Goal: Task Accomplishment & Management: Complete application form

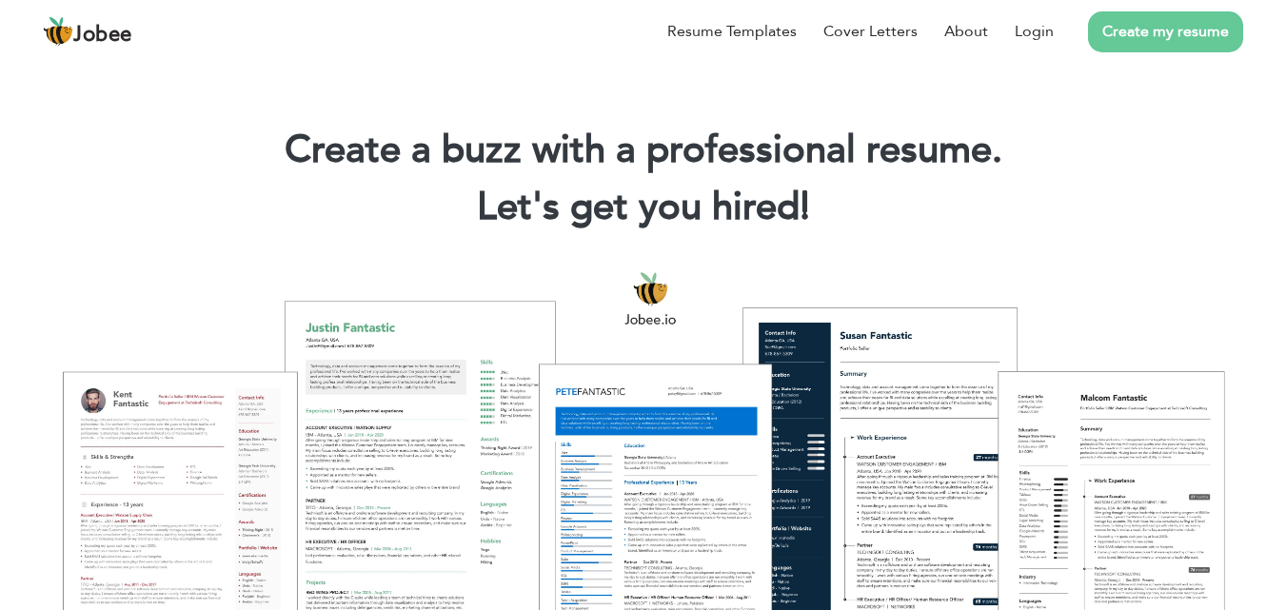
click at [1172, 34] on link "Create my resume" at bounding box center [1165, 31] width 155 height 41
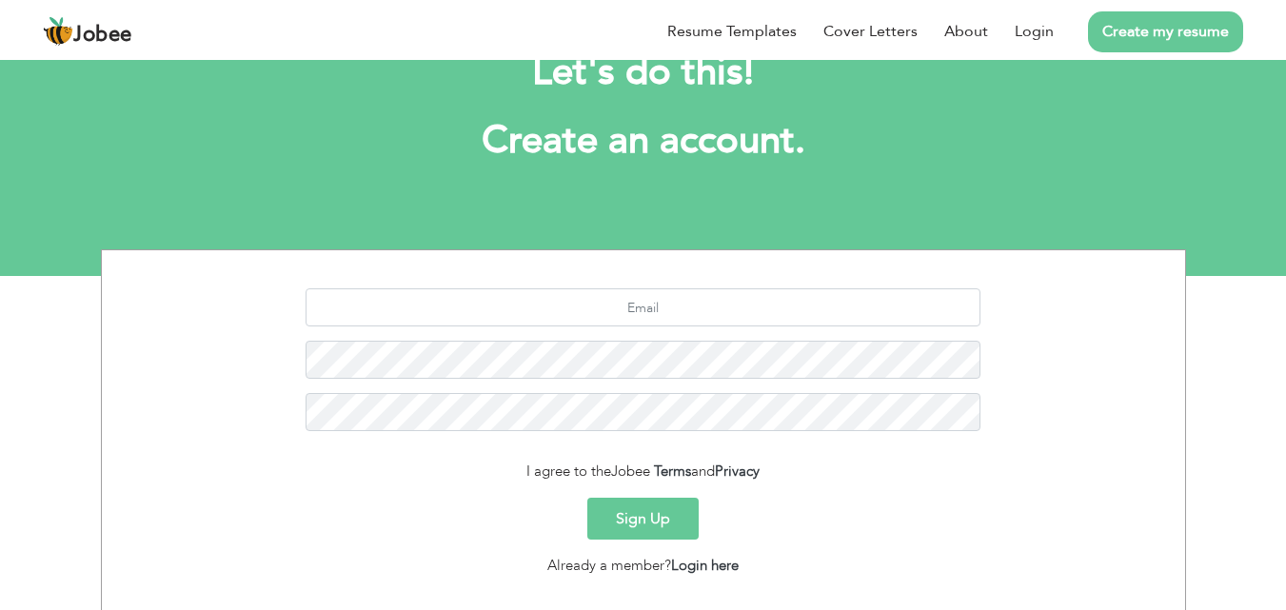
scroll to position [67, 0]
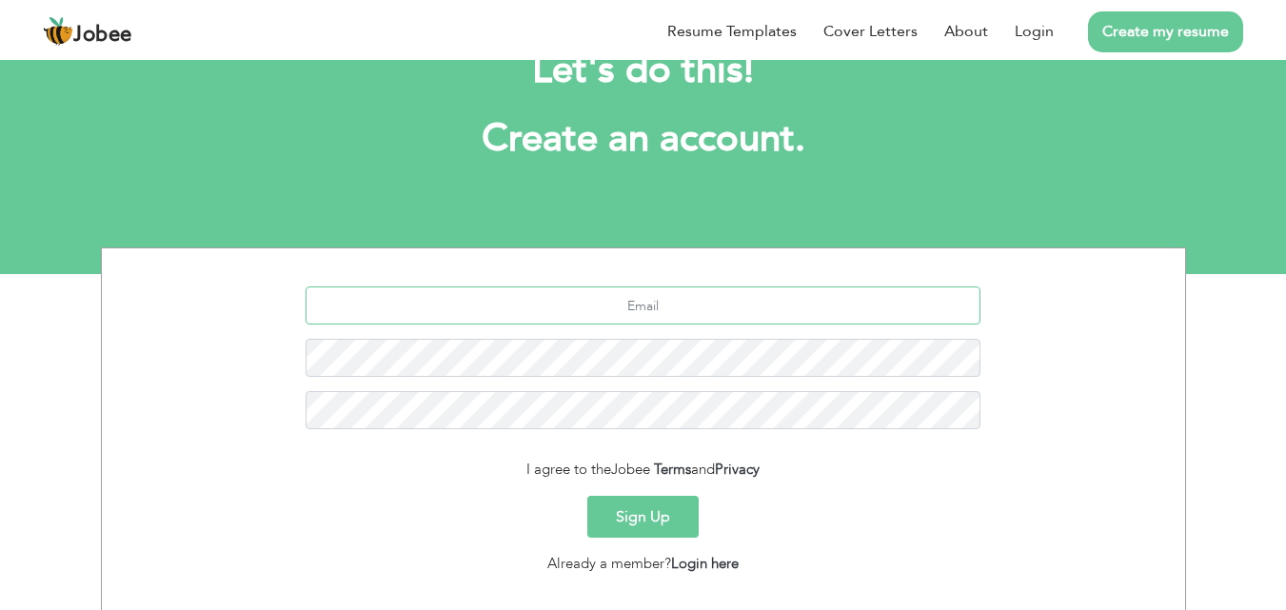
click at [672, 298] on input "text" at bounding box center [642, 305] width 675 height 38
type input "[EMAIL_ADDRESS][DOMAIN_NAME]"
click at [587, 496] on button "Sign Up" at bounding box center [642, 517] width 111 height 42
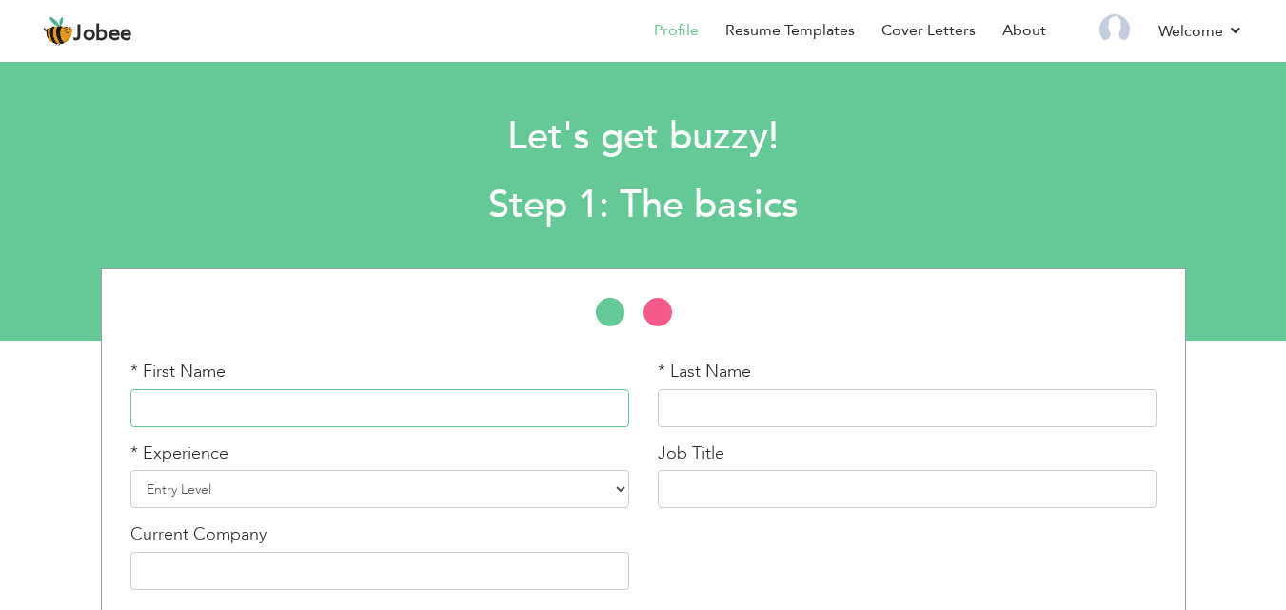
click at [251, 405] on input "text" at bounding box center [379, 408] width 499 height 38
type input "Syed Adnan"
type input "Adil"
click at [610, 493] on select "Entry Level Less than 1 Year 1 Year 2 Years 3 Years 4 Years 5 Years 6 Years 7 Y…" at bounding box center [379, 489] width 499 height 38
select select "10"
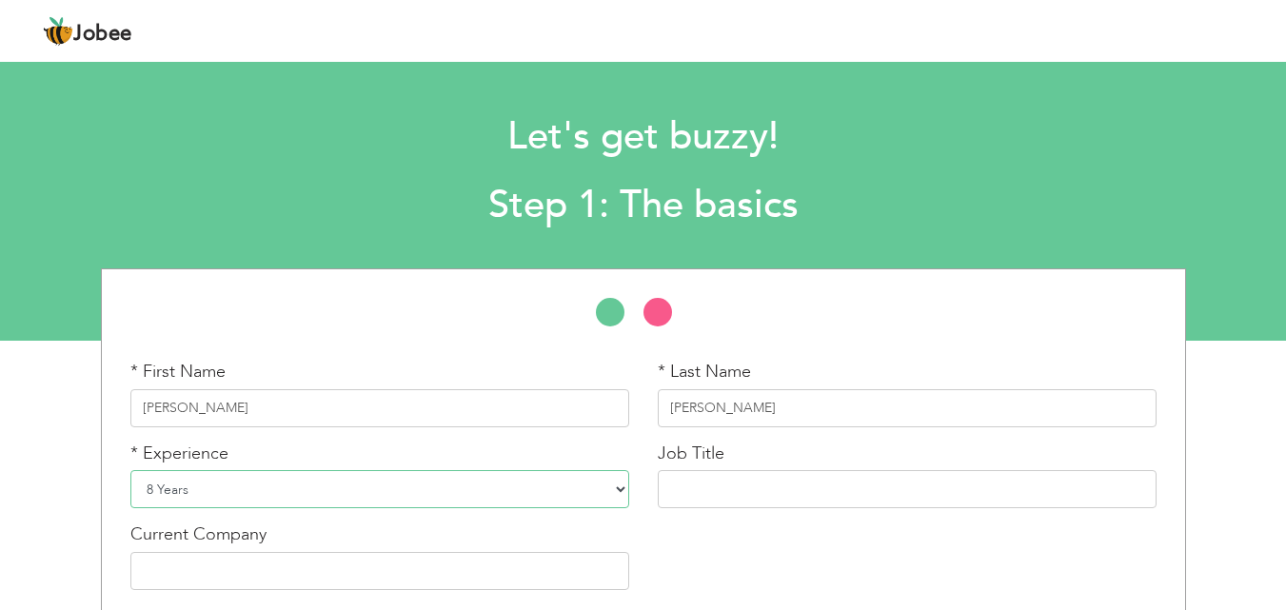
click at [130, 470] on select "Entry Level Less than 1 Year 1 Year 2 Years 3 Years 4 Years 5 Years 6 Years 7 Y…" at bounding box center [379, 489] width 499 height 38
click at [719, 478] on input "text" at bounding box center [907, 489] width 499 height 38
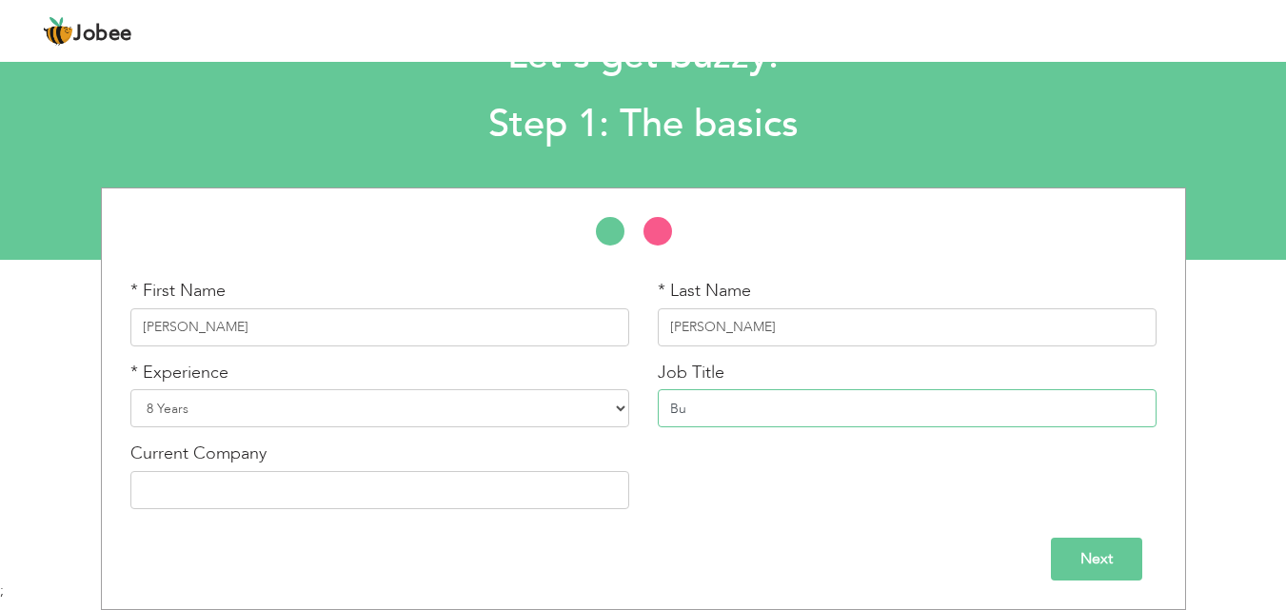
type input "B"
paste input "Business Development Officer"
type input "Business Development Officer"
paste input "Telenor Microfinance Bank Limited"
type input "Telenor Microfinance Bank Limited"
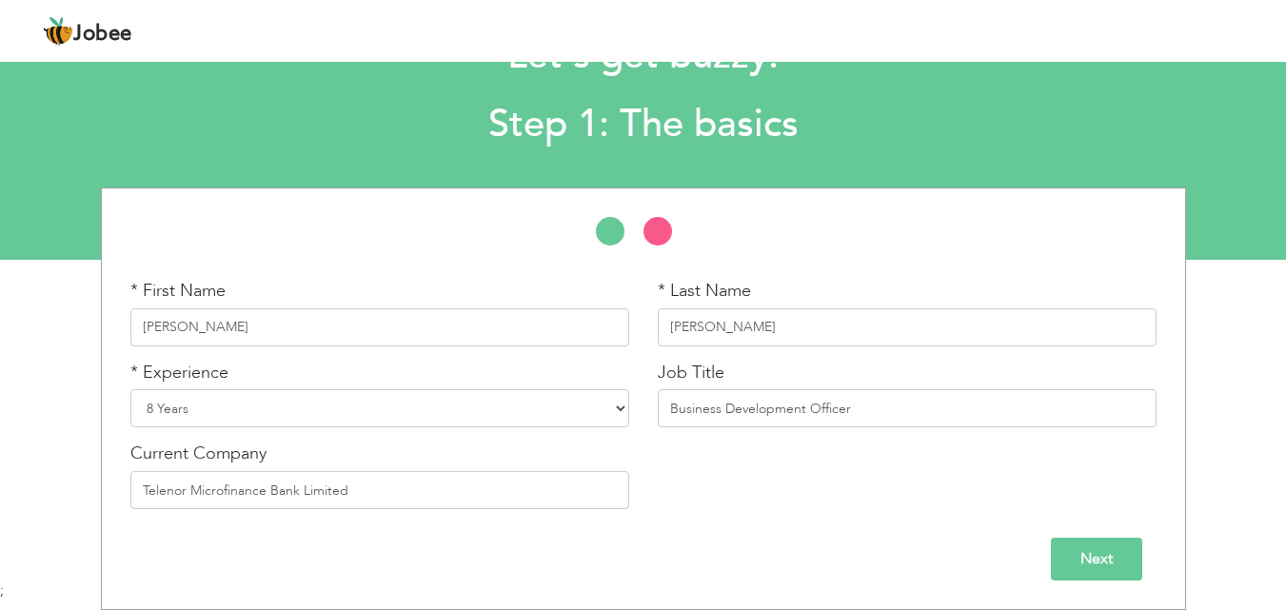
click at [1076, 550] on input "Next" at bounding box center [1096, 559] width 91 height 43
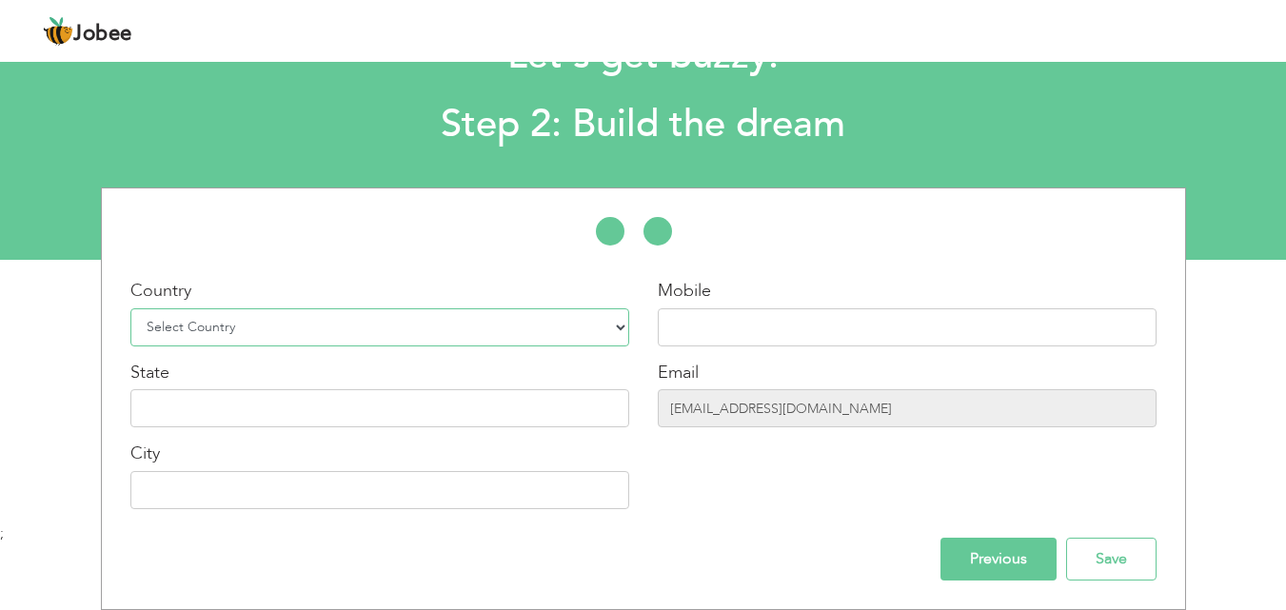
click at [624, 329] on select "Select Country Afghanistan Albania Algeria American Samoa Andorra Angola Anguil…" at bounding box center [379, 327] width 499 height 38
select select "166"
click at [130, 308] on select "Select Country Afghanistan Albania Algeria American Samoa Andorra Angola Anguil…" at bounding box center [379, 327] width 499 height 38
click at [709, 316] on input "text" at bounding box center [907, 327] width 499 height 38
type input "0"
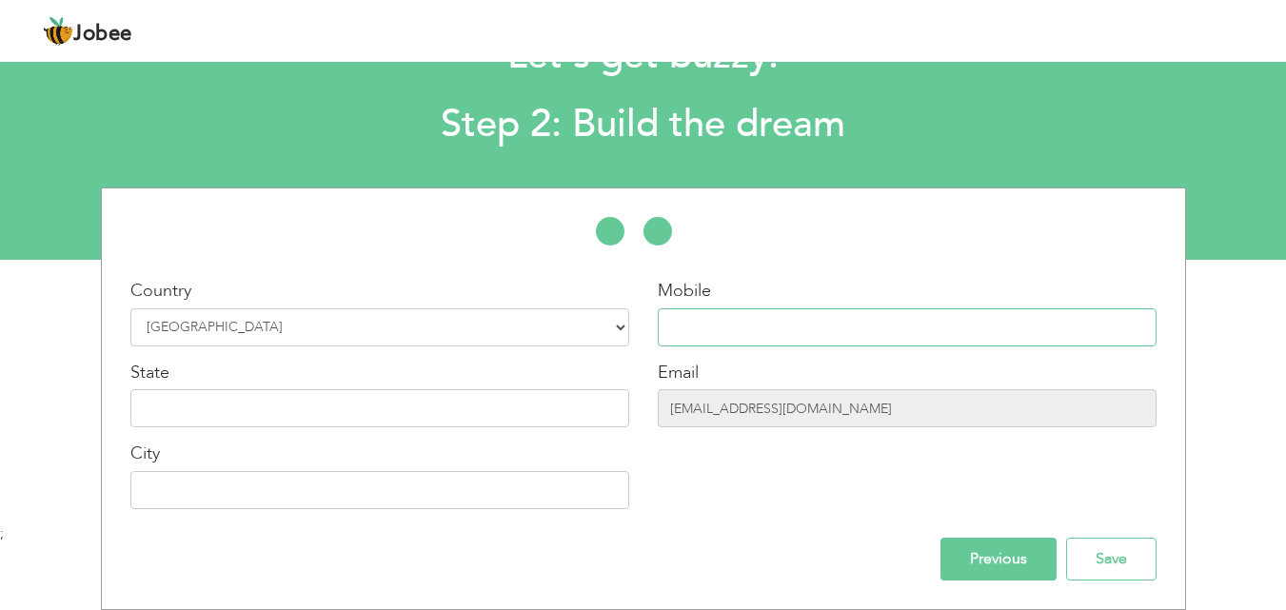
type input "="
type input "_"
type input "[PHONE_NUMBER]"
click at [587, 401] on input "text" at bounding box center [379, 408] width 499 height 38
type input "[GEOGRAPHIC_DATA] [GEOGRAPHIC_DATA]"
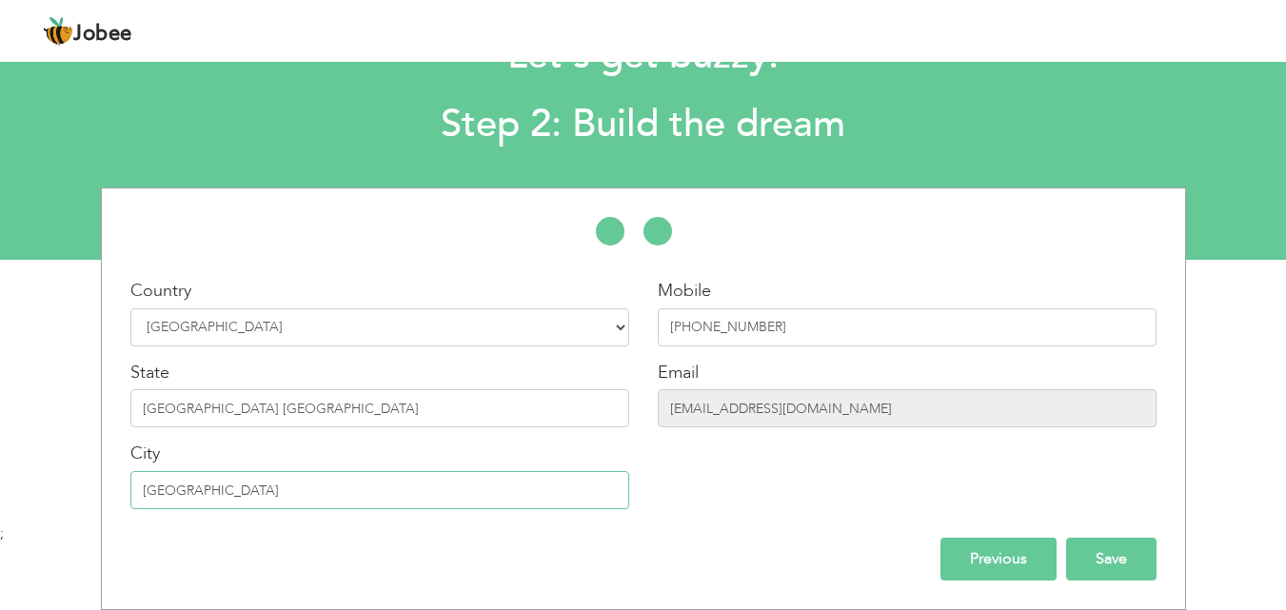
type input "[GEOGRAPHIC_DATA]"
click at [1117, 549] on input "Save" at bounding box center [1111, 559] width 90 height 43
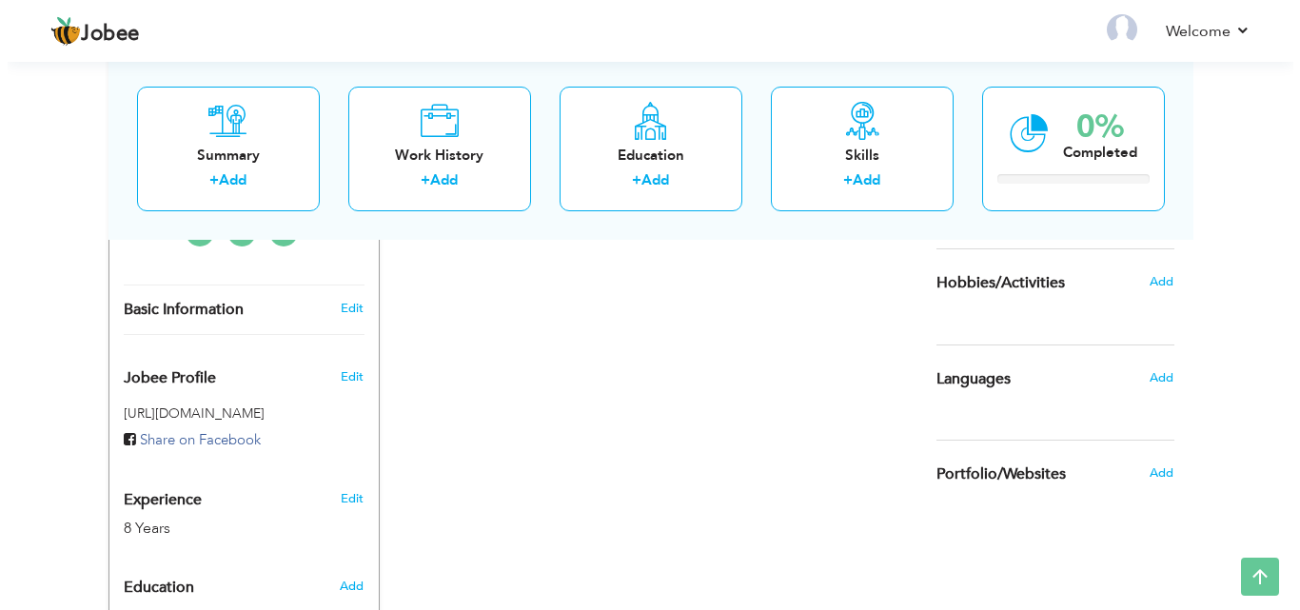
scroll to position [548, 0]
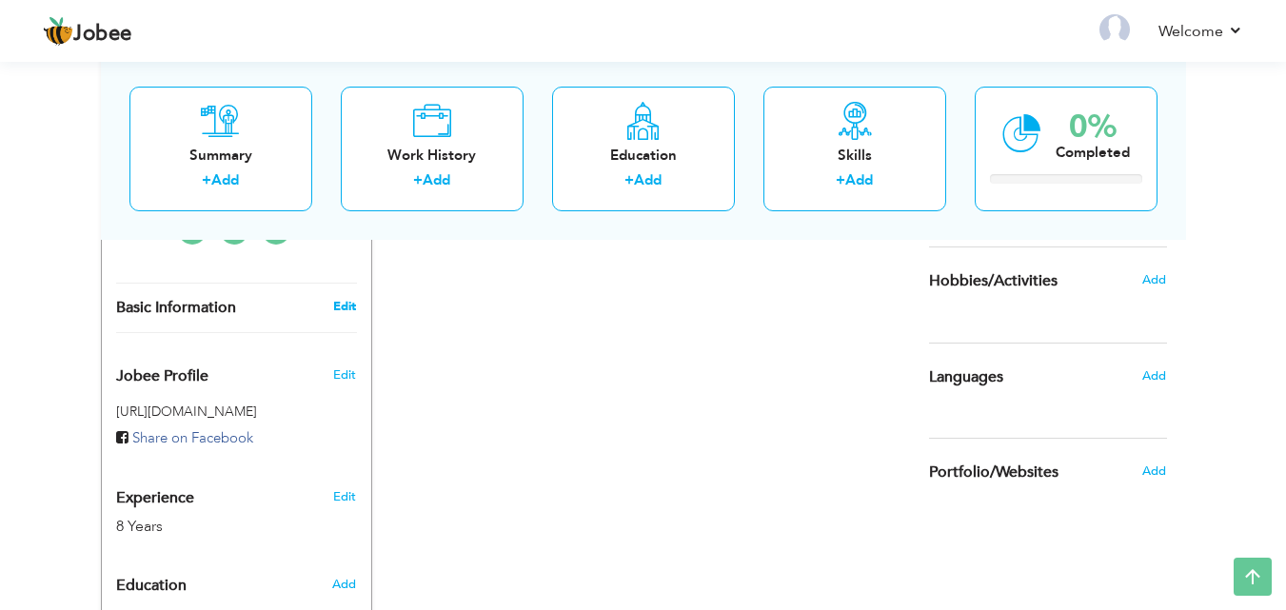
click at [341, 298] on link "Edit" at bounding box center [344, 306] width 23 height 17
type input "[PERSON_NAME]"
type input "[PHONE_NUMBER]"
select select "number:166"
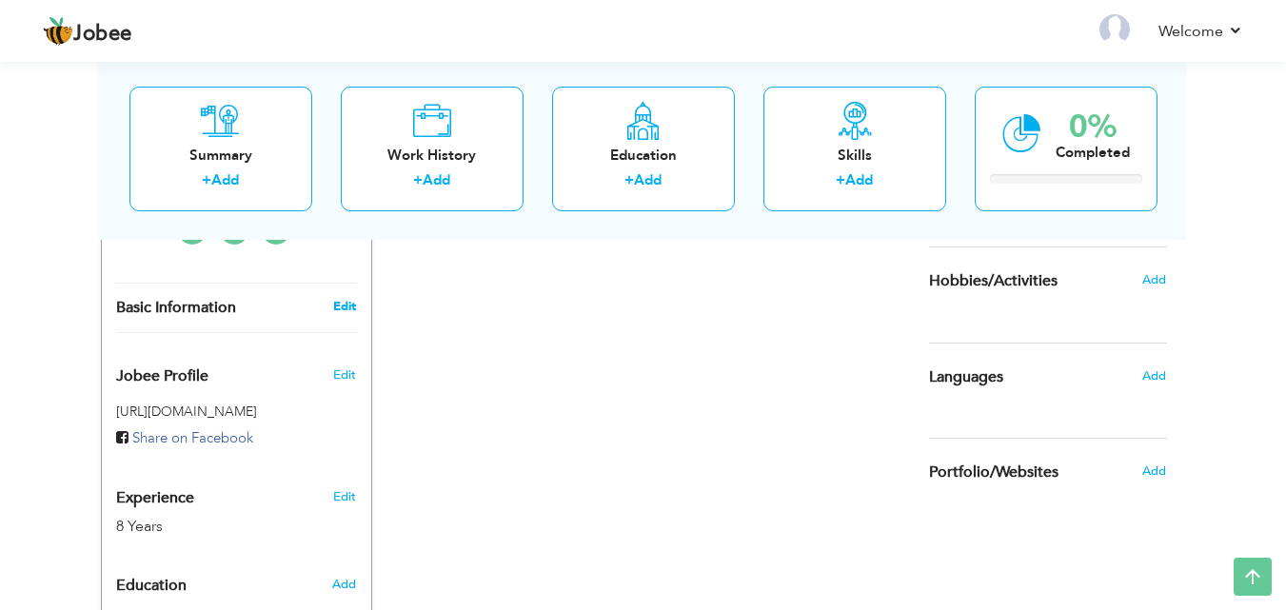
type input "[GEOGRAPHIC_DATA] [GEOGRAPHIC_DATA]"
type input "[GEOGRAPHIC_DATA]"
select select "number:10"
type input "Telenor Microfinance Bank Limited"
type input "Business Development Officer"
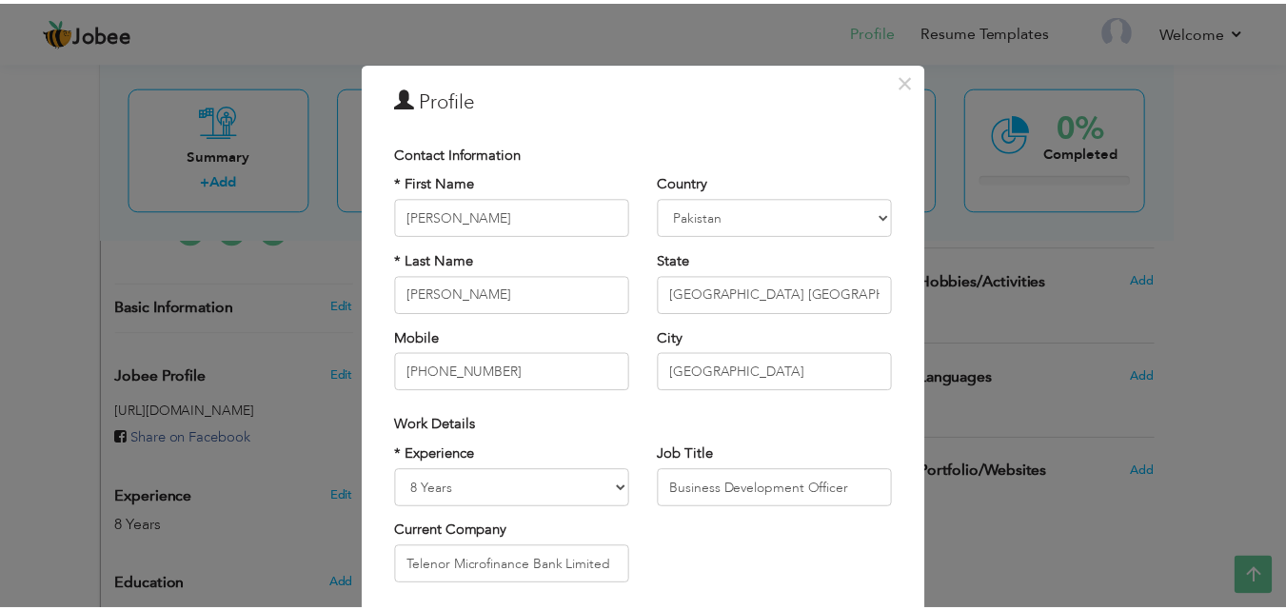
scroll to position [248, 0]
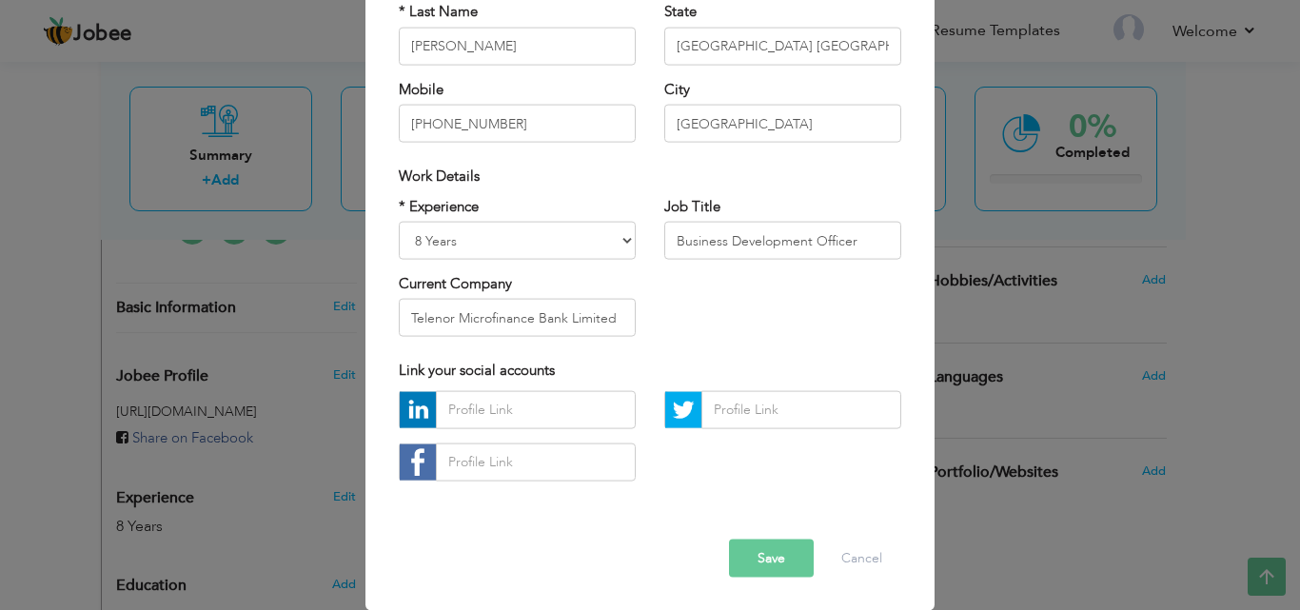
click at [774, 555] on button "Save" at bounding box center [771, 558] width 85 height 38
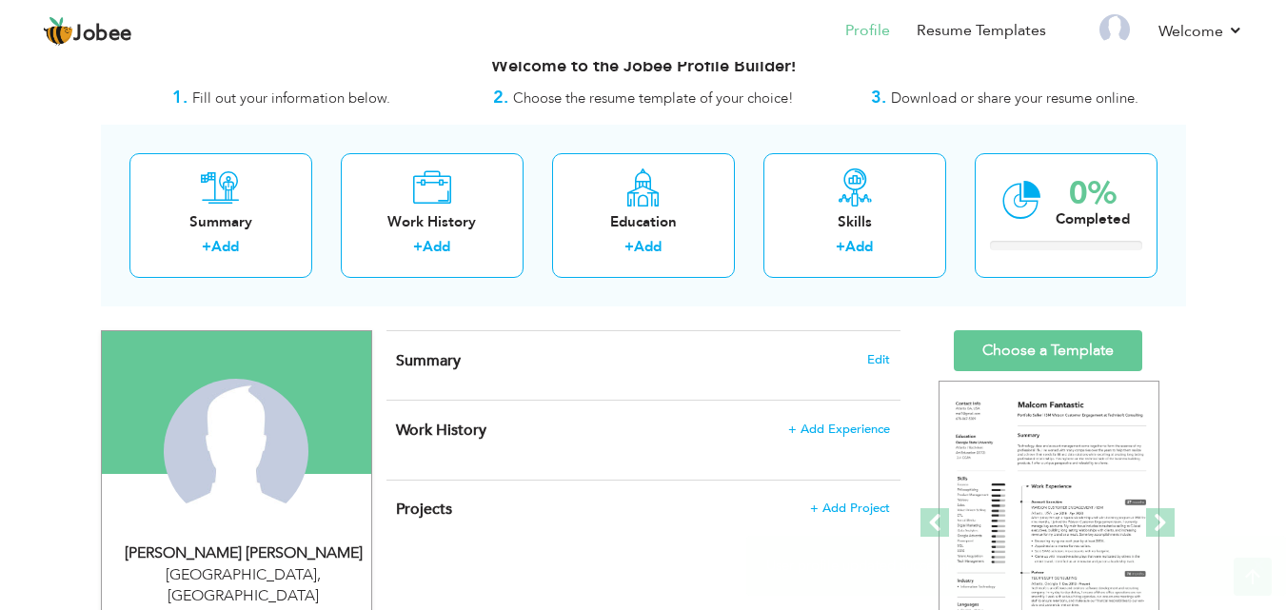
scroll to position [0, 0]
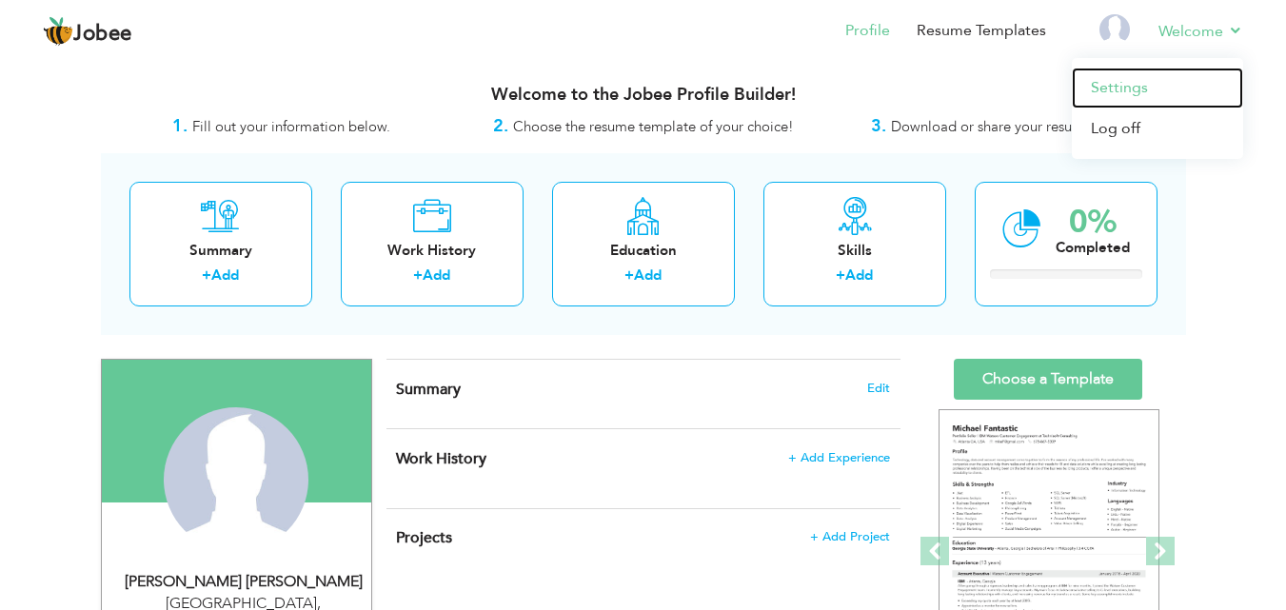
click at [1123, 85] on link "Settings" at bounding box center [1157, 88] width 171 height 41
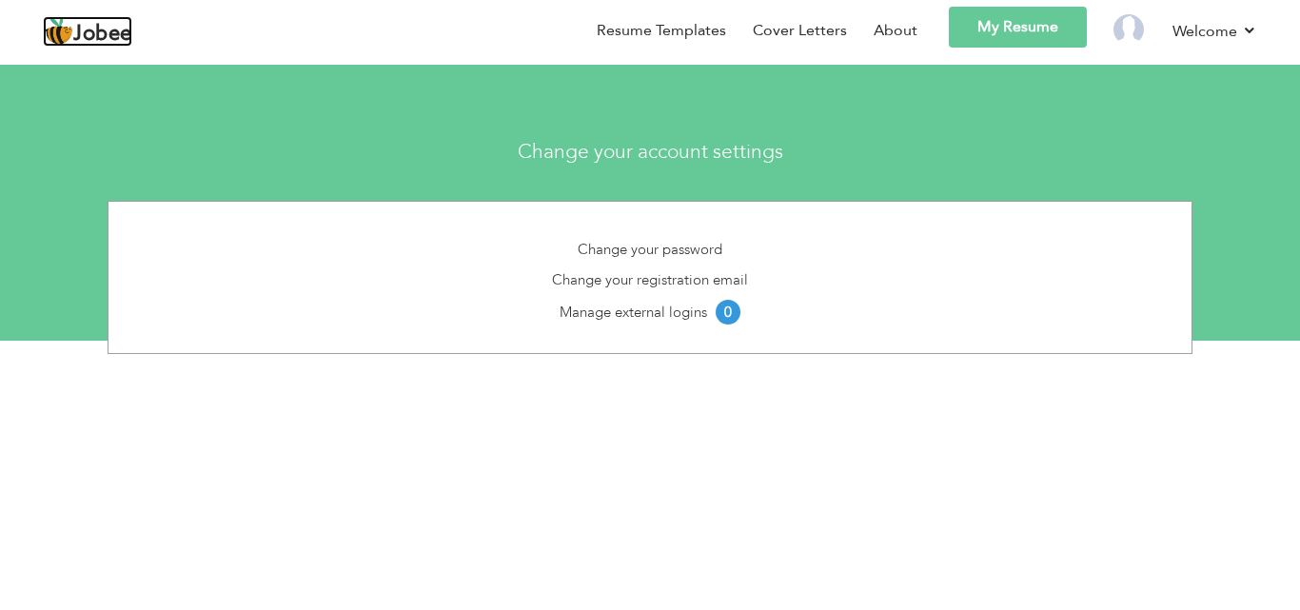
click at [88, 38] on span "Jobee" at bounding box center [102, 34] width 59 height 21
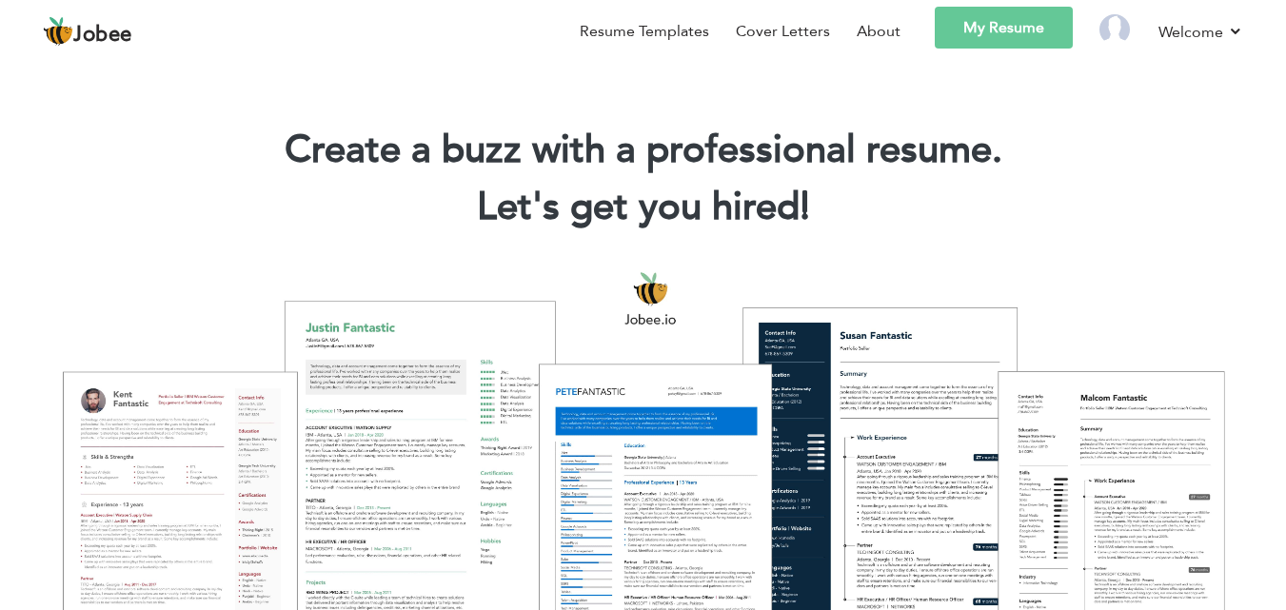
click at [156, 453] on div at bounding box center [642, 469] width 1257 height 444
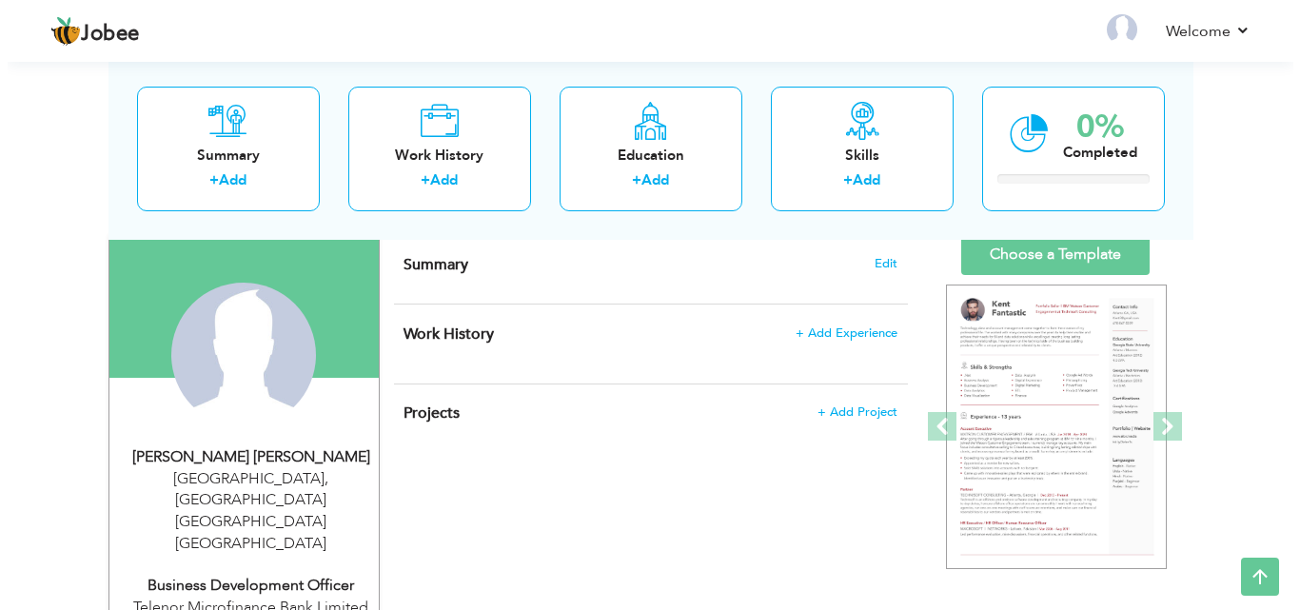
scroll to position [113, 0]
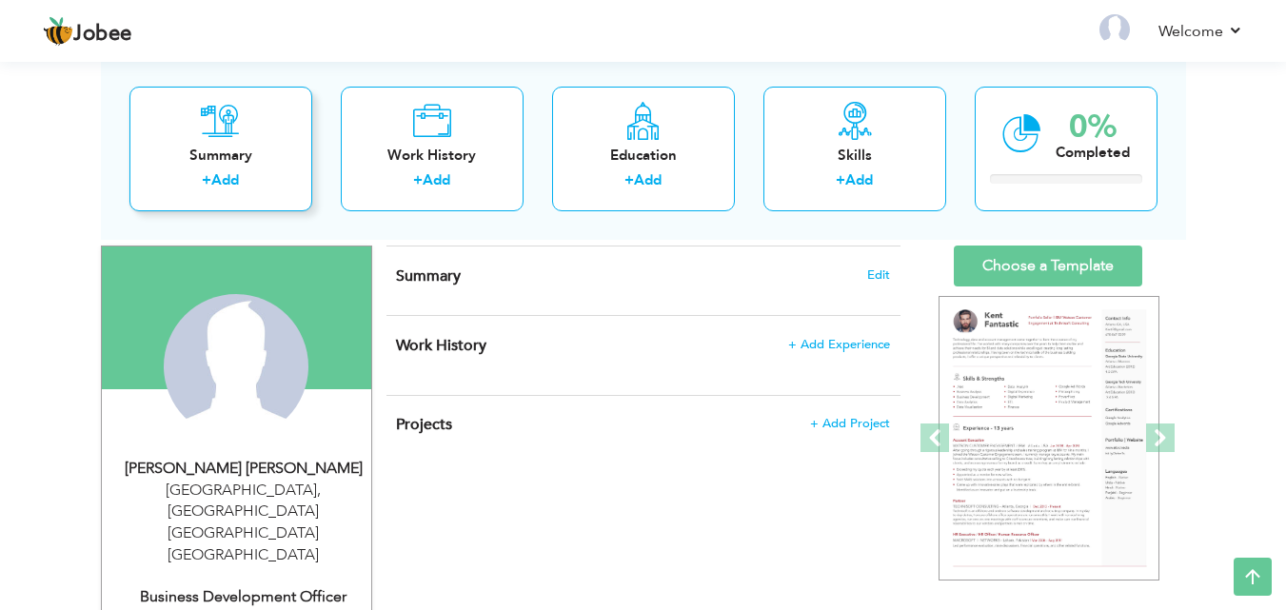
click at [226, 164] on div "Summary" at bounding box center [221, 155] width 152 height 20
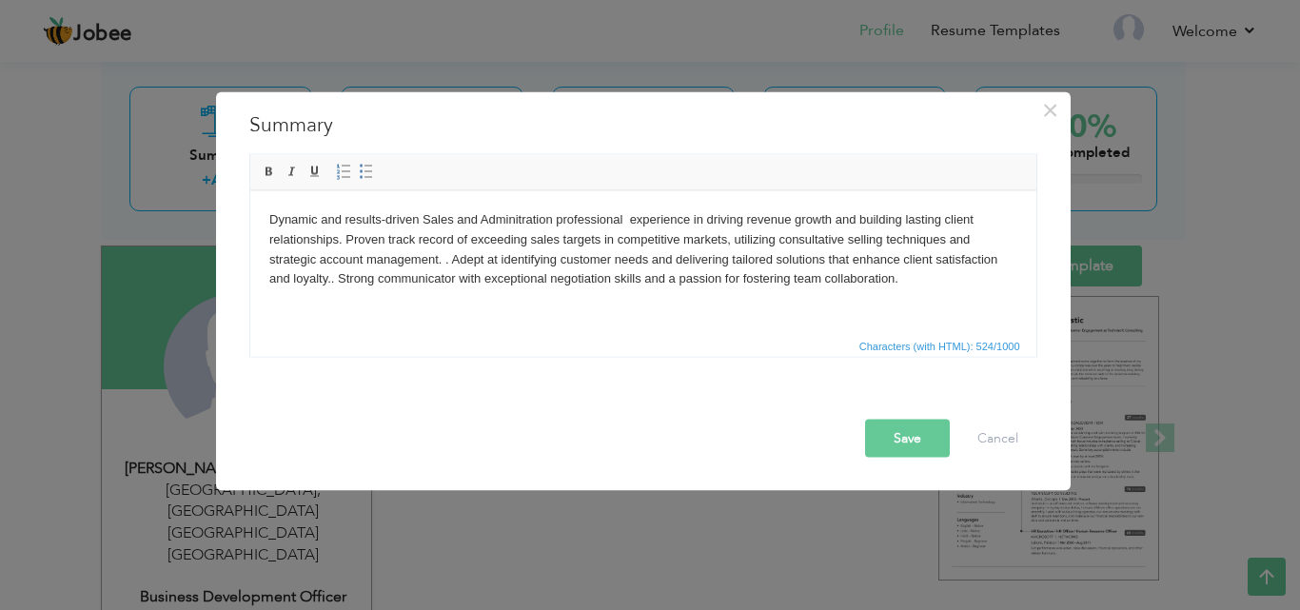
click at [897, 435] on button "Save" at bounding box center [907, 438] width 85 height 38
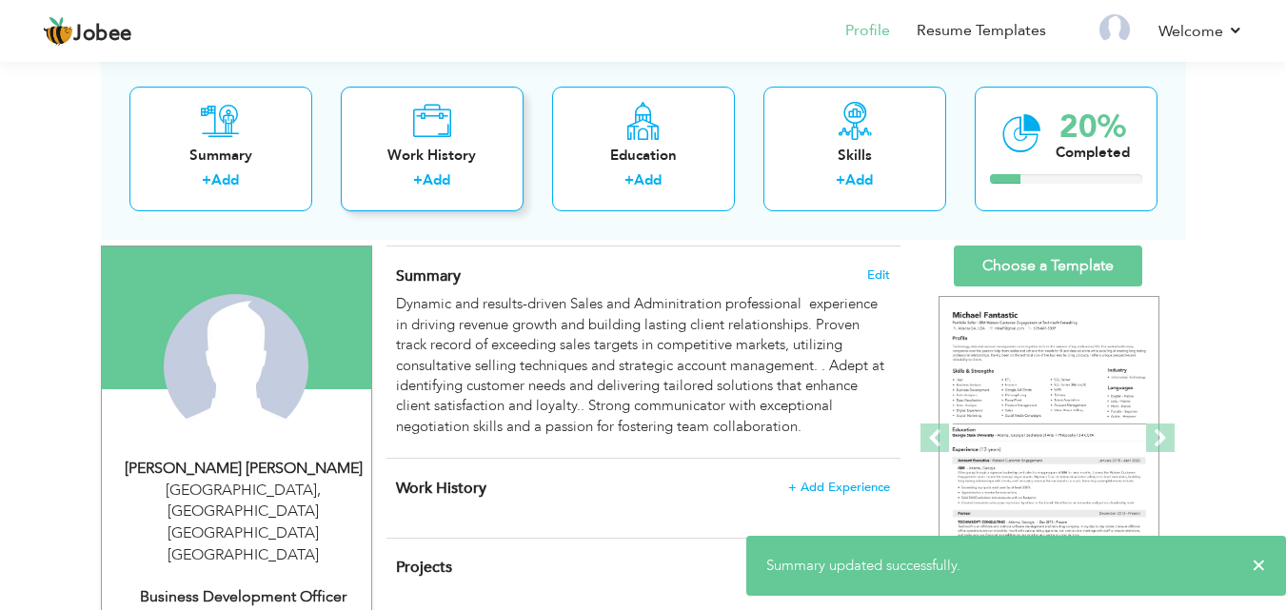
click at [423, 122] on icon at bounding box center [431, 120] width 39 height 38
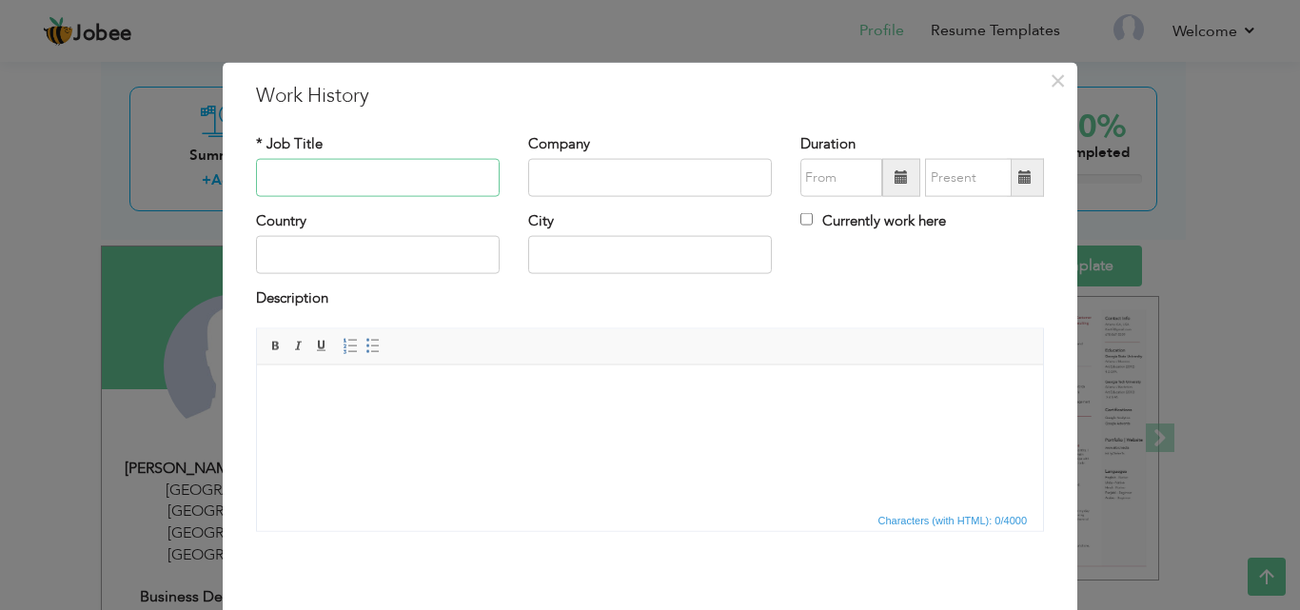
paste input "Dynamic and results-driven Sales and Adminitration professional experience in d…"
type input "Dynamic and results-driven Sales and Adminitration professional experience in d…"
click at [430, 180] on input "Dynamic and results-driven Sales and Adminitration professional experience in d…" at bounding box center [378, 178] width 244 height 38
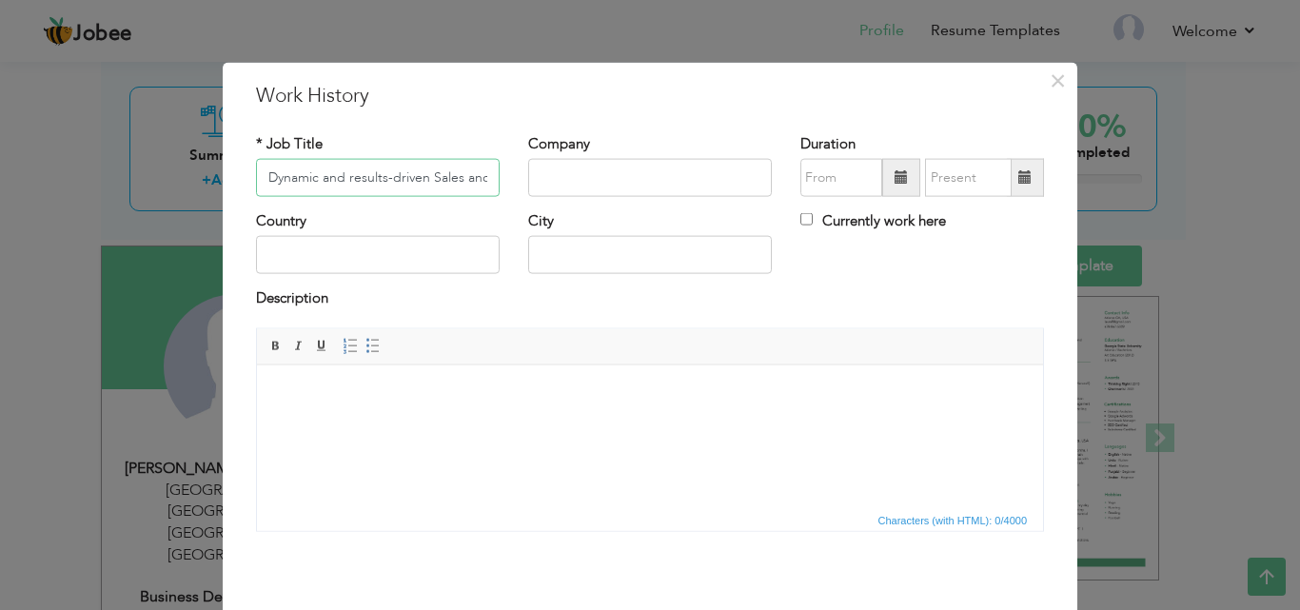
click at [430, 180] on input "Dynamic and results-driven Sales and Adminitration professional experience in d…" at bounding box center [378, 178] width 244 height 38
paste input "Business Development Officer"
type input "Business Development Officer"
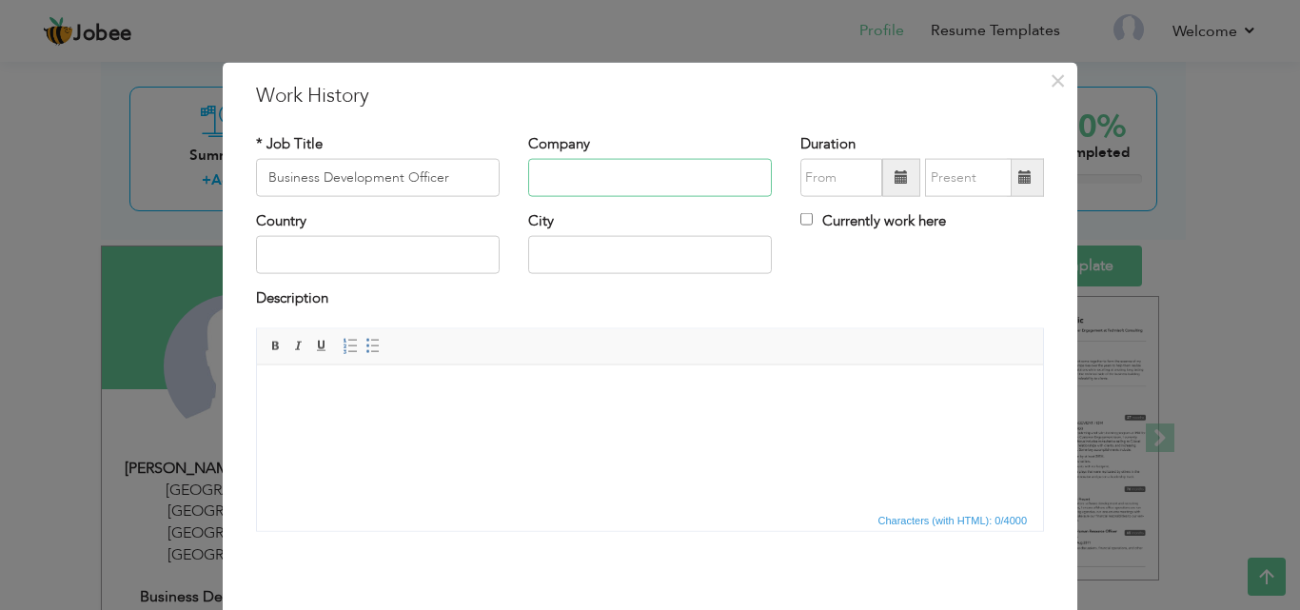
paste input "Telenor Microfinance Bank Limited"
type input "Telenor Microfinance Bank Limited"
type input "09/2025"
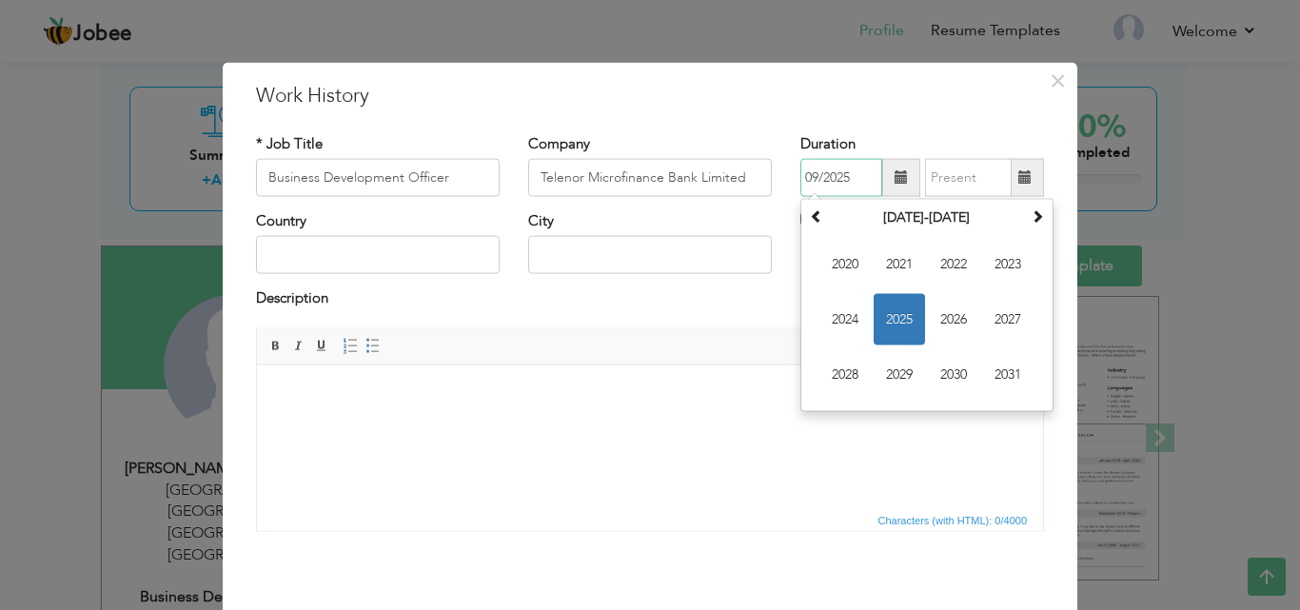
click at [897, 321] on span "2025" at bounding box center [899, 319] width 51 height 51
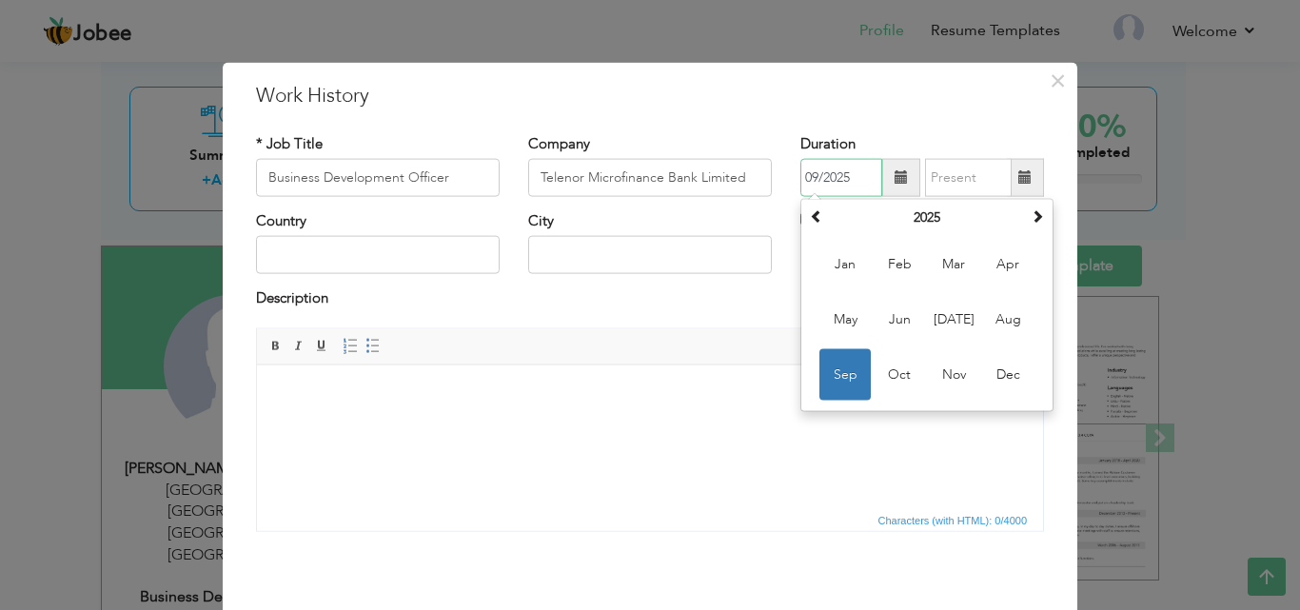
click at [833, 364] on span "Sep" at bounding box center [844, 374] width 51 height 51
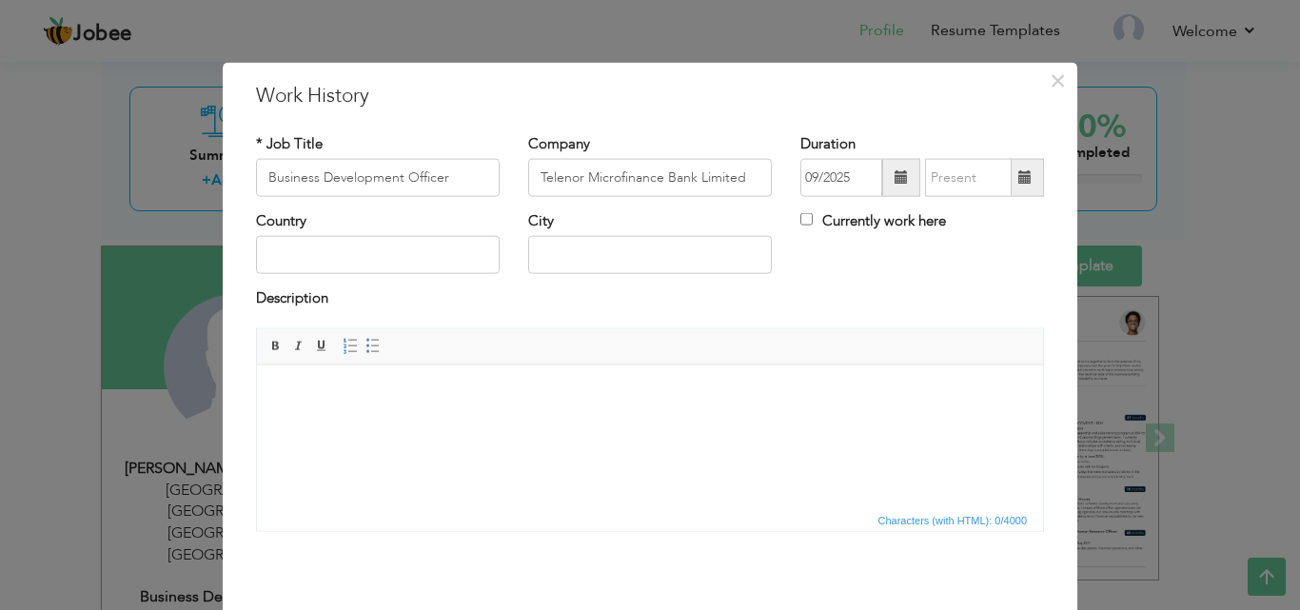
click at [800, 211] on label "Currently work here" at bounding box center [873, 221] width 146 height 20
click at [800, 213] on input "Currently work here" at bounding box center [806, 219] width 12 height 12
checkbox input "true"
click at [329, 252] on input "text" at bounding box center [378, 255] width 244 height 38
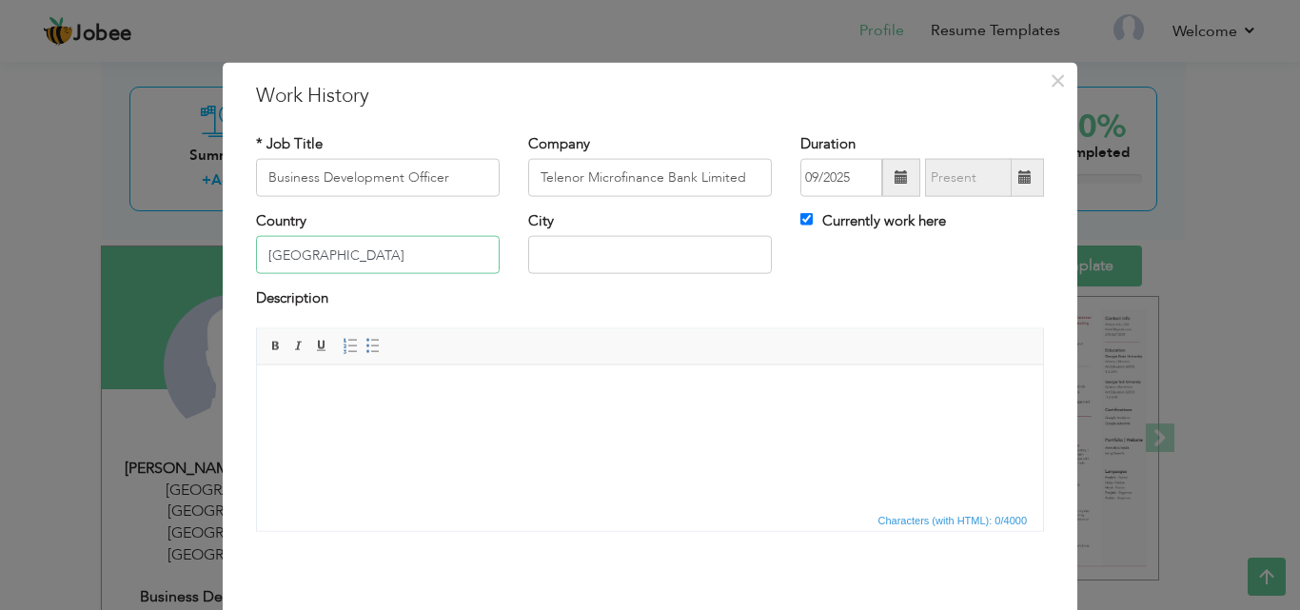
type input "[GEOGRAPHIC_DATA]"
paste body
click at [535, 407] on html at bounding box center [650, 393] width 786 height 58
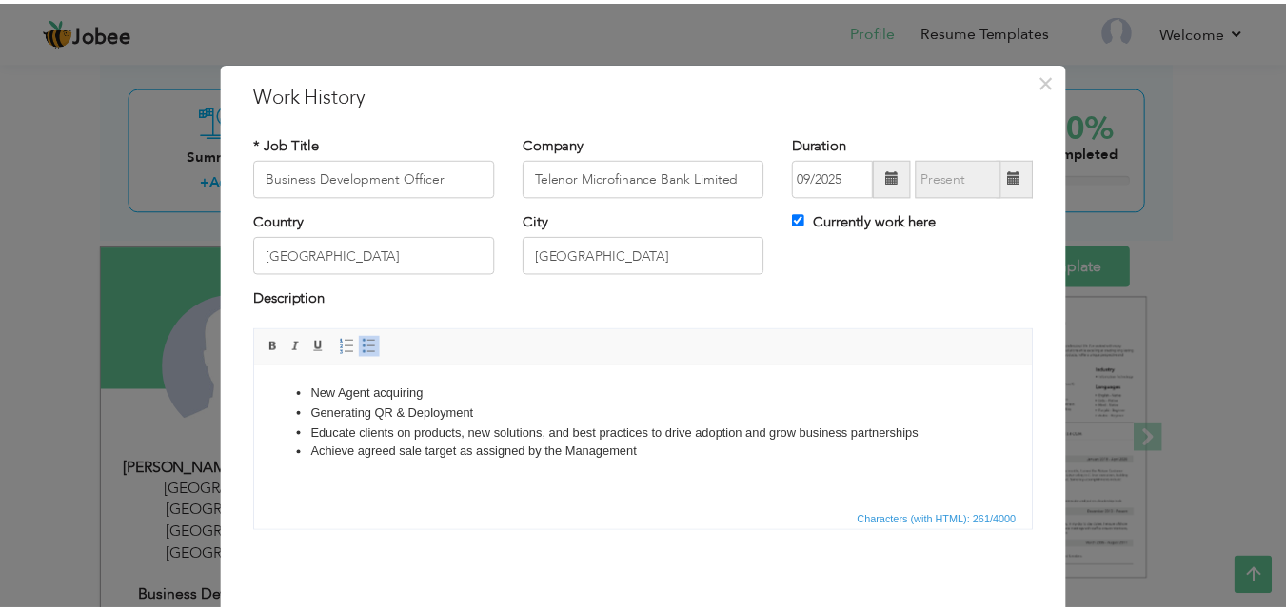
scroll to position [75, 0]
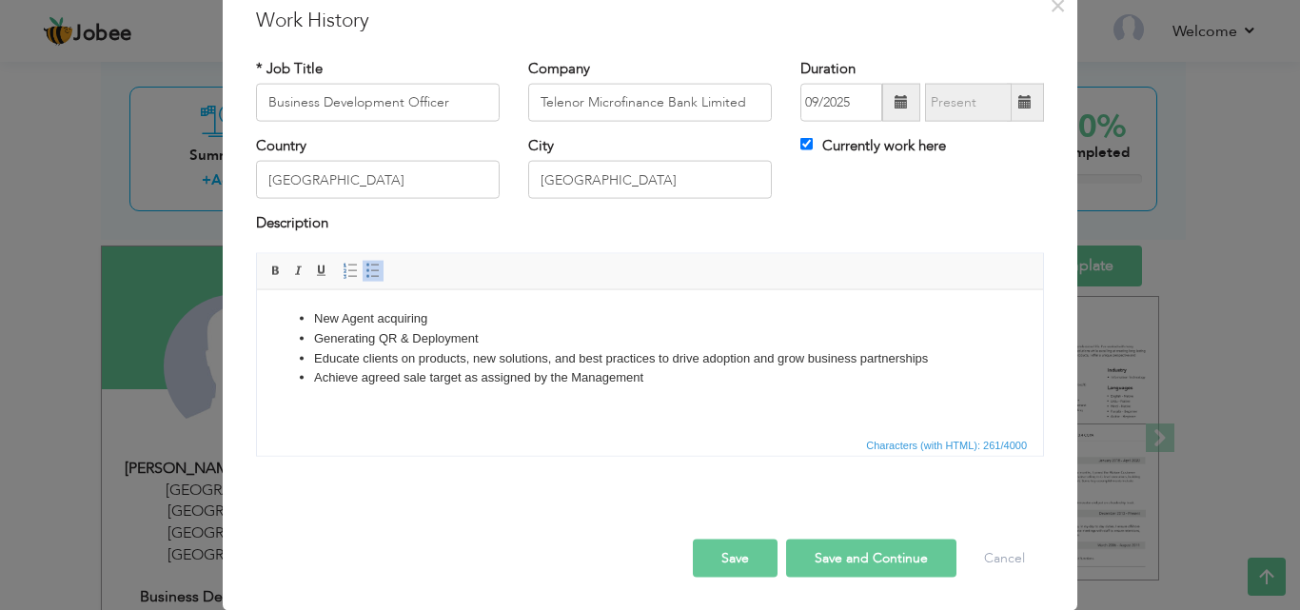
click at [738, 560] on button "Save" at bounding box center [735, 558] width 85 height 38
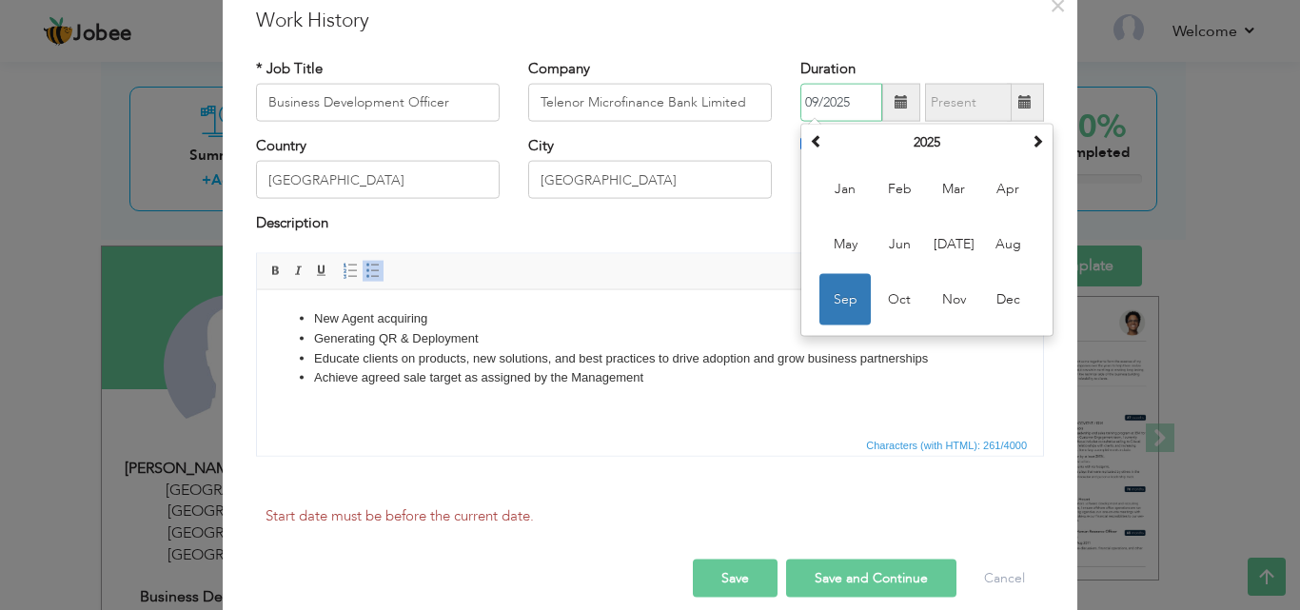
click at [847, 287] on span "Sep" at bounding box center [844, 299] width 51 height 51
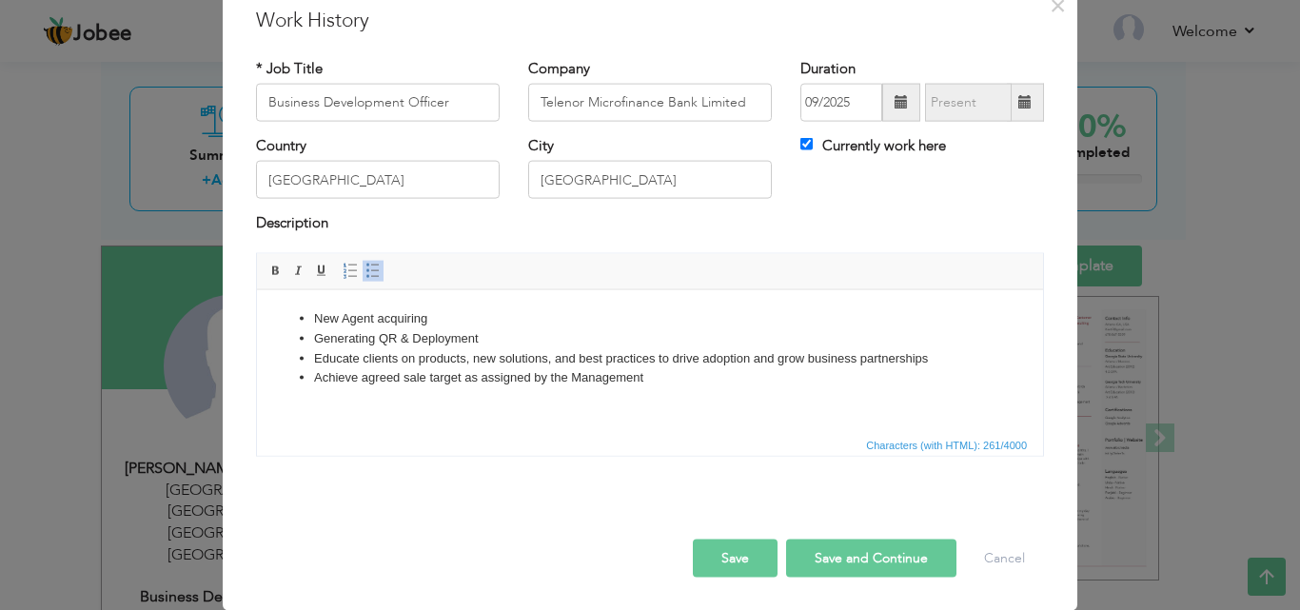
click at [718, 557] on button "Save" at bounding box center [735, 558] width 85 height 38
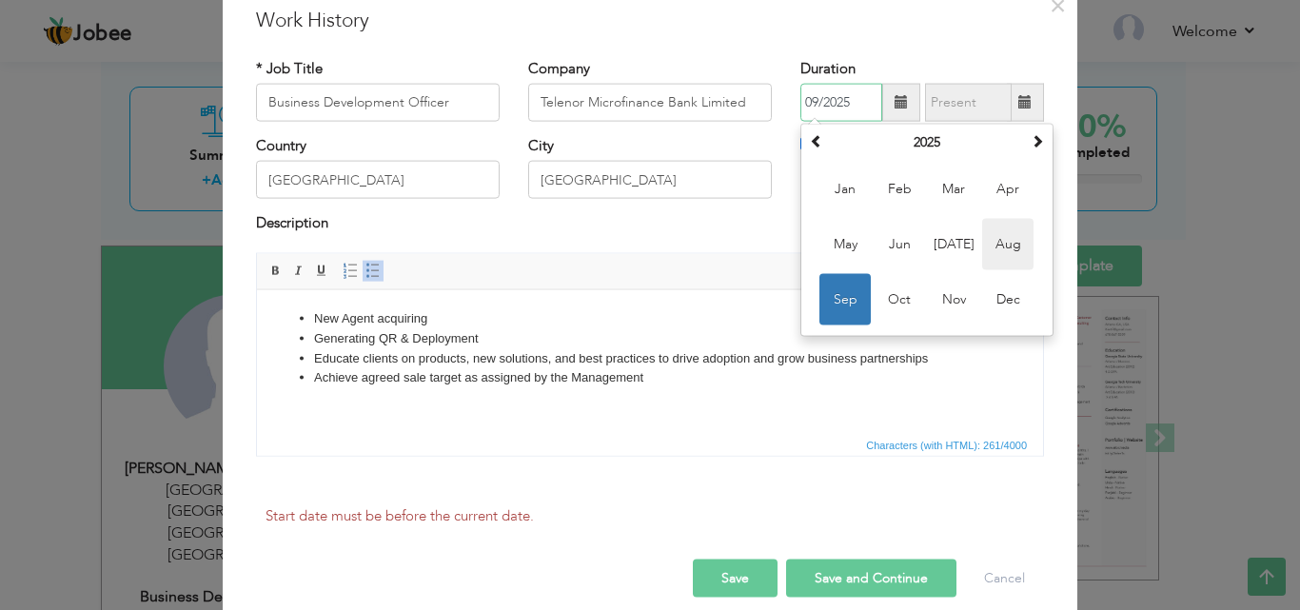
click at [1009, 252] on span "Aug" at bounding box center [1007, 244] width 51 height 51
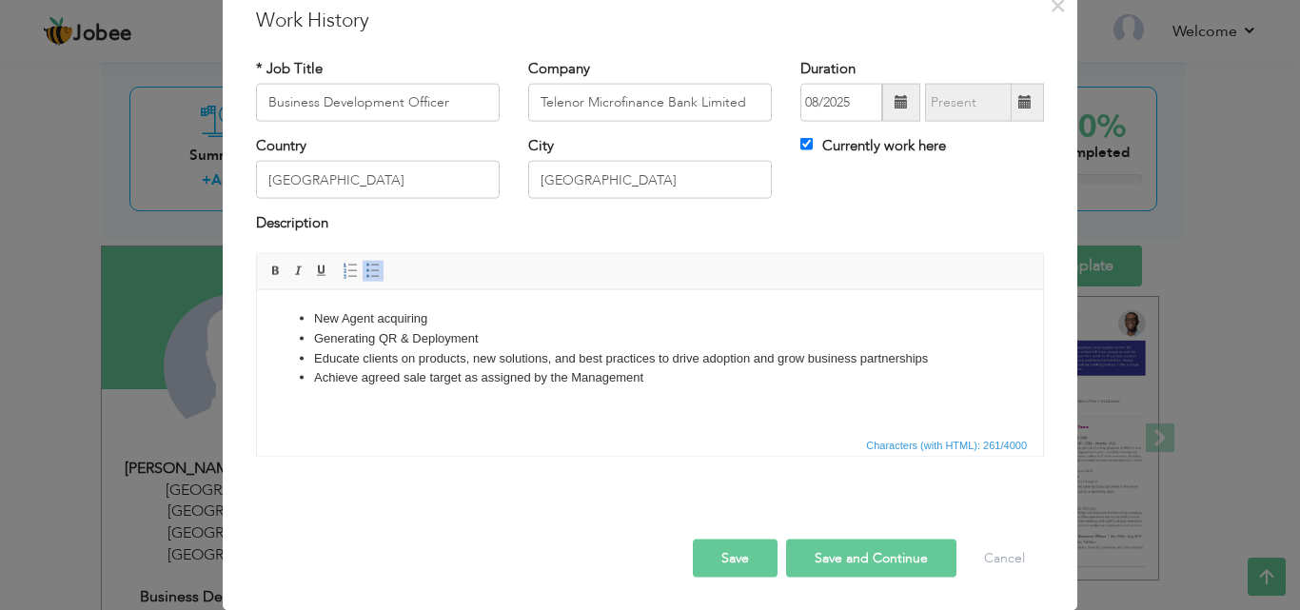
click at [895, 101] on span at bounding box center [901, 101] width 13 height 13
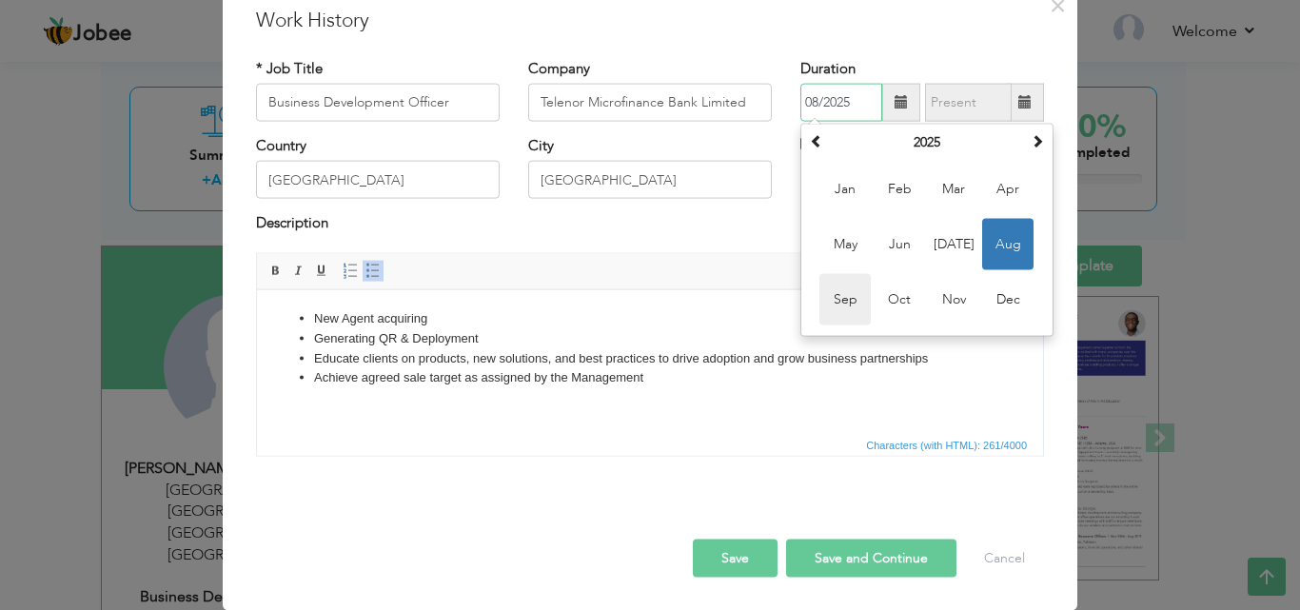
click at [819, 302] on span "Sep" at bounding box center [844, 299] width 51 height 51
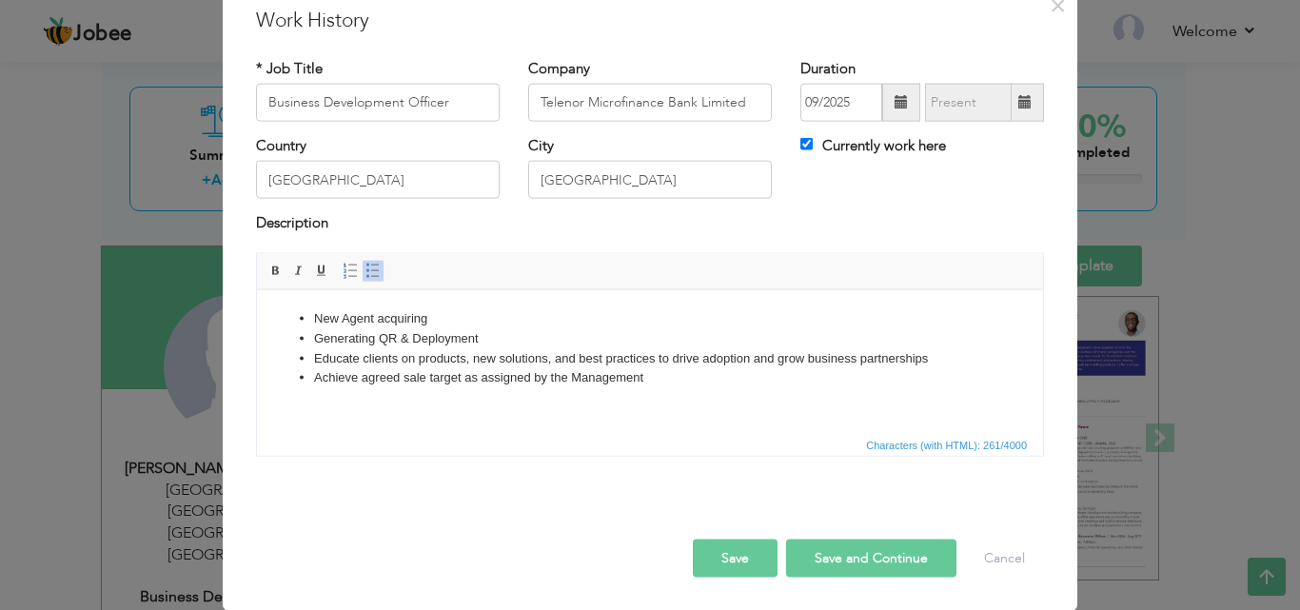
click at [743, 558] on button "Save" at bounding box center [735, 558] width 85 height 38
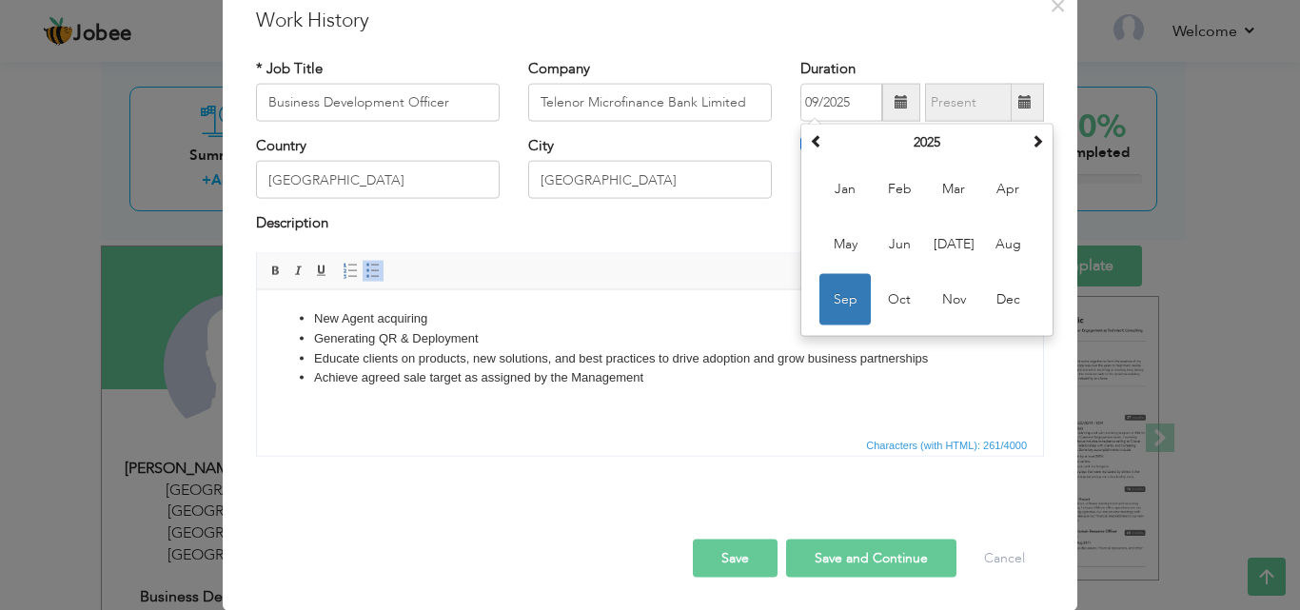
click at [895, 105] on span at bounding box center [901, 101] width 13 height 13
click at [1012, 245] on span "Aug" at bounding box center [1007, 244] width 51 height 51
type input "08/2025"
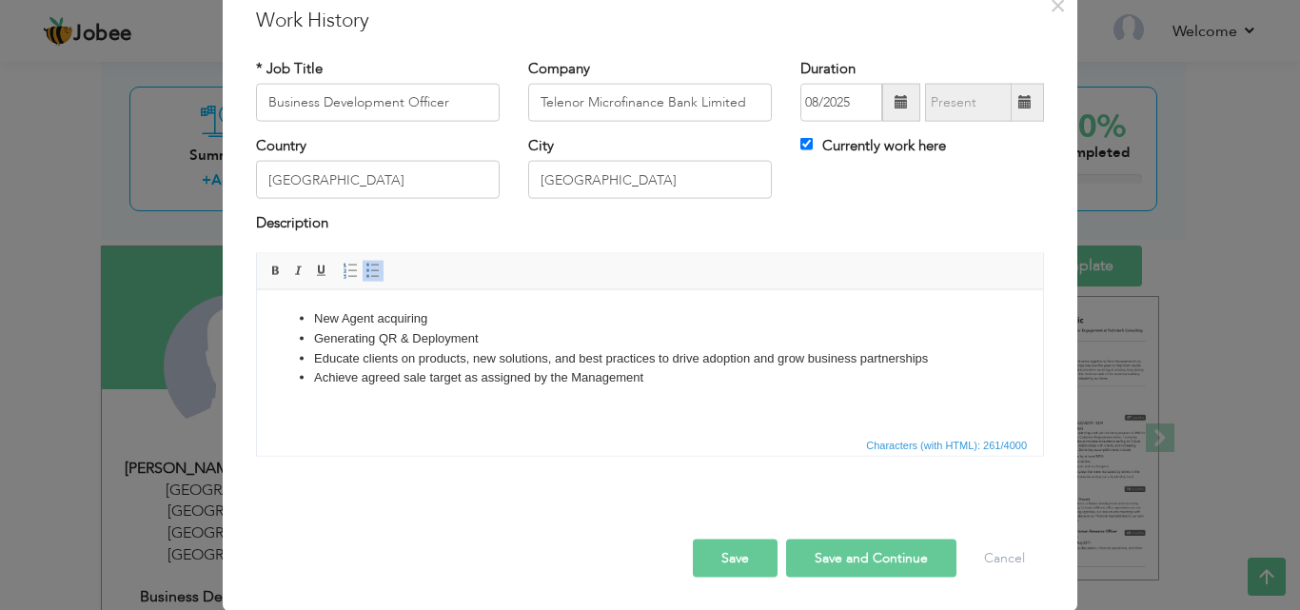
click at [733, 561] on button "Save" at bounding box center [735, 558] width 85 height 38
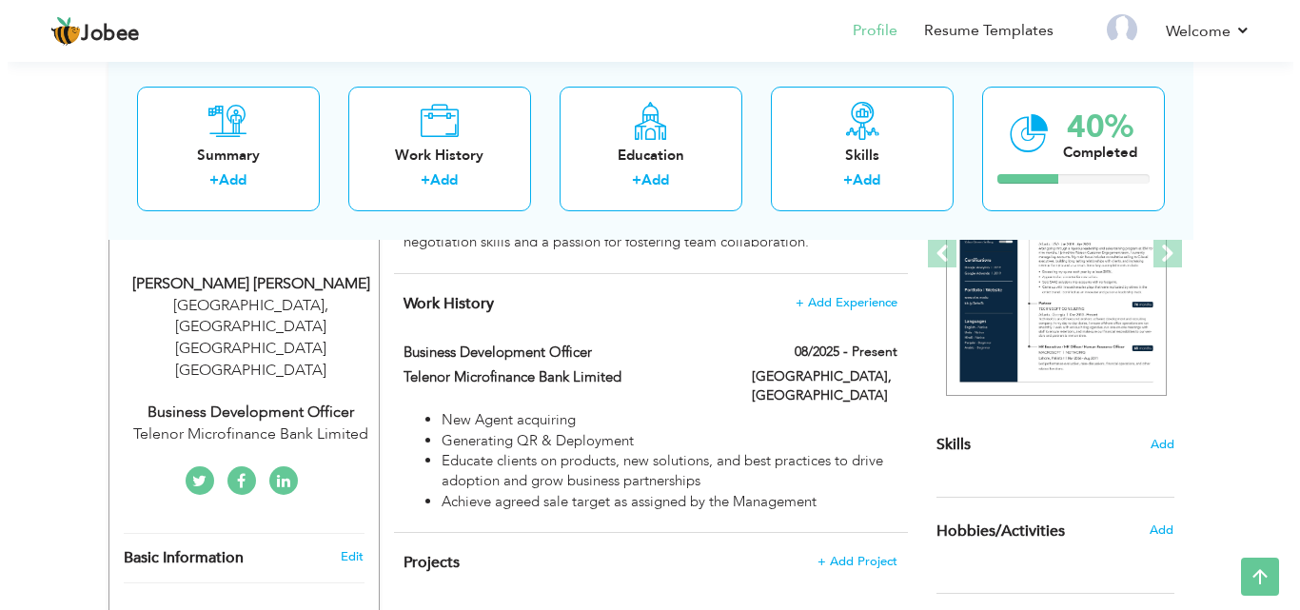
scroll to position [295, 0]
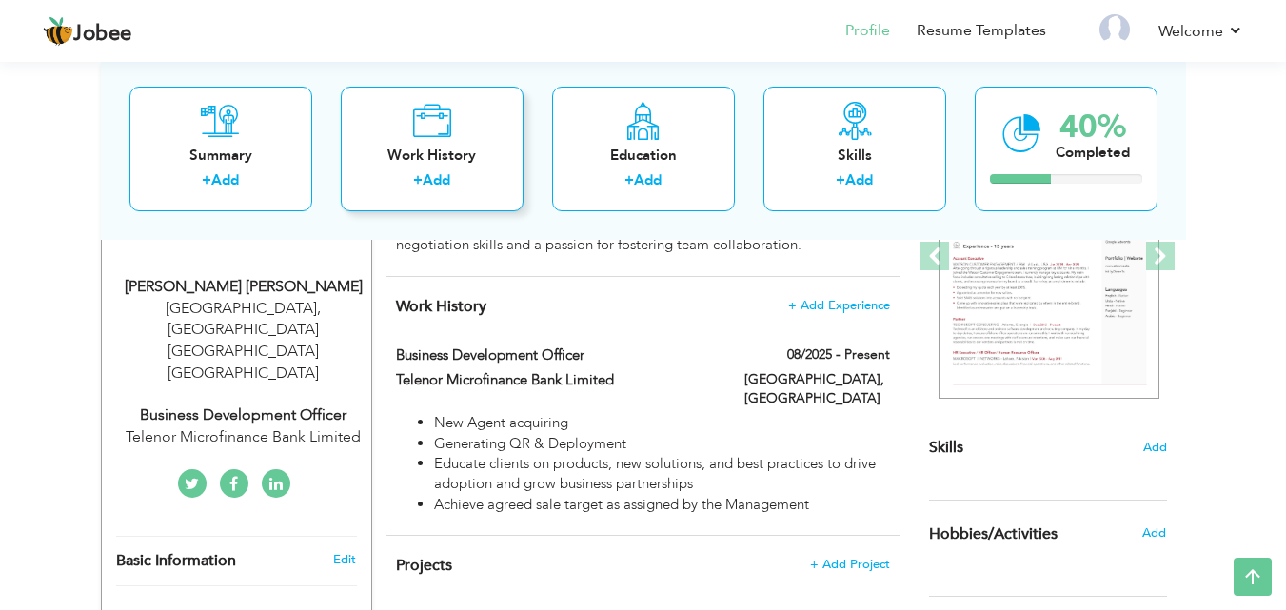
click at [427, 153] on div "Work History" at bounding box center [432, 155] width 152 height 20
checkbox input "false"
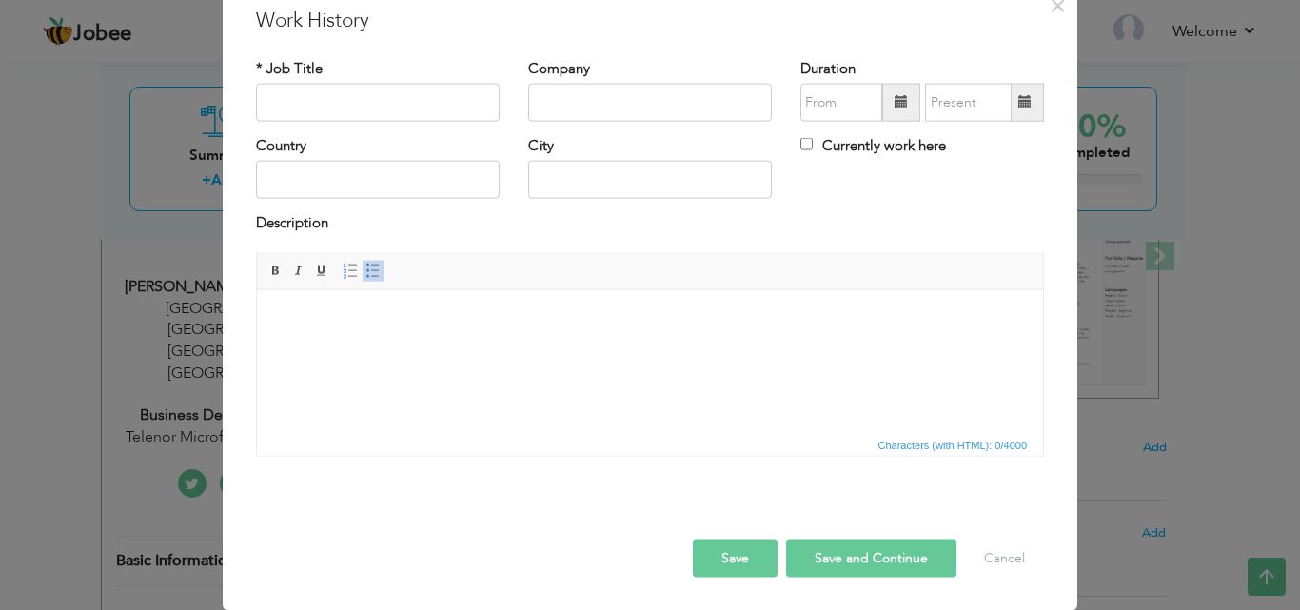
scroll to position [0, 0]
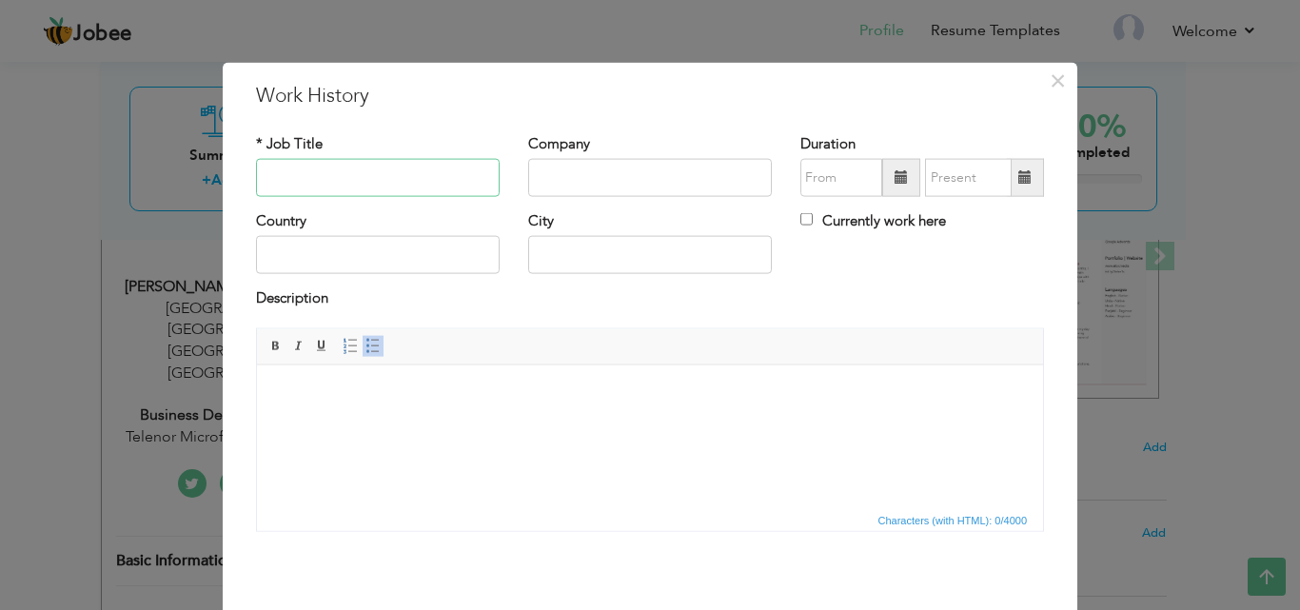
paste input "New Agent acquiring Generating QR & Deployment Educate clients on products, new…"
type input "New Agent acquiring Generating QR & Deployment Educate clients on products, new…"
click at [408, 178] on input "New Agent acquiring Generating QR & Deployment Educate clients on products, new…" at bounding box center [378, 178] width 244 height 38
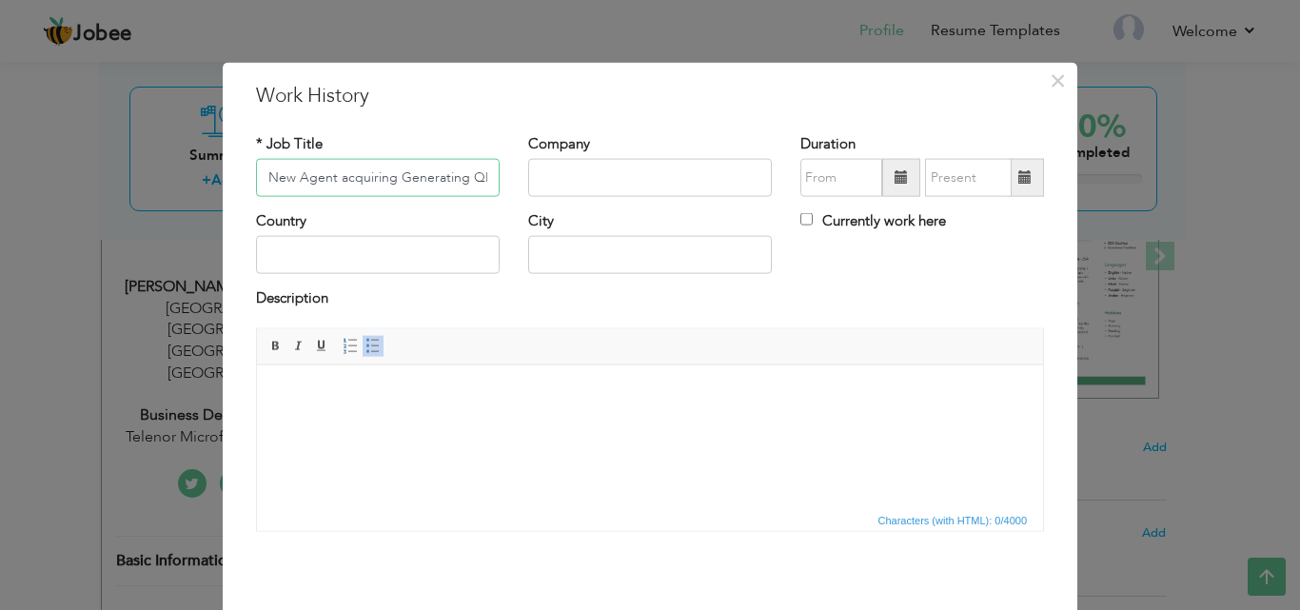
click at [408, 178] on input "New Agent acquiring Generating QR & Deployment Educate clients on products, new…" at bounding box center [378, 178] width 244 height 38
paste input "Officer (Sales & Marketing)"
type input "Officer (Sales & Marketing)"
paste input "4 Sight Finance Services"
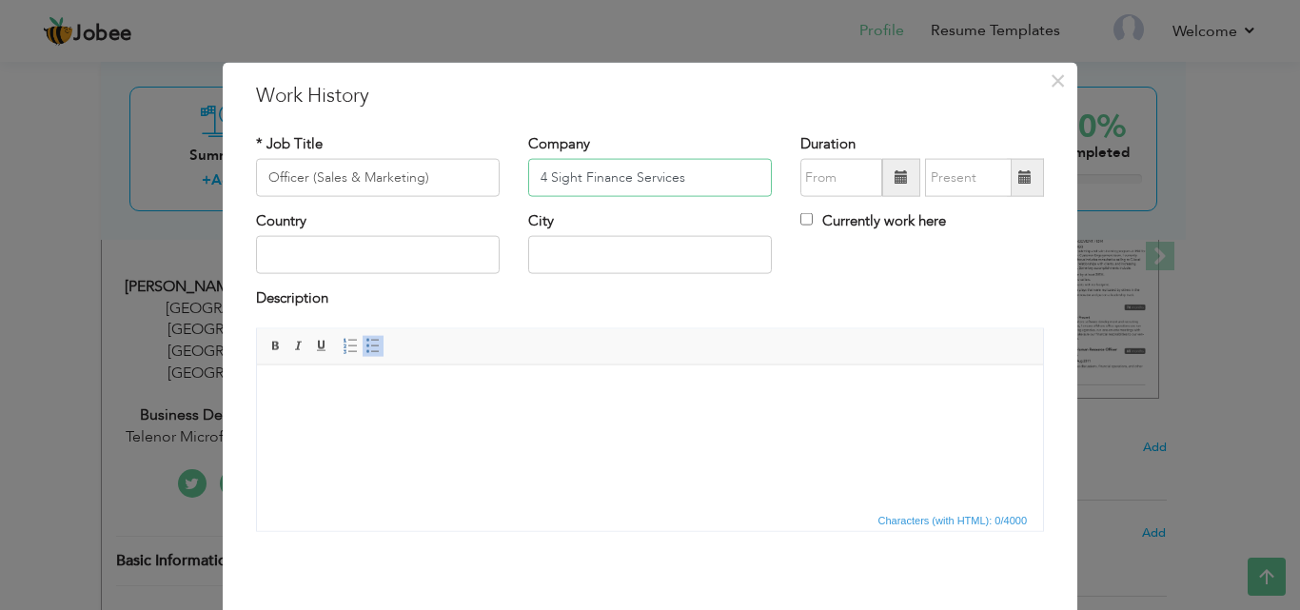
type input "4 Sight Finance Services"
click at [896, 180] on span at bounding box center [901, 176] width 13 height 13
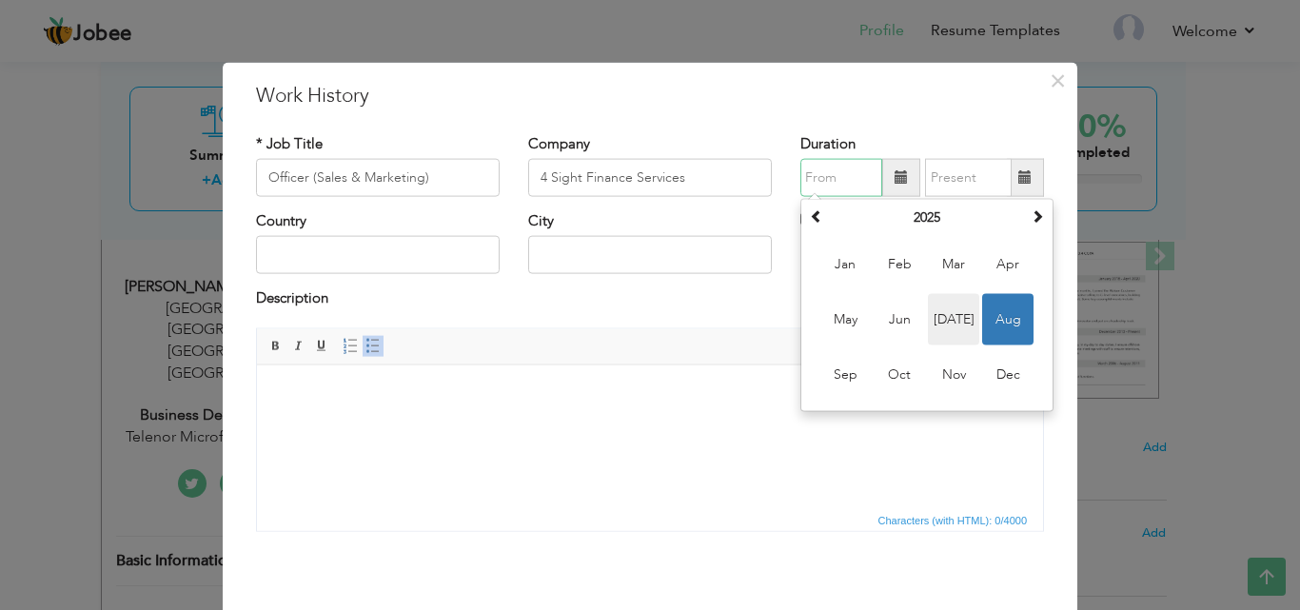
click at [948, 318] on span "Jul" at bounding box center [953, 319] width 51 height 51
type input "07/2025"
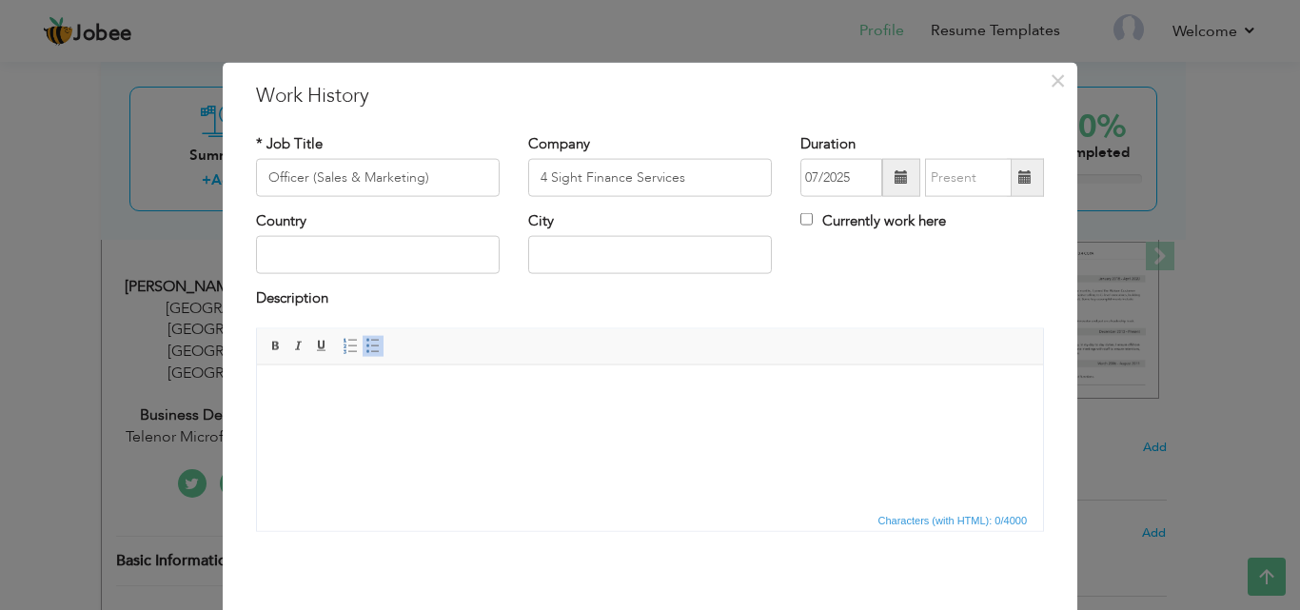
click at [1018, 176] on span at bounding box center [1024, 176] width 13 height 13
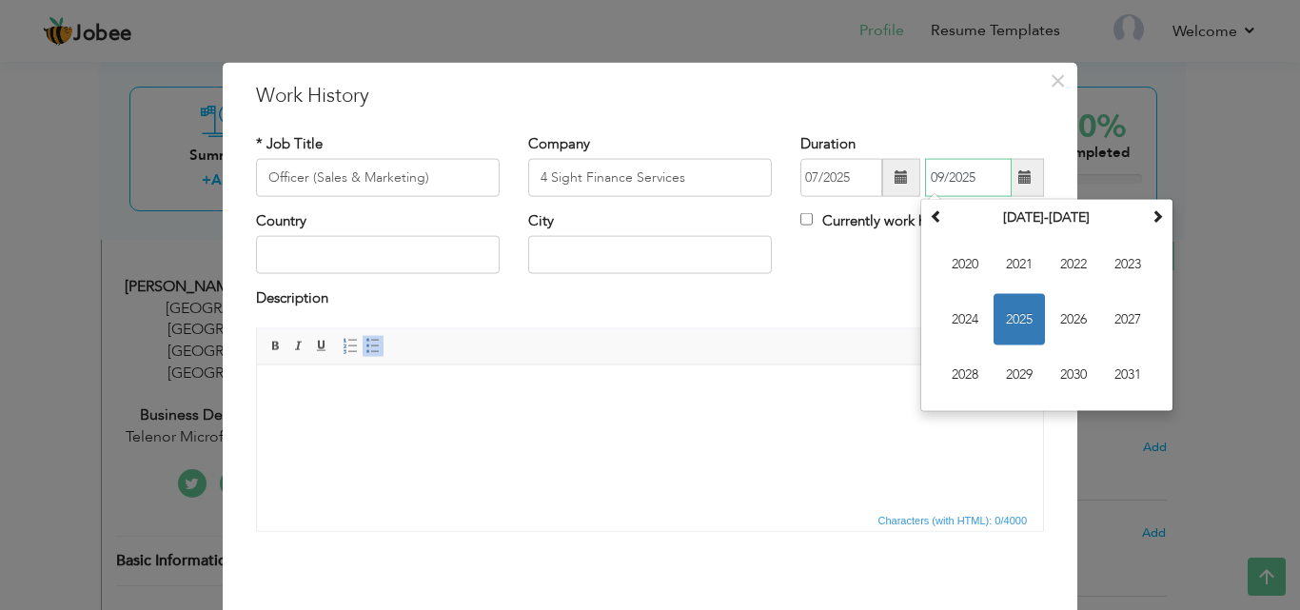
click at [1028, 317] on span "2025" at bounding box center [1019, 319] width 51 height 51
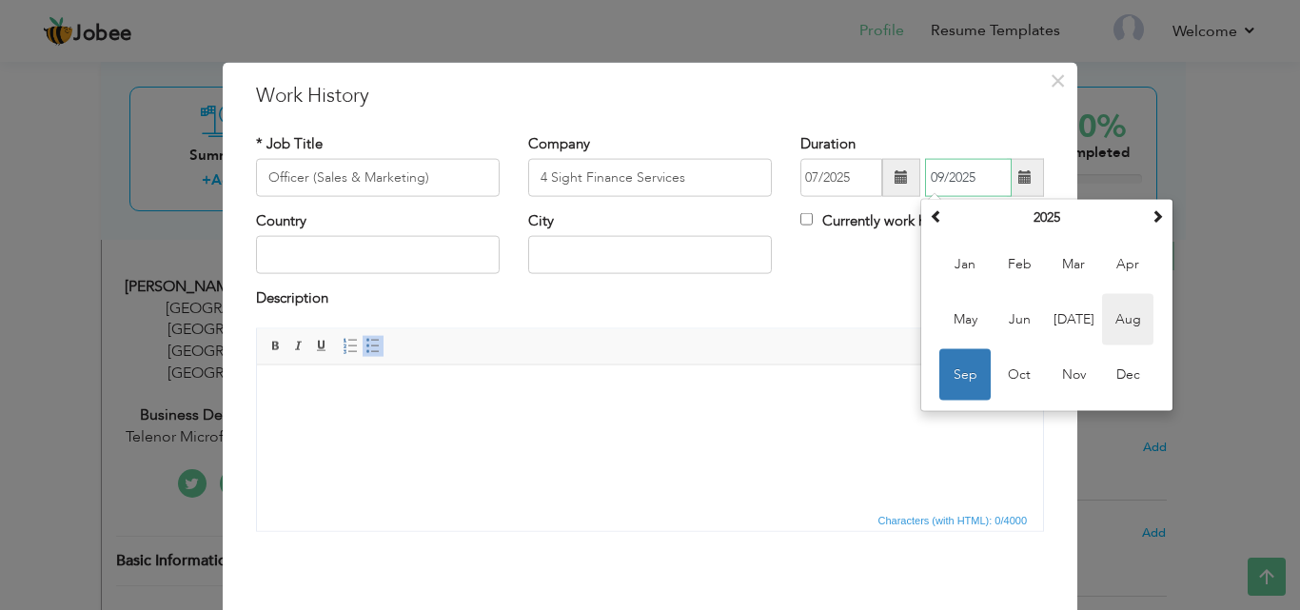
click at [1109, 316] on span "Aug" at bounding box center [1127, 319] width 51 height 51
type input "08/2025"
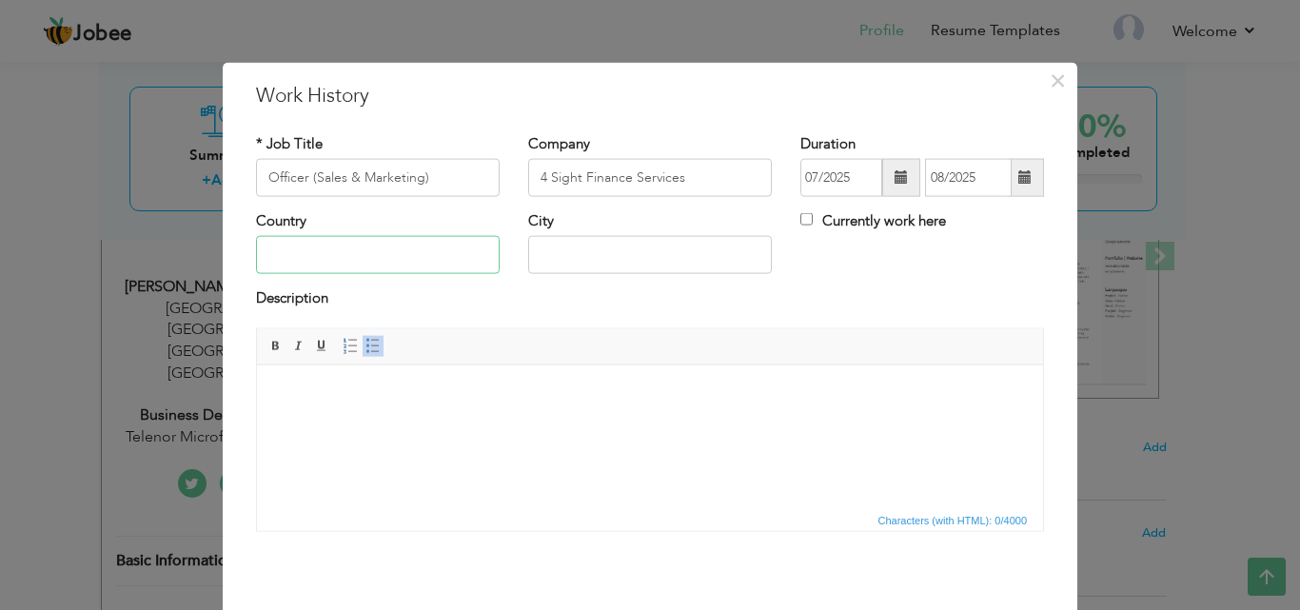
click at [375, 261] on input "text" at bounding box center [378, 255] width 244 height 38
type input "[GEOGRAPHIC_DATA]"
click at [583, 416] on html at bounding box center [650, 393] width 786 height 58
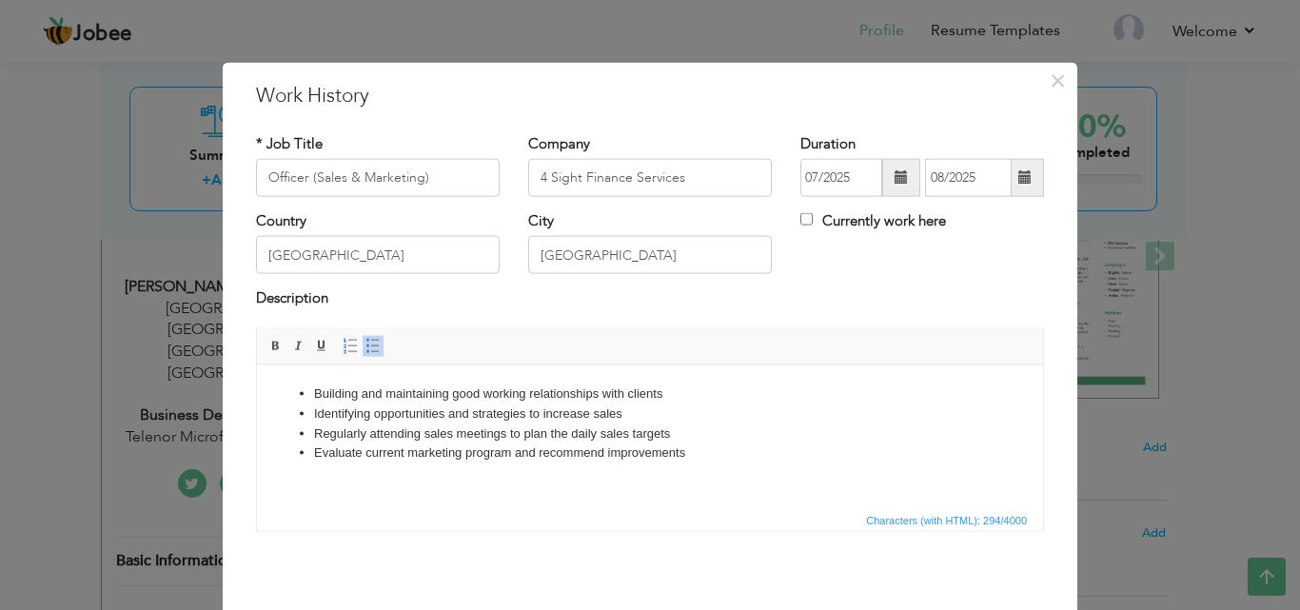
scroll to position [75, 0]
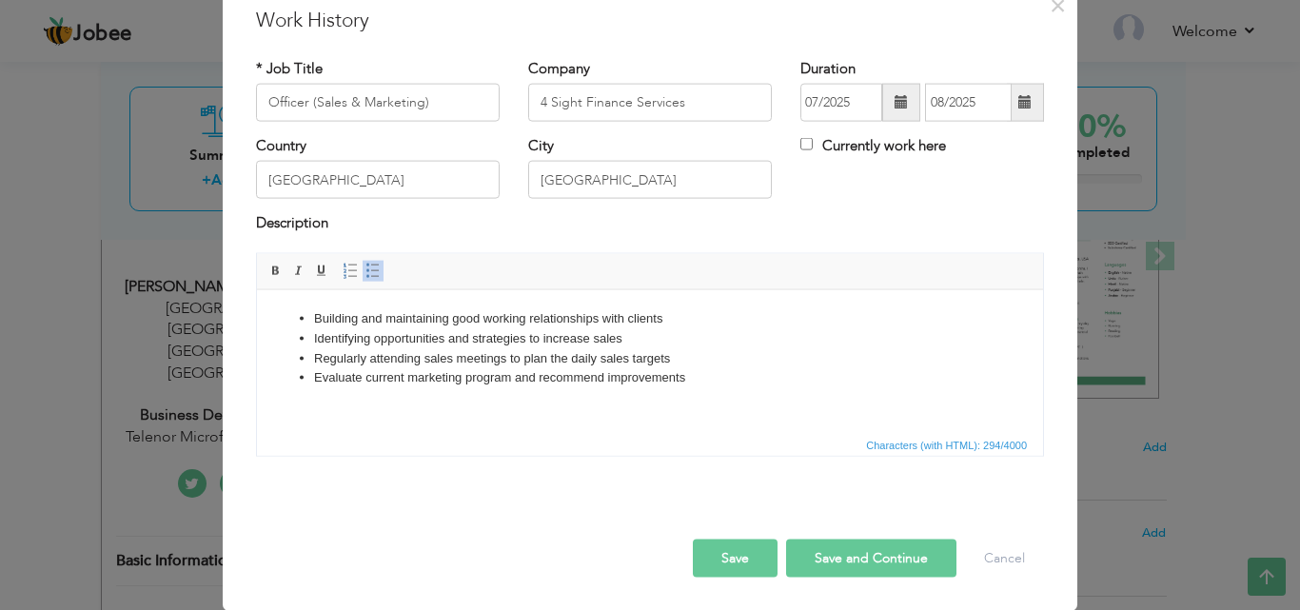
click at [751, 556] on button "Save" at bounding box center [735, 558] width 85 height 38
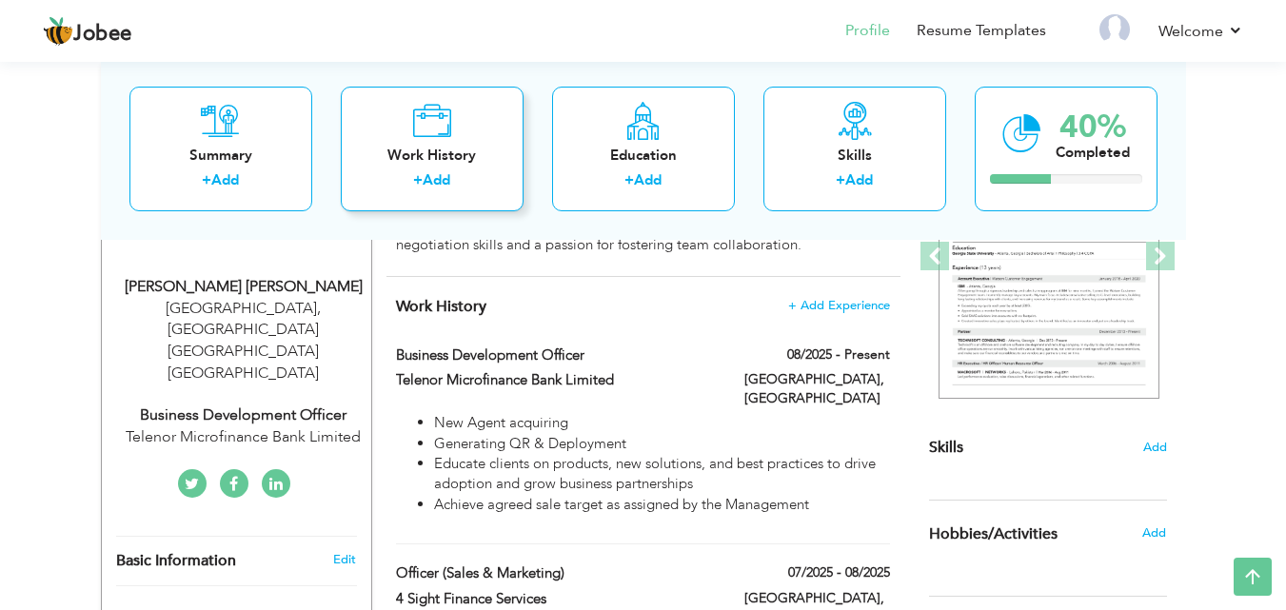
click at [459, 146] on div "Work History" at bounding box center [432, 155] width 152 height 20
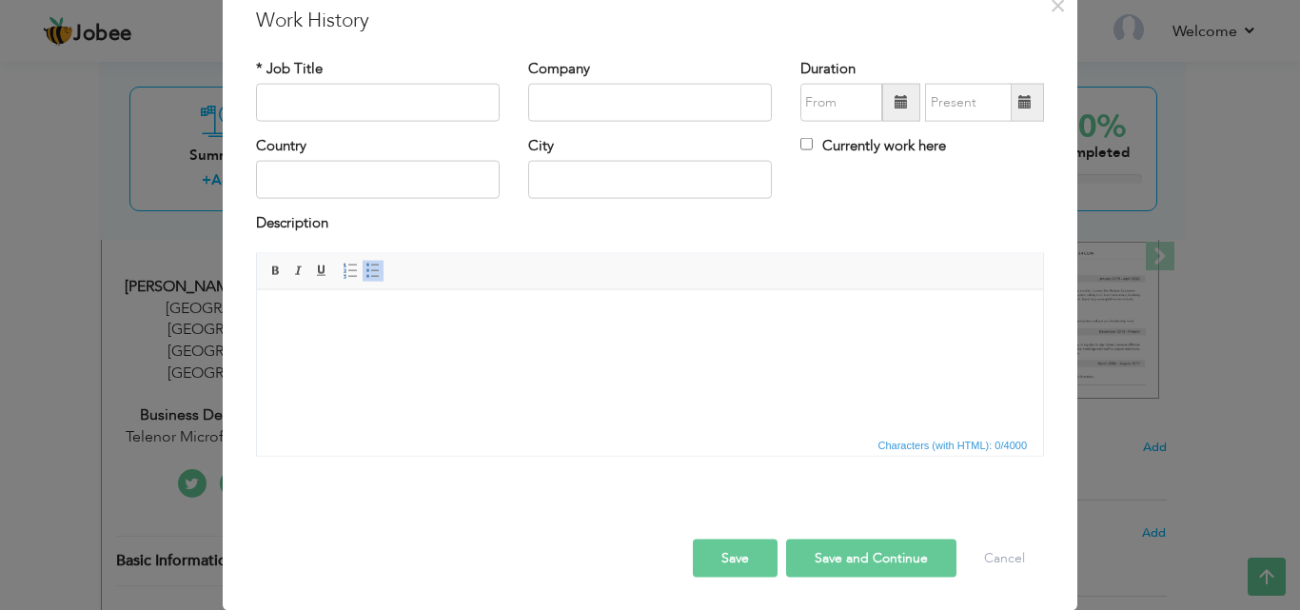
scroll to position [0, 0]
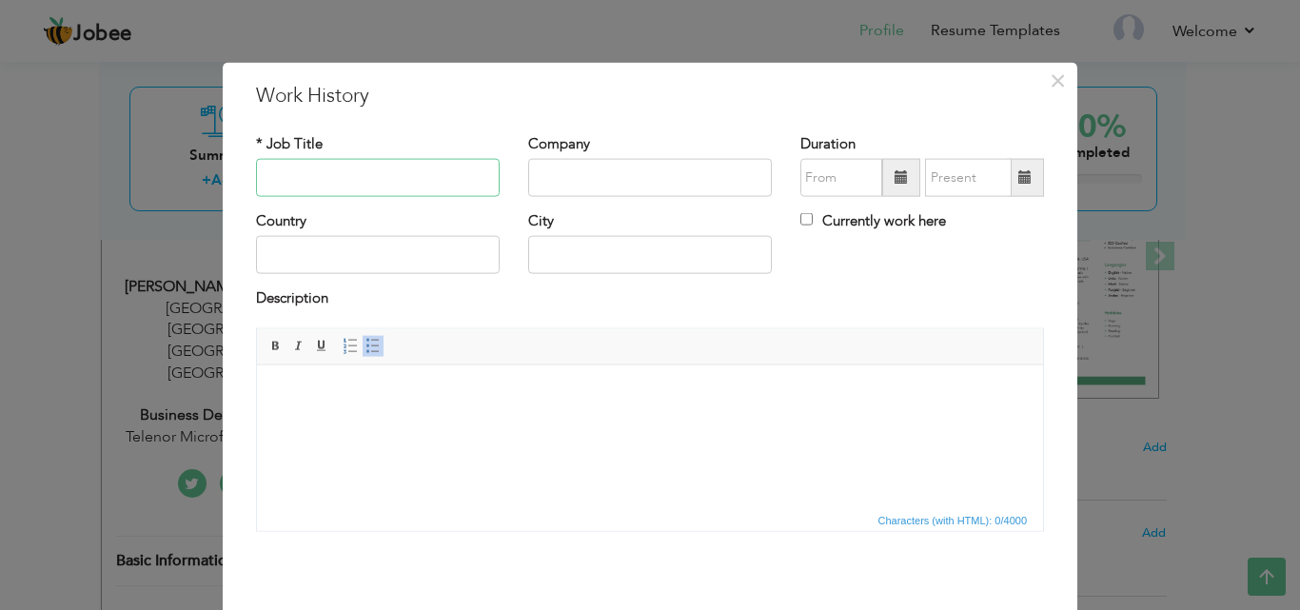
paste input "Business Development Officer"
type input "Business Development Officer"
click at [667, 167] on input "text" at bounding box center [650, 178] width 244 height 38
paste input "Habib Bank (Private) Limited"
type input "Habib Bank (Private) Limited"
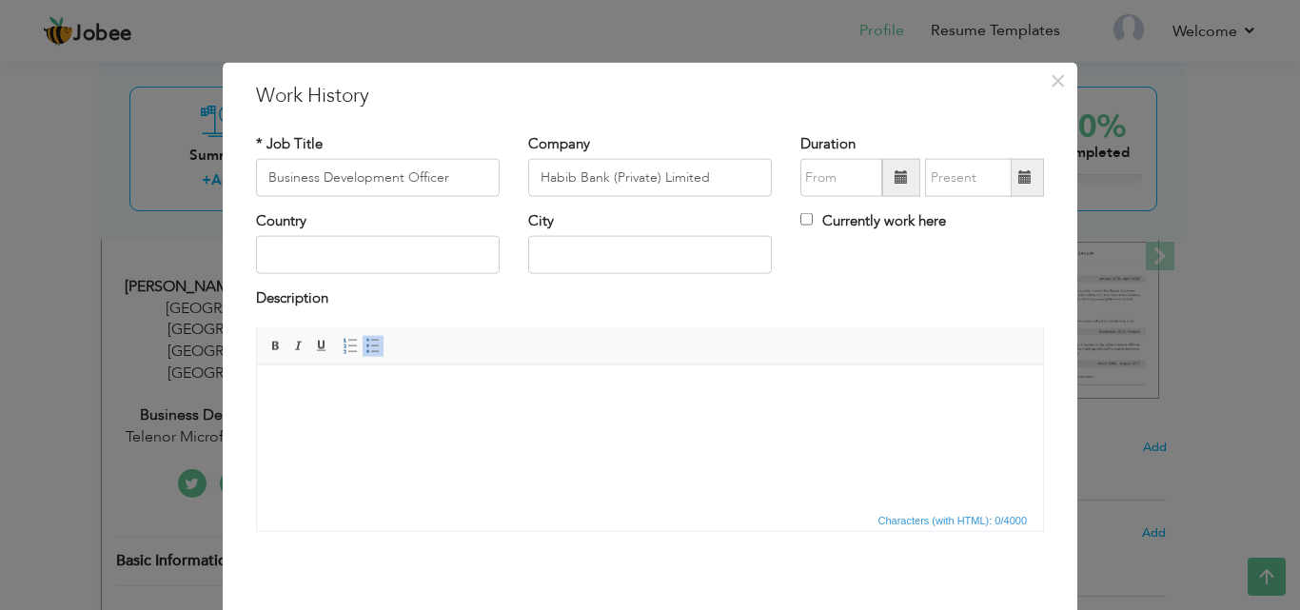
click at [901, 183] on span at bounding box center [901, 178] width 38 height 38
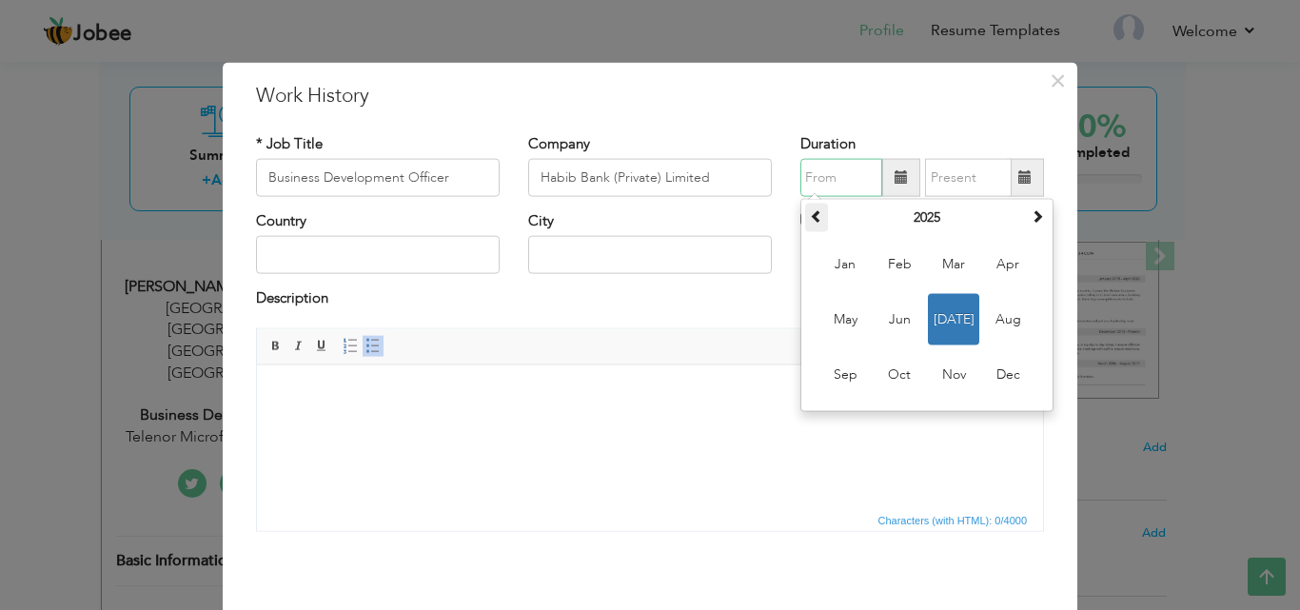
click at [815, 227] on th at bounding box center [816, 218] width 23 height 29
click at [834, 380] on span "Sep" at bounding box center [844, 374] width 51 height 51
type input "09/2024"
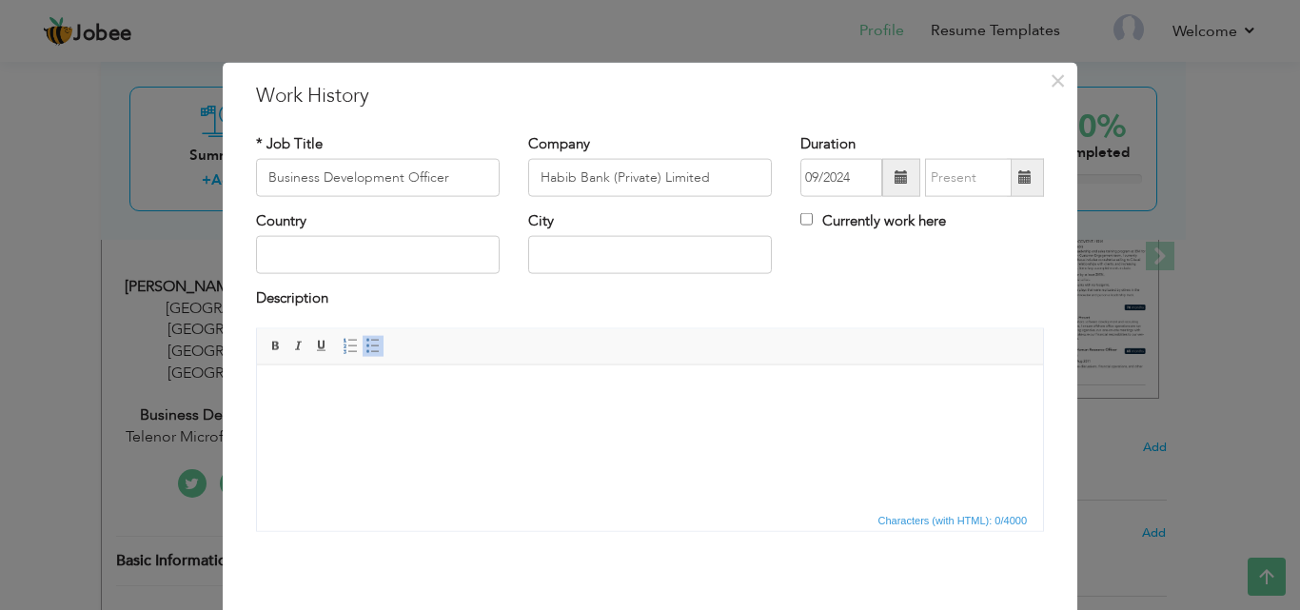
click at [1018, 182] on span at bounding box center [1024, 176] width 13 height 13
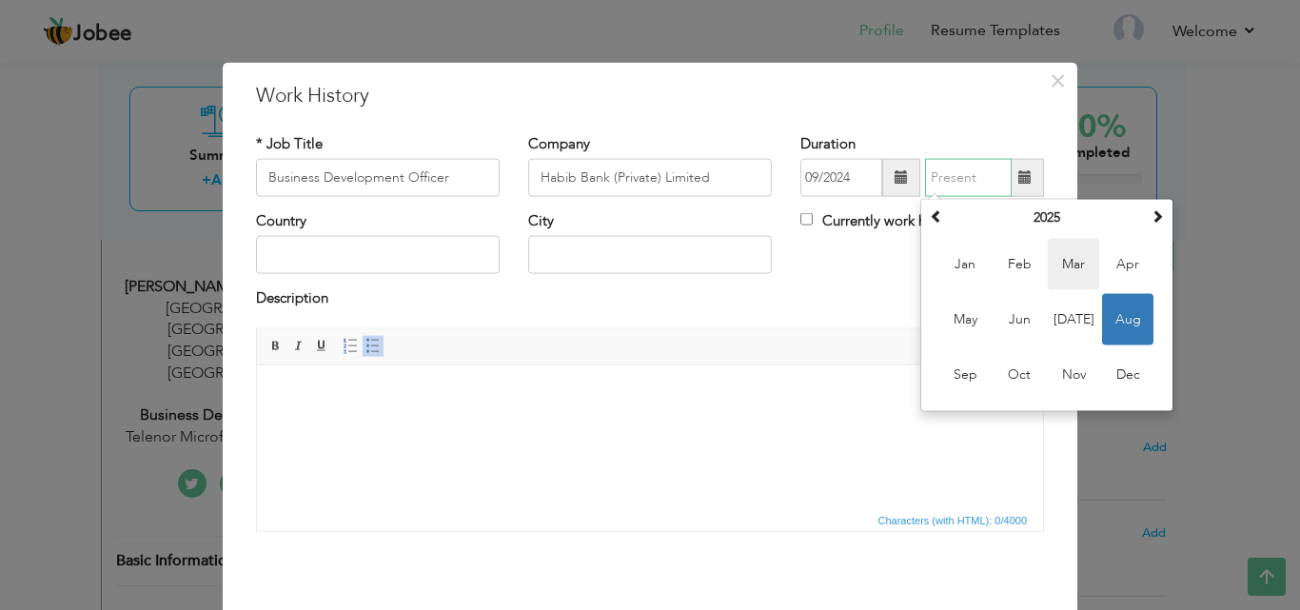
click at [1073, 273] on span "Mar" at bounding box center [1073, 264] width 51 height 51
type input "03/2025"
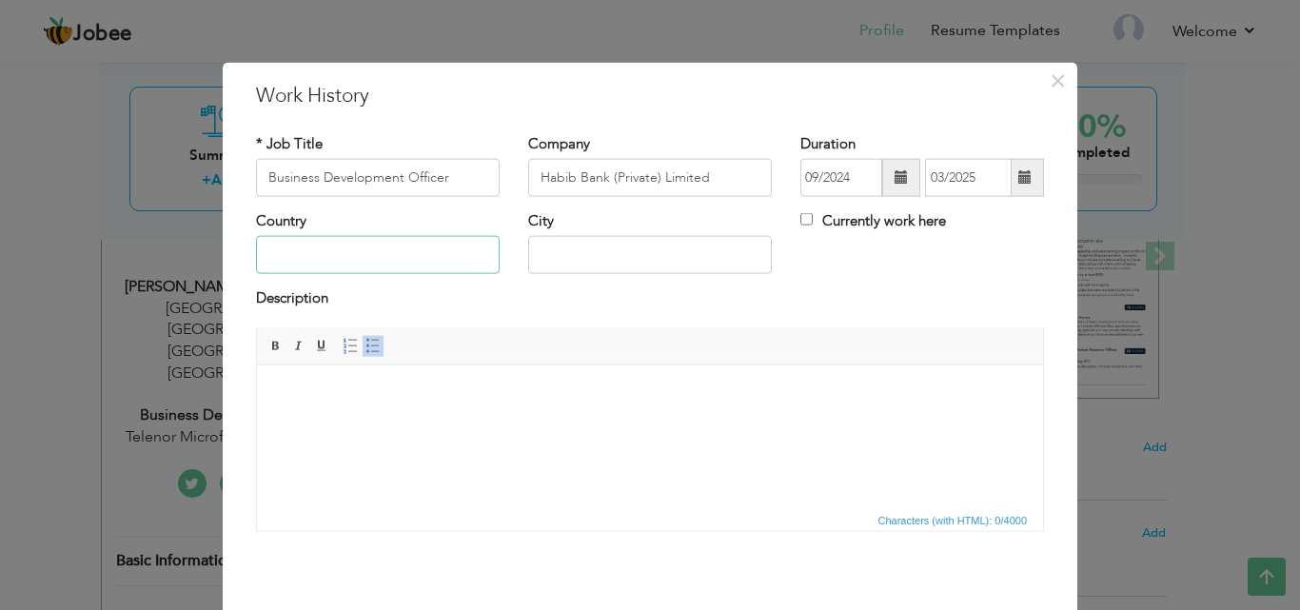
click at [356, 261] on input "text" at bounding box center [378, 255] width 244 height 38
type input "[GEOGRAPHIC_DATA]"
click at [366, 404] on html at bounding box center [650, 393] width 786 height 58
click at [552, 423] on html at bounding box center [650, 393] width 786 height 58
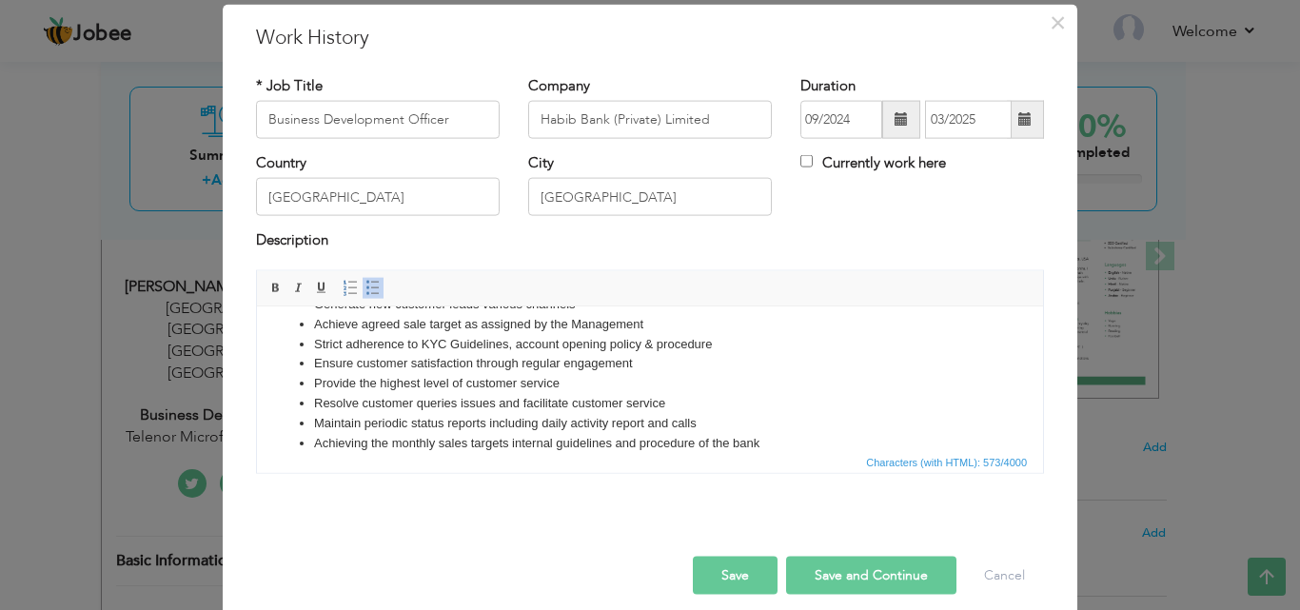
scroll to position [75, 0]
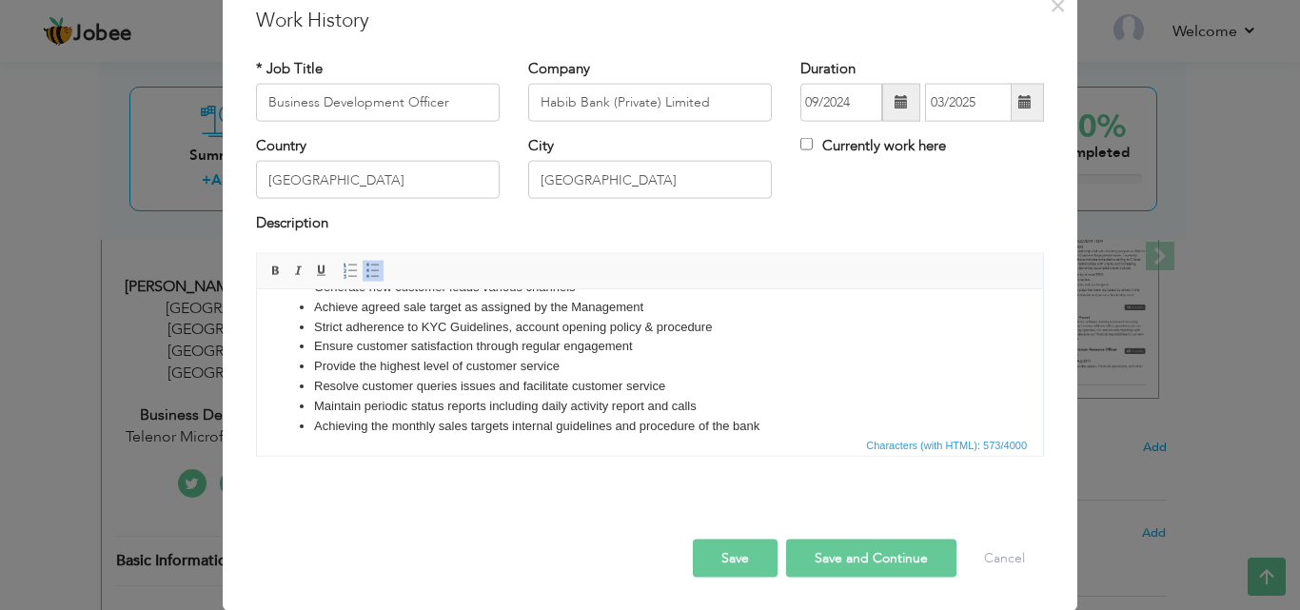
click at [736, 547] on button "Save" at bounding box center [735, 558] width 85 height 38
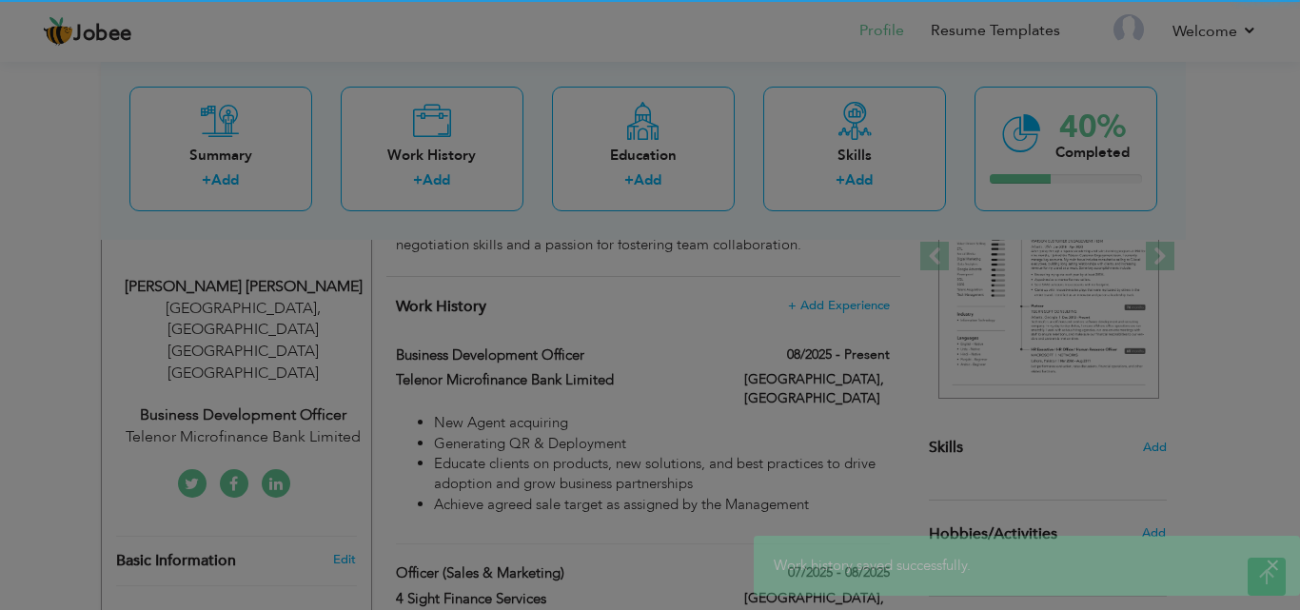
scroll to position [0, 0]
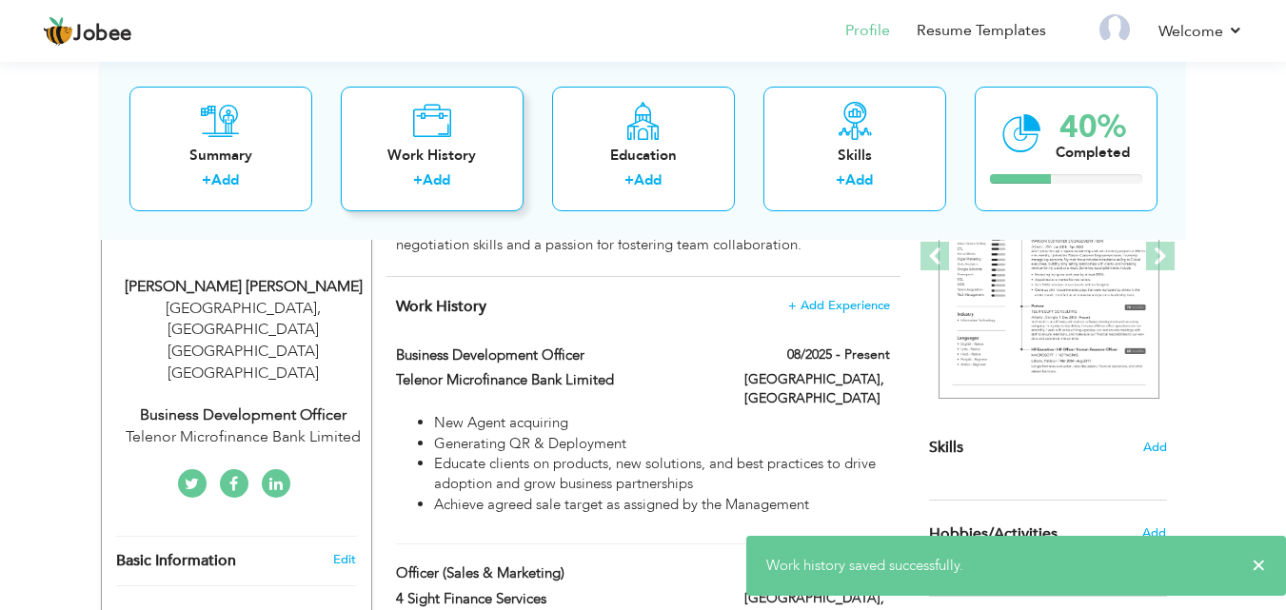
click at [449, 148] on div "Work History" at bounding box center [432, 155] width 152 height 20
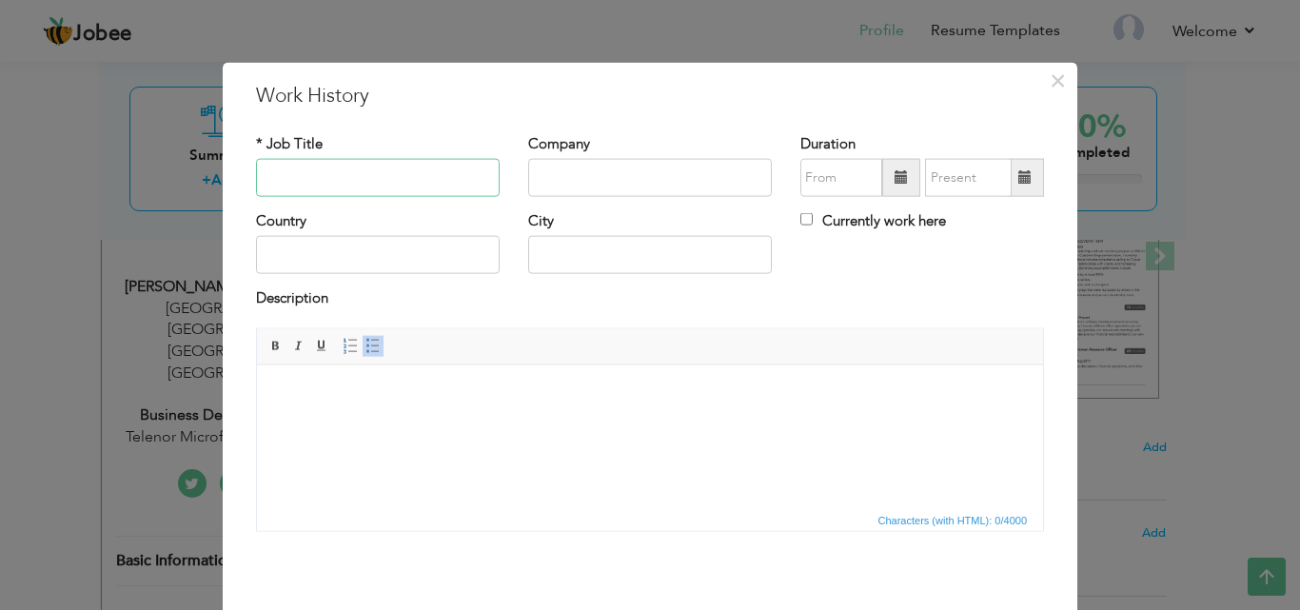
paste input "Admin And Finance Assistant"
type input "Admin And Finance Assistant"
click at [640, 170] on input "text" at bounding box center [650, 178] width 244 height 38
paste input "KSS (United Nations World Health Organization)"
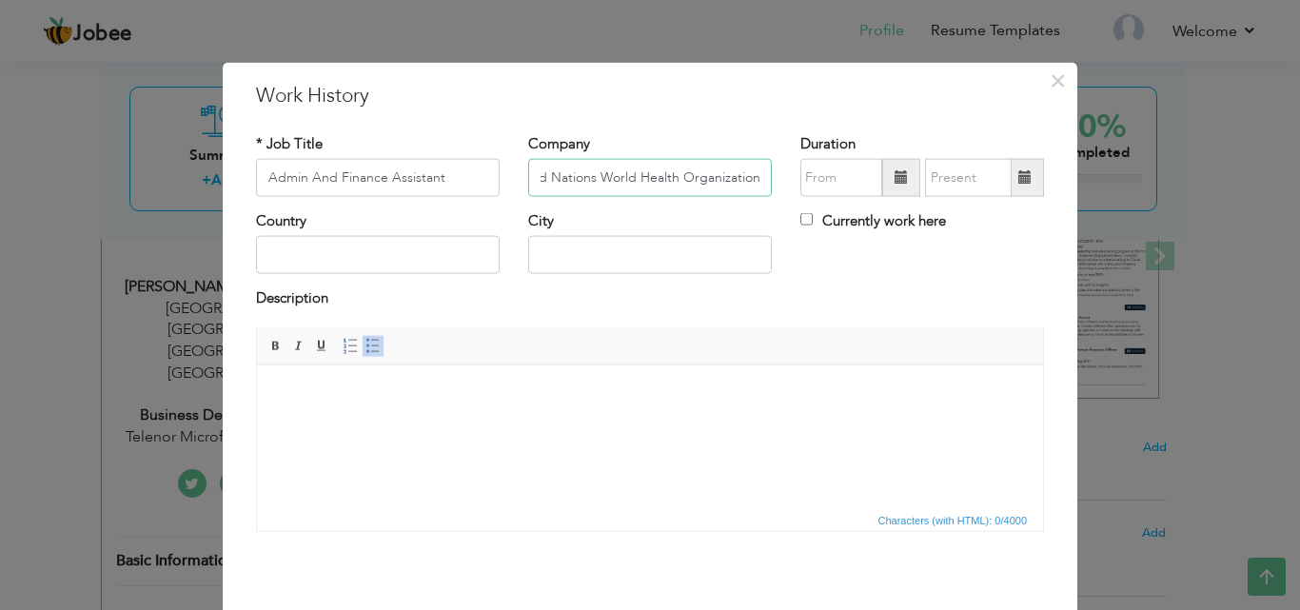
type input "KSS (United Nations World Health Organization)"
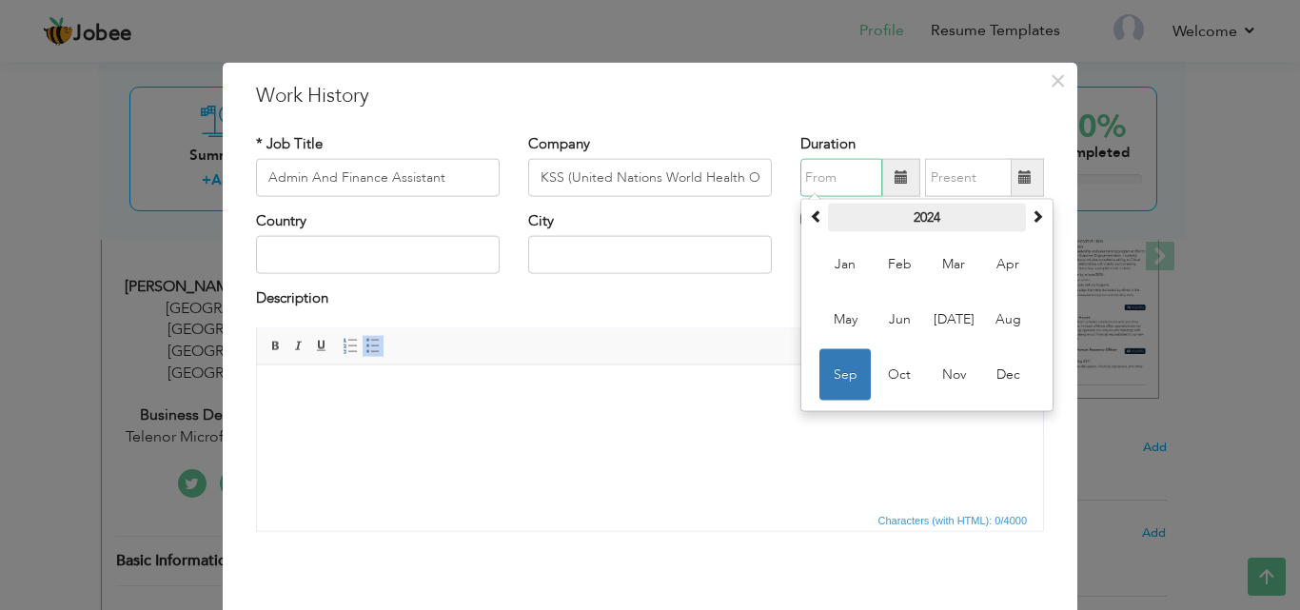
click at [912, 207] on th "2024" at bounding box center [927, 218] width 198 height 29
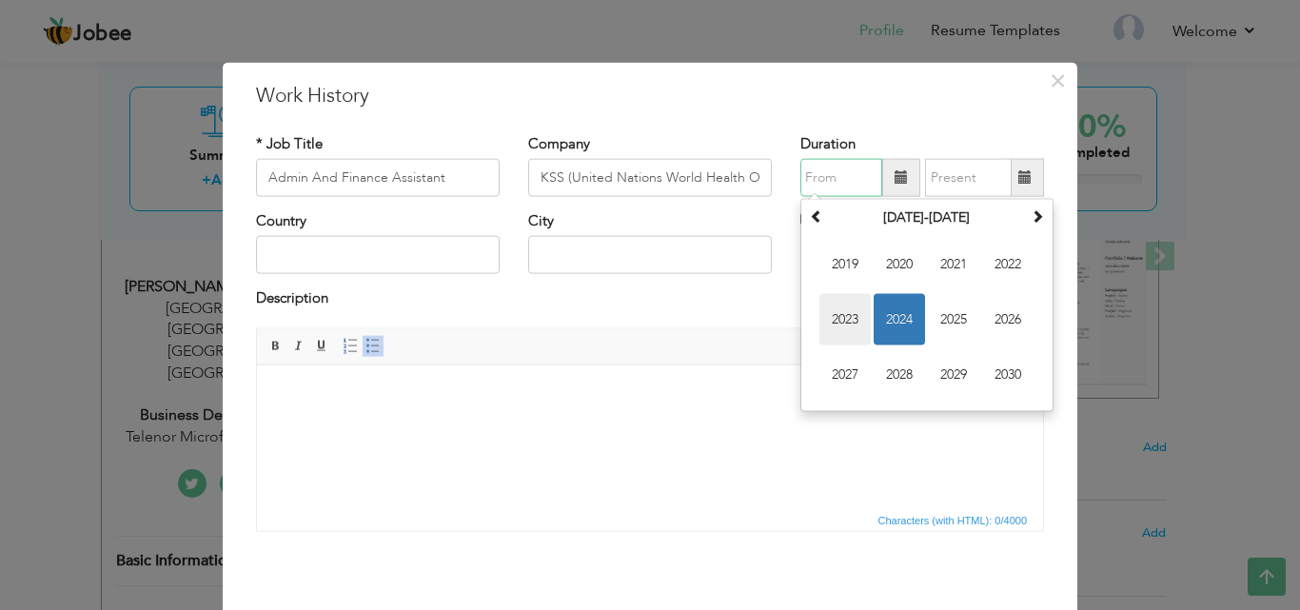
click at [852, 312] on span "2023" at bounding box center [844, 319] width 51 height 51
click at [932, 315] on span "Jul" at bounding box center [953, 319] width 51 height 51
type input "07/2023"
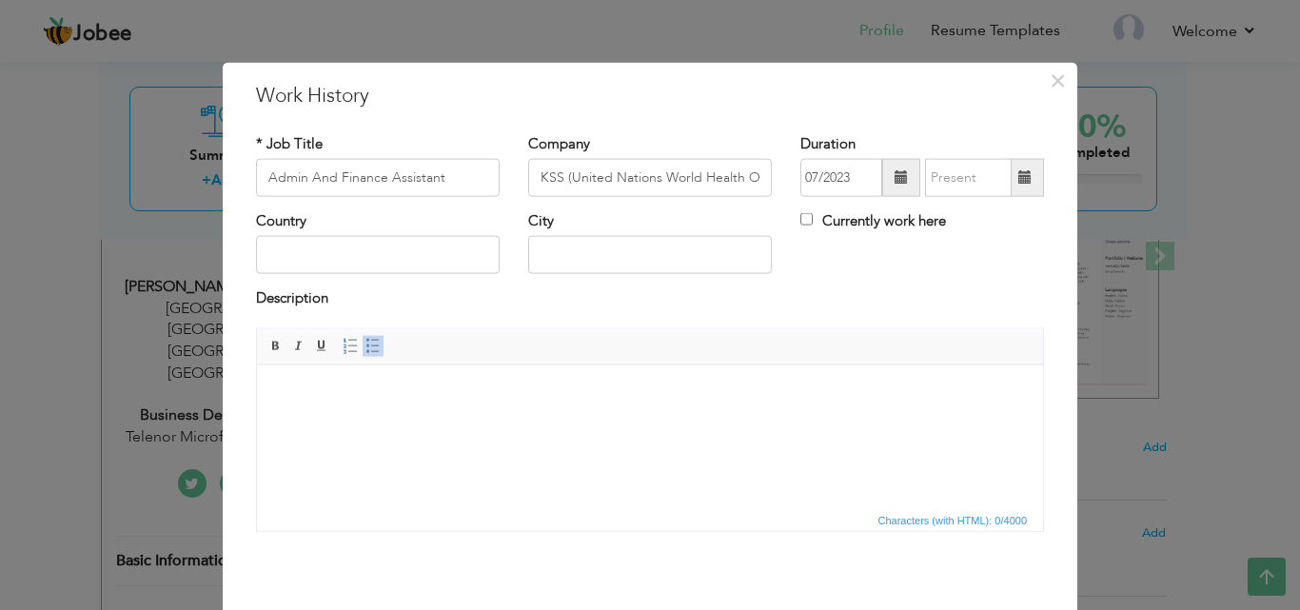
click at [1022, 175] on span at bounding box center [1024, 176] width 13 height 13
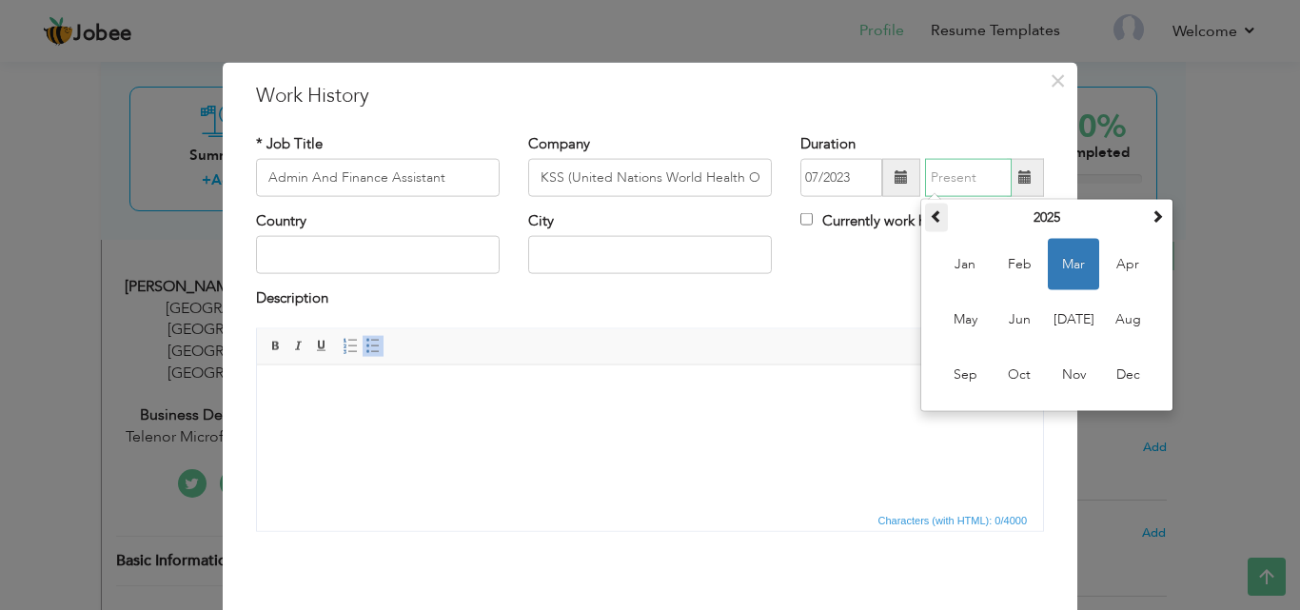
click at [930, 217] on span at bounding box center [936, 215] width 13 height 13
click at [1015, 323] on span "Jun" at bounding box center [1019, 319] width 51 height 51
type input "06/2024"
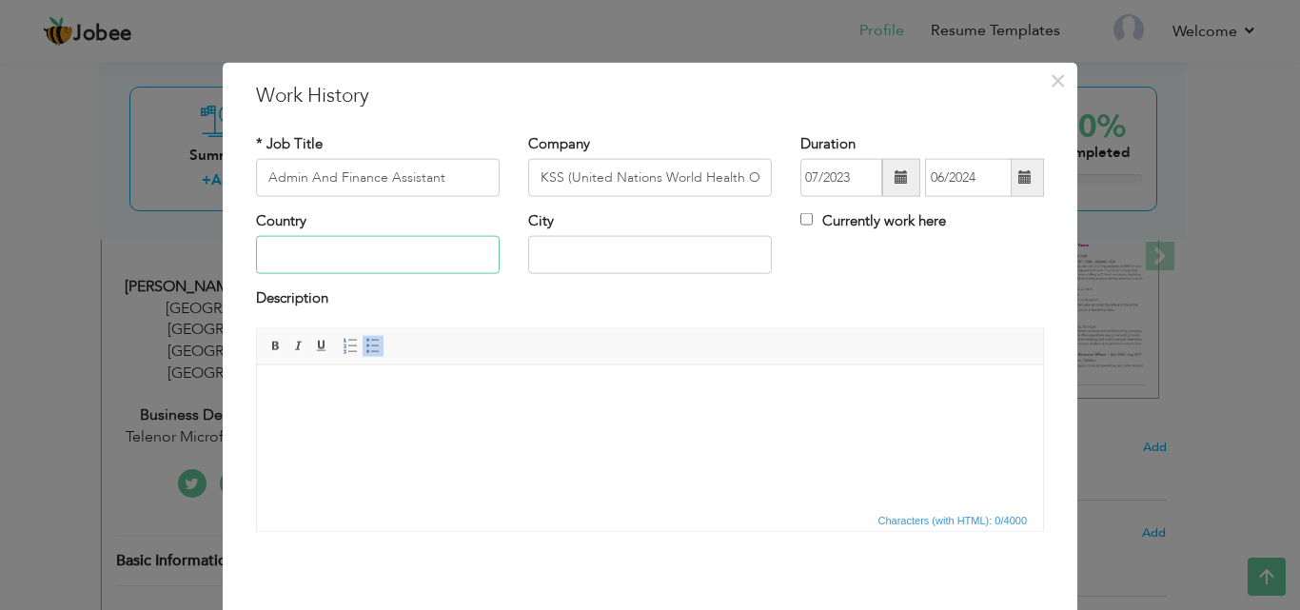
click at [435, 263] on input "text" at bounding box center [378, 255] width 244 height 38
type input "[GEOGRAPHIC_DATA]"
click at [395, 395] on body at bounding box center [650, 394] width 748 height 20
click at [659, 423] on html at bounding box center [650, 393] width 786 height 58
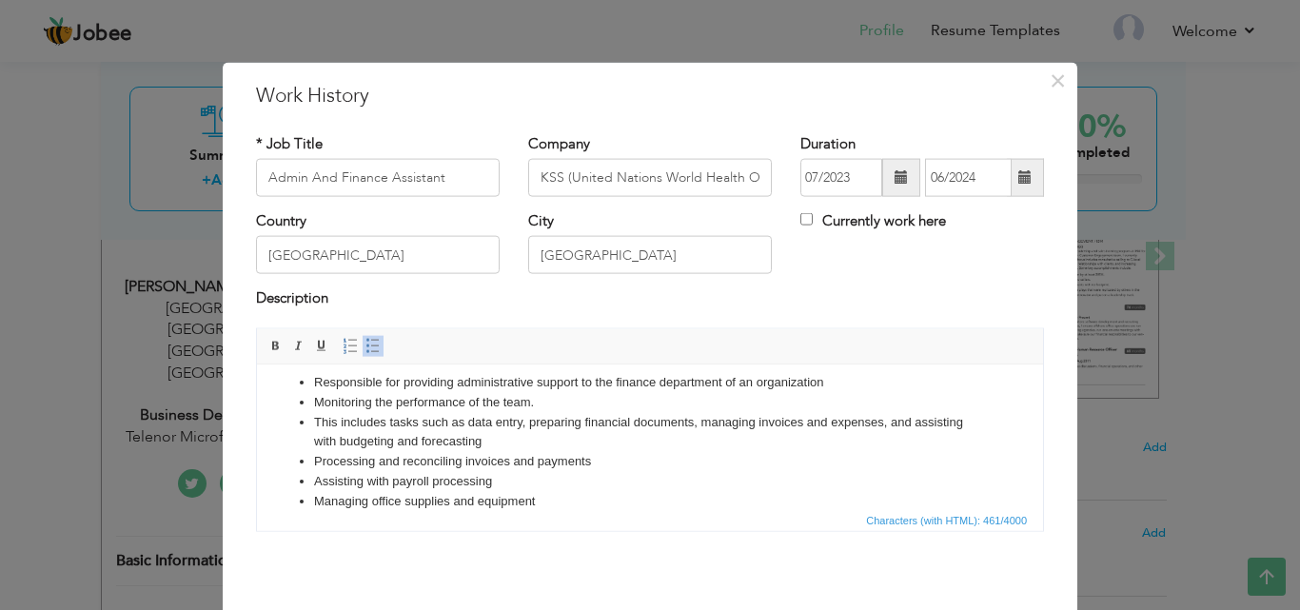
scroll to position [75, 0]
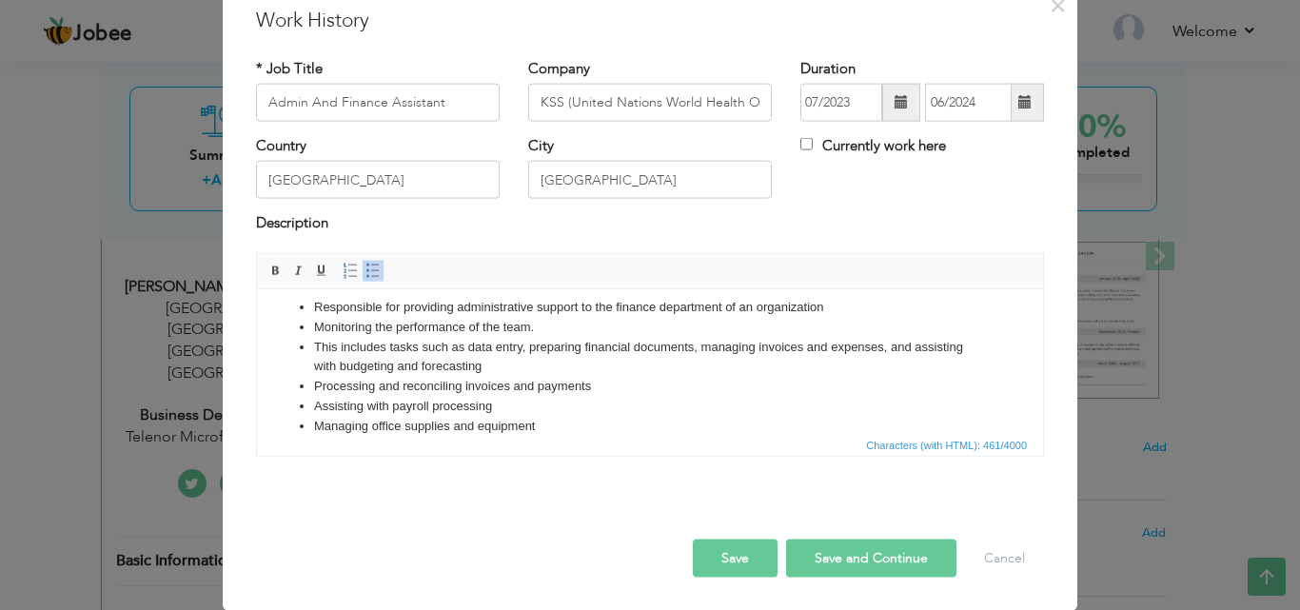
click at [760, 550] on button "Save" at bounding box center [735, 558] width 85 height 38
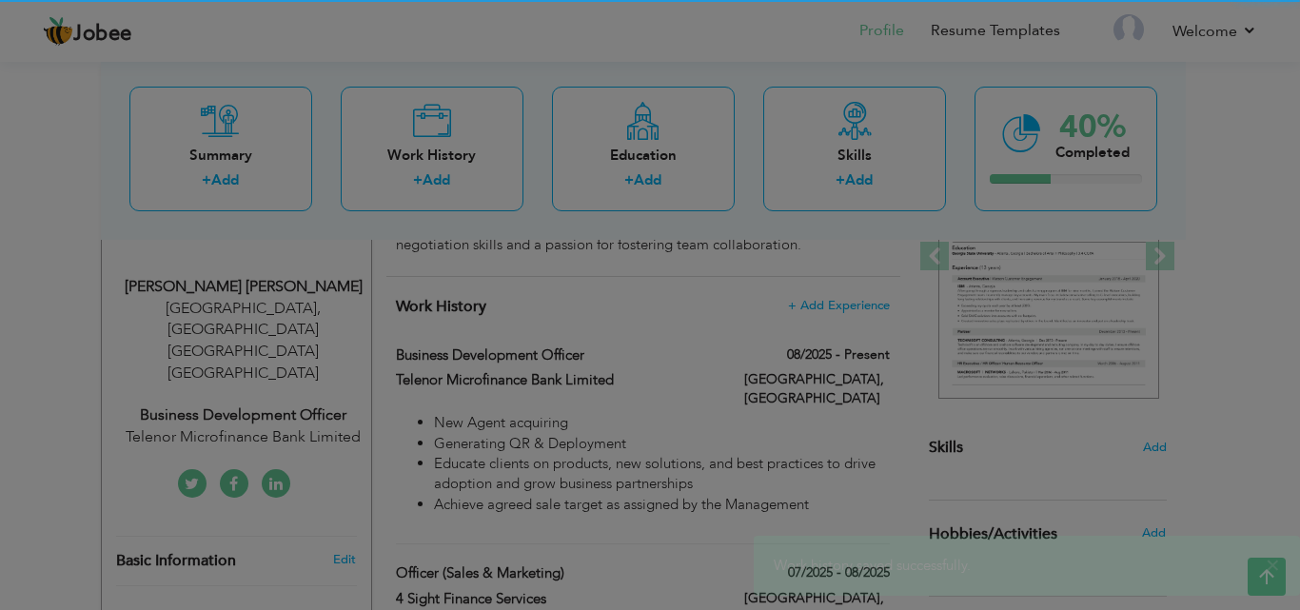
scroll to position [0, 0]
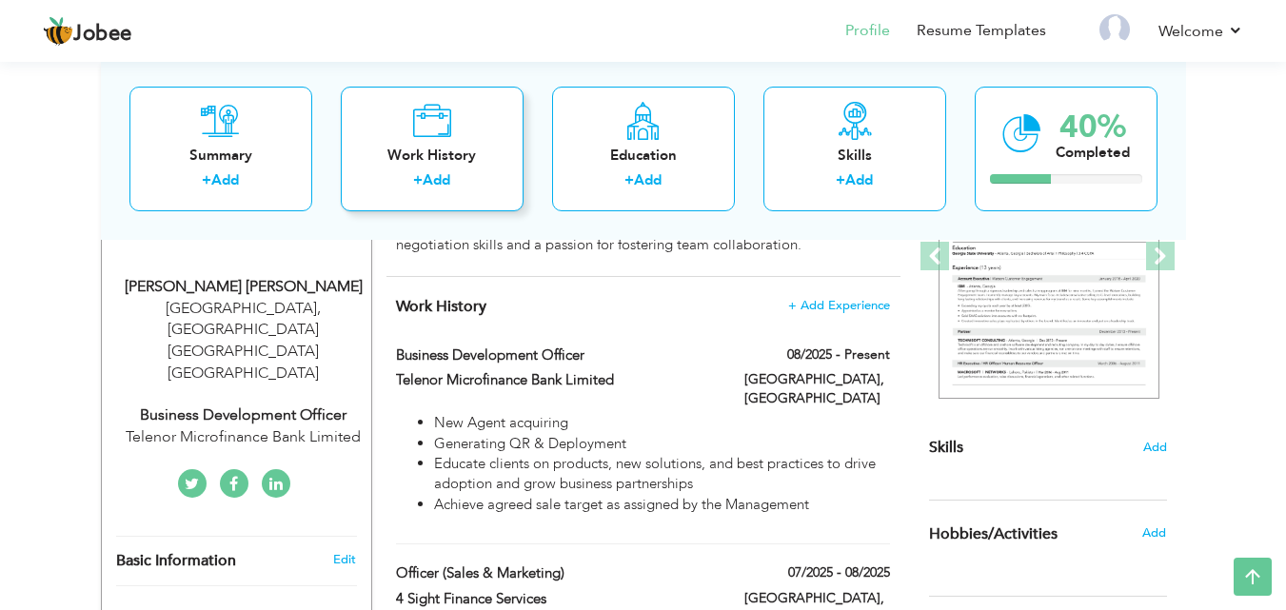
click at [463, 128] on div "Work History + Add" at bounding box center [432, 148] width 183 height 125
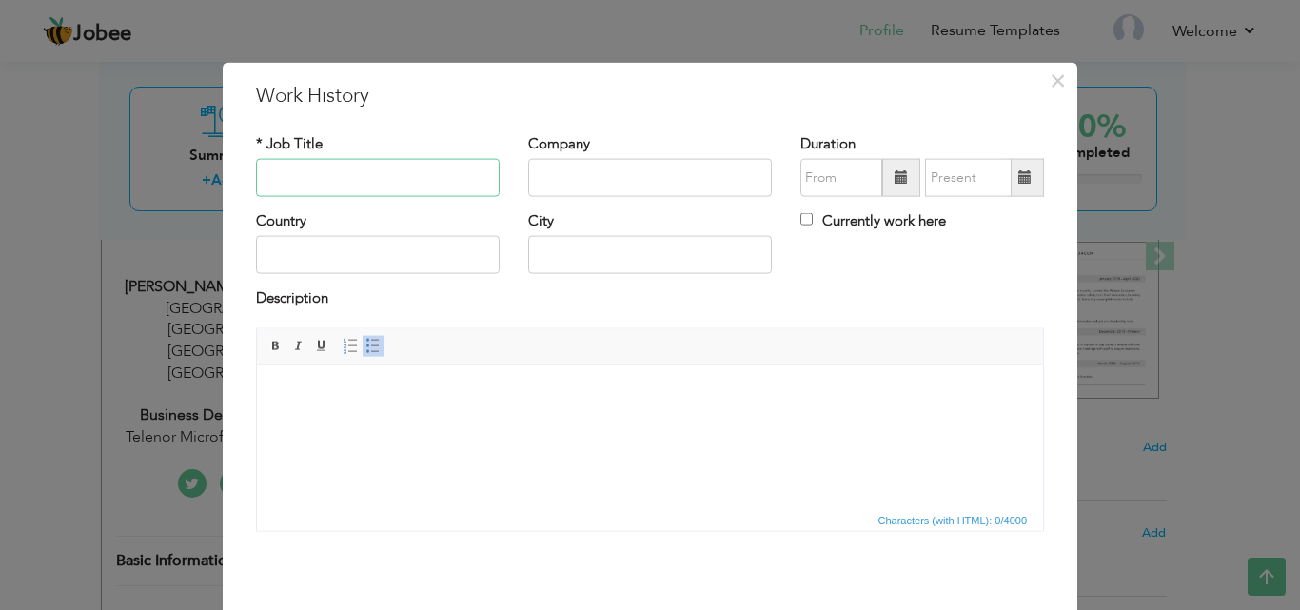
click at [451, 173] on input "text" at bounding box center [378, 178] width 244 height 38
paste input "Senior Account Office"
type input "Senior Account Officer"
click at [726, 186] on input "text" at bounding box center [650, 178] width 244 height 38
paste input "Vital Paint Industries (Private) Limited"
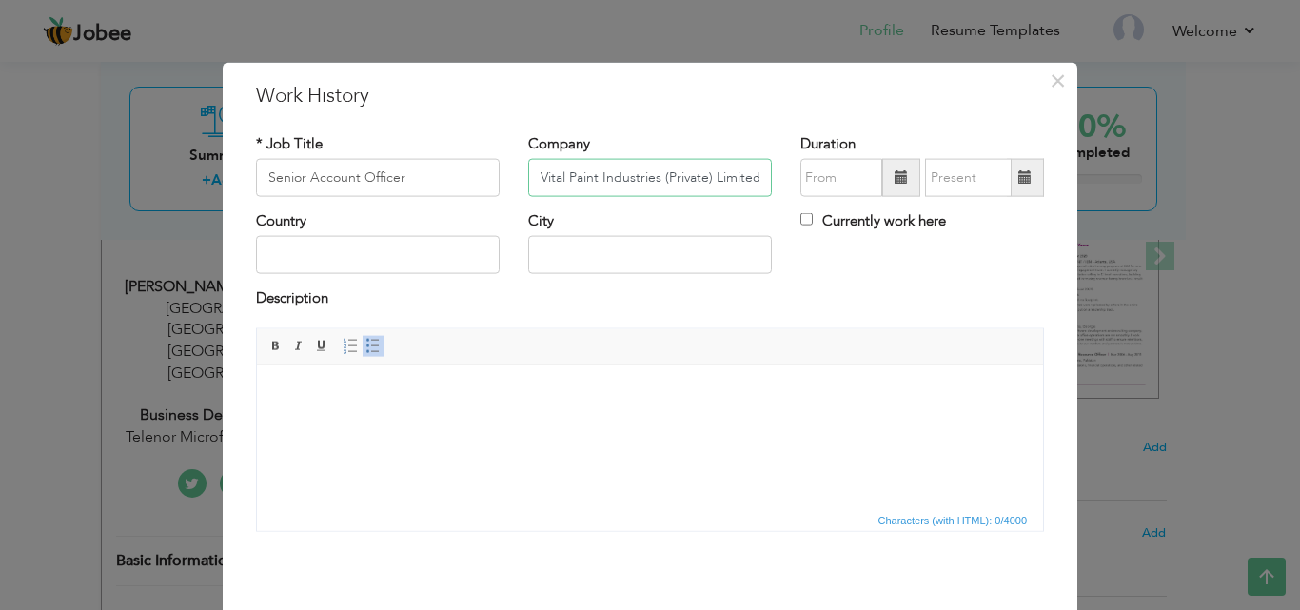
type input "Vital Paint Industries (Private) Limited"
click at [895, 172] on span at bounding box center [901, 176] width 13 height 13
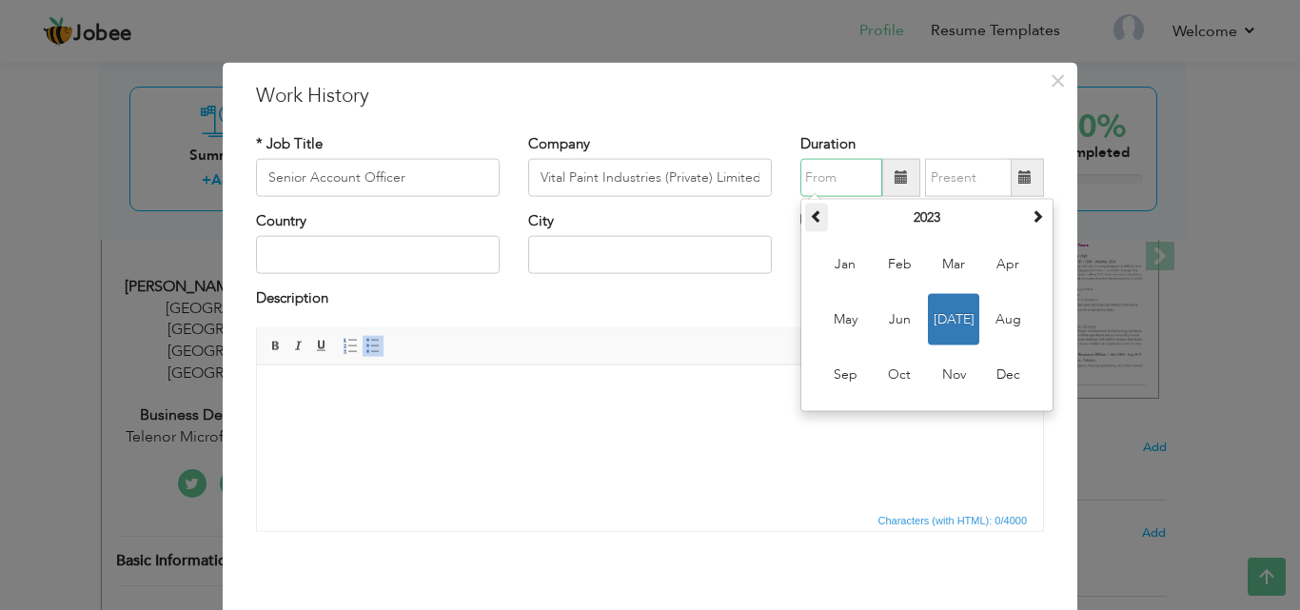
click at [811, 216] on span at bounding box center [816, 215] width 13 height 13
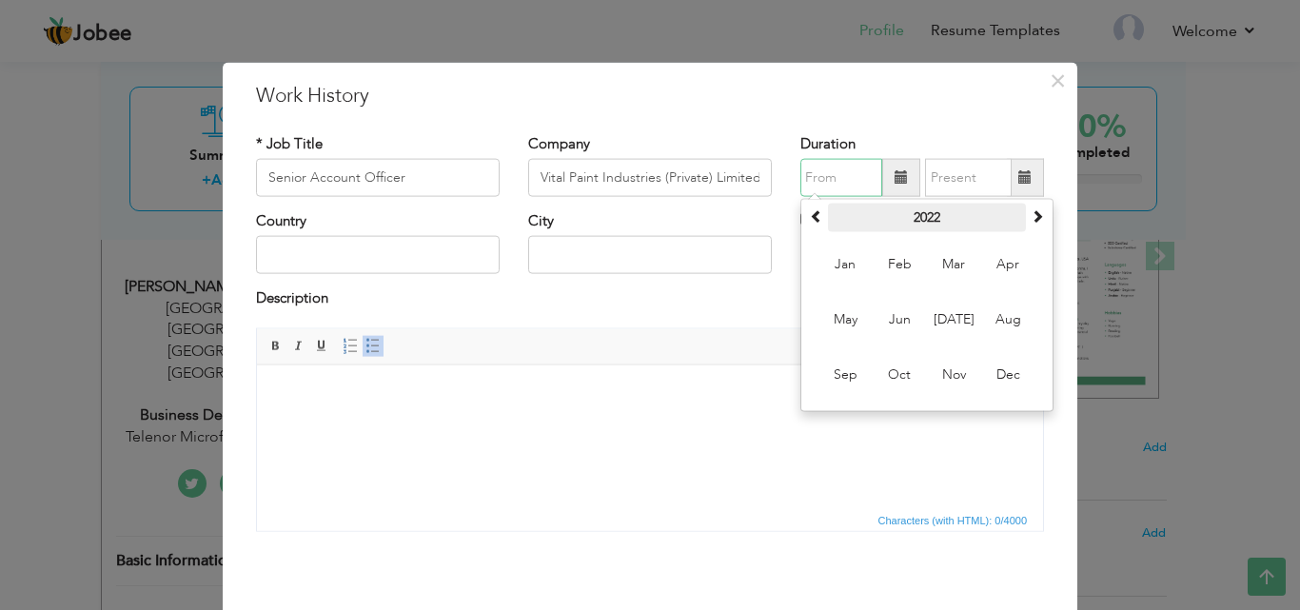
click at [899, 220] on th "2022" at bounding box center [927, 218] width 198 height 29
click at [816, 222] on span at bounding box center [816, 215] width 13 height 13
click at [985, 325] on span "2014" at bounding box center [1007, 319] width 51 height 51
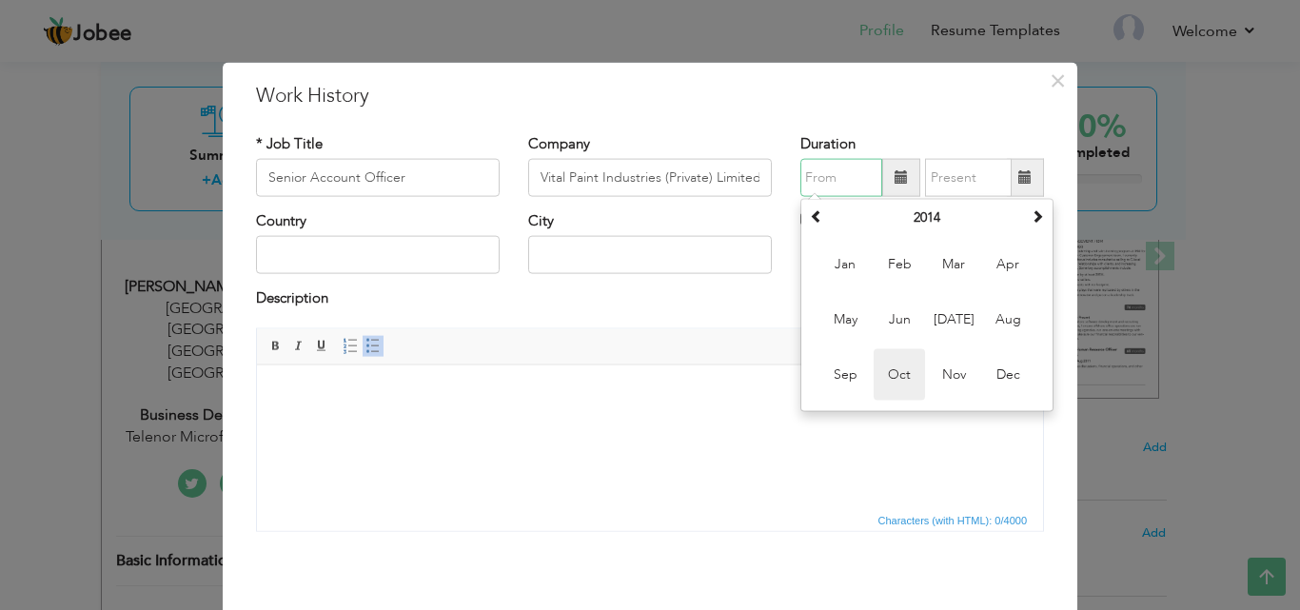
click at [887, 375] on span "Oct" at bounding box center [899, 374] width 51 height 51
type input "10/2014"
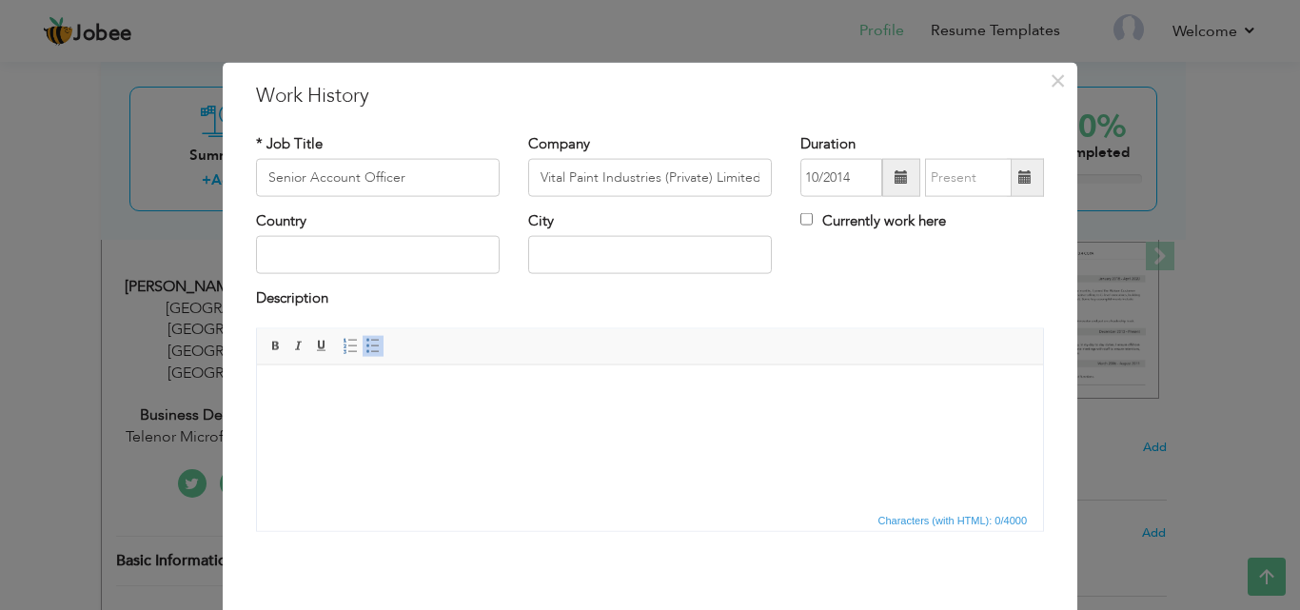
click at [1020, 178] on span at bounding box center [1024, 176] width 13 height 13
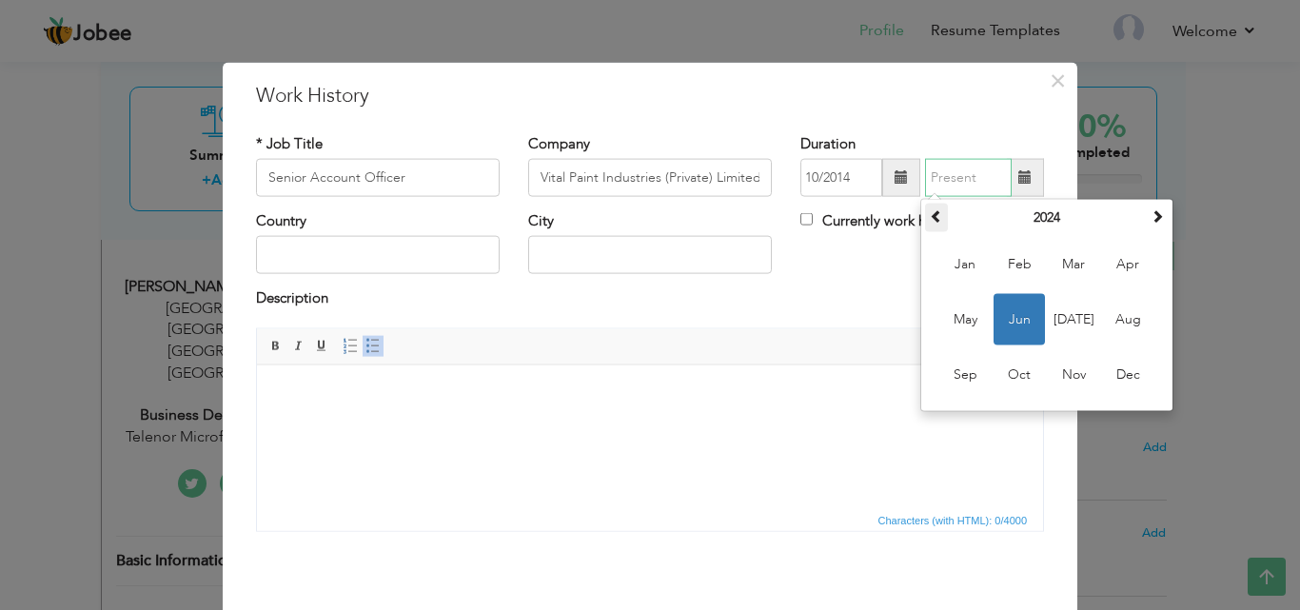
click at [925, 216] on th at bounding box center [936, 218] width 23 height 29
click at [1070, 266] on span "Mar" at bounding box center [1073, 264] width 51 height 51
type input "03/2023"
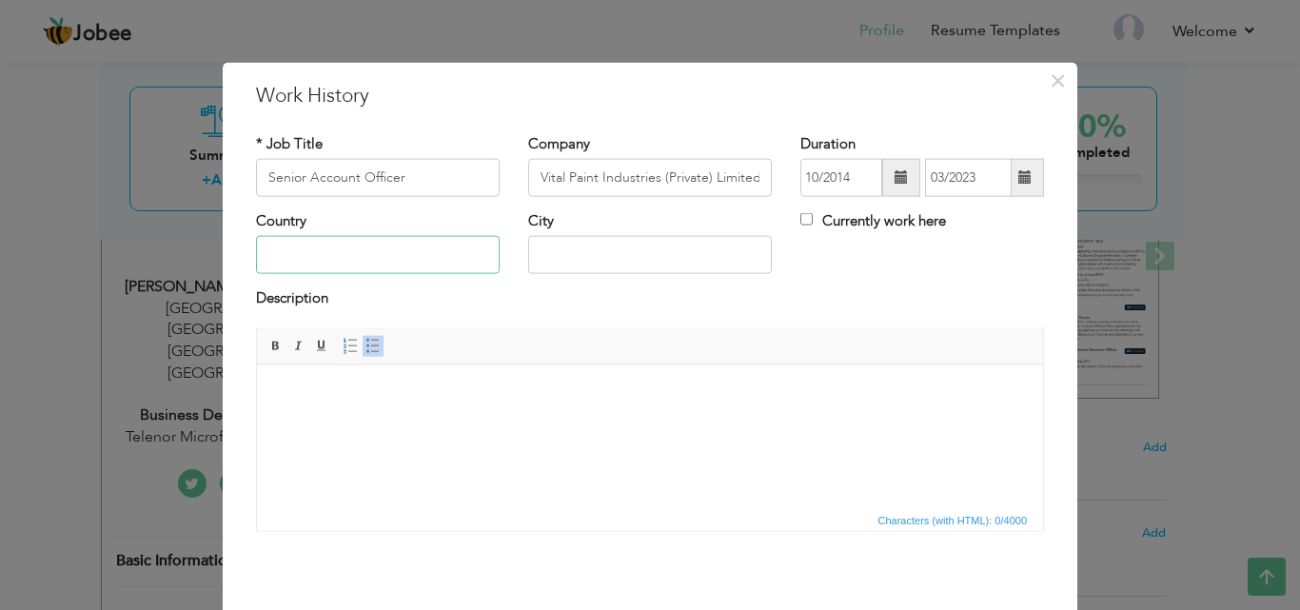
click at [404, 257] on input "text" at bounding box center [378, 255] width 244 height 38
type input "[GEOGRAPHIC_DATA]"
paste input "•Processing account receivable & account payable and incoming & outgoing paymen…"
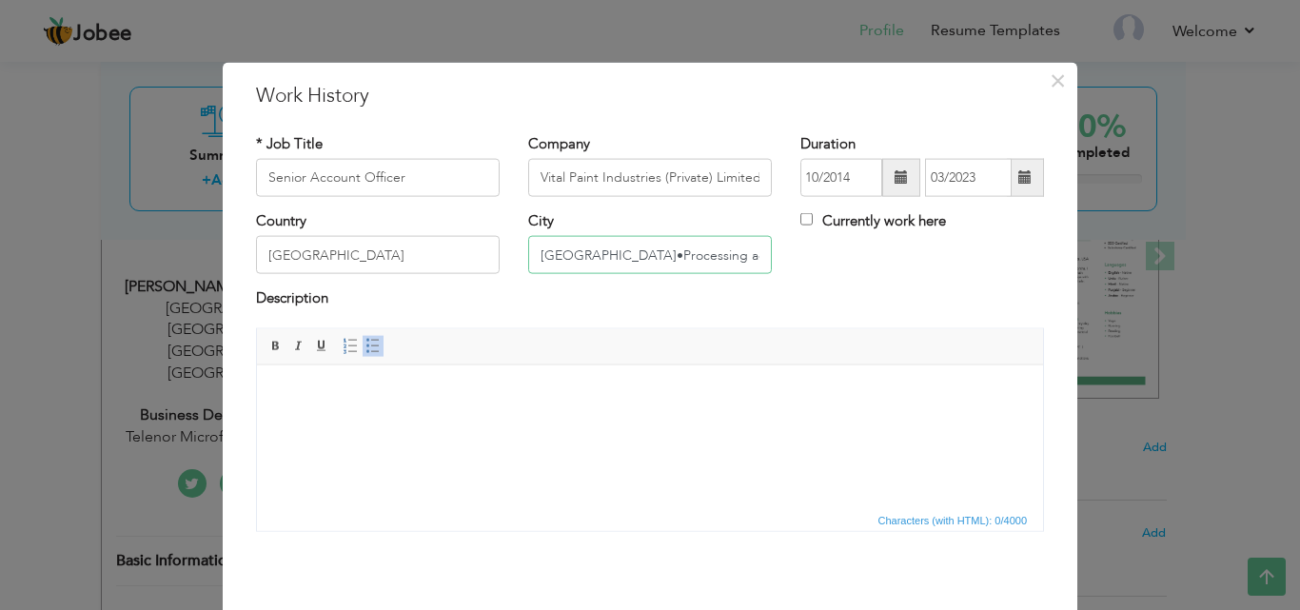
scroll to position [0, 698]
type input "Lahore•Processing account receivable & account payable and incoming & outgoing …"
click at [586, 254] on input "Lahore•Processing account receivable & account payable and incoming & outgoing …" at bounding box center [650, 255] width 244 height 38
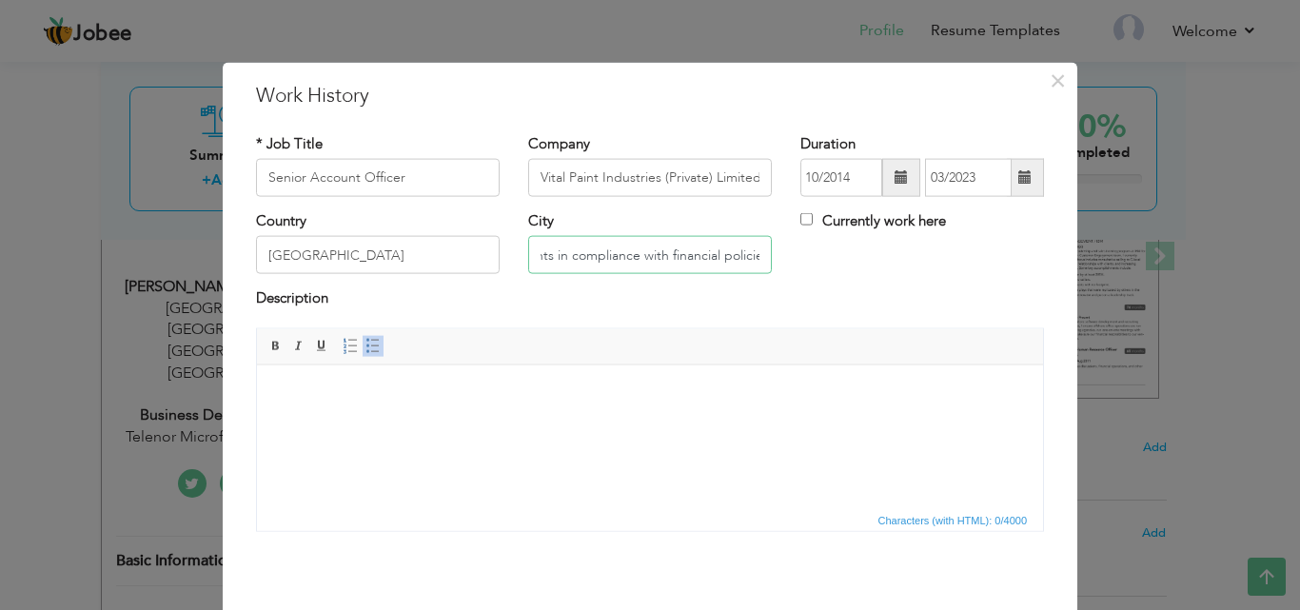
click at [586, 254] on input "Lahore•Processing account receivable & account payable and incoming & outgoing …" at bounding box center [650, 255] width 244 height 38
type input "[GEOGRAPHIC_DATA]"
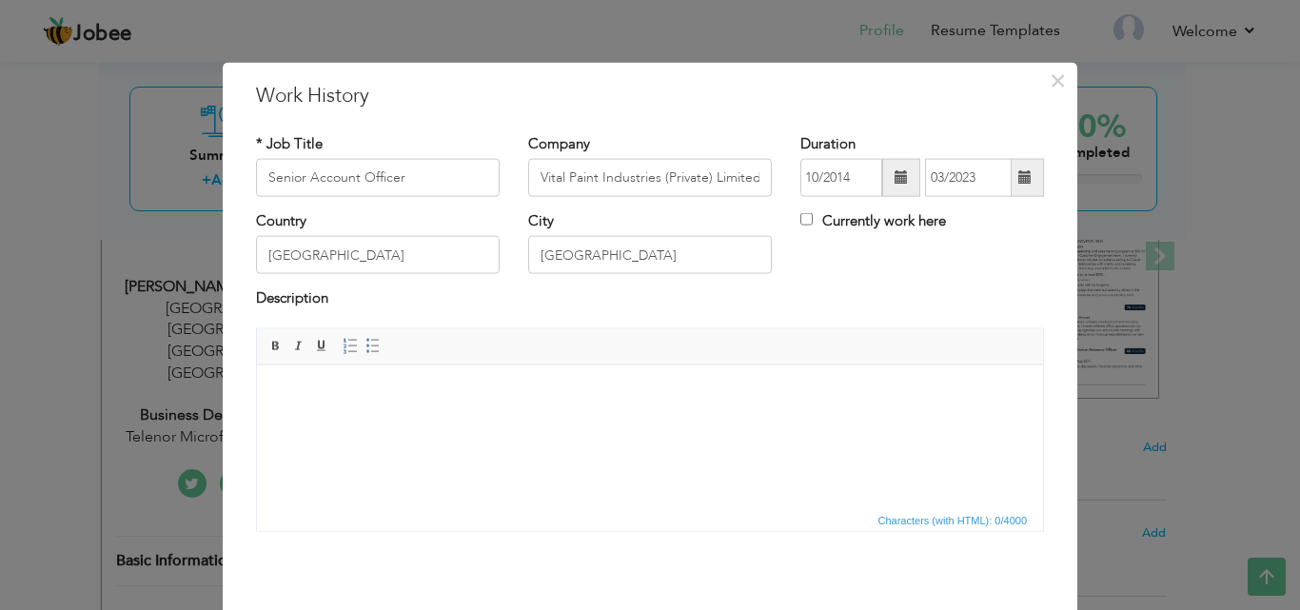
click at [375, 414] on html at bounding box center [650, 393] width 786 height 58
click at [566, 413] on span "Paste" at bounding box center [600, 413] width 99 height 23
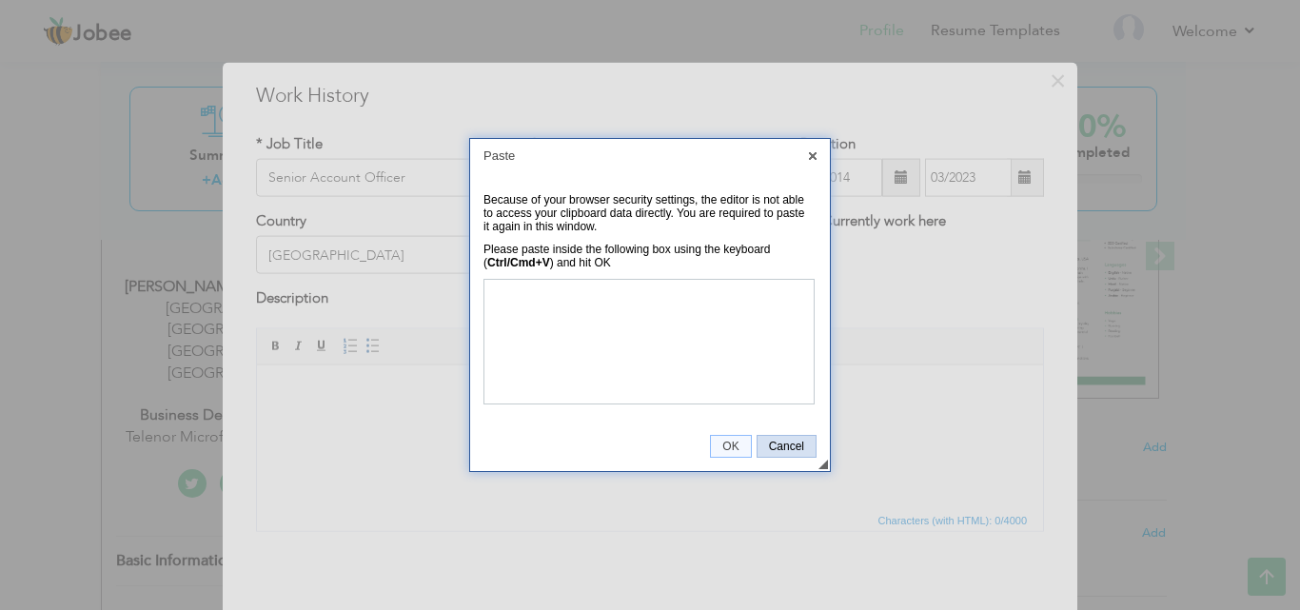
click at [768, 442] on span "Cancel" at bounding box center [787, 446] width 58 height 13
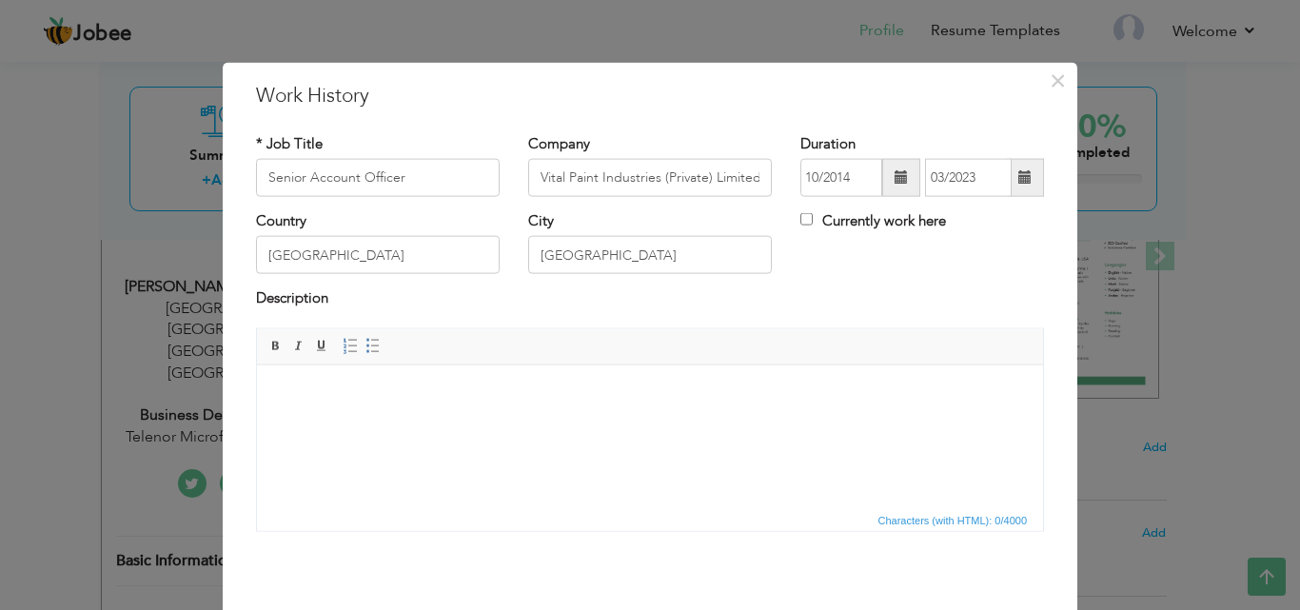
click at [602, 413] on html at bounding box center [650, 393] width 786 height 58
click at [502, 375] on html at bounding box center [650, 393] width 786 height 58
click at [568, 405] on html at bounding box center [650, 393] width 786 height 58
click at [495, 423] on html at bounding box center [650, 393] width 786 height 58
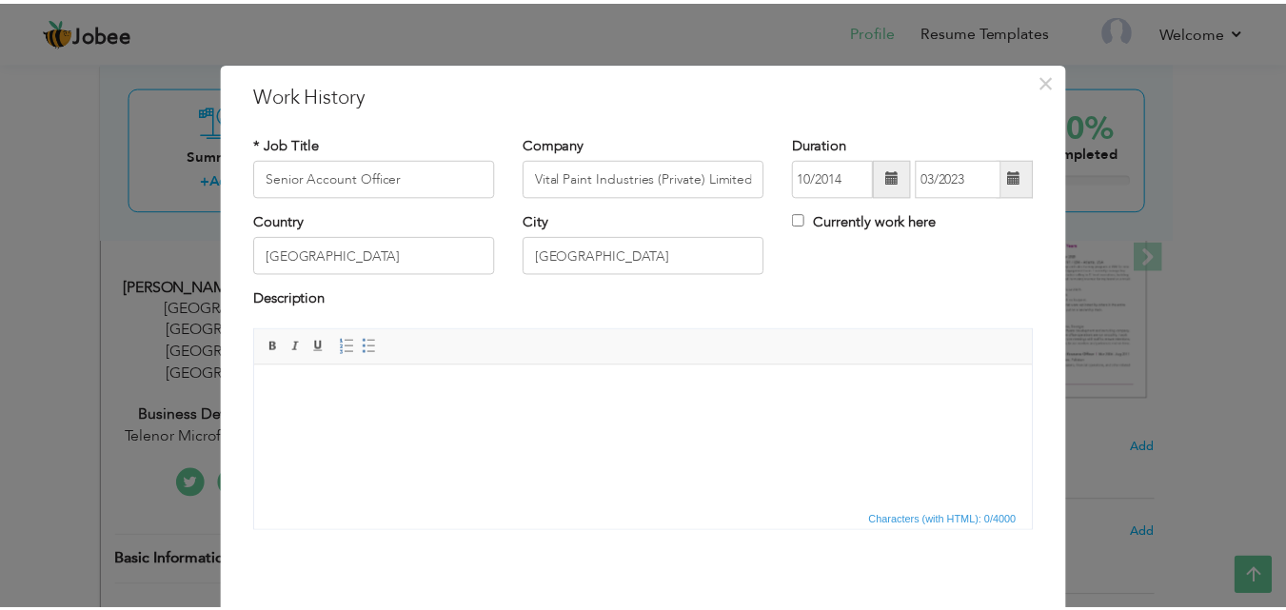
scroll to position [75, 0]
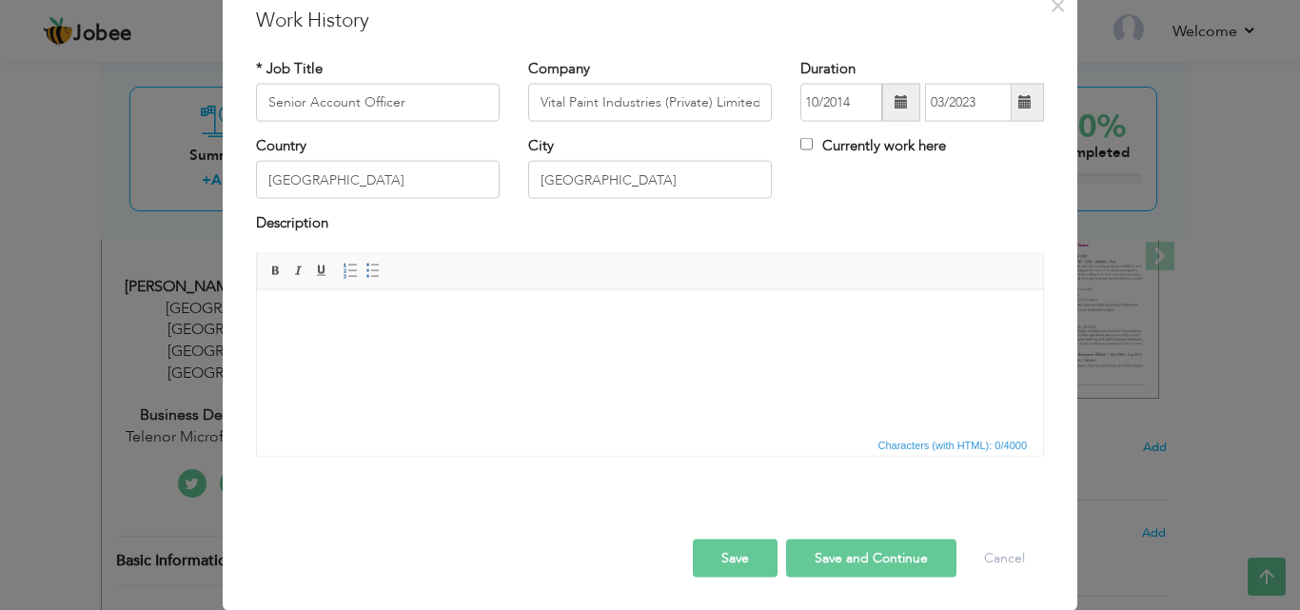
click at [718, 554] on button "Save" at bounding box center [735, 558] width 85 height 38
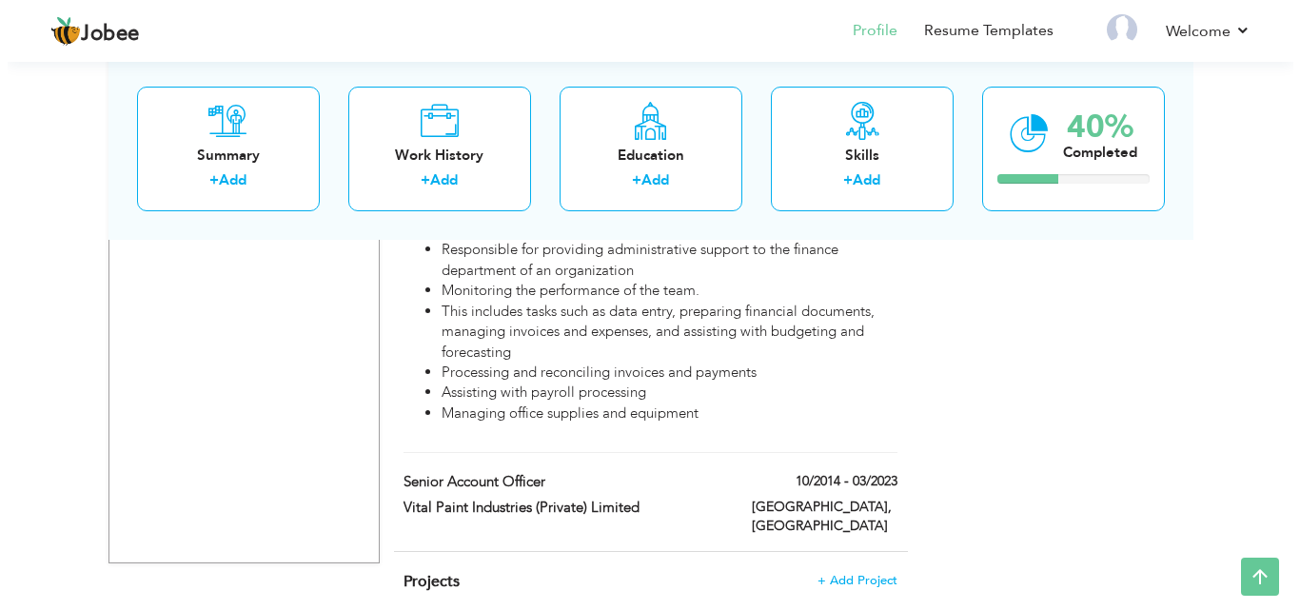
scroll to position [1211, 0]
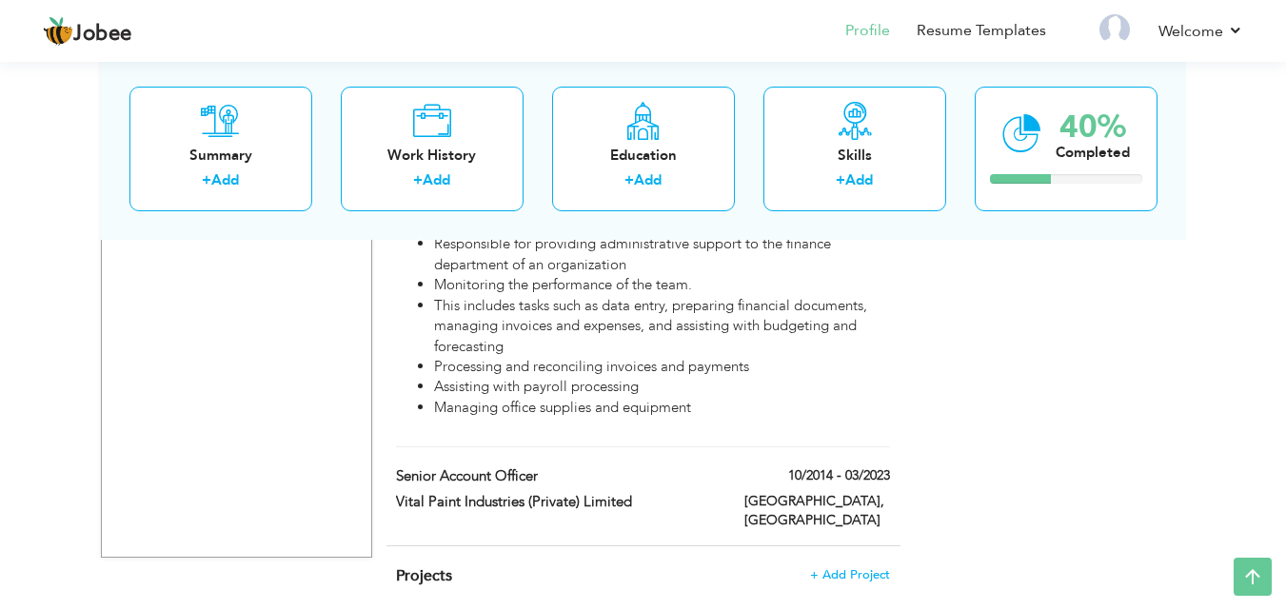
click at [636, 466] on div "Senior Account Officer" at bounding box center [556, 478] width 348 height 25
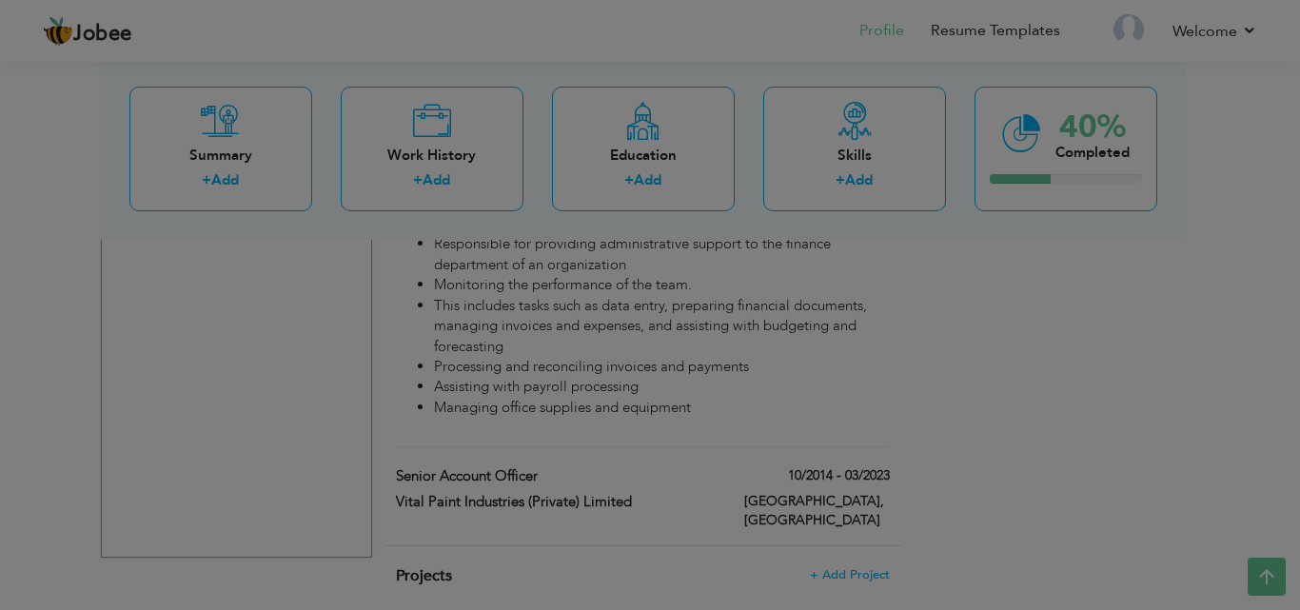
scroll to position [0, 0]
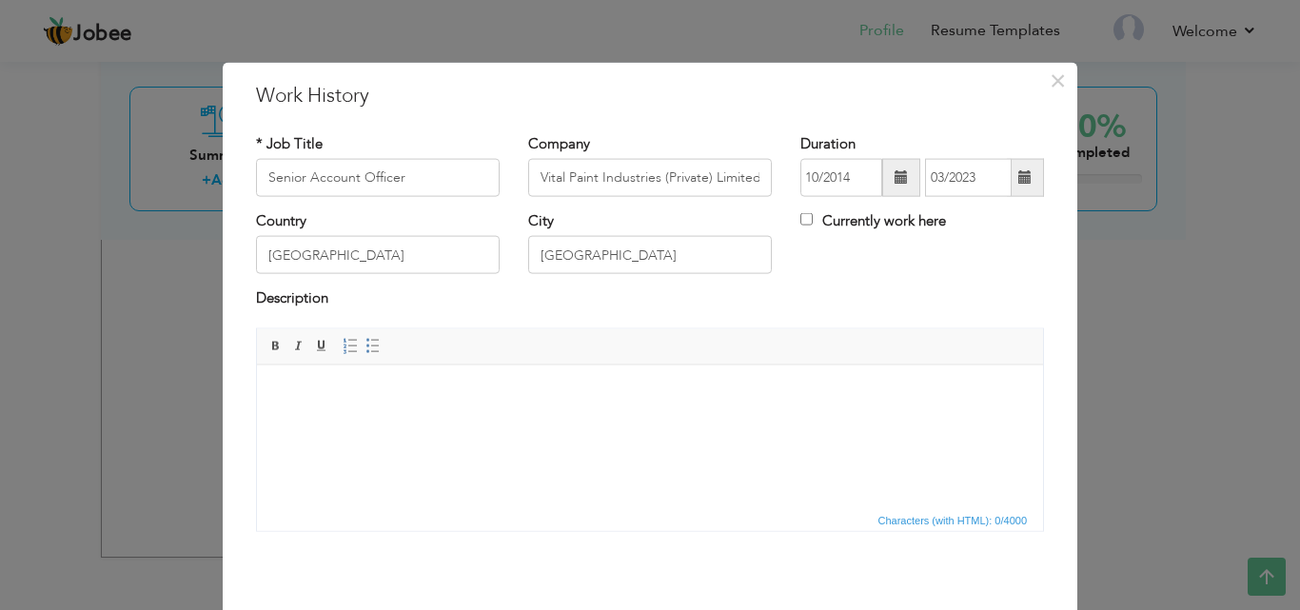
click at [653, 423] on html at bounding box center [650, 393] width 786 height 58
click at [523, 423] on html at bounding box center [650, 393] width 786 height 58
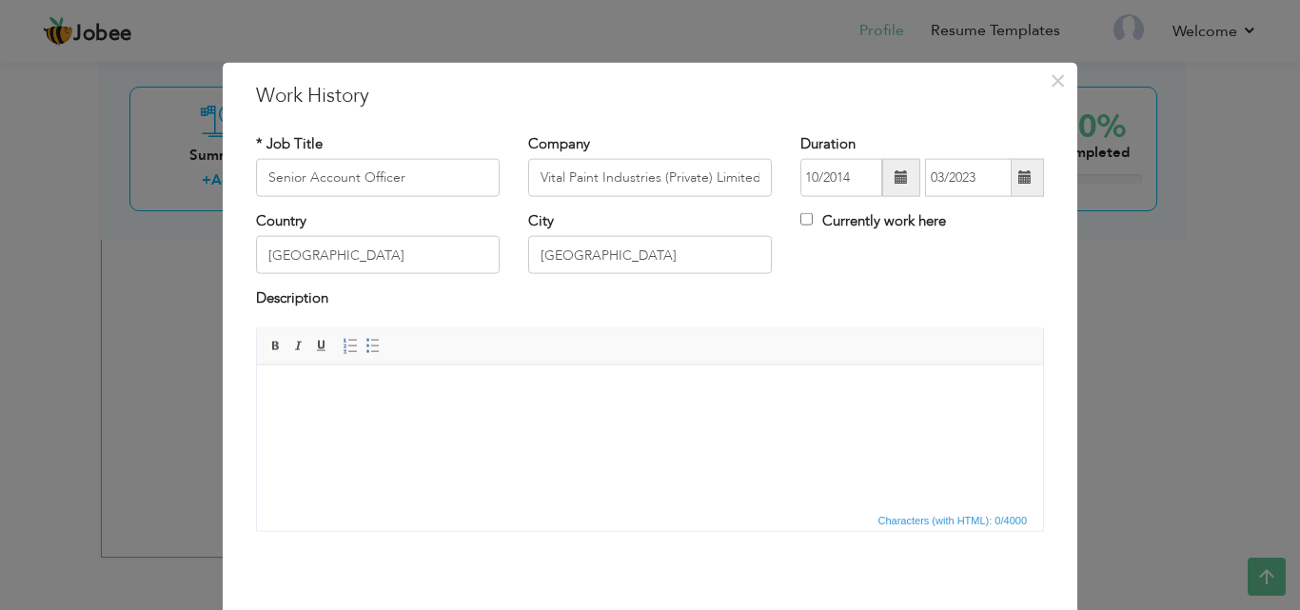
click at [594, 423] on html at bounding box center [650, 393] width 786 height 58
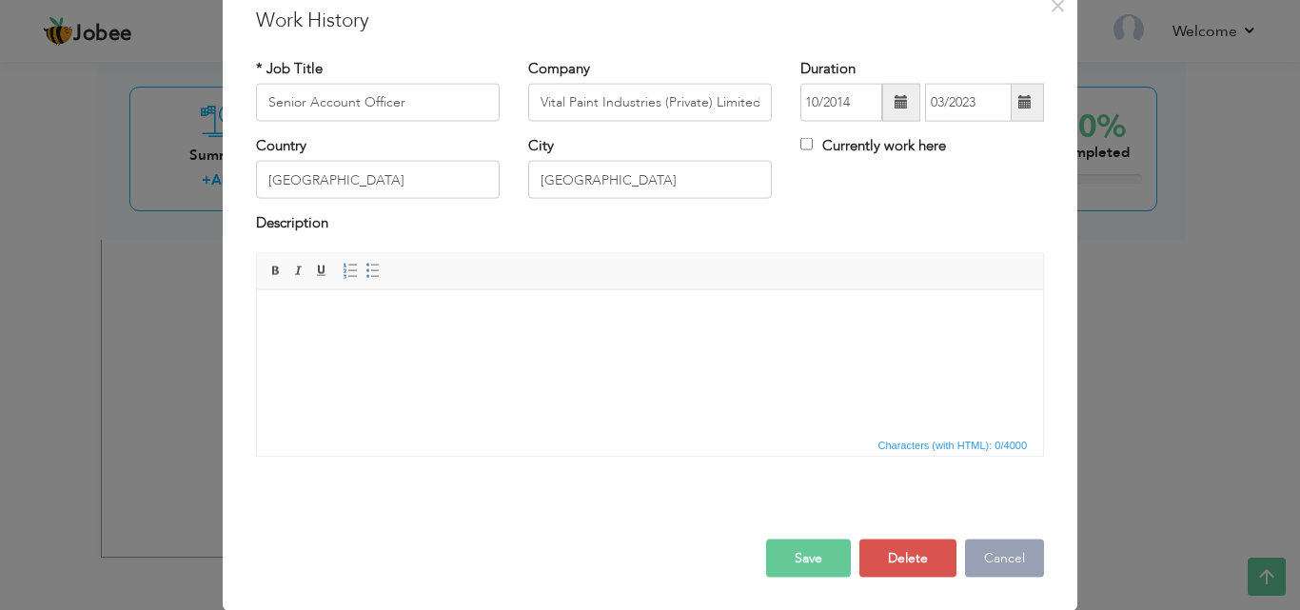
click at [995, 557] on button "Cancel" at bounding box center [1004, 558] width 79 height 38
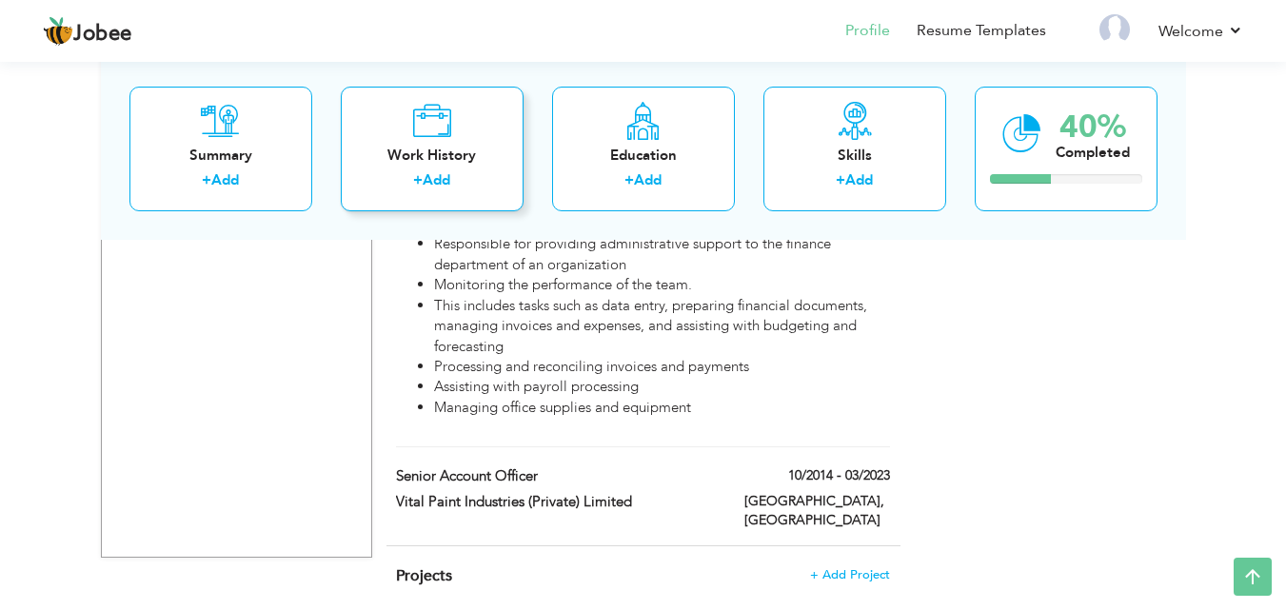
click at [426, 132] on icon at bounding box center [431, 120] width 39 height 38
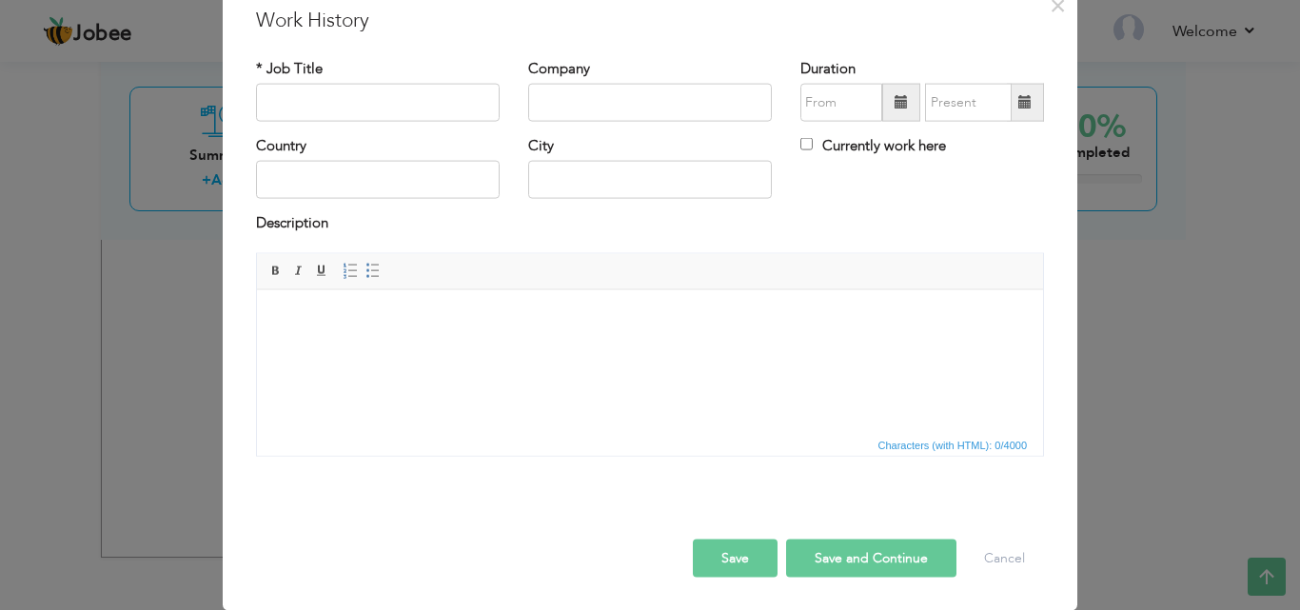
scroll to position [0, 0]
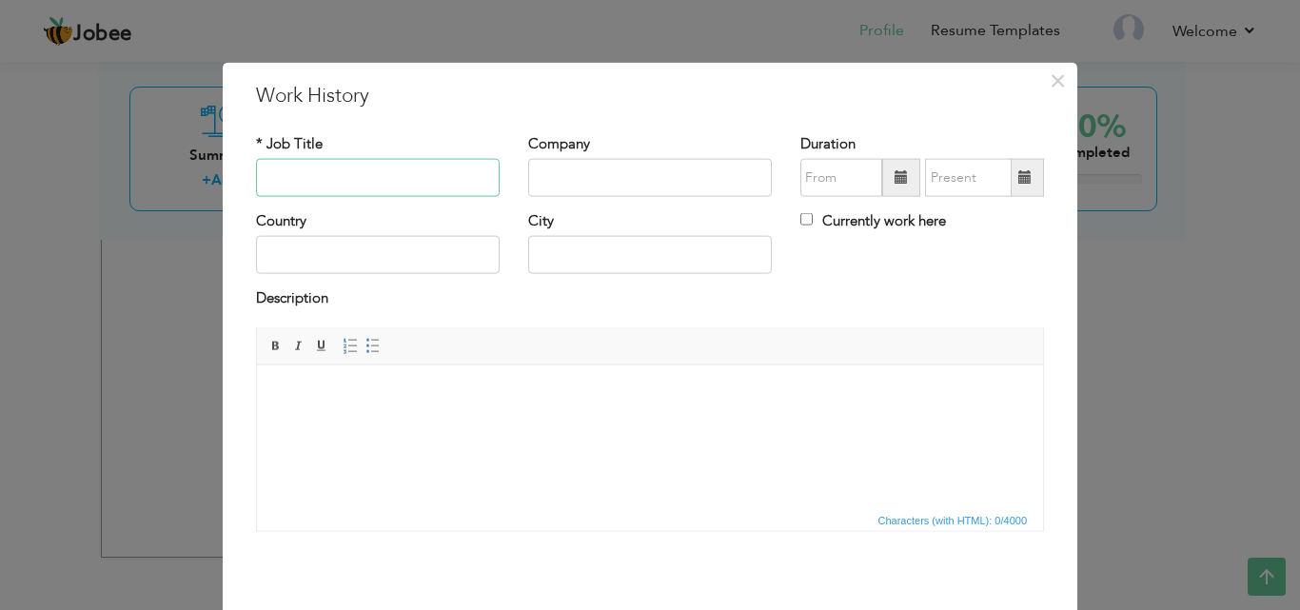
paste input "Account Assistant"
type input "Account Assistant"
click at [652, 177] on input "text" at bounding box center [650, 178] width 244 height 38
paste input "[PERSON_NAME] Chemical"
type input "[PERSON_NAME] Chemical"
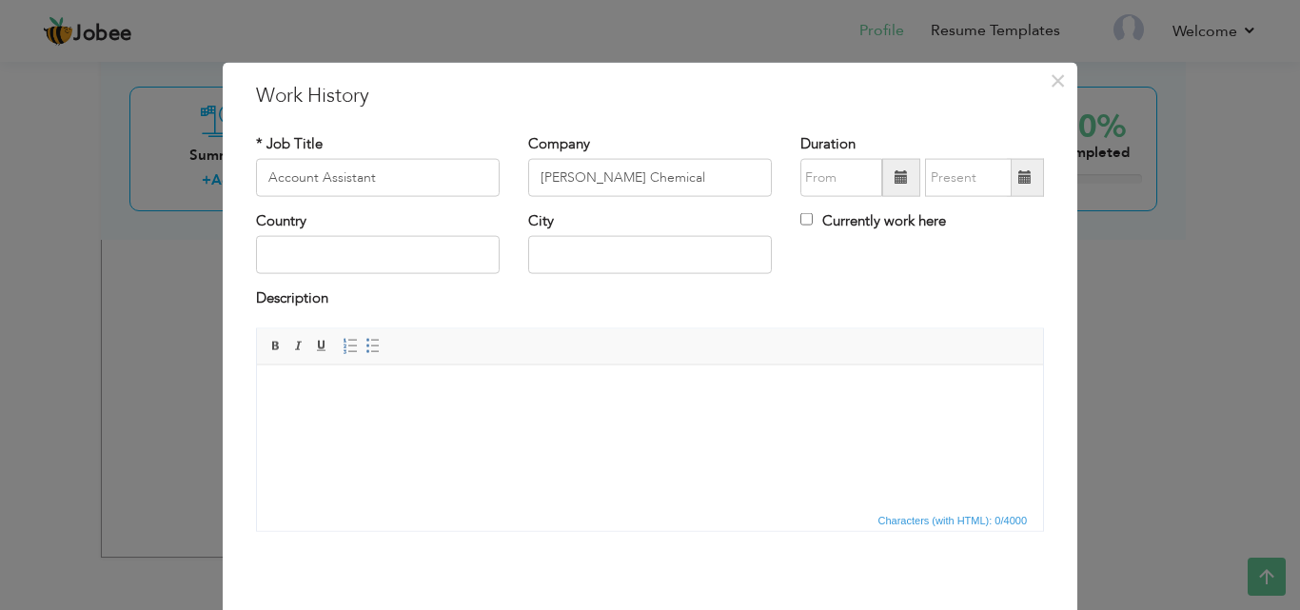
click at [896, 176] on span at bounding box center [901, 176] width 13 height 13
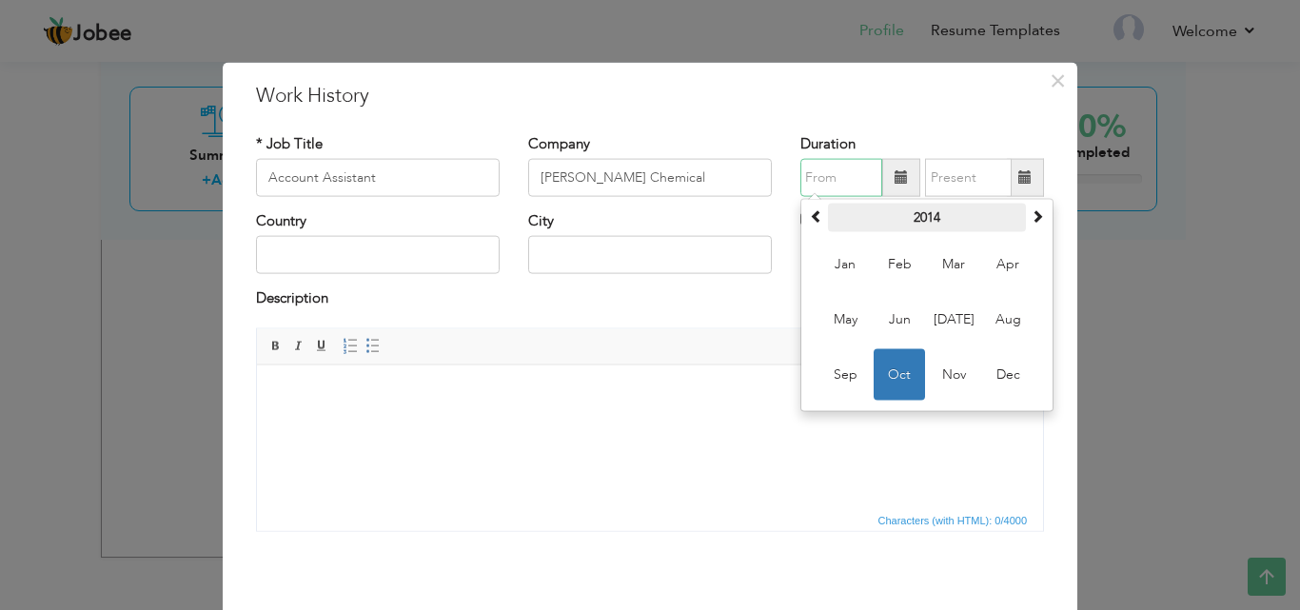
click at [899, 212] on th "2014" at bounding box center [927, 218] width 198 height 29
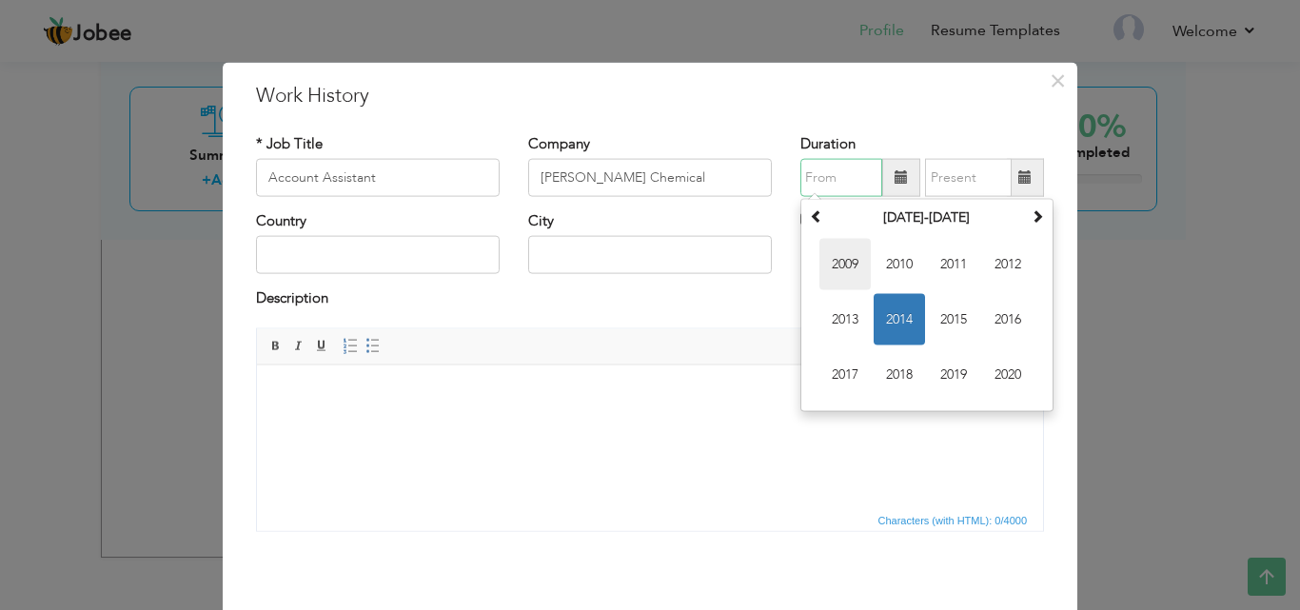
click at [839, 260] on span "2009" at bounding box center [844, 264] width 51 height 51
click at [948, 266] on span "Mar" at bounding box center [953, 264] width 51 height 51
type input "03/2009"
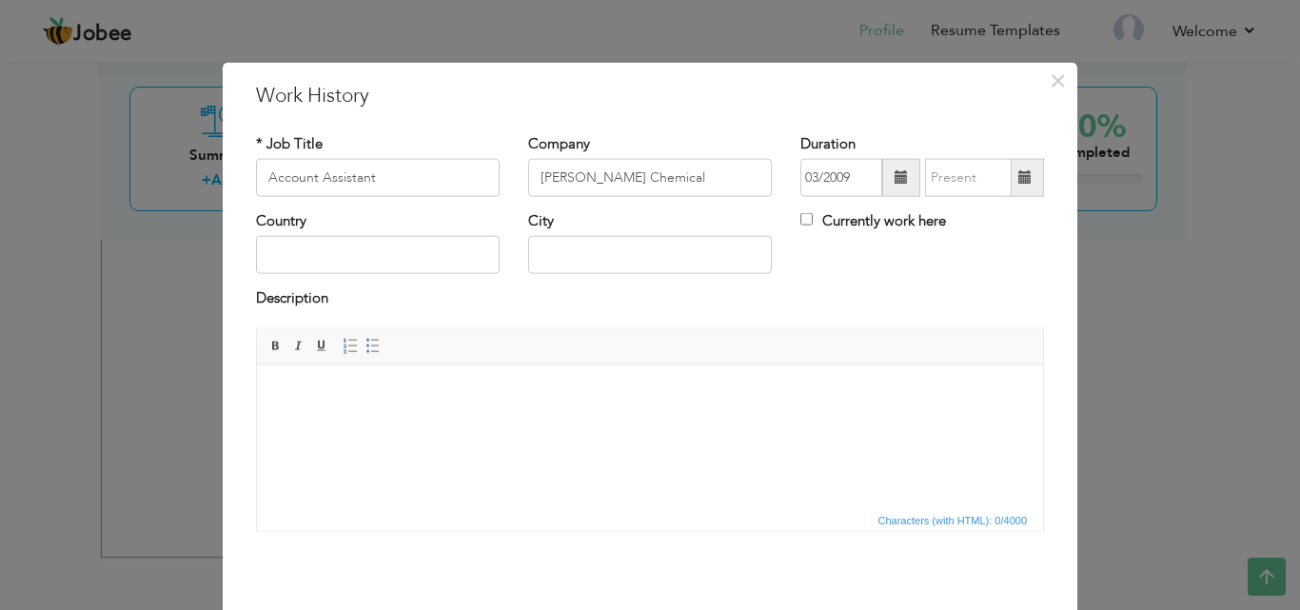
click at [1018, 180] on span at bounding box center [1024, 176] width 13 height 13
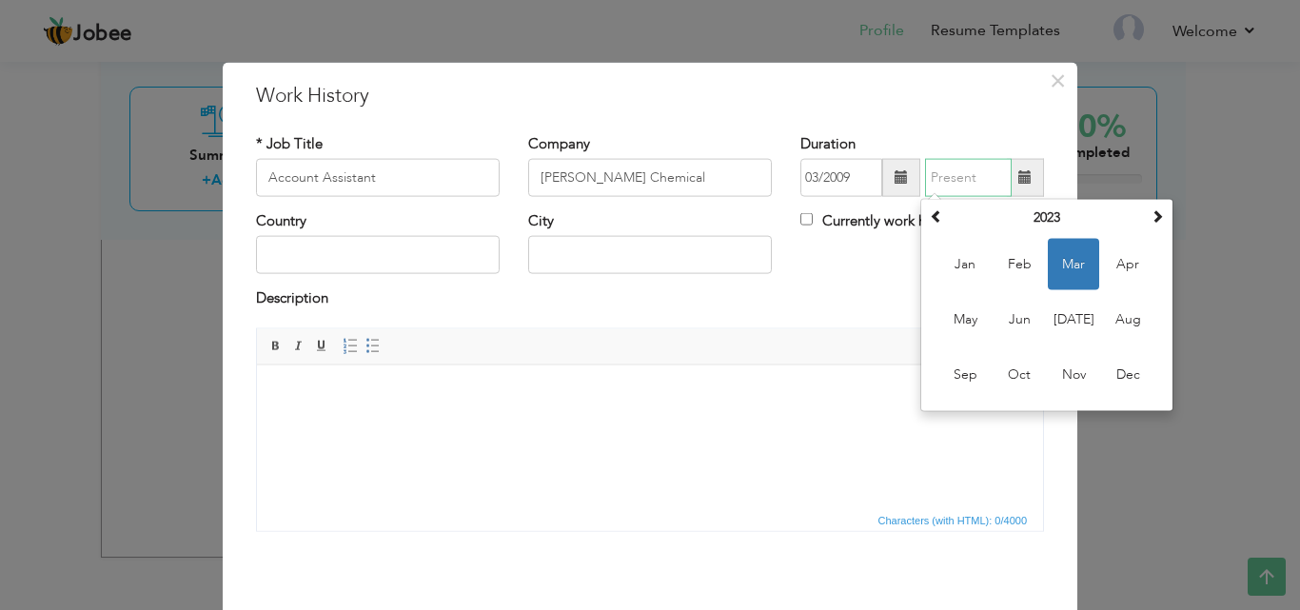
click at [1084, 268] on span "Mar" at bounding box center [1073, 264] width 51 height 51
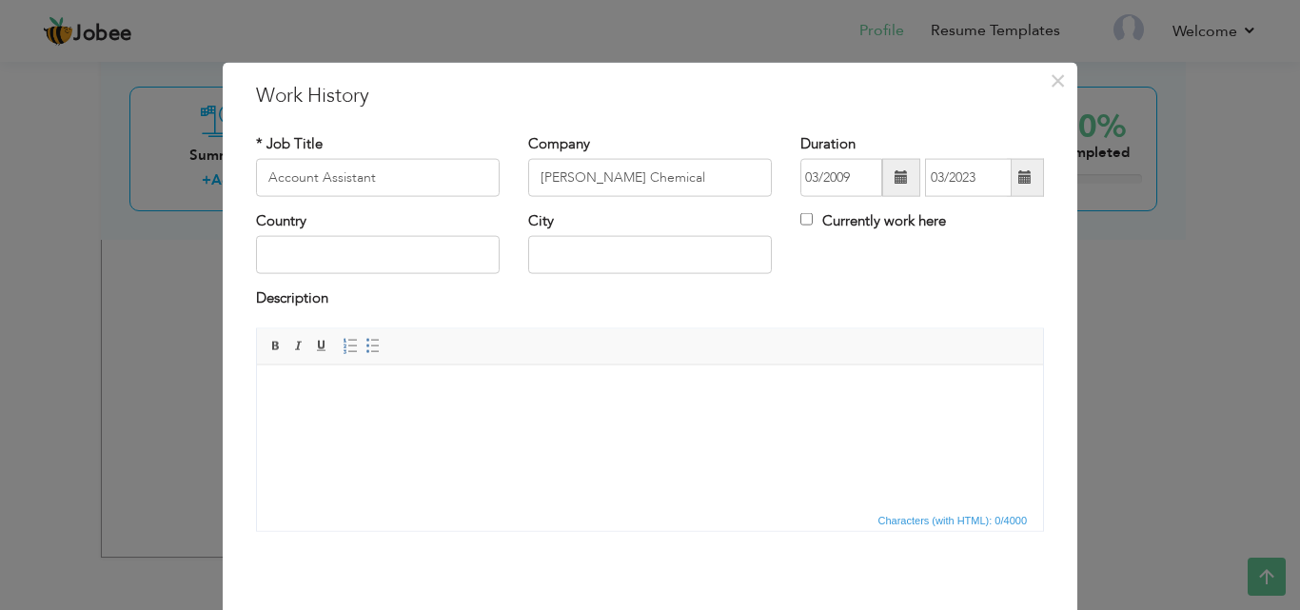
click at [1018, 184] on span at bounding box center [1024, 176] width 13 height 13
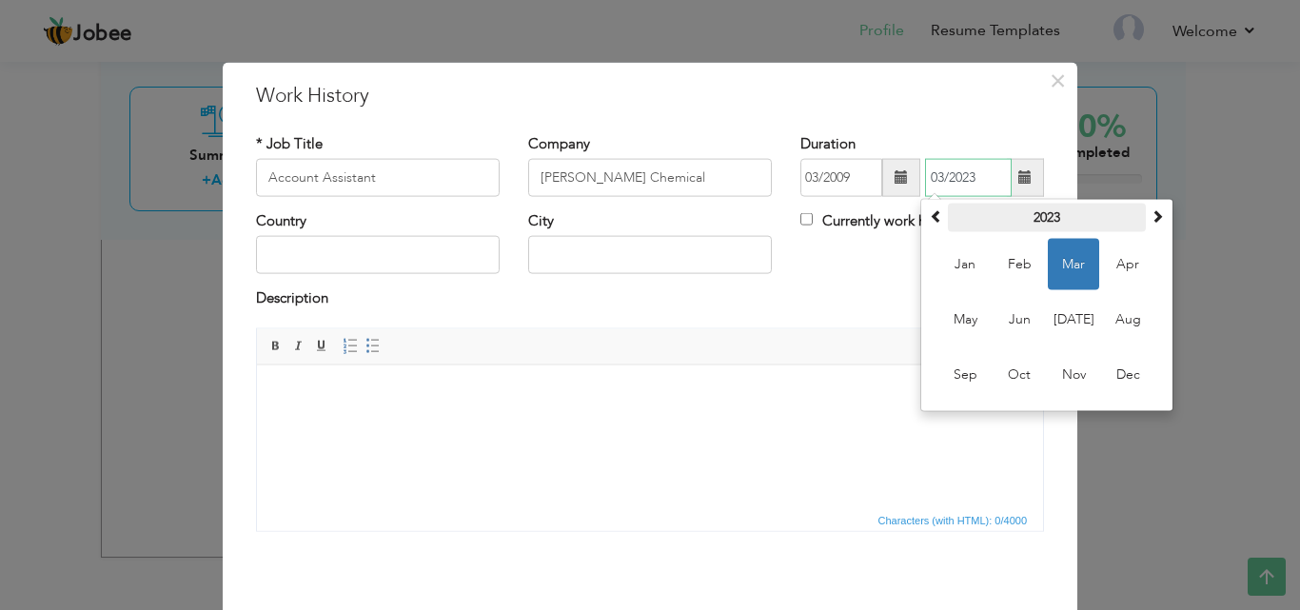
click at [1028, 210] on th "2023" at bounding box center [1047, 218] width 198 height 29
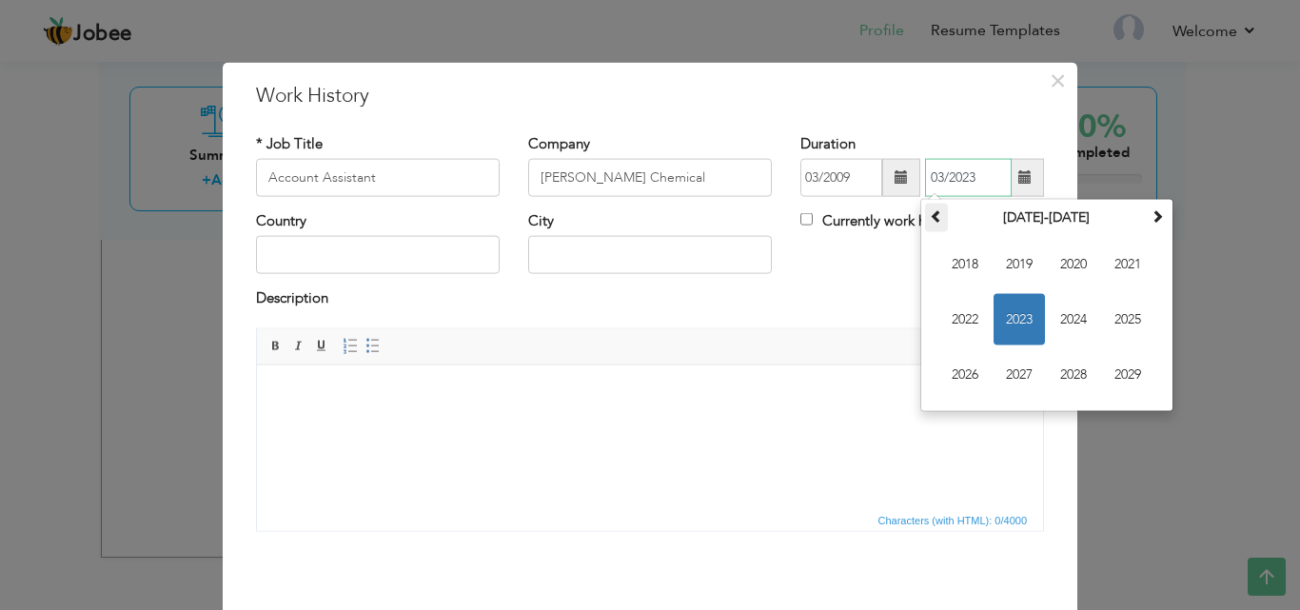
click at [936, 217] on th at bounding box center [936, 218] width 23 height 29
click at [1012, 315] on span "2013" at bounding box center [1019, 319] width 51 height 51
click at [446, 261] on input "text" at bounding box center [378, 255] width 244 height 38
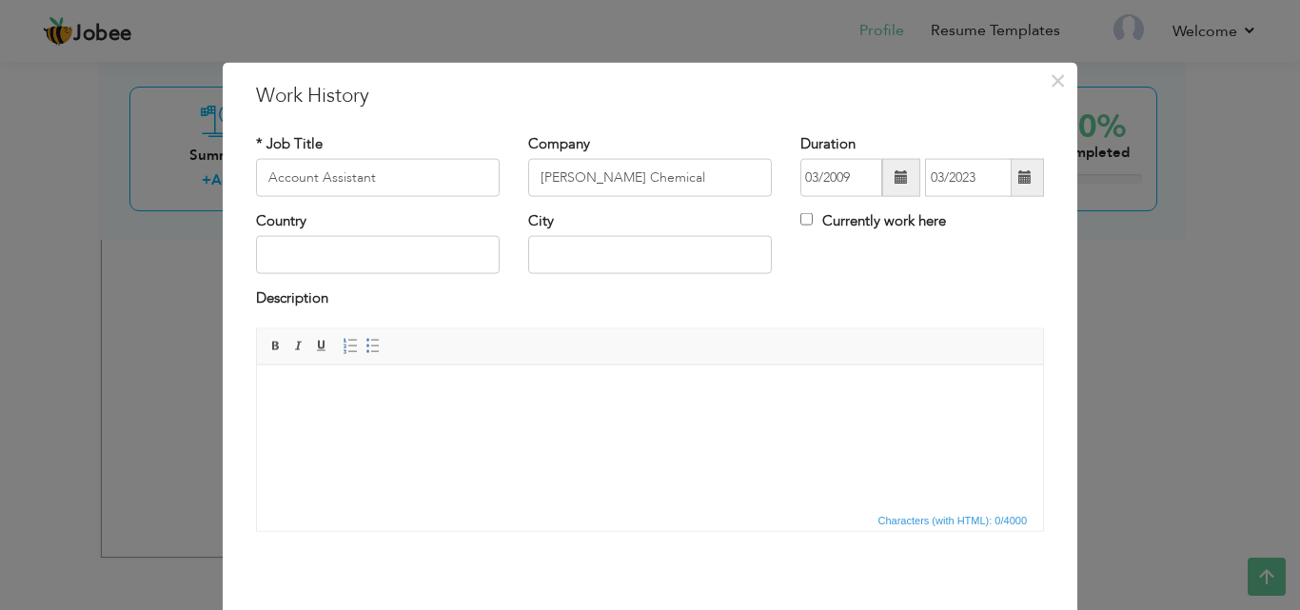
click at [1018, 184] on span at bounding box center [1024, 176] width 13 height 13
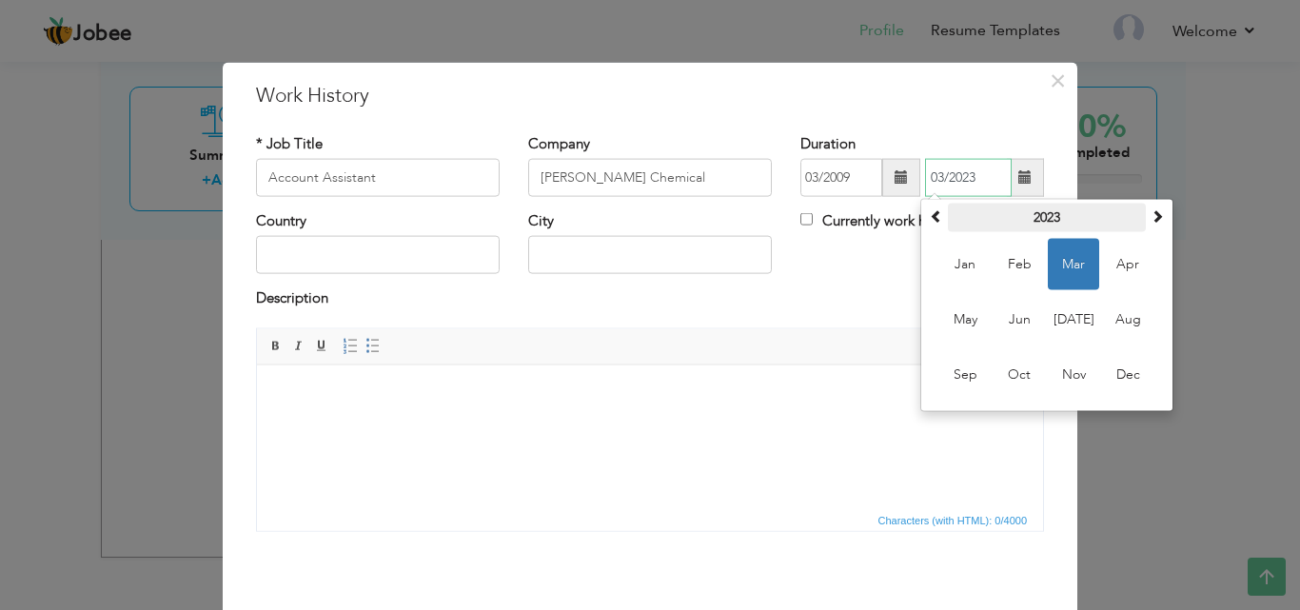
click at [1025, 207] on th "2023" at bounding box center [1047, 218] width 198 height 29
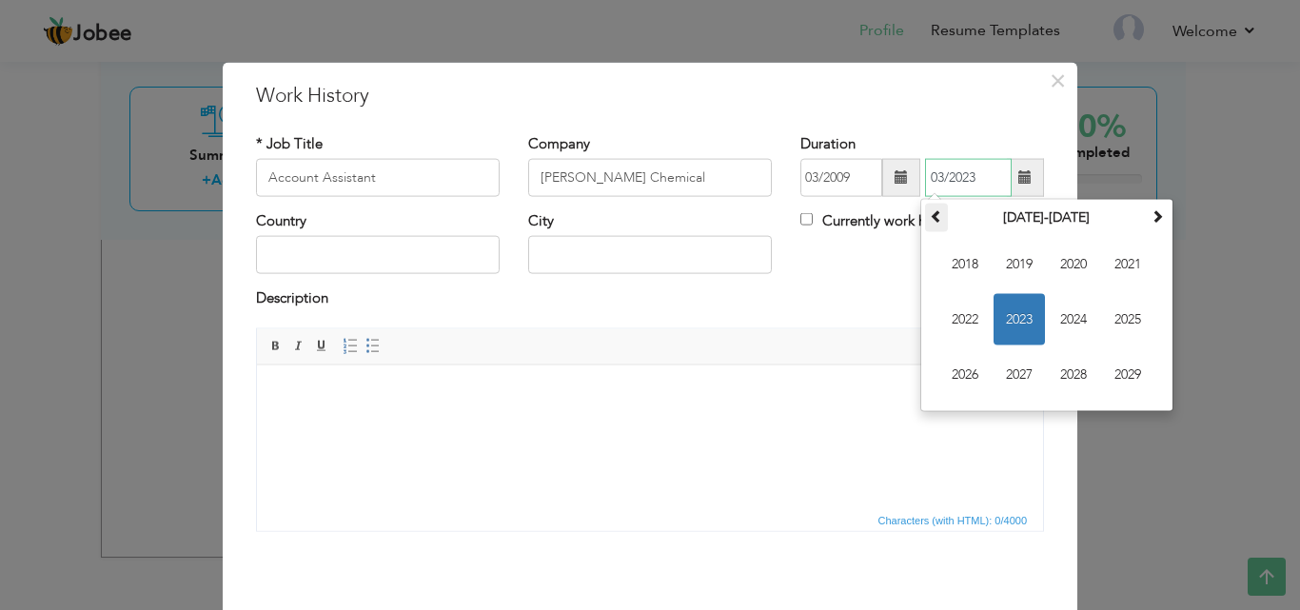
click at [926, 224] on th at bounding box center [936, 218] width 23 height 29
click at [1006, 321] on span "2013" at bounding box center [1019, 319] width 51 height 51
click at [1069, 261] on span "Mar" at bounding box center [1073, 264] width 51 height 51
type input "03/2013"
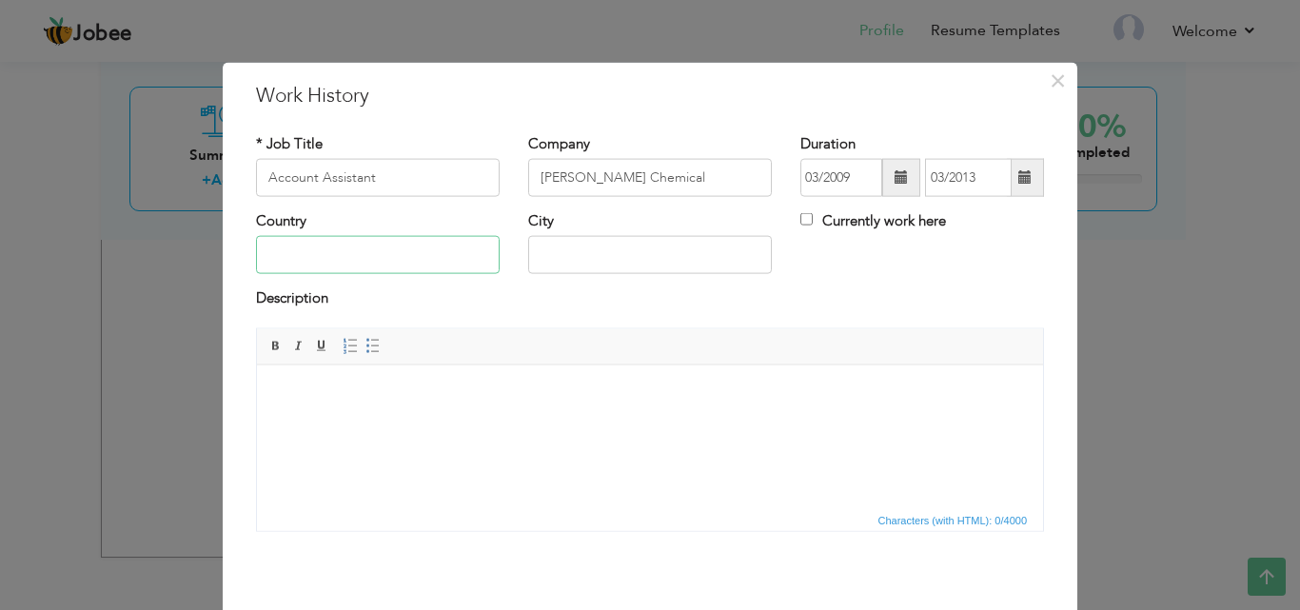
click at [377, 262] on input "text" at bounding box center [378, 255] width 244 height 38
type input "[GEOGRAPHIC_DATA]"
click at [457, 413] on html at bounding box center [650, 393] width 786 height 58
click at [413, 410] on html at bounding box center [650, 393] width 786 height 58
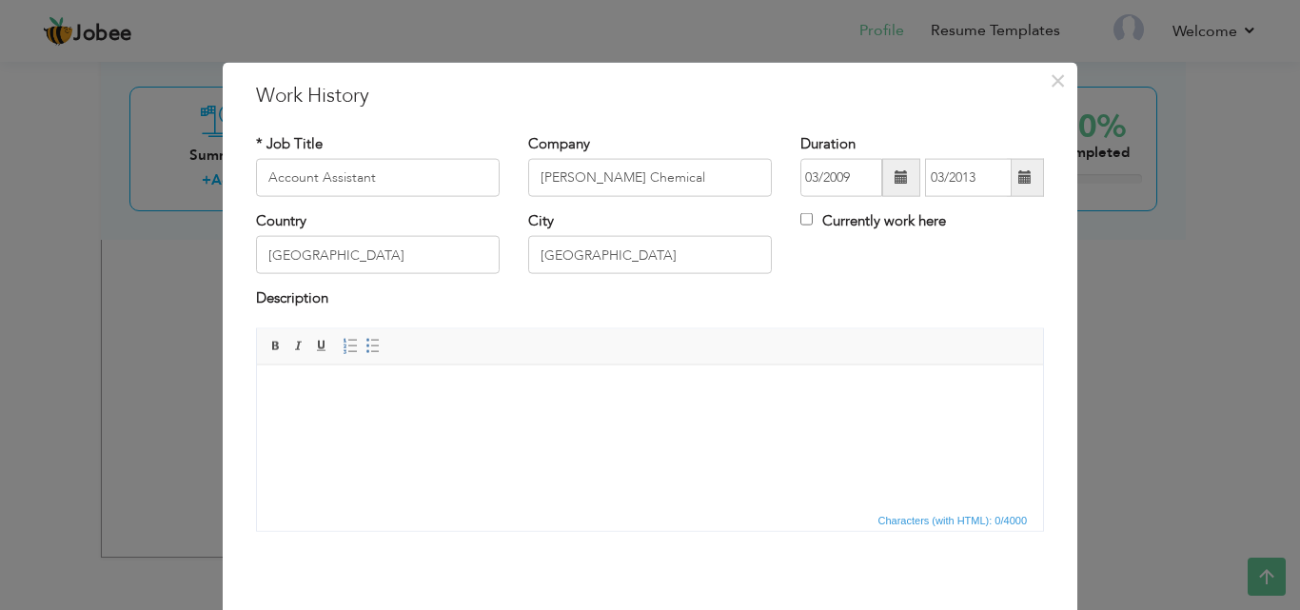
click at [482, 403] on body at bounding box center [650, 394] width 748 height 20
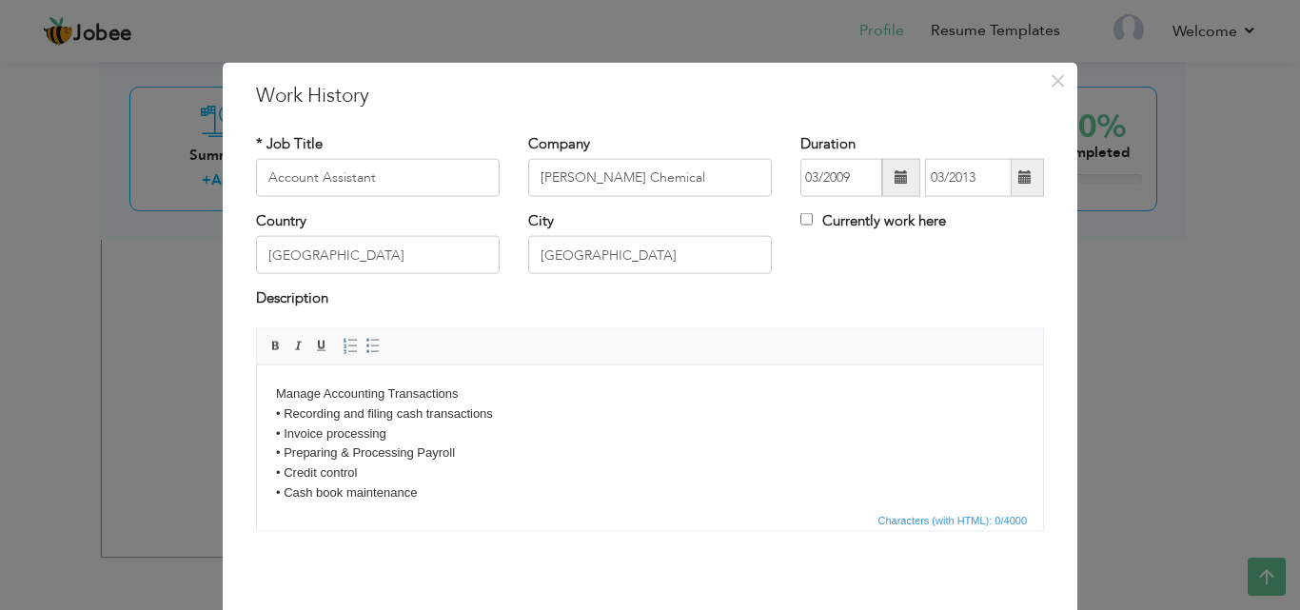
scroll to position [11, 0]
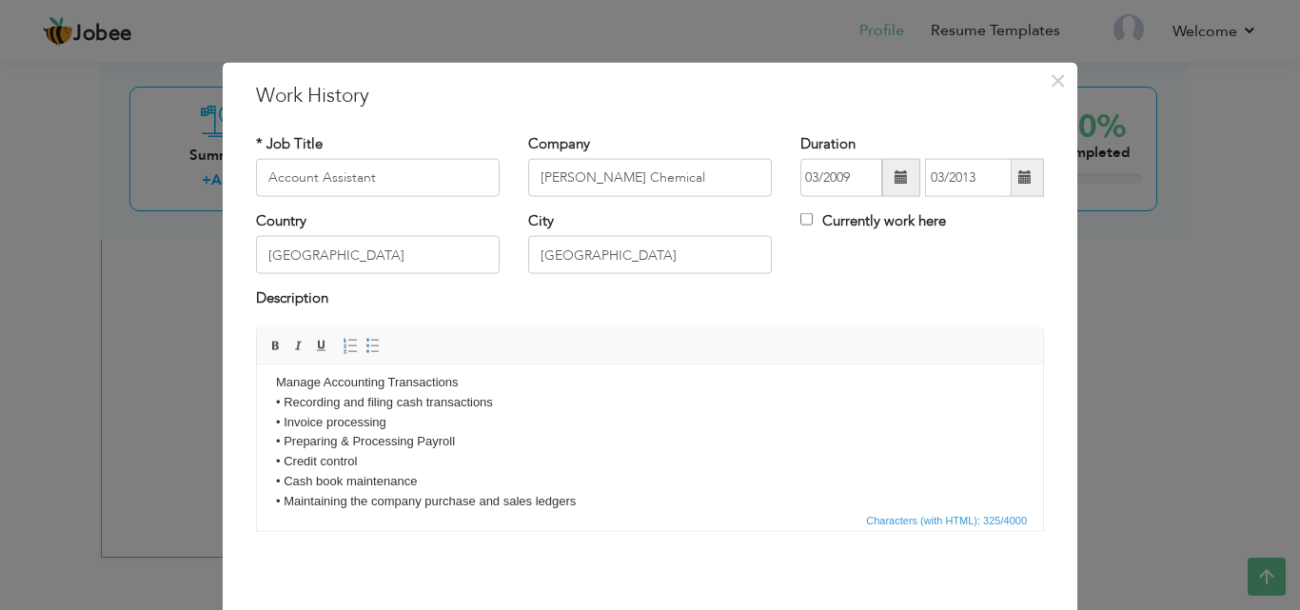
click at [274, 381] on html "Manage Accounting Transactions • Recording and filing cash transactions • Invoi…" at bounding box center [650, 441] width 786 height 177
click at [354, 351] on span "Insert/Remove Numbered List Insert/Remove Bulleted List" at bounding box center [362, 345] width 46 height 23
click at [369, 345] on span at bounding box center [372, 345] width 15 height 15
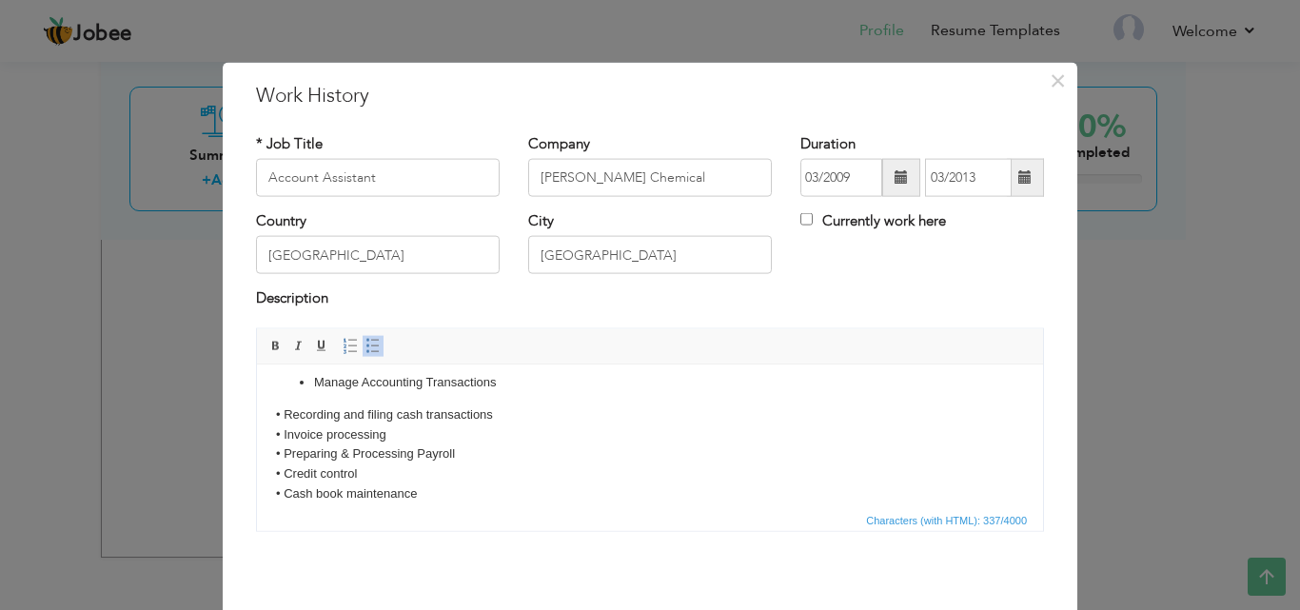
click at [281, 407] on body "Manage Accounting Transactions • Recording and filing cash transactions • Invoi…" at bounding box center [650, 447] width 748 height 151
click at [367, 346] on span at bounding box center [372, 345] width 15 height 15
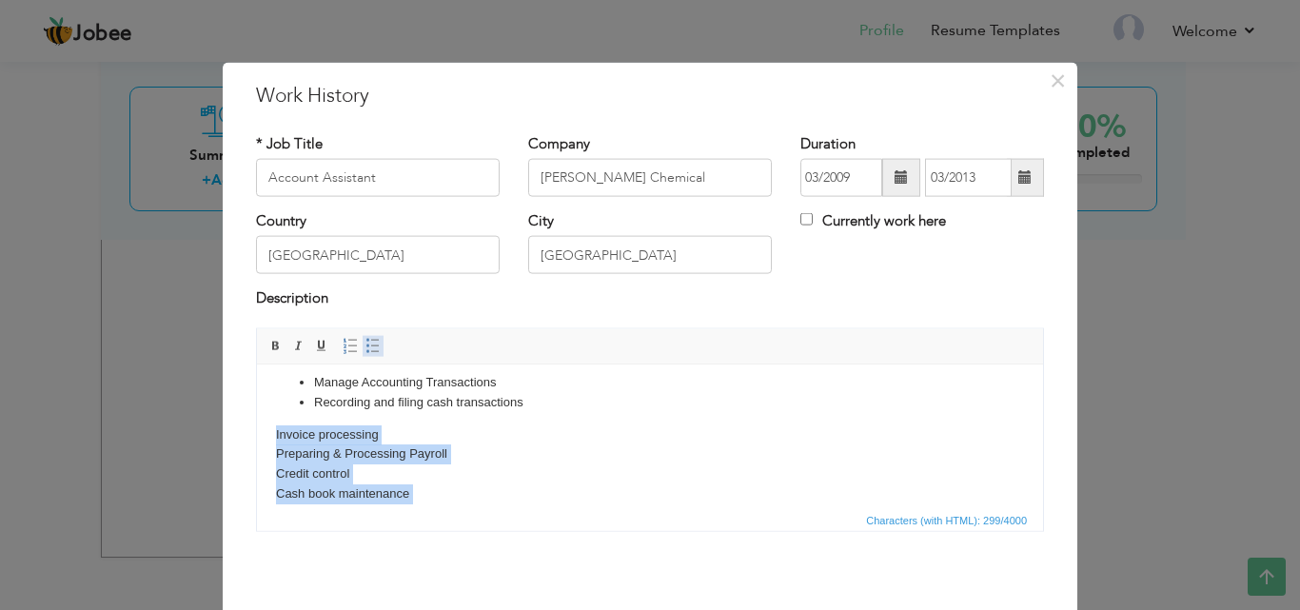
scroll to position [24, 0]
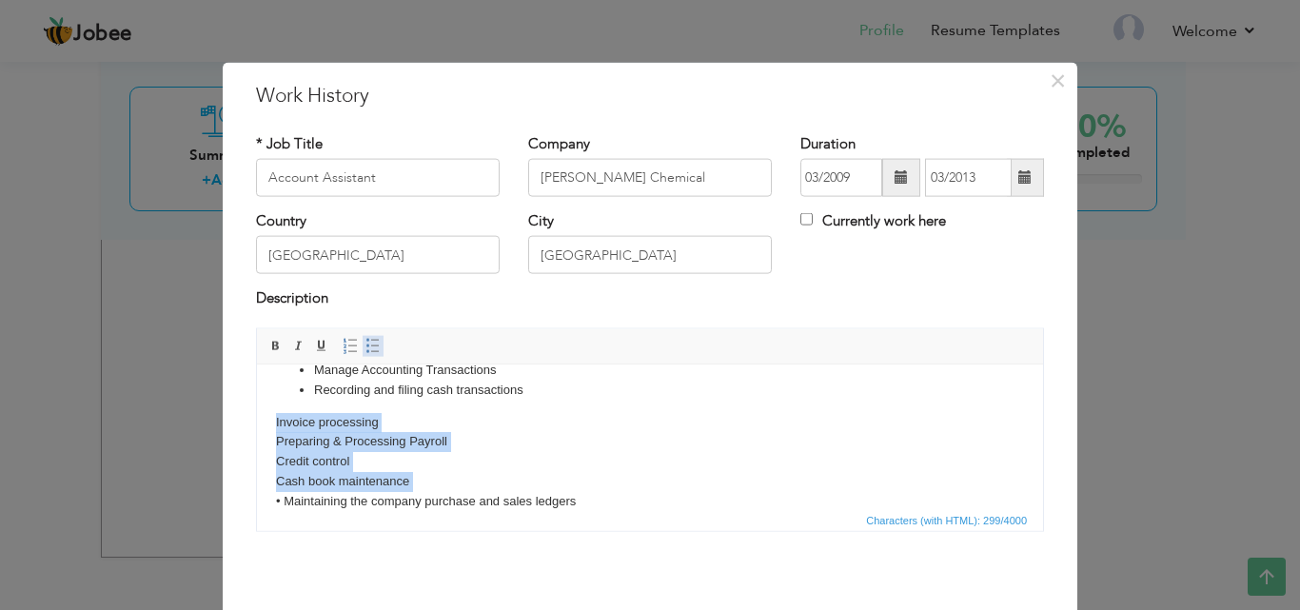
click at [368, 345] on span at bounding box center [372, 345] width 15 height 15
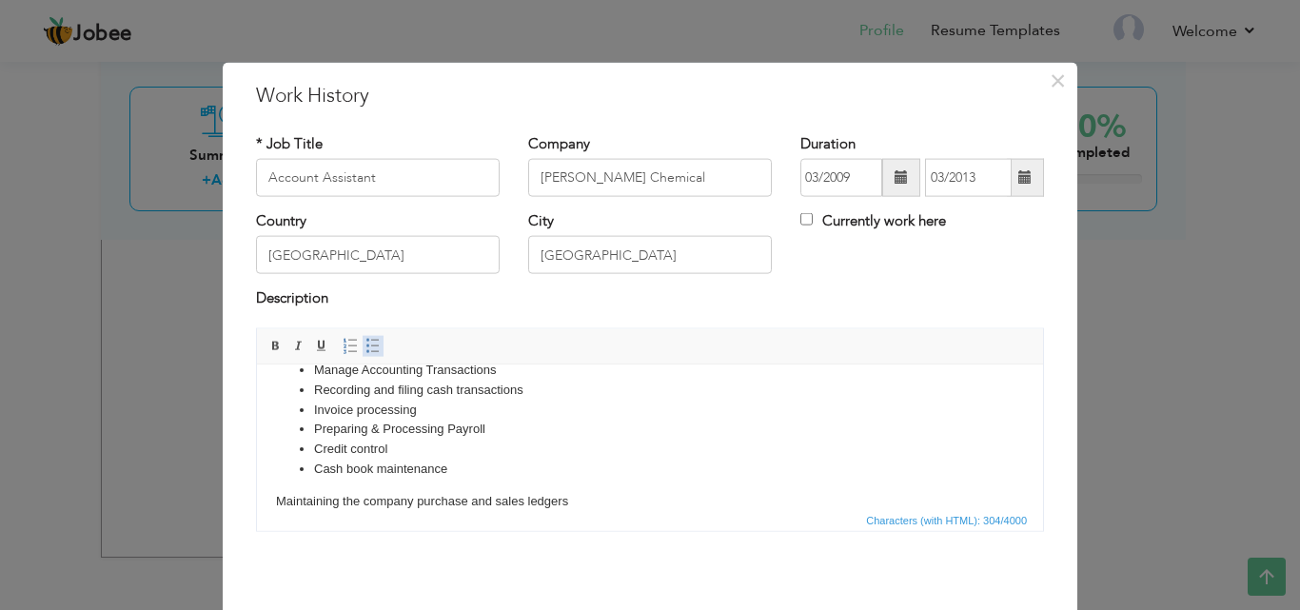
click at [365, 343] on span at bounding box center [372, 345] width 15 height 15
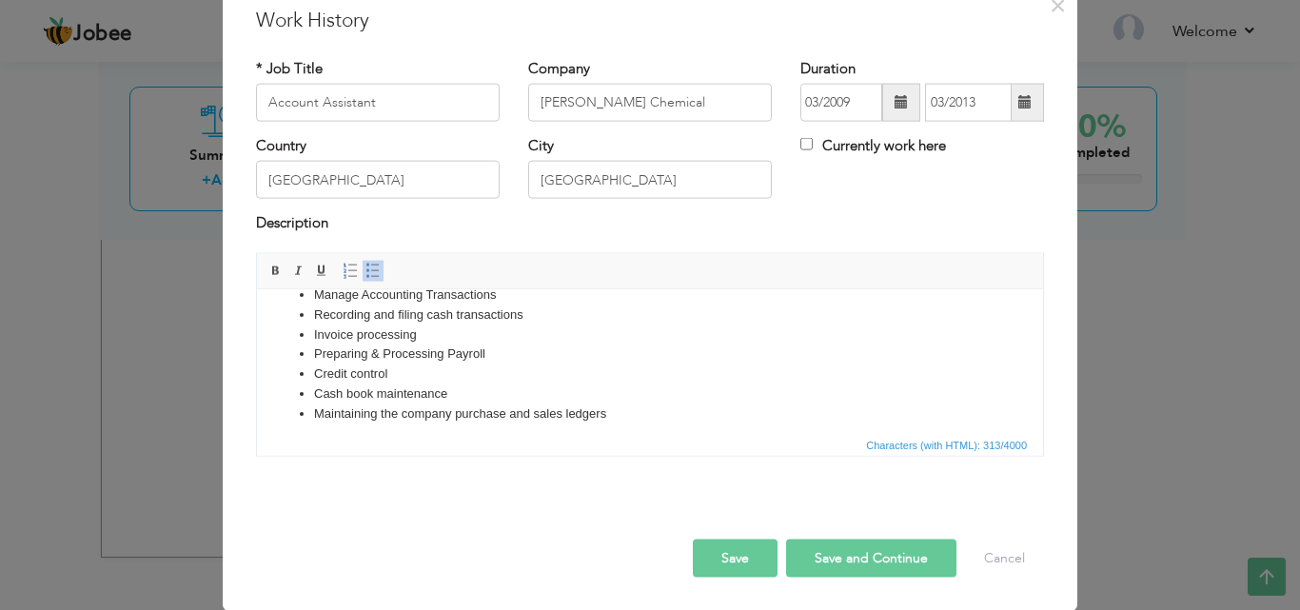
click at [747, 552] on button "Save" at bounding box center [735, 558] width 85 height 38
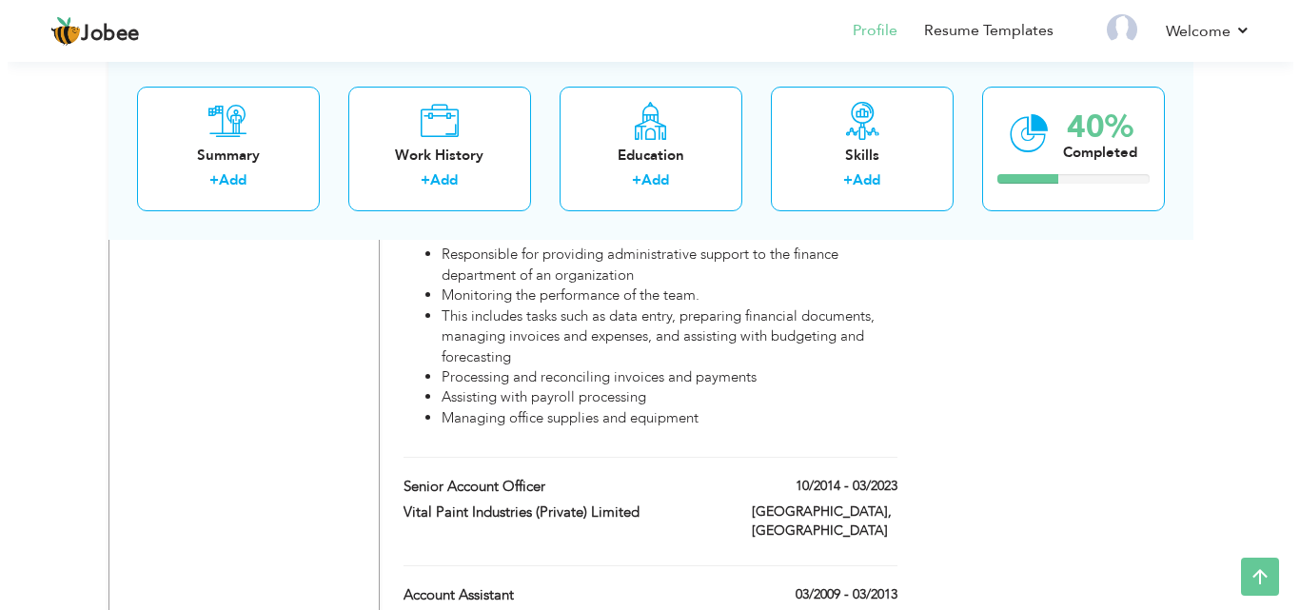
scroll to position [1248, 0]
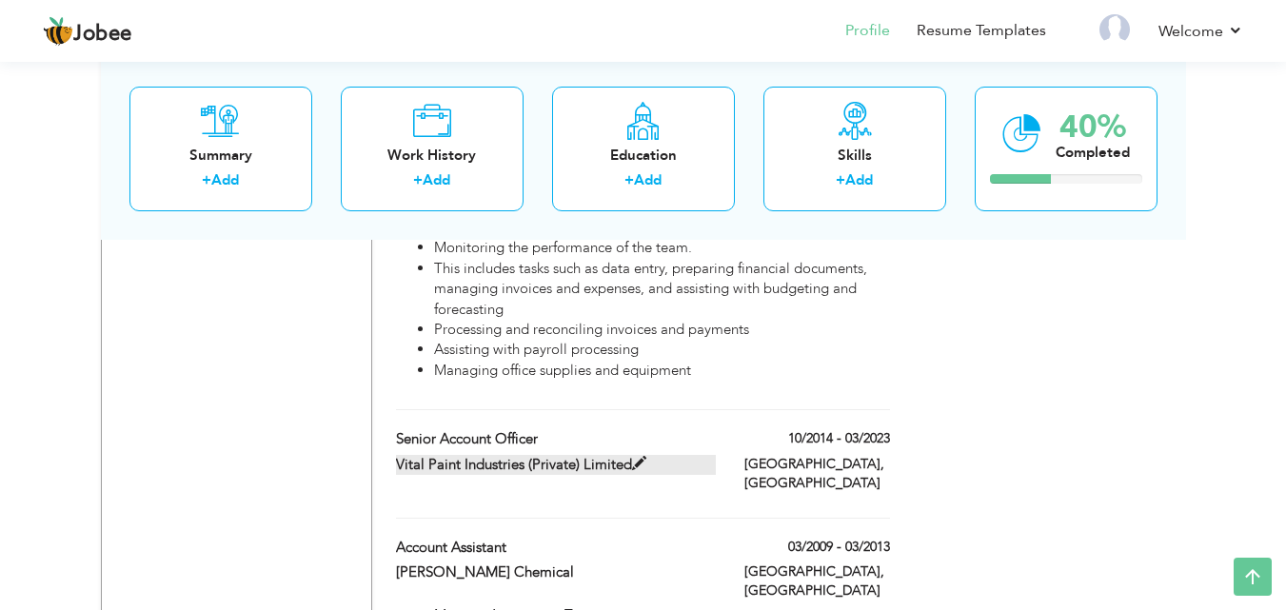
click at [689, 455] on label "Vital Paint Industries (Private) Limited" at bounding box center [556, 465] width 320 height 20
type input "Senior Account Officer"
type input "Vital Paint Industries (Private) Limited"
type input "10/2014"
type input "03/2023"
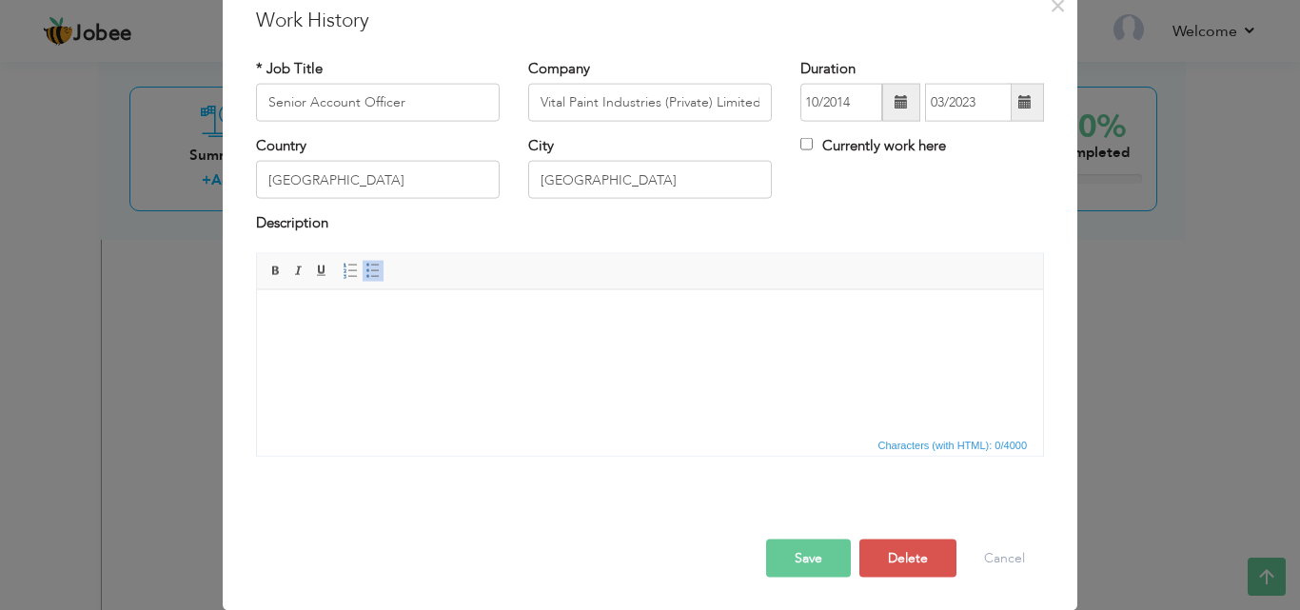
scroll to position [0, 0]
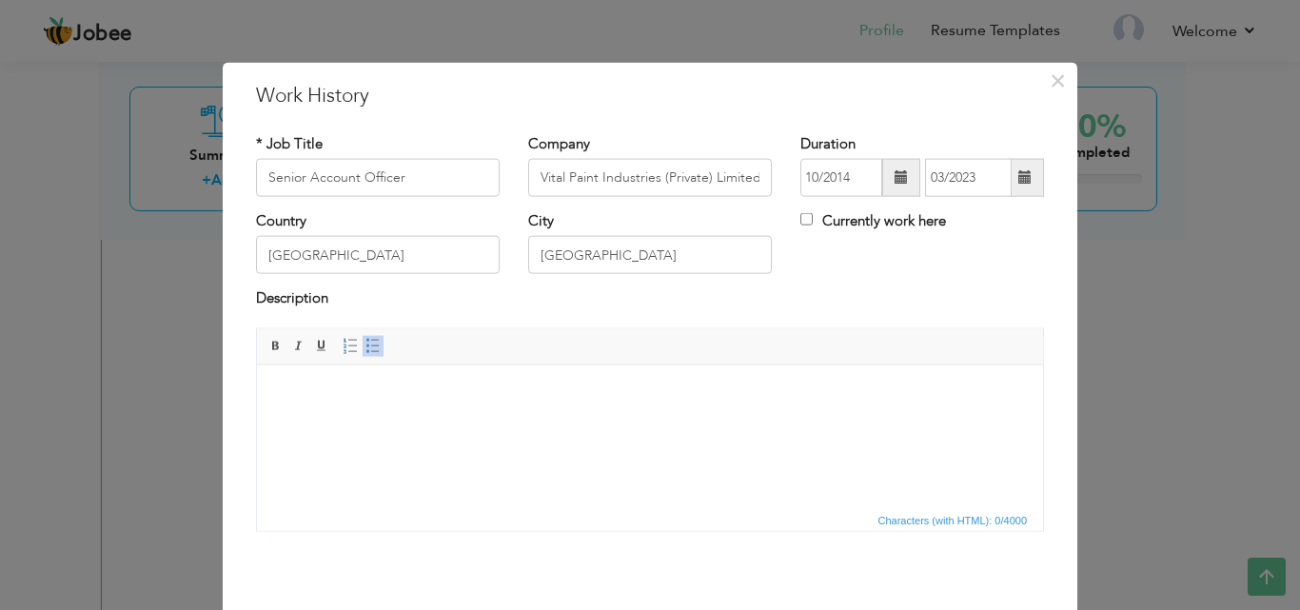
click at [556, 423] on html at bounding box center [650, 393] width 786 height 58
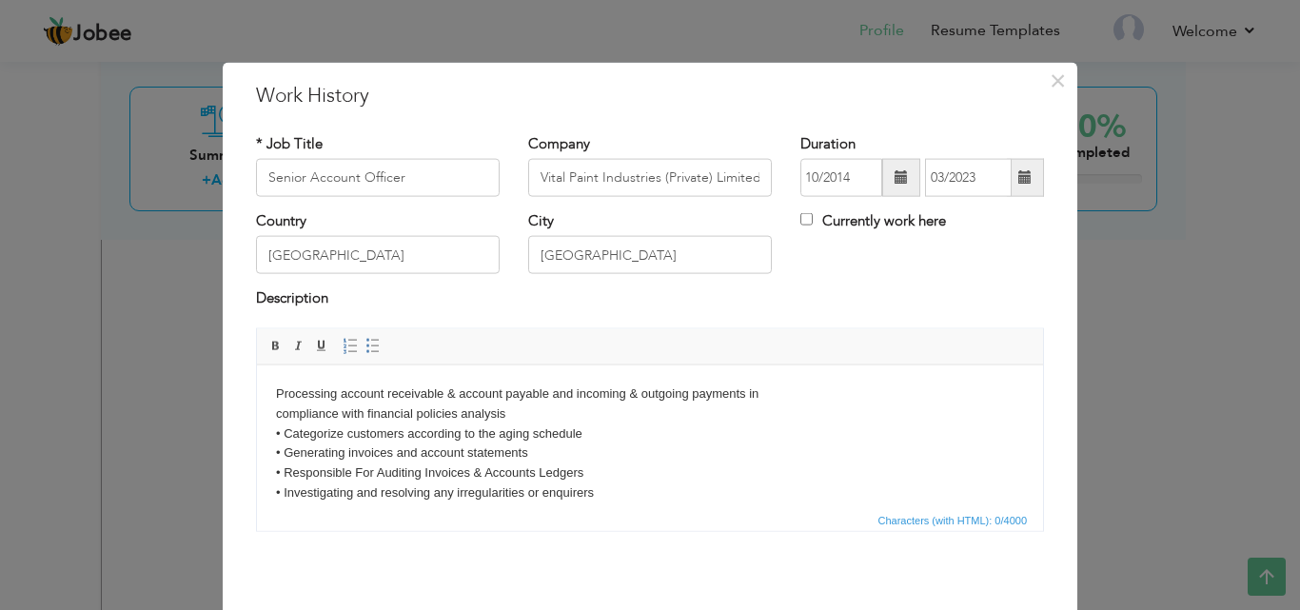
scroll to position [11, 0]
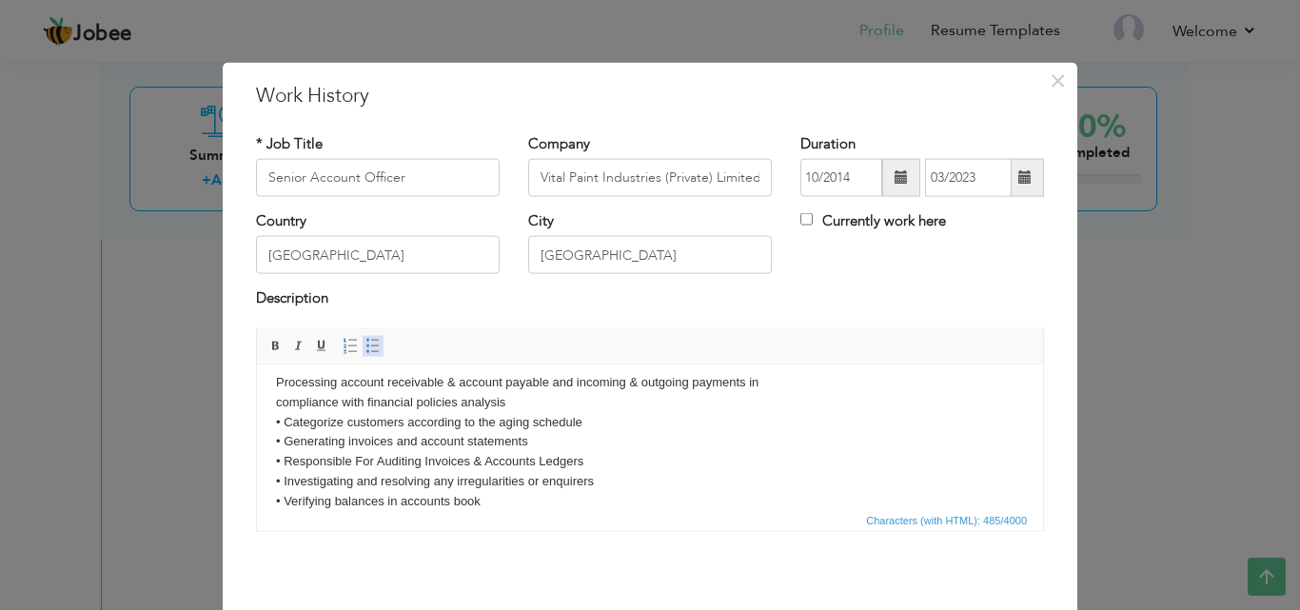
click at [374, 346] on link "Insert/Remove Bulleted List" at bounding box center [373, 345] width 21 height 21
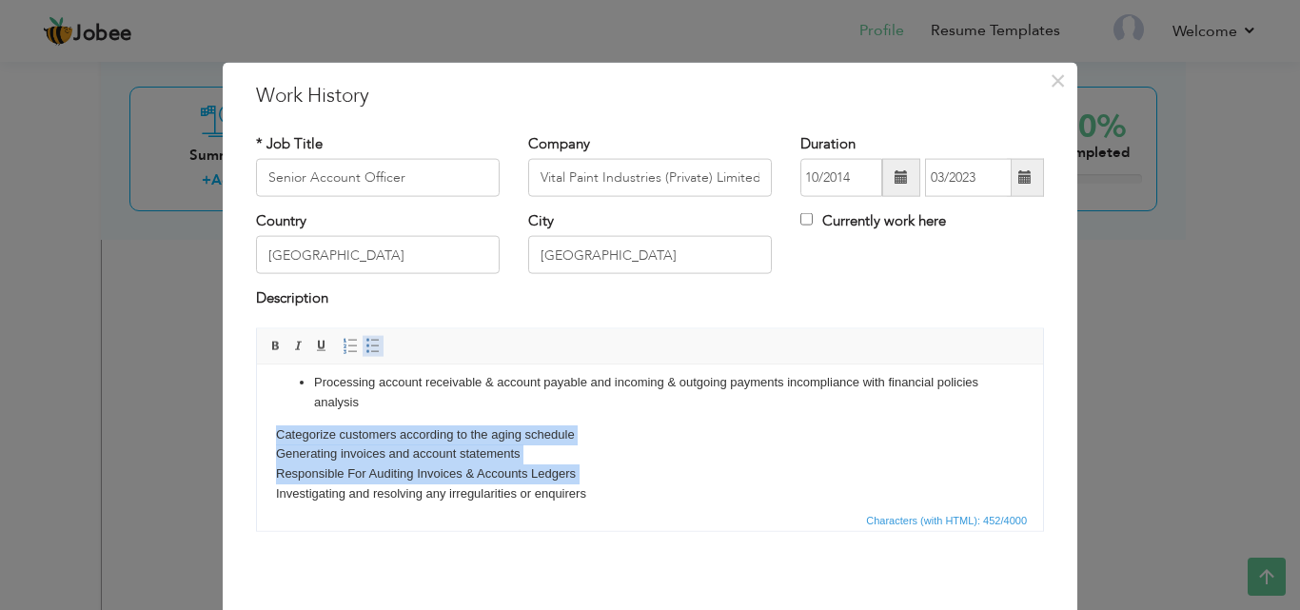
scroll to position [24, 0]
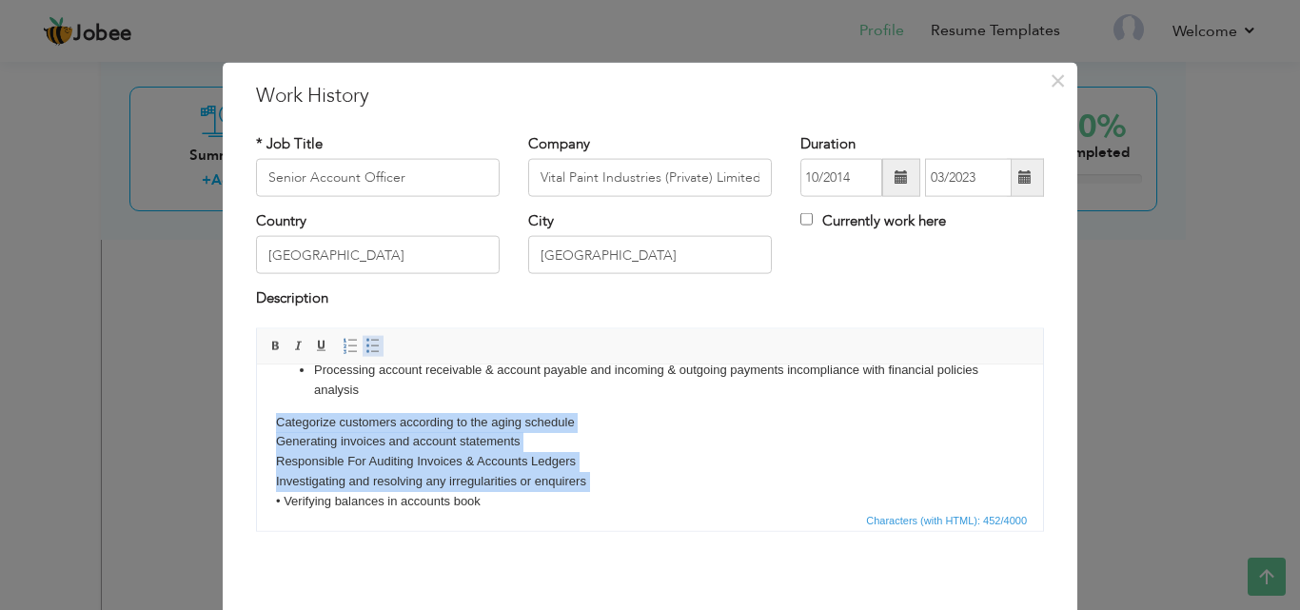
click at [369, 346] on span at bounding box center [372, 345] width 15 height 15
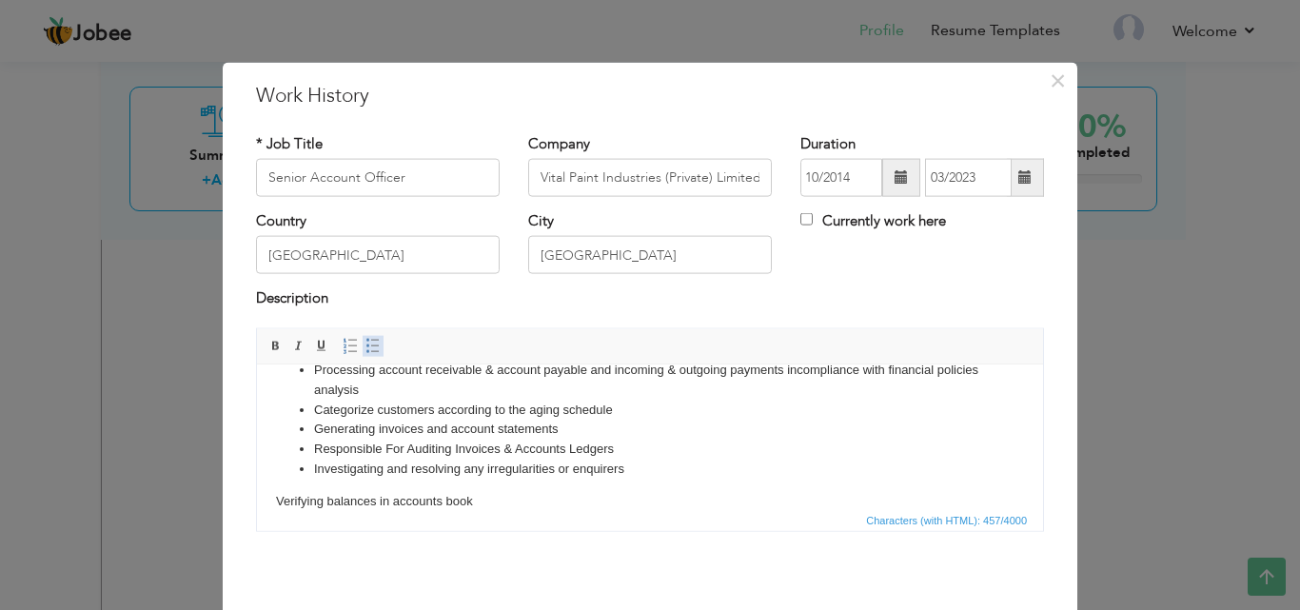
click at [369, 346] on span at bounding box center [372, 345] width 15 height 15
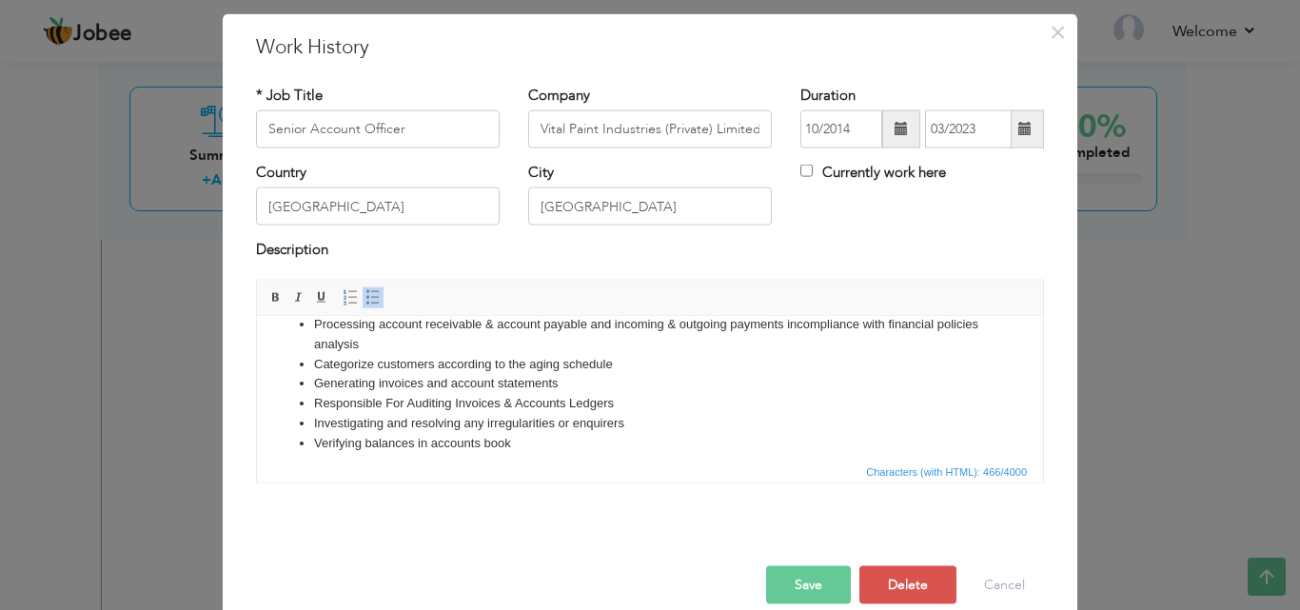
scroll to position [75, 0]
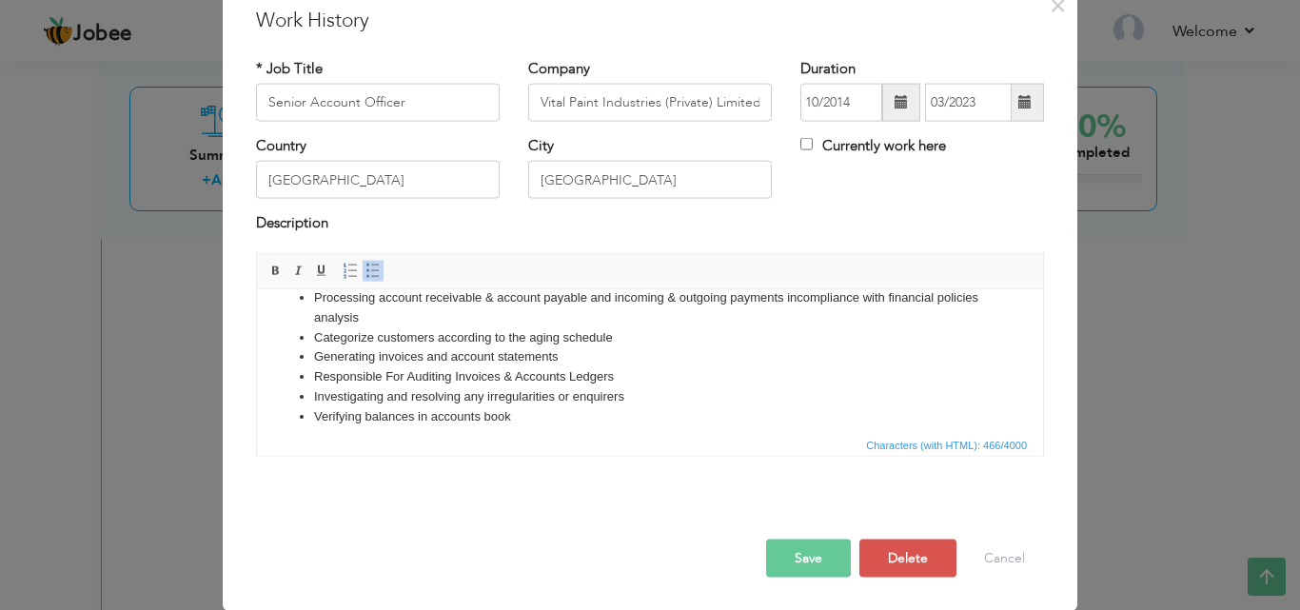
click at [815, 549] on button "Save" at bounding box center [808, 558] width 85 height 38
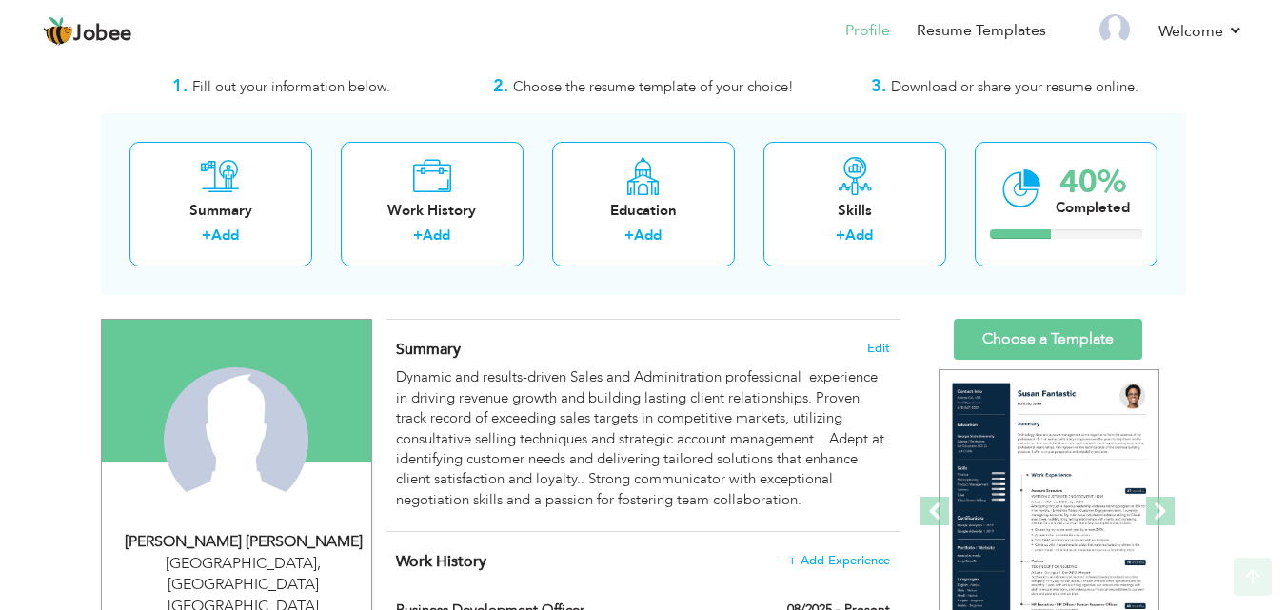
scroll to position [36, 0]
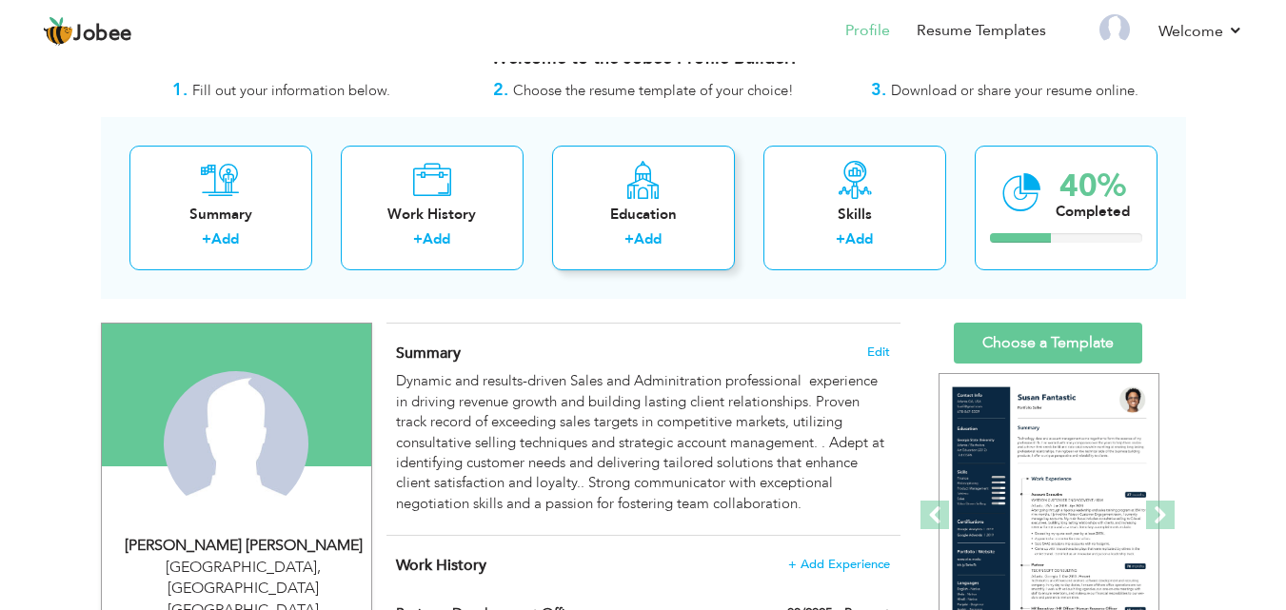
click at [616, 196] on div "Education + Add" at bounding box center [643, 208] width 183 height 125
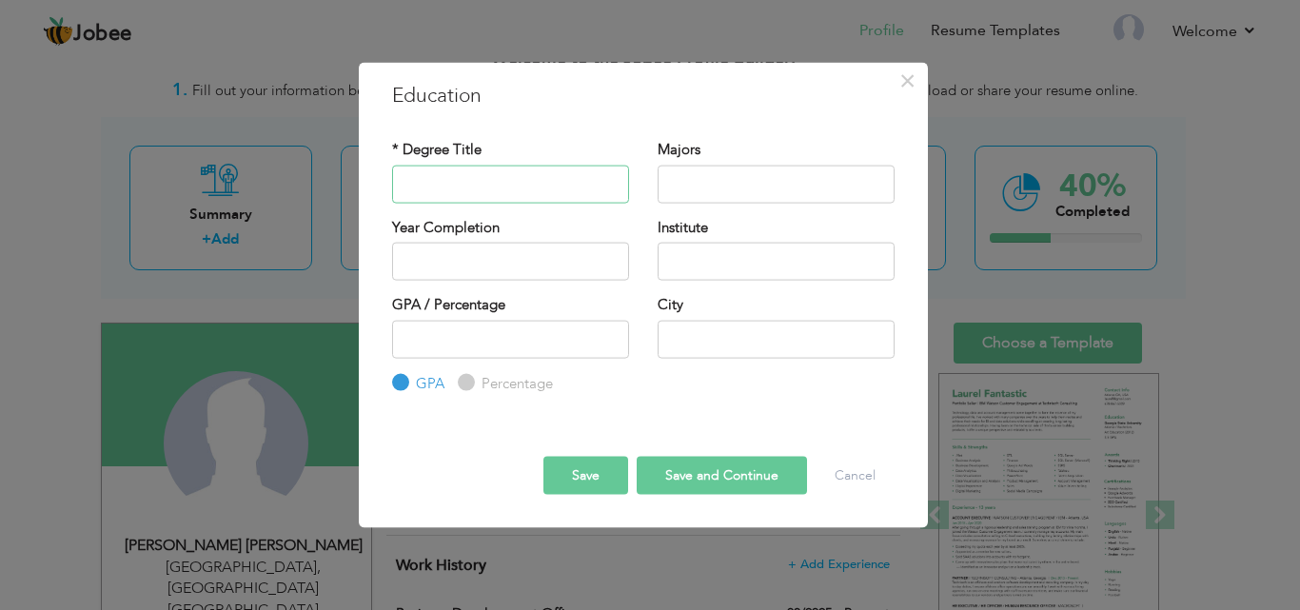
paste input "Master of Business Administration"
type input "Master of Business Administration"
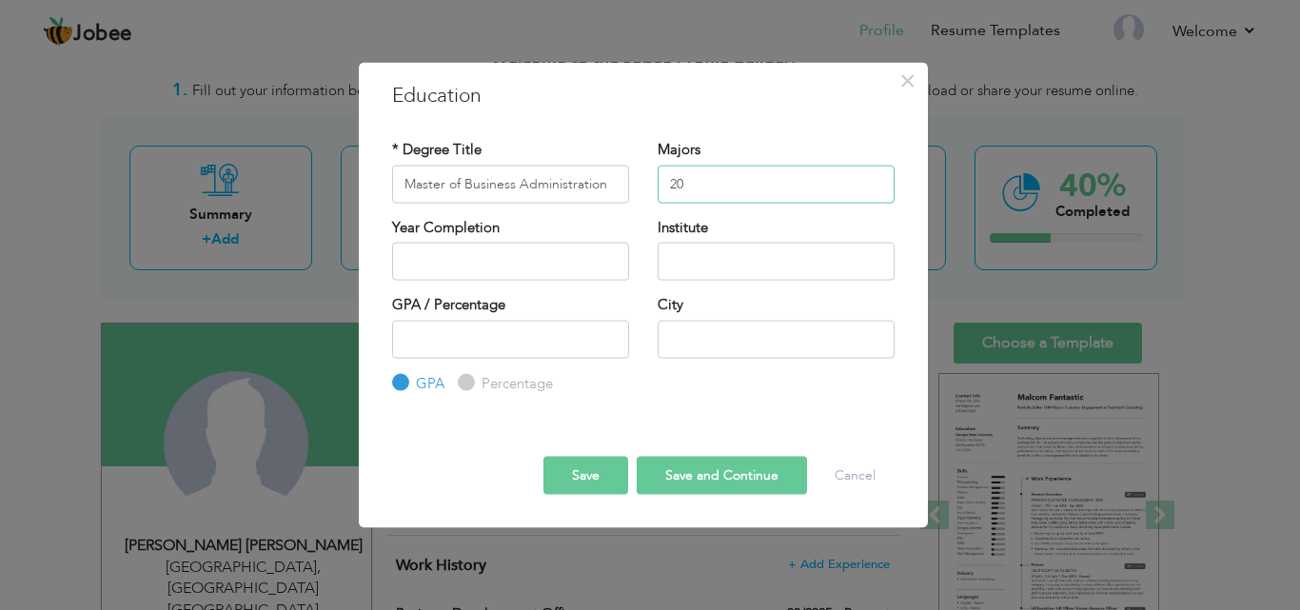
type input "2"
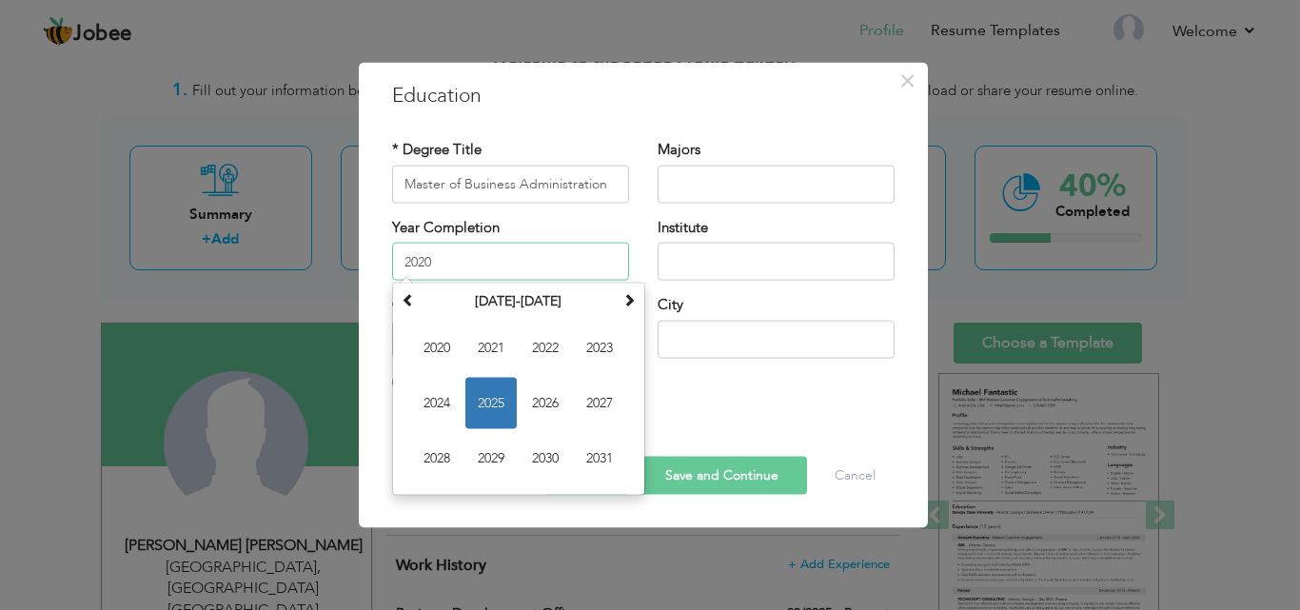
type input "2020"
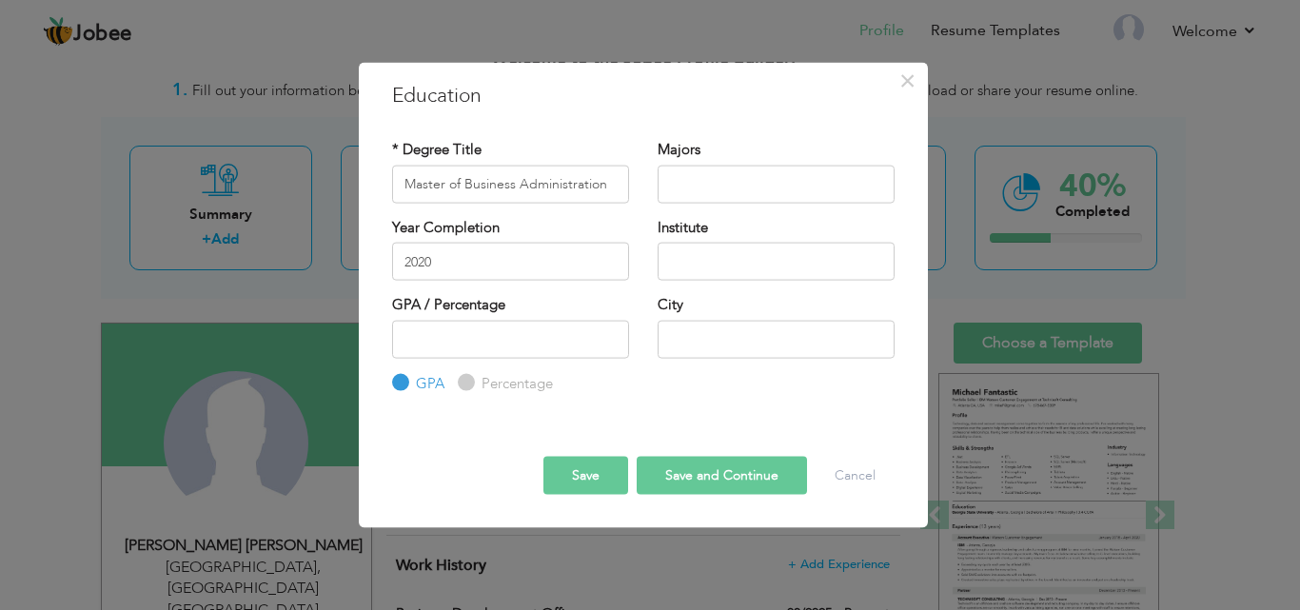
click at [697, 290] on div "Institute" at bounding box center [776, 255] width 266 height 77
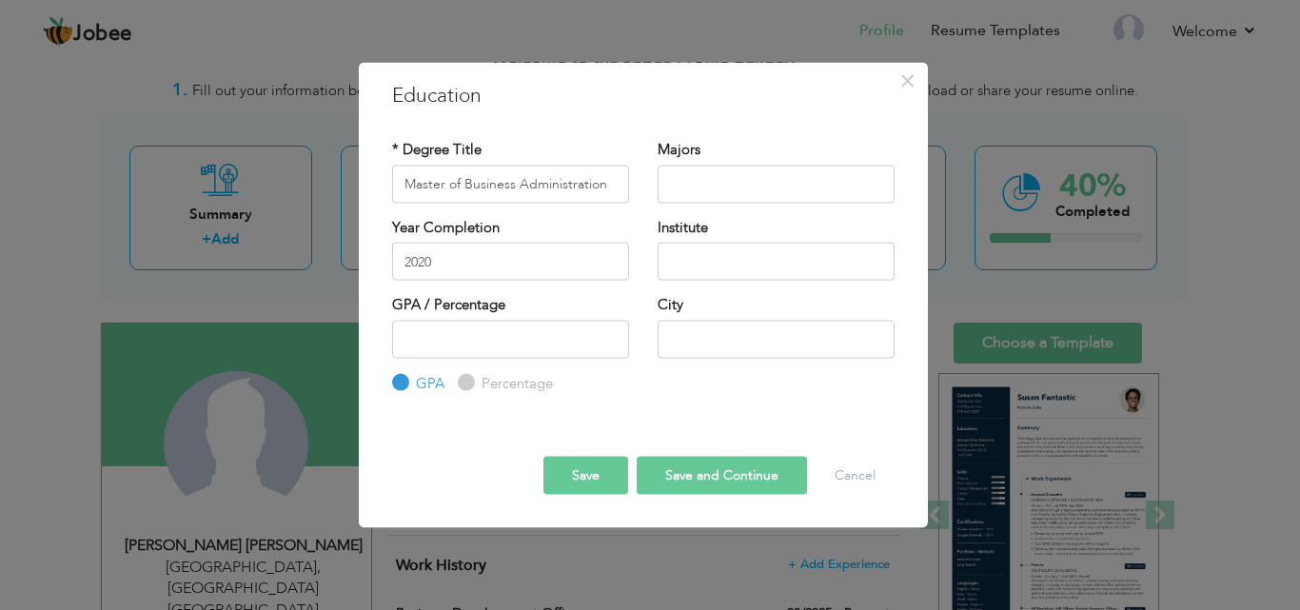
click at [590, 470] on button "Save" at bounding box center [585, 476] width 85 height 38
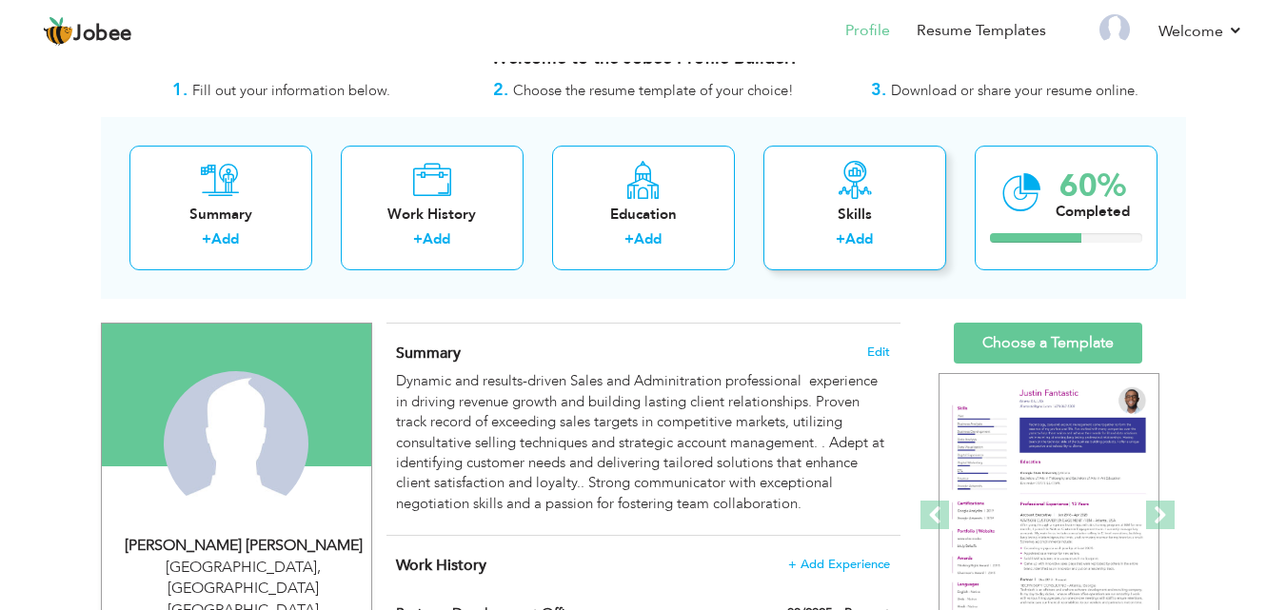
click at [864, 202] on div "Skills + Add" at bounding box center [854, 208] width 183 height 125
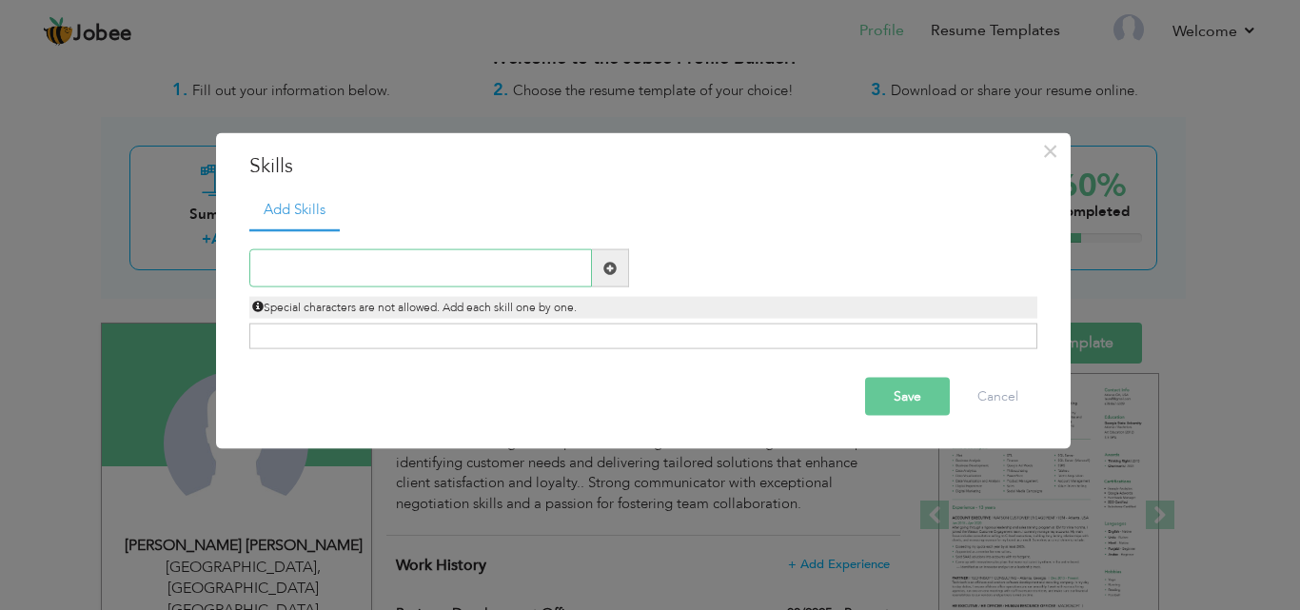
click at [553, 273] on input "text" at bounding box center [420, 268] width 343 height 38
type input "d"
paste input "Time Management"
type input "Time Management"
click at [610, 274] on span at bounding box center [609, 267] width 13 height 13
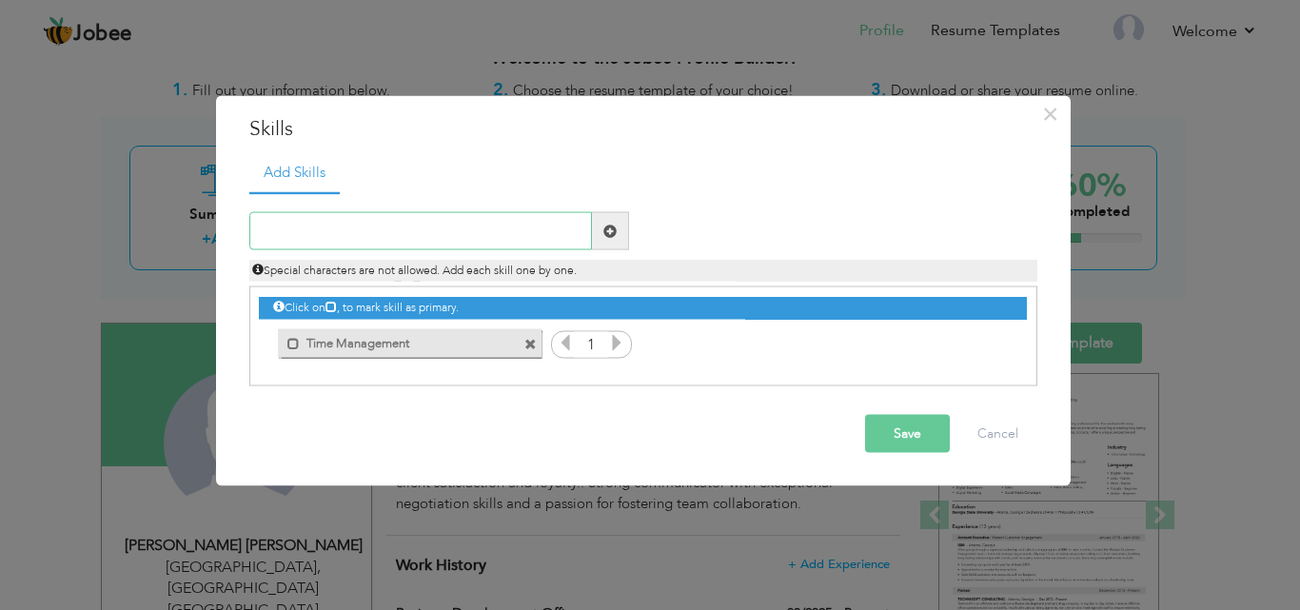
click at [427, 238] on input "text" at bounding box center [420, 231] width 343 height 38
paste input "product knowledge"
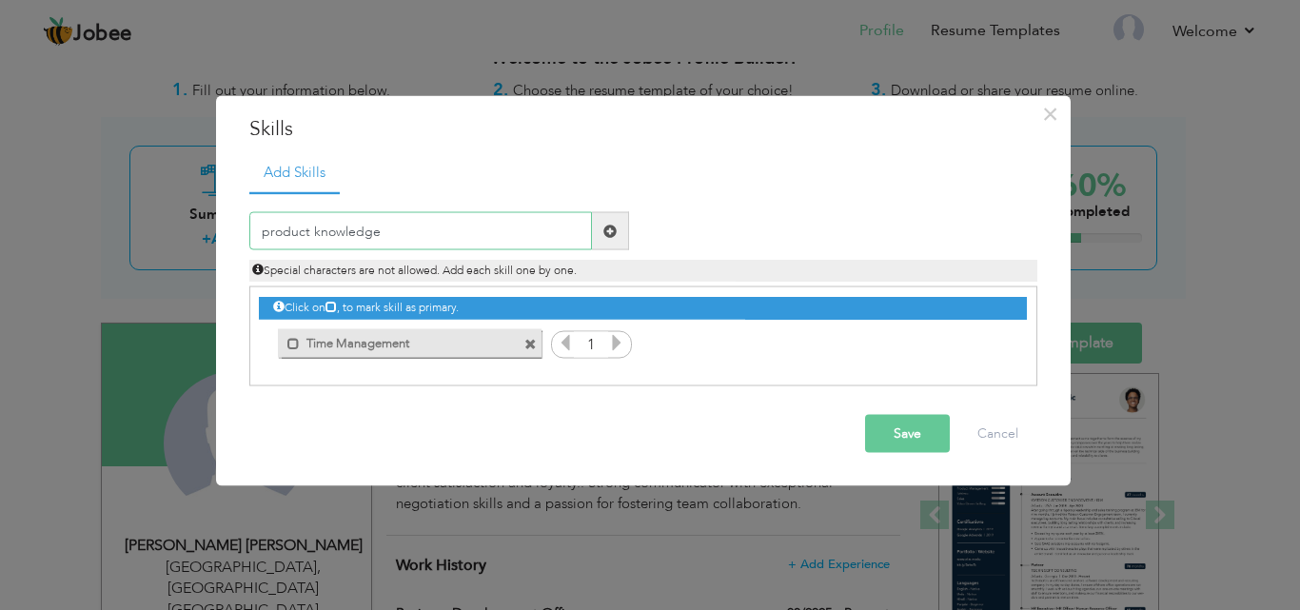
type input "product knowledge"
click at [604, 234] on span at bounding box center [609, 230] width 13 height 13
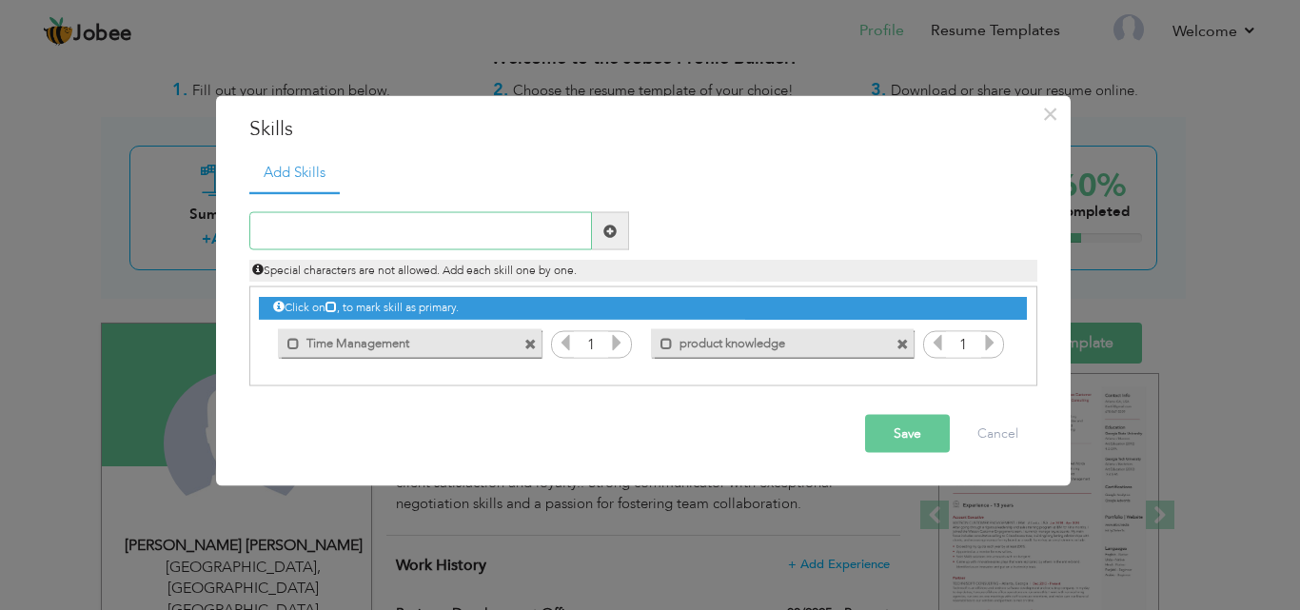
click at [489, 230] on input "text" at bounding box center [420, 231] width 343 height 38
paste input "Team Player"
type input "Team Player"
click at [614, 225] on span at bounding box center [609, 230] width 13 height 13
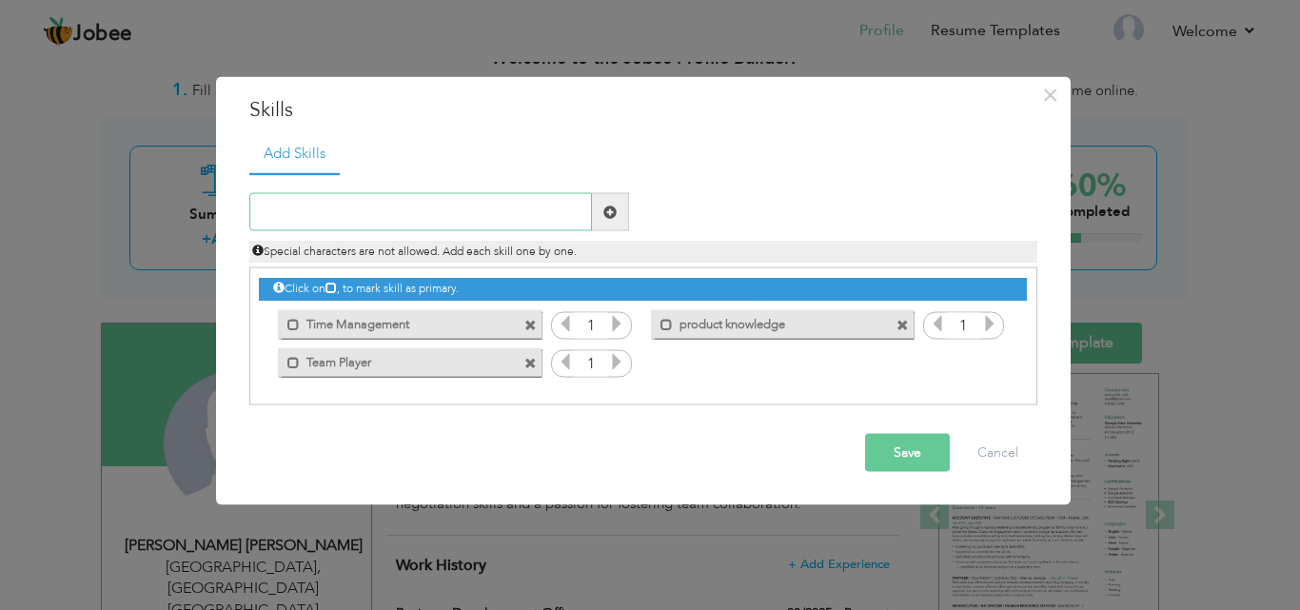
click at [459, 201] on input "text" at bounding box center [420, 212] width 343 height 38
paste input "Revenue growth"
type input "Revenue growth"
click at [612, 214] on span at bounding box center [609, 211] width 13 height 13
click at [503, 223] on input "text" at bounding box center [420, 212] width 343 height 38
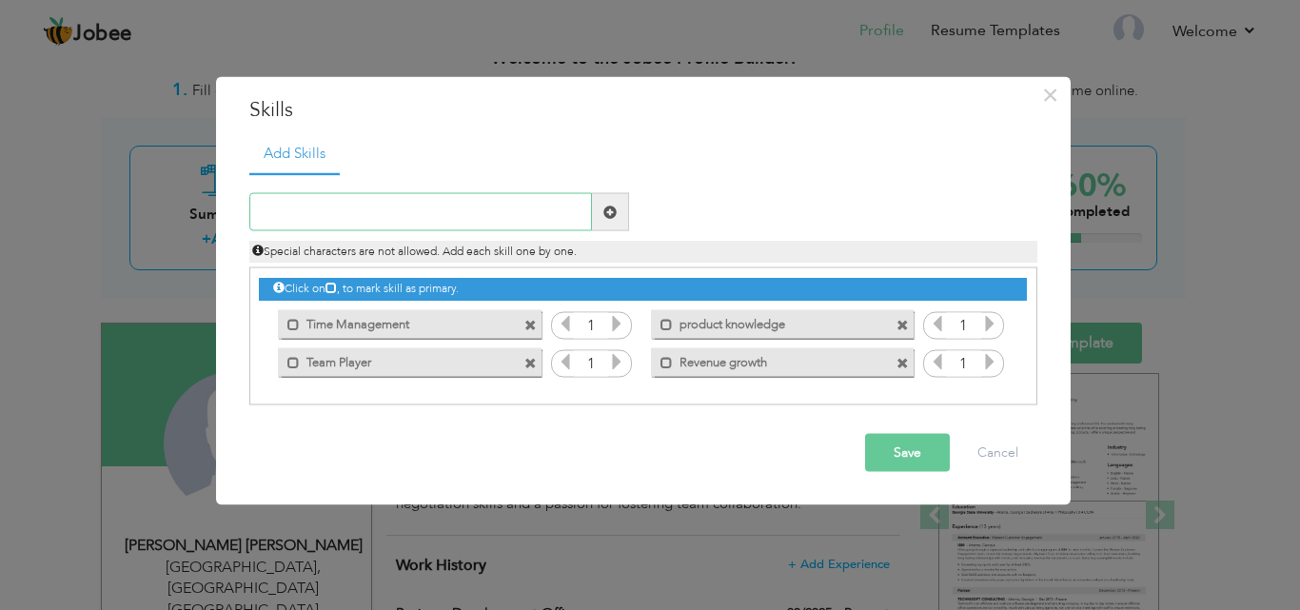
paste input "Customer service"
type input "Customer service"
click at [606, 208] on span at bounding box center [609, 211] width 13 height 13
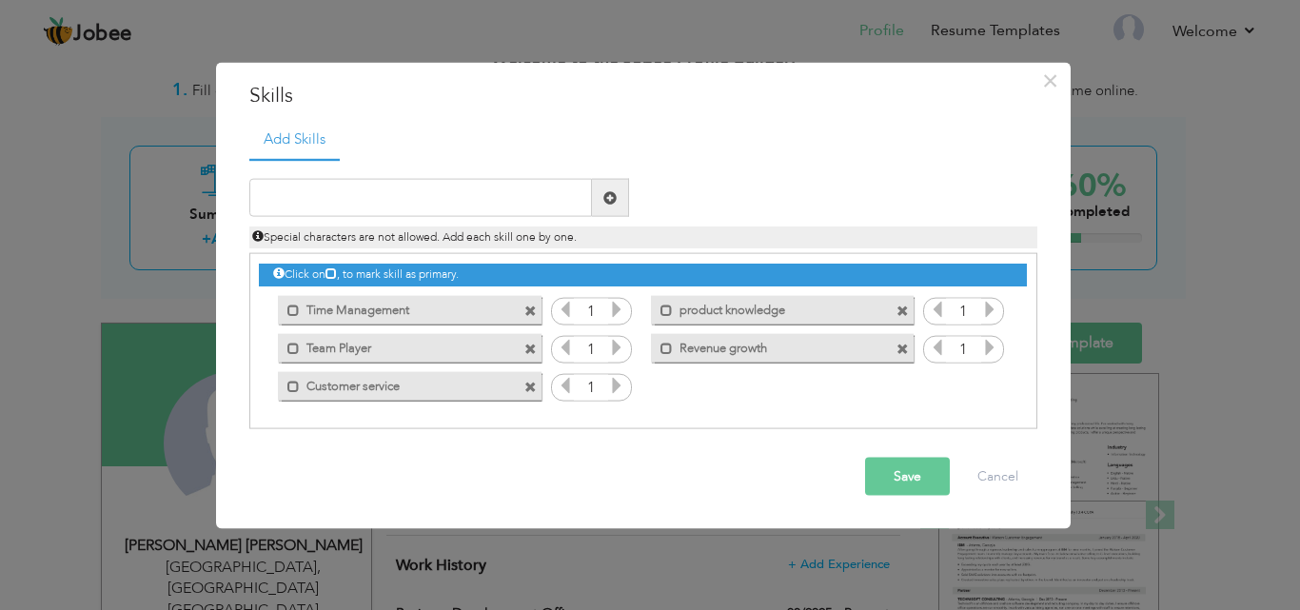
click at [906, 478] on button "Save" at bounding box center [907, 477] width 85 height 38
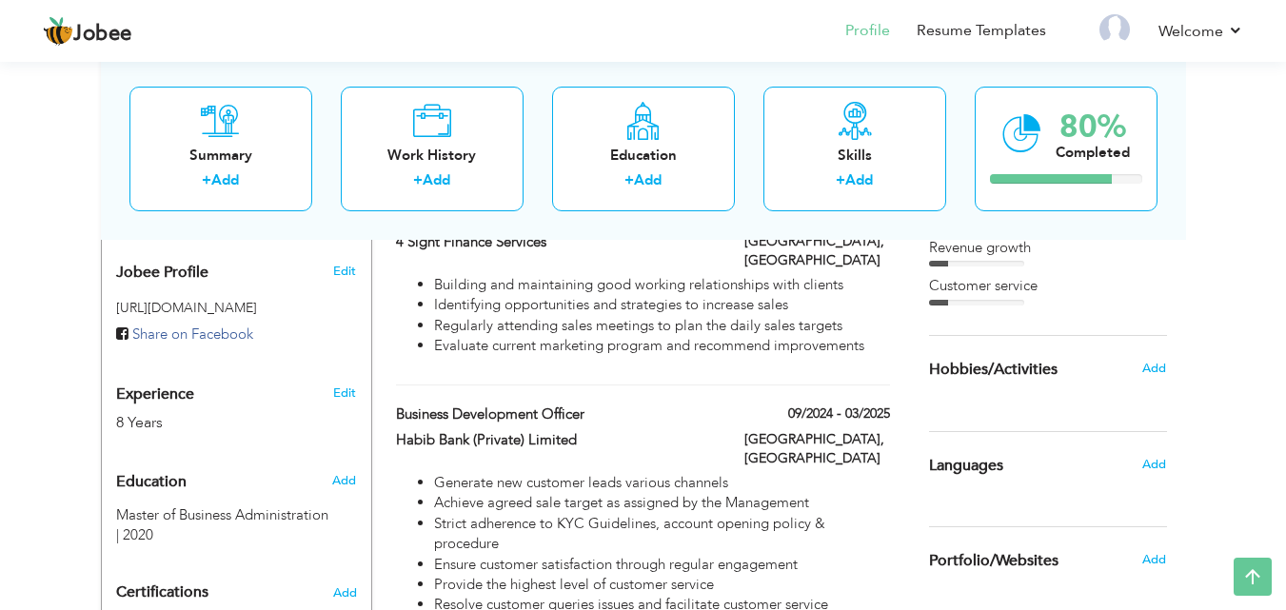
scroll to position [684, 0]
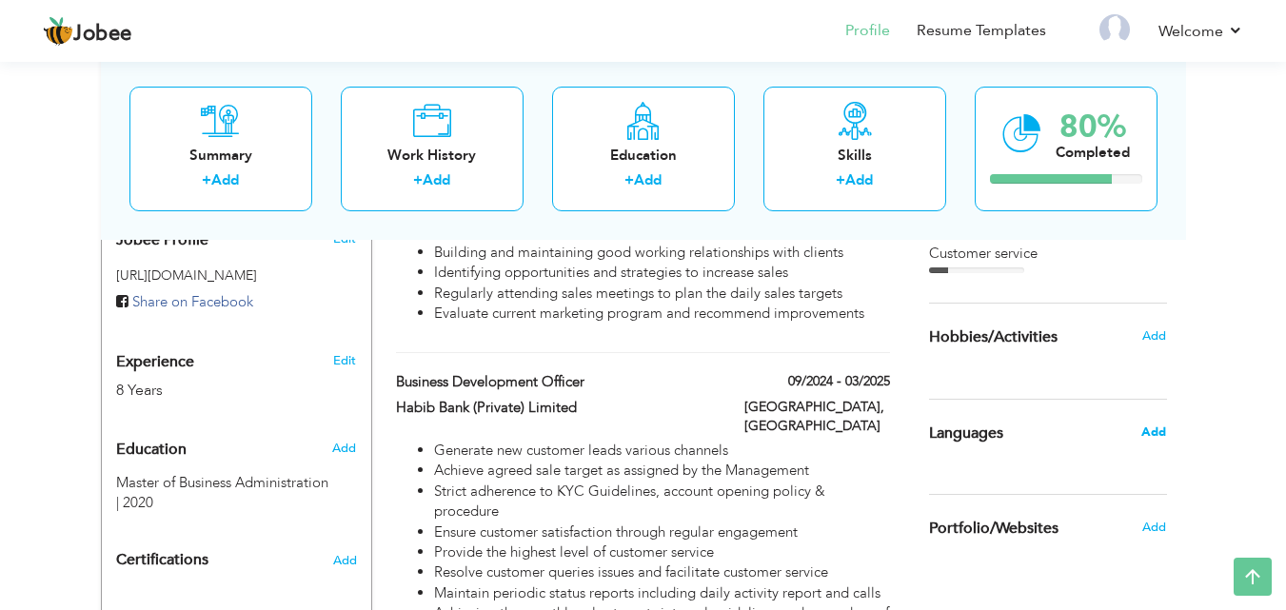
click at [1151, 427] on span "Add" at bounding box center [1153, 432] width 25 height 17
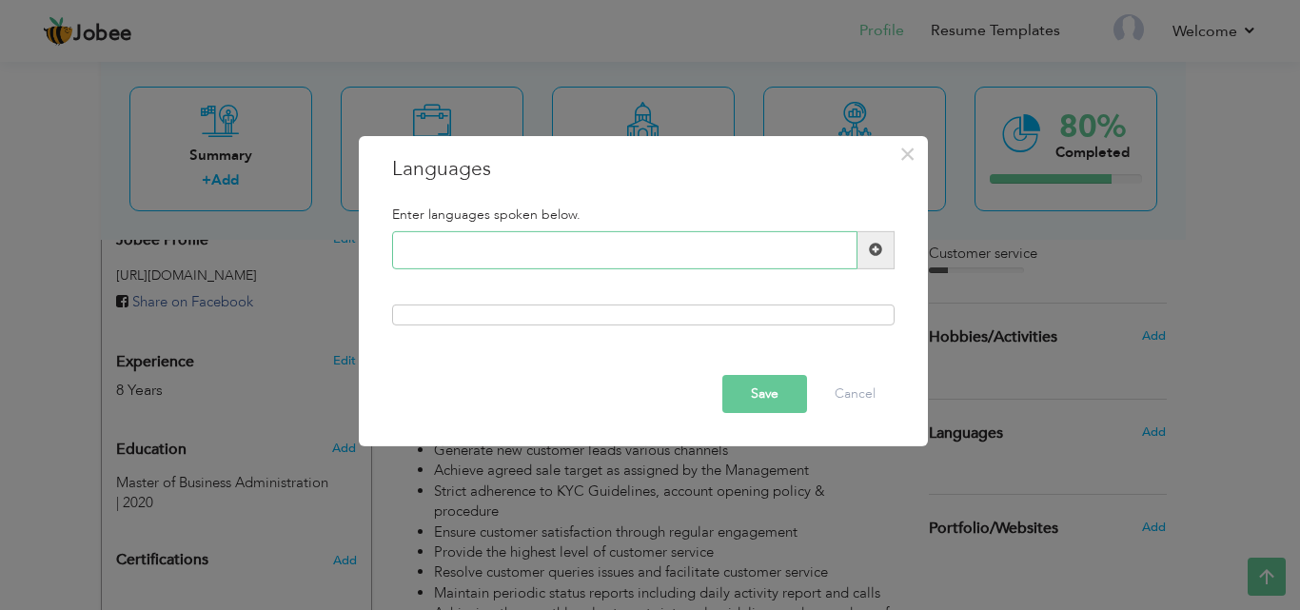
click at [536, 242] on input "text" at bounding box center [624, 250] width 465 height 38
type input "Urdu"
click at [878, 250] on span at bounding box center [875, 249] width 13 height 13
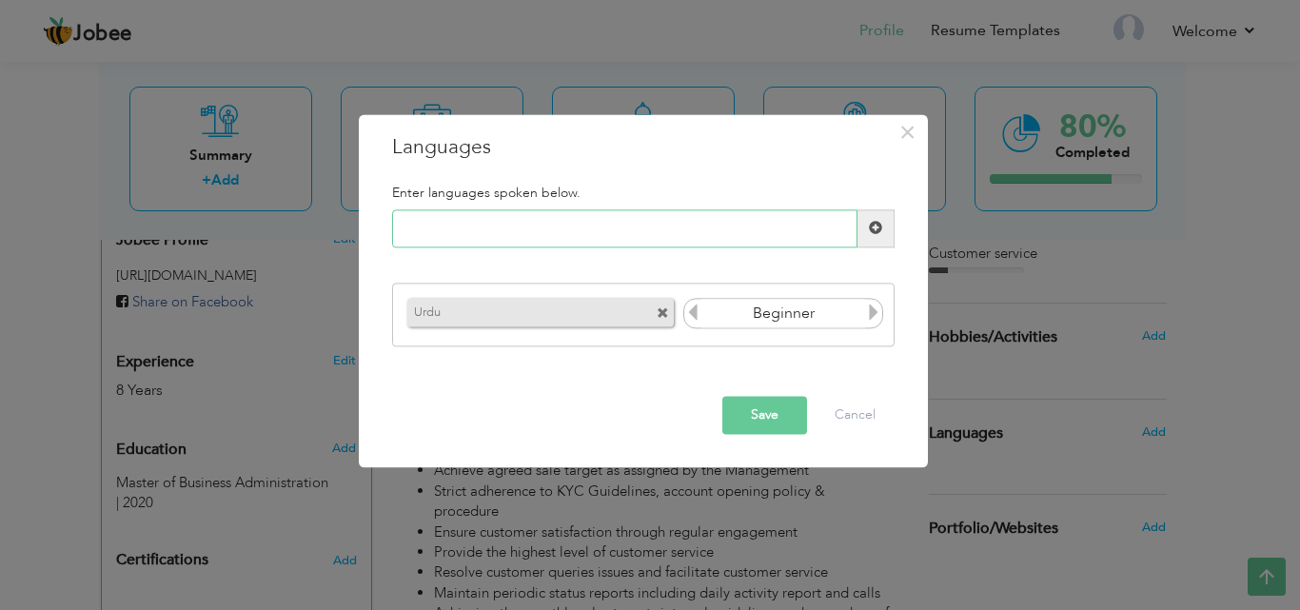
click at [651, 218] on input "text" at bounding box center [624, 228] width 465 height 38
type input "English"
click at [874, 234] on span at bounding box center [875, 228] width 13 height 13
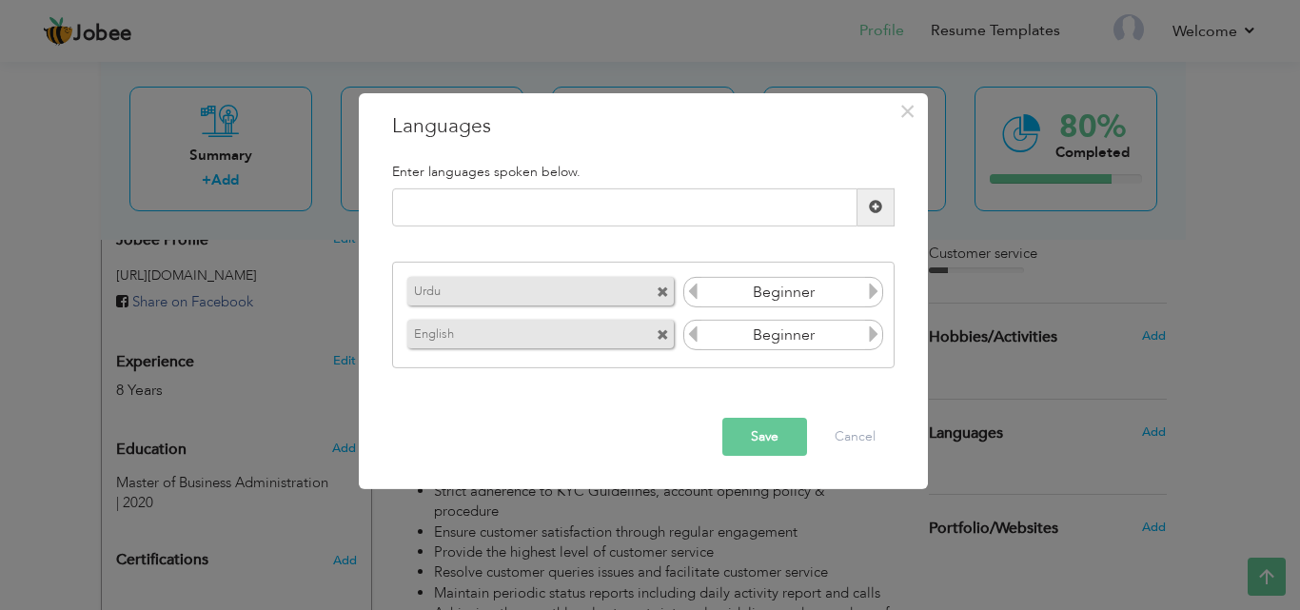
click at [872, 291] on icon at bounding box center [873, 291] width 17 height 17
click at [869, 339] on icon at bounding box center [873, 333] width 17 height 17
click at [781, 434] on button "Save" at bounding box center [764, 437] width 85 height 38
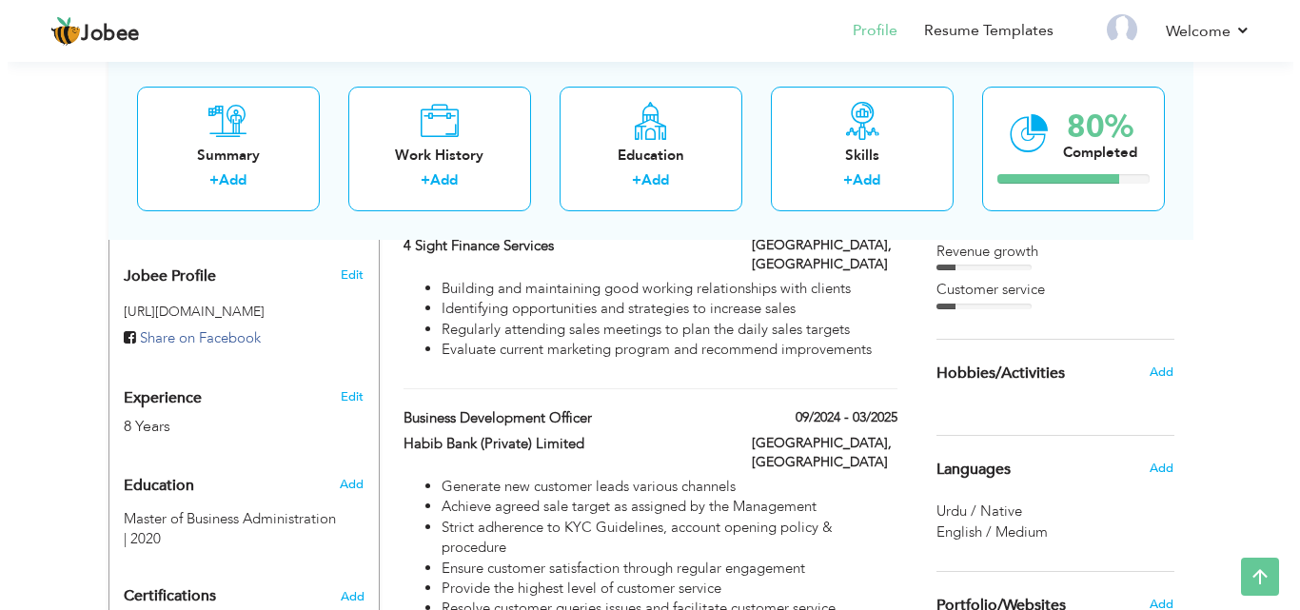
scroll to position [619, 0]
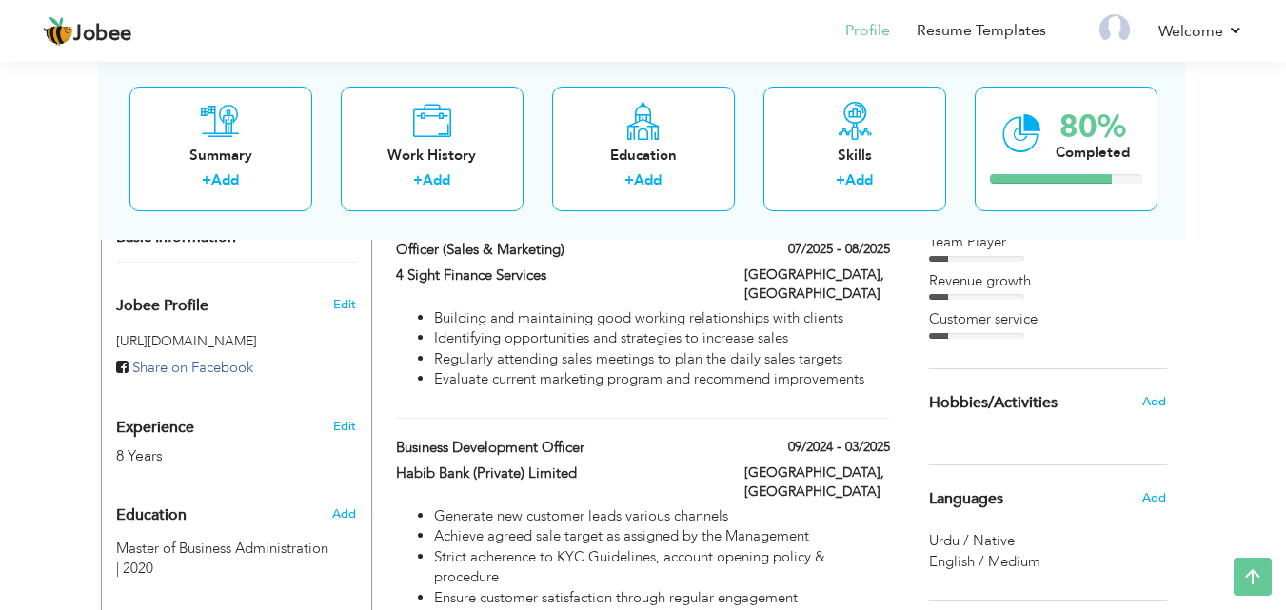
click at [188, 420] on span "Experience" at bounding box center [155, 428] width 78 height 17
type input "[PERSON_NAME]"
type input "[PHONE_NUMBER]"
select select "number:166"
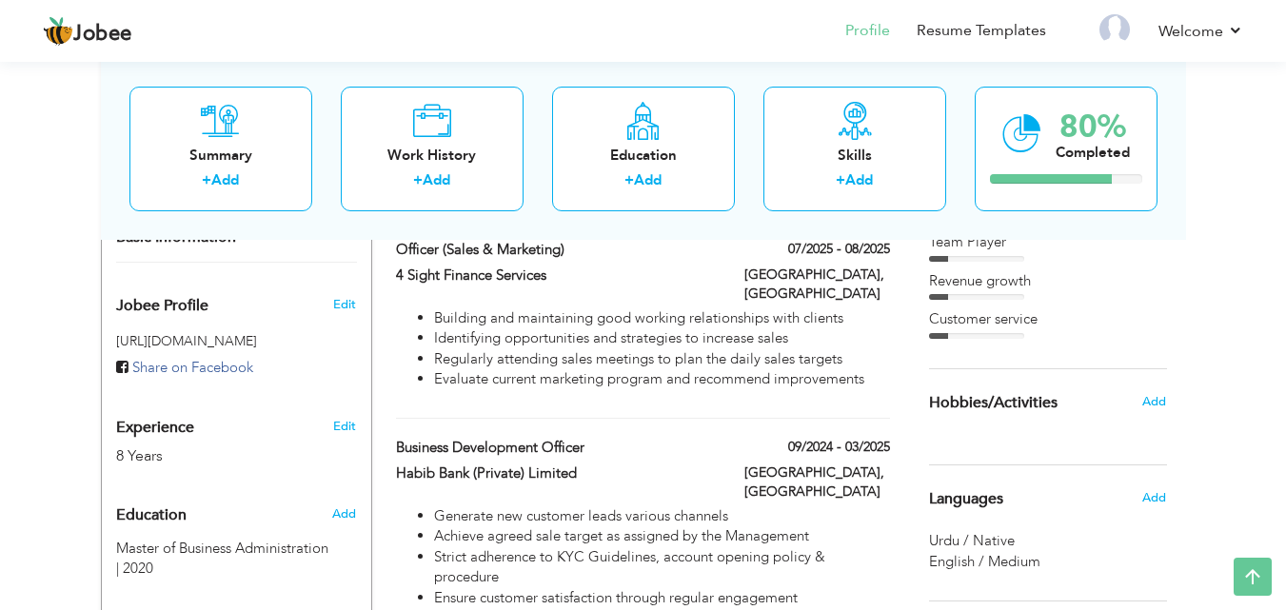
type input "[GEOGRAPHIC_DATA] [GEOGRAPHIC_DATA]"
type input "[GEOGRAPHIC_DATA]"
select select "number:10"
type input "Telenor Microfinance Bank Limited"
type input "Business Development Officer"
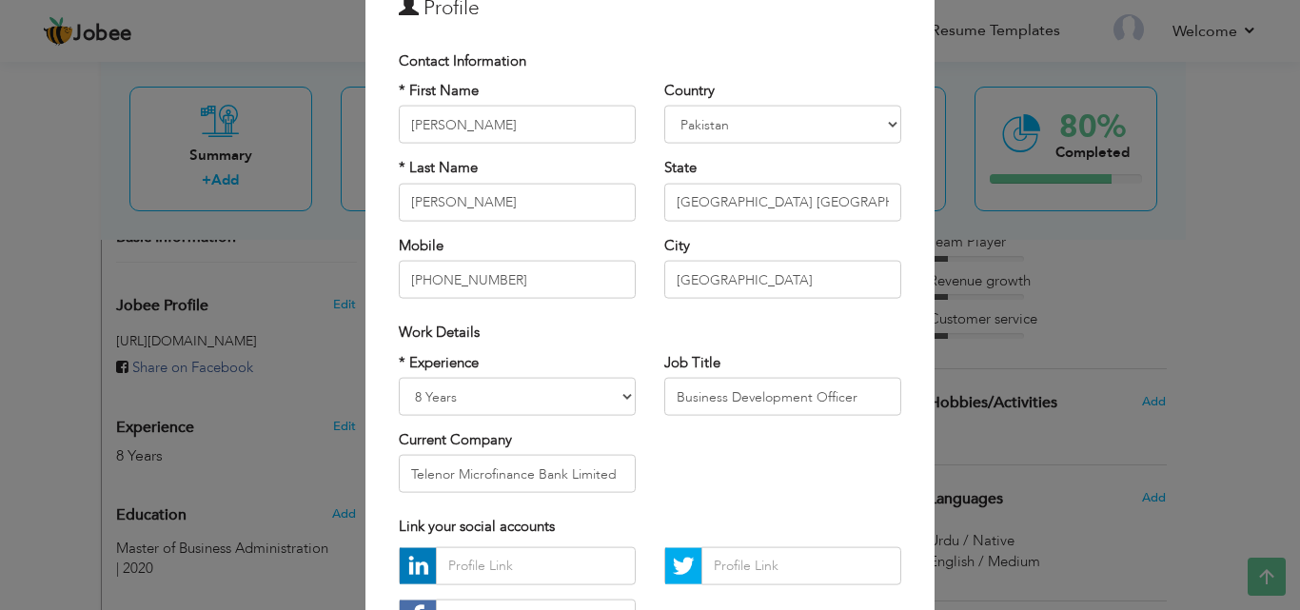
scroll to position [101, 0]
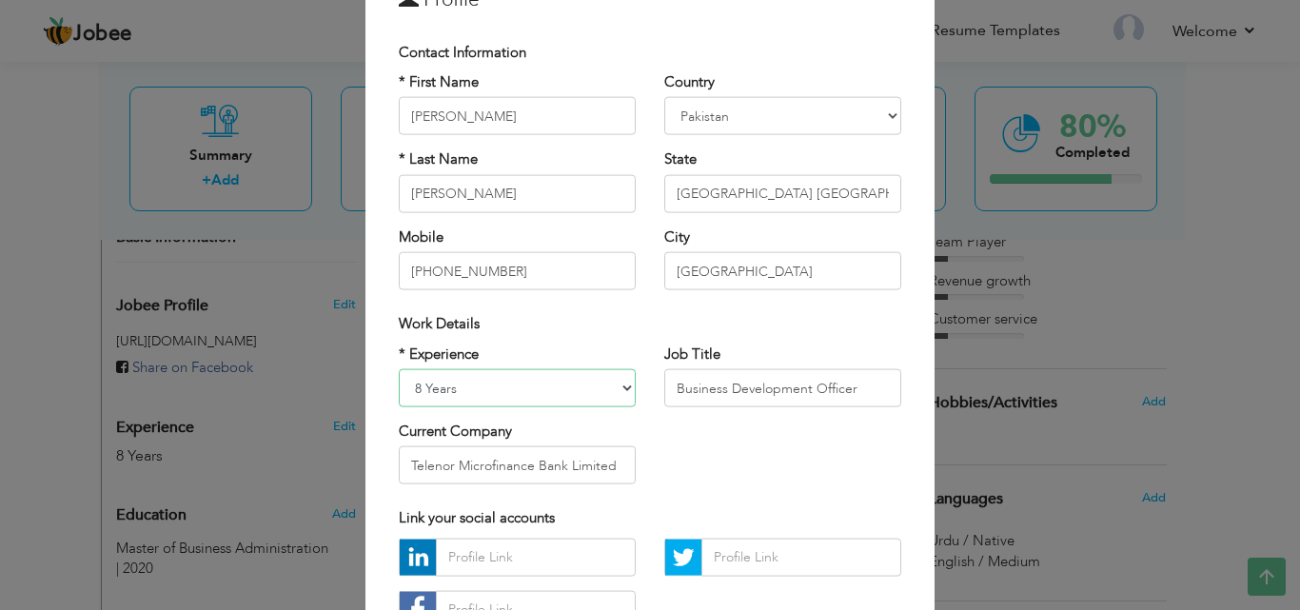
click at [618, 386] on select "Entry Level Less than 1 Year 1 Year 2 Years 3 Years 4 Years 5 Years 6 Years 7 Y…" at bounding box center [517, 388] width 237 height 38
click at [761, 474] on div "* Experience Entry Level Less than 1 Year 1 Year 2 Years 3 Years 4 Years 5 Year…" at bounding box center [649, 421] width 531 height 155
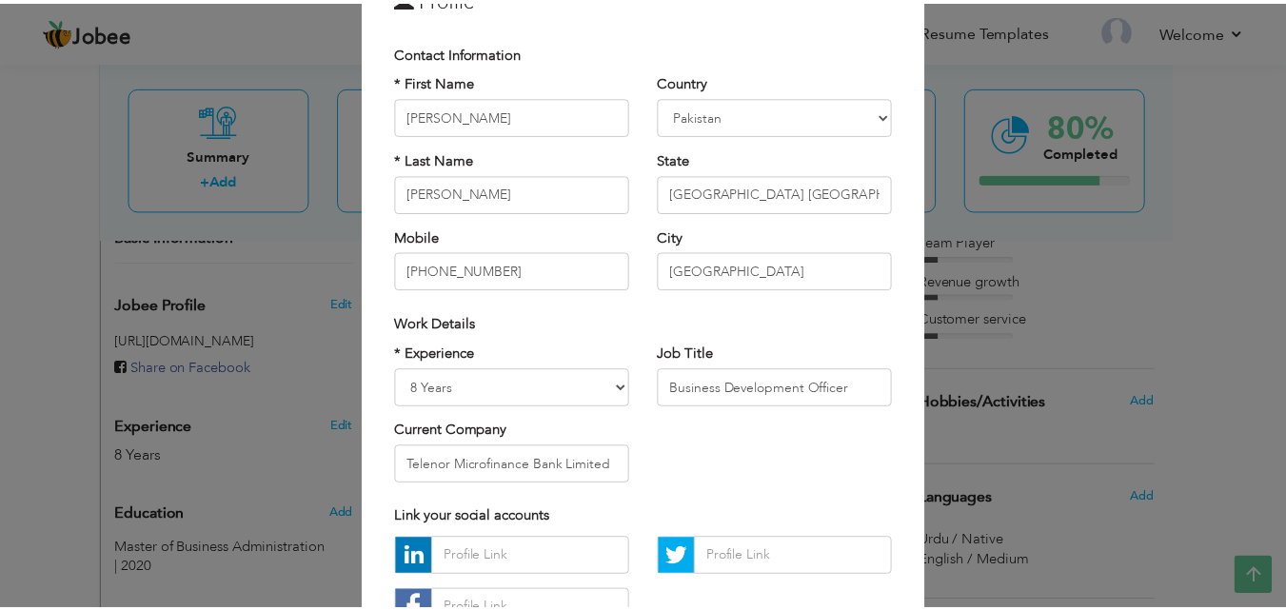
scroll to position [248, 0]
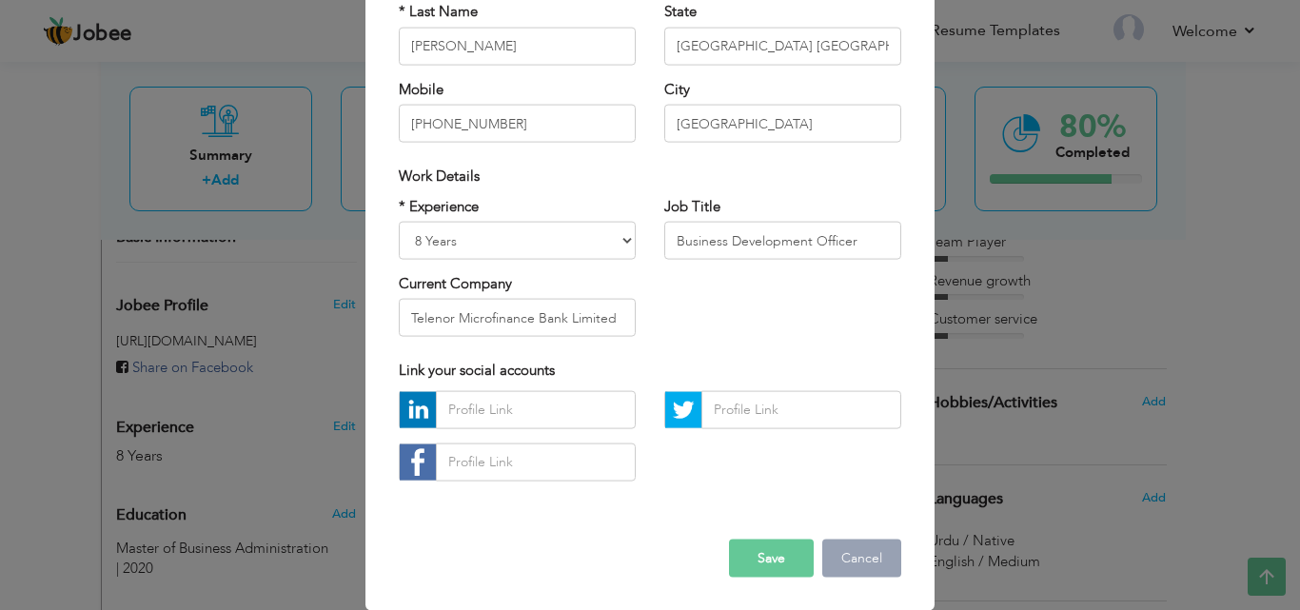
click at [847, 561] on button "Cancel" at bounding box center [861, 558] width 79 height 38
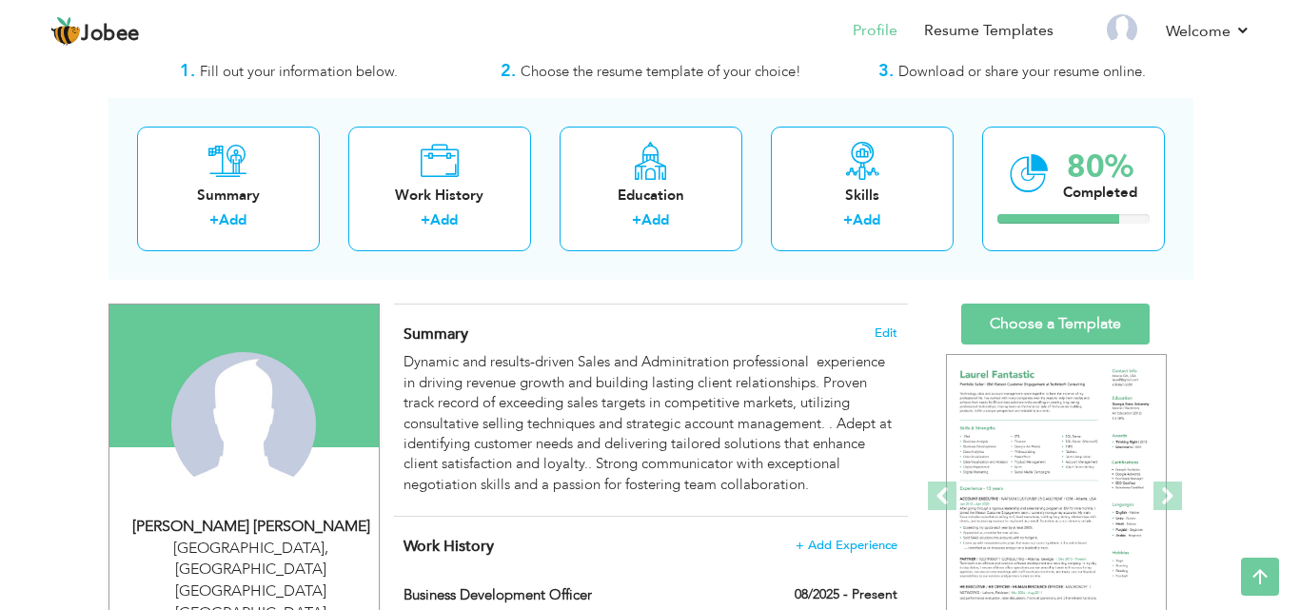
scroll to position [0, 0]
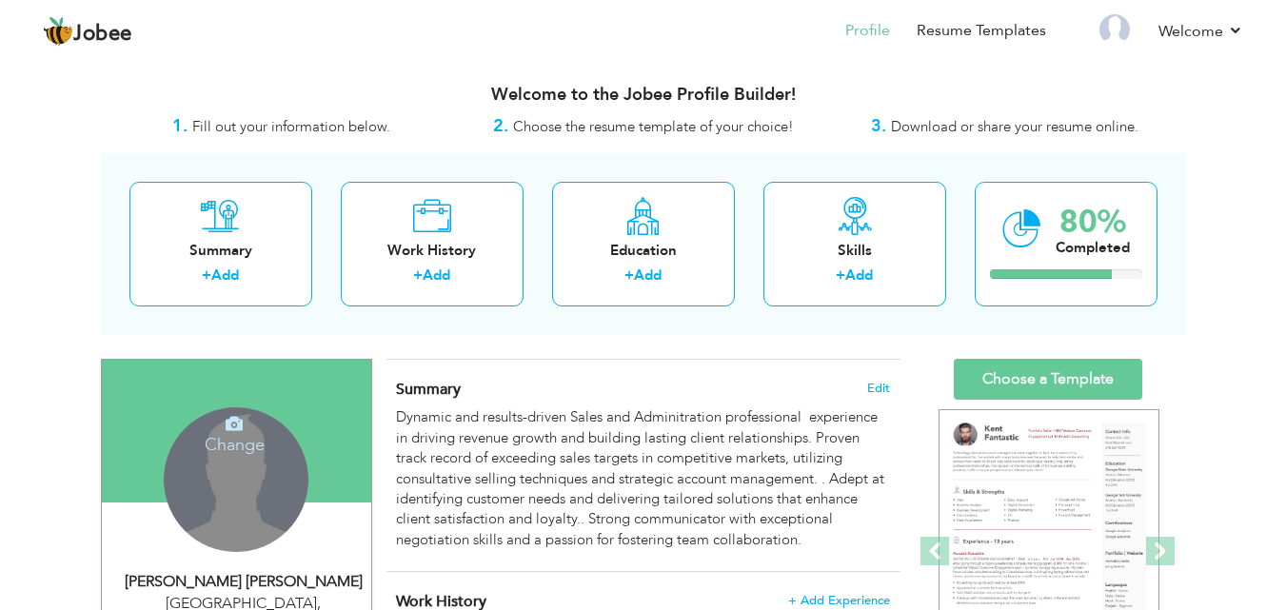
click at [258, 458] on div "Change Remove" at bounding box center [236, 479] width 145 height 145
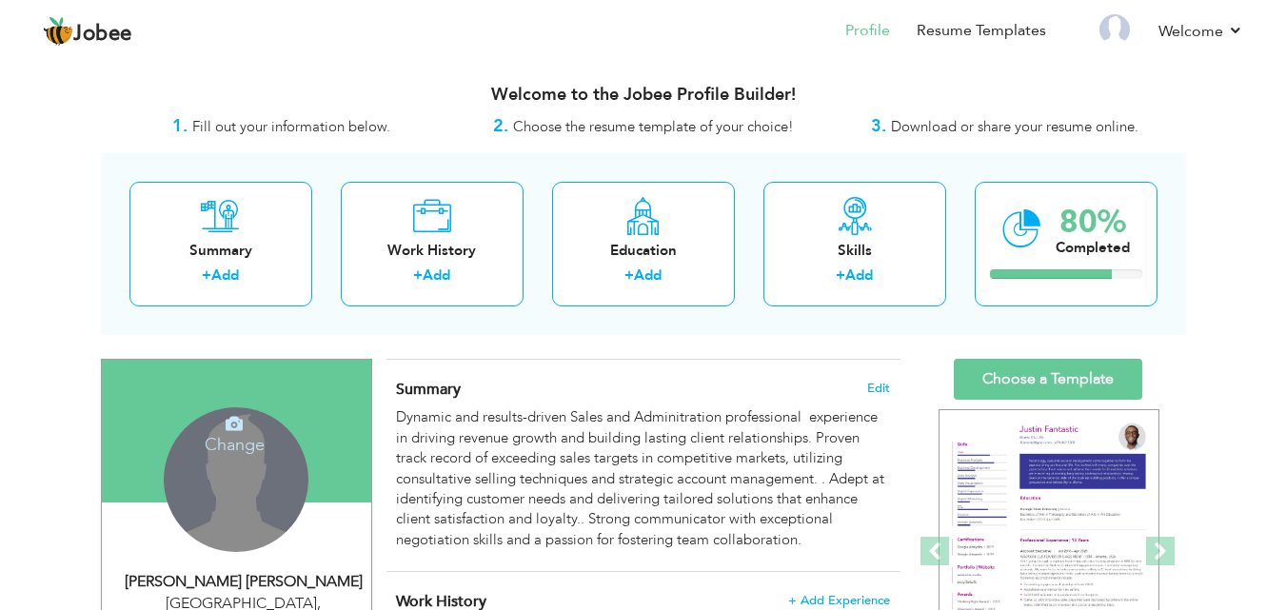
click at [235, 424] on icon at bounding box center [234, 423] width 17 height 17
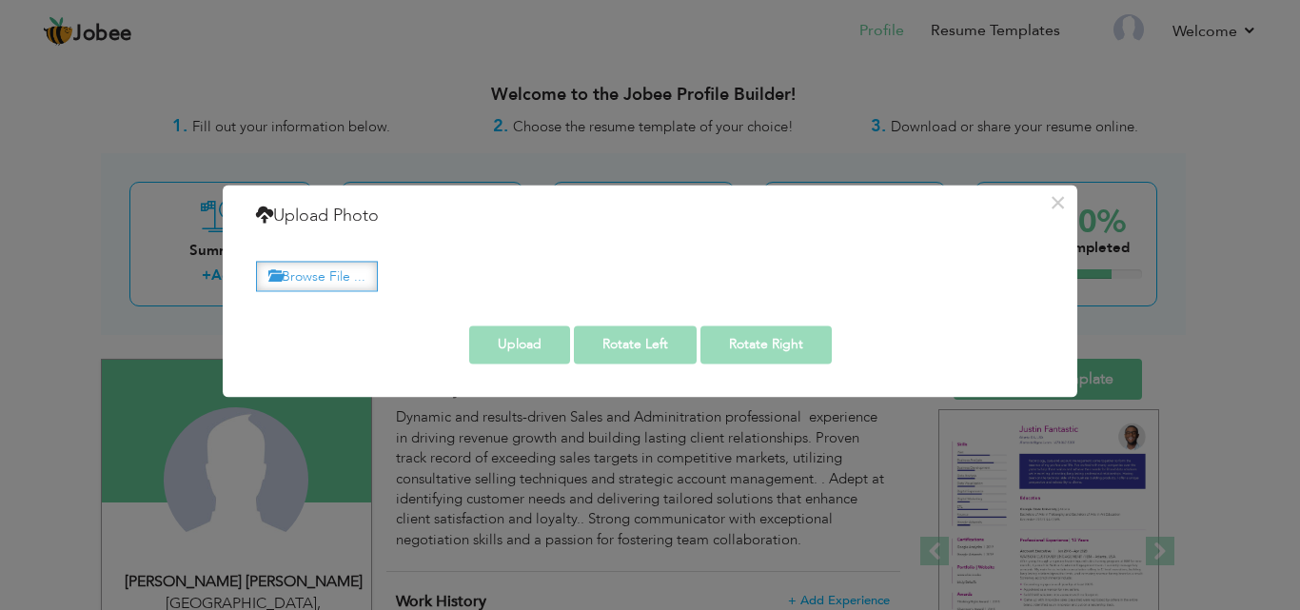
click at [334, 265] on label "Browse File ..." at bounding box center [317, 277] width 122 height 30
click at [0, 0] on input "Browse File ..." at bounding box center [0, 0] width 0 height 0
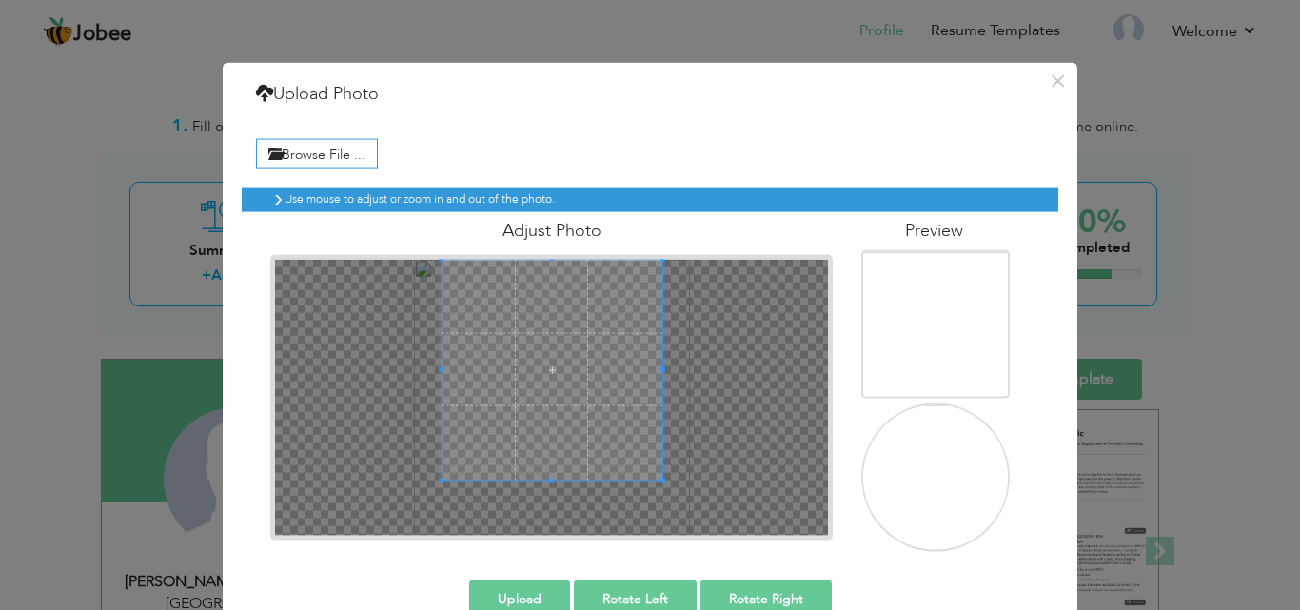
click at [572, 305] on span at bounding box center [552, 369] width 221 height 221
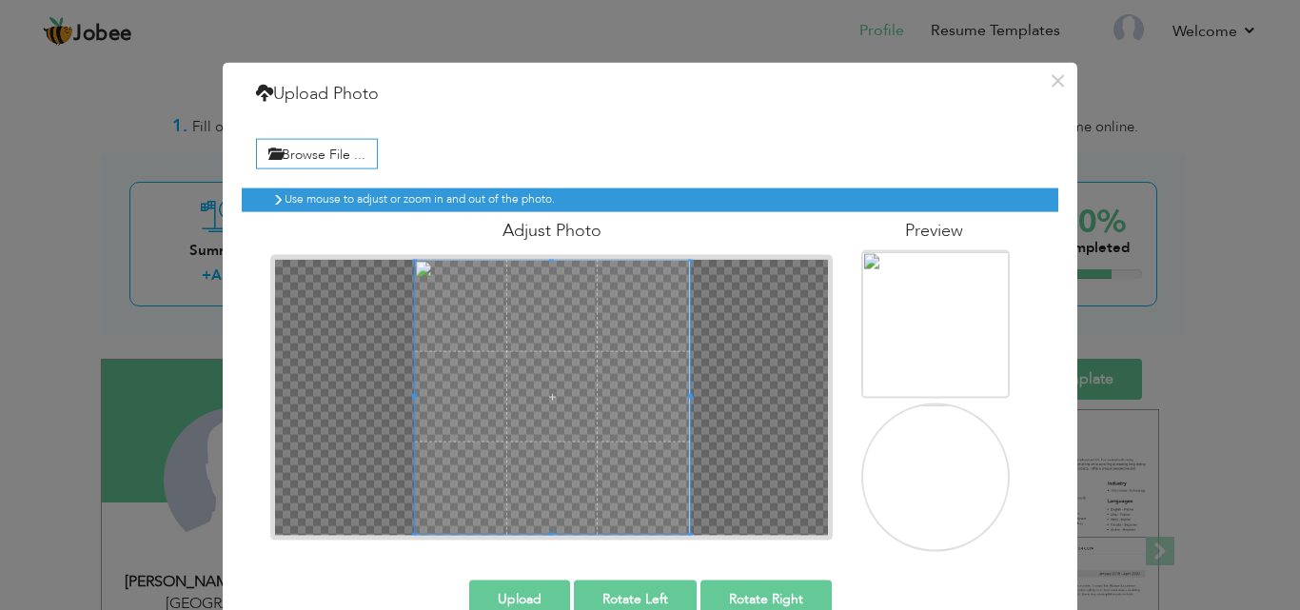
click at [709, 576] on div "× Upload Photo Browse File ... Adjust Photo Preview Upload Rotate Left" at bounding box center [650, 356] width 855 height 589
click at [564, 406] on span at bounding box center [551, 397] width 275 height 275
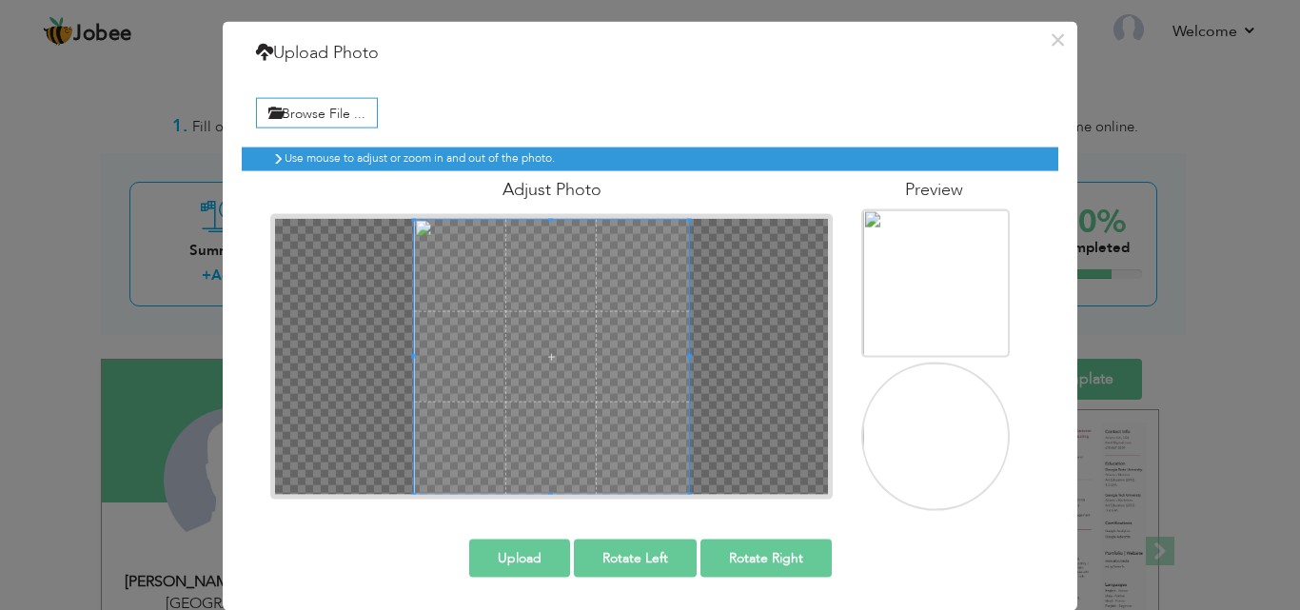
click at [520, 554] on button "Upload" at bounding box center [519, 558] width 101 height 38
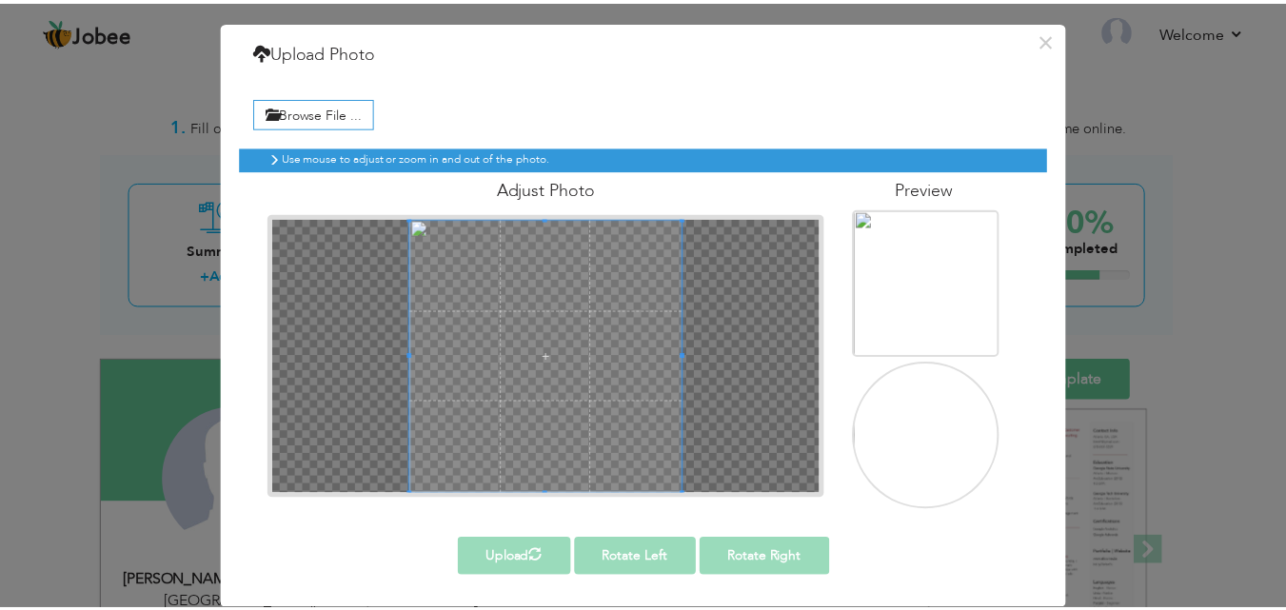
scroll to position [0, 0]
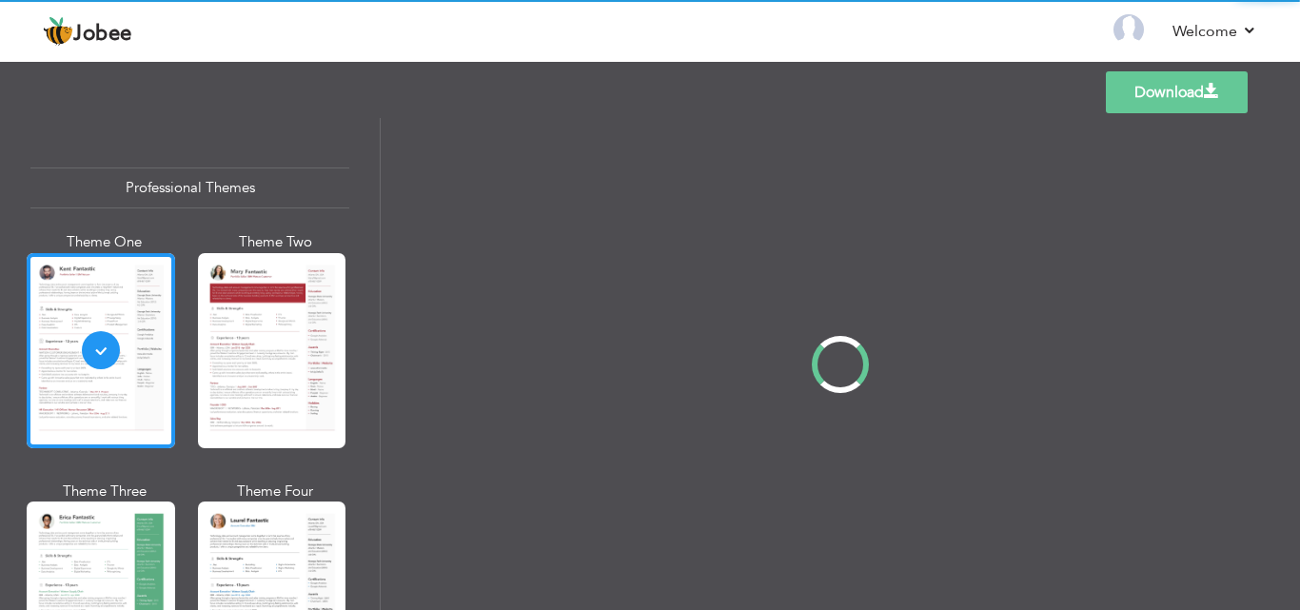
click at [376, 218] on div "Professional Themes Theme One Theme Two Theme Three Theme Four" at bounding box center [650, 364] width 1300 height 492
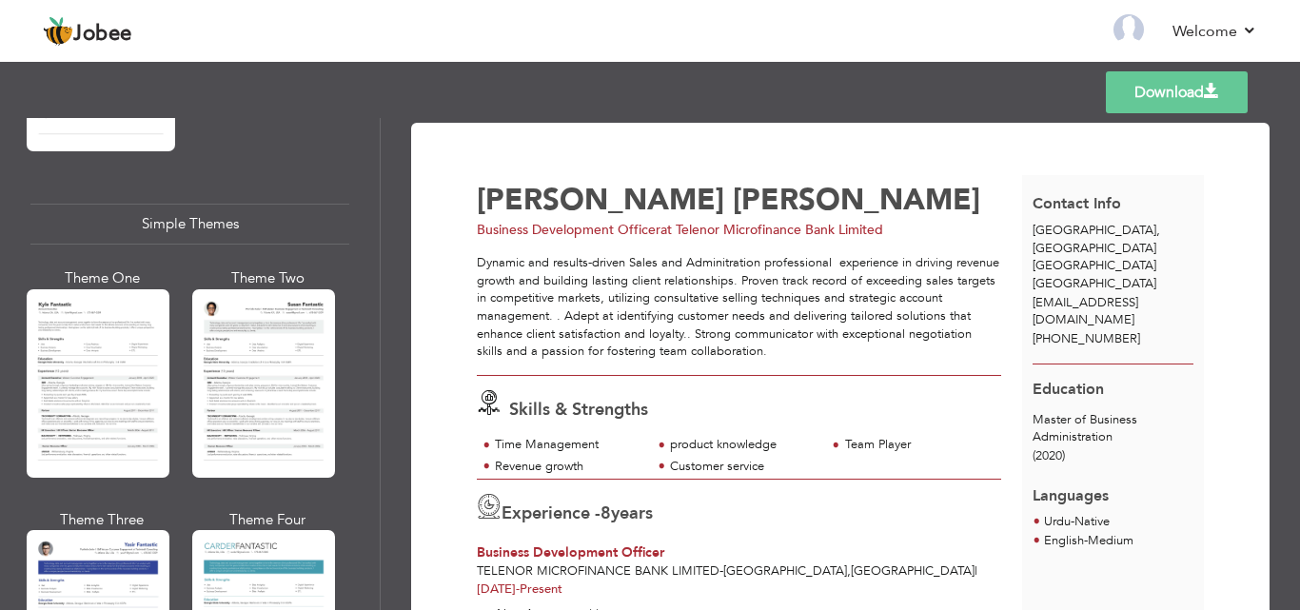
scroll to position [3388, 0]
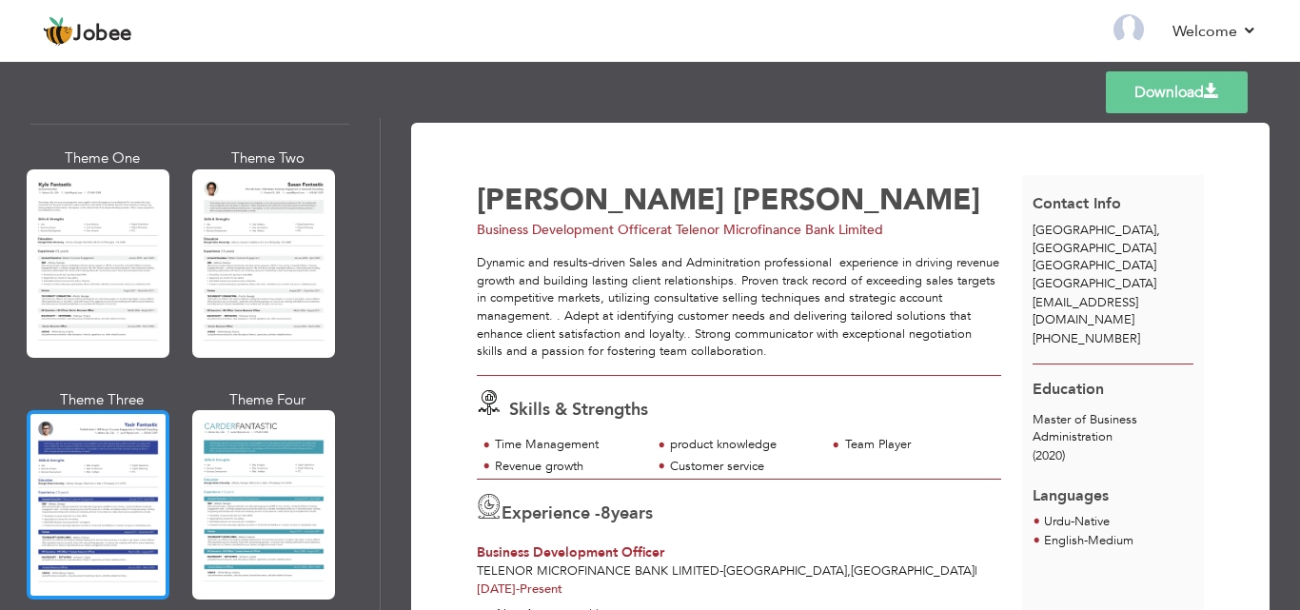
click at [86, 429] on div at bounding box center [98, 504] width 143 height 188
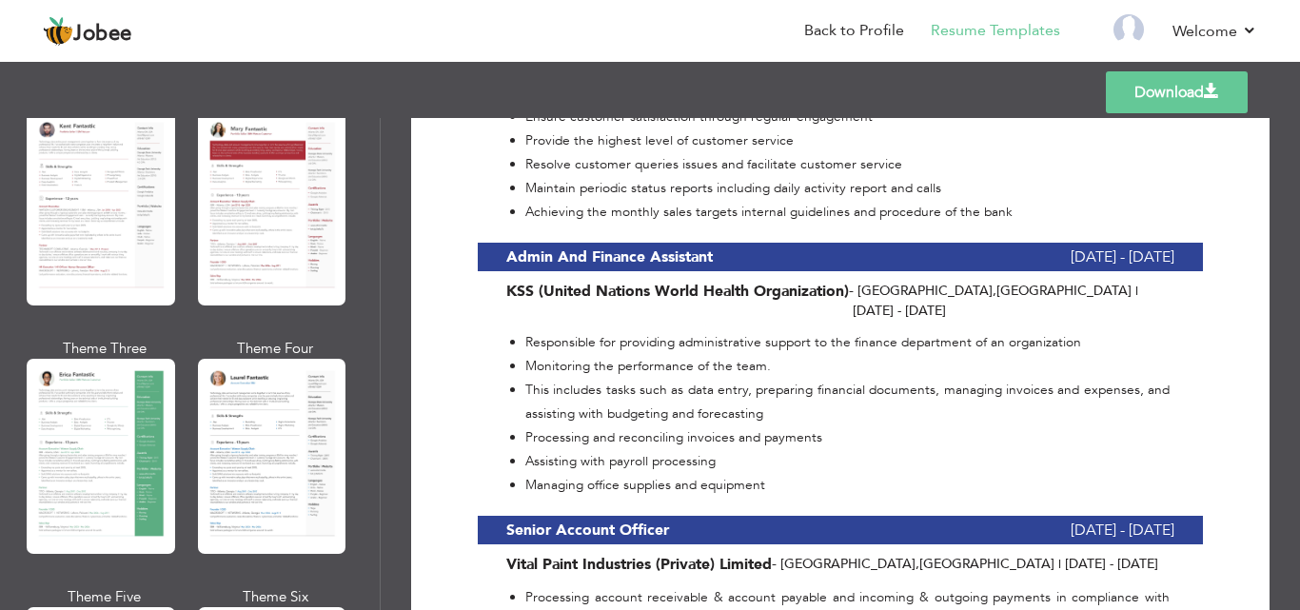
scroll to position [149, 0]
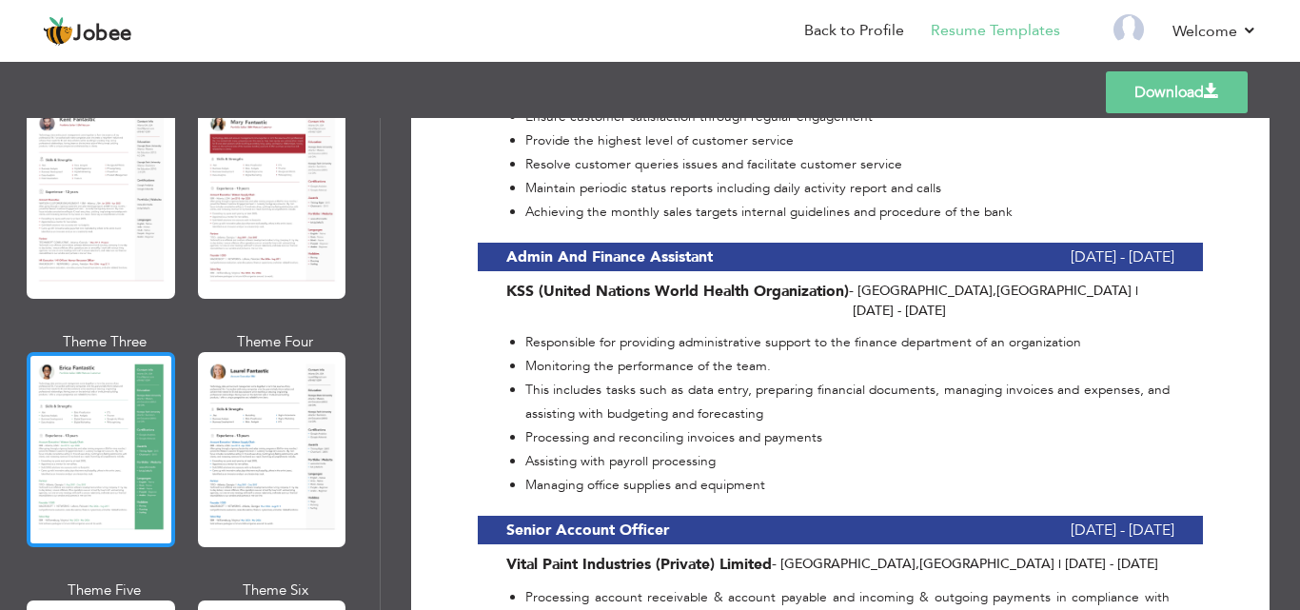
click at [75, 417] on div at bounding box center [101, 449] width 148 height 195
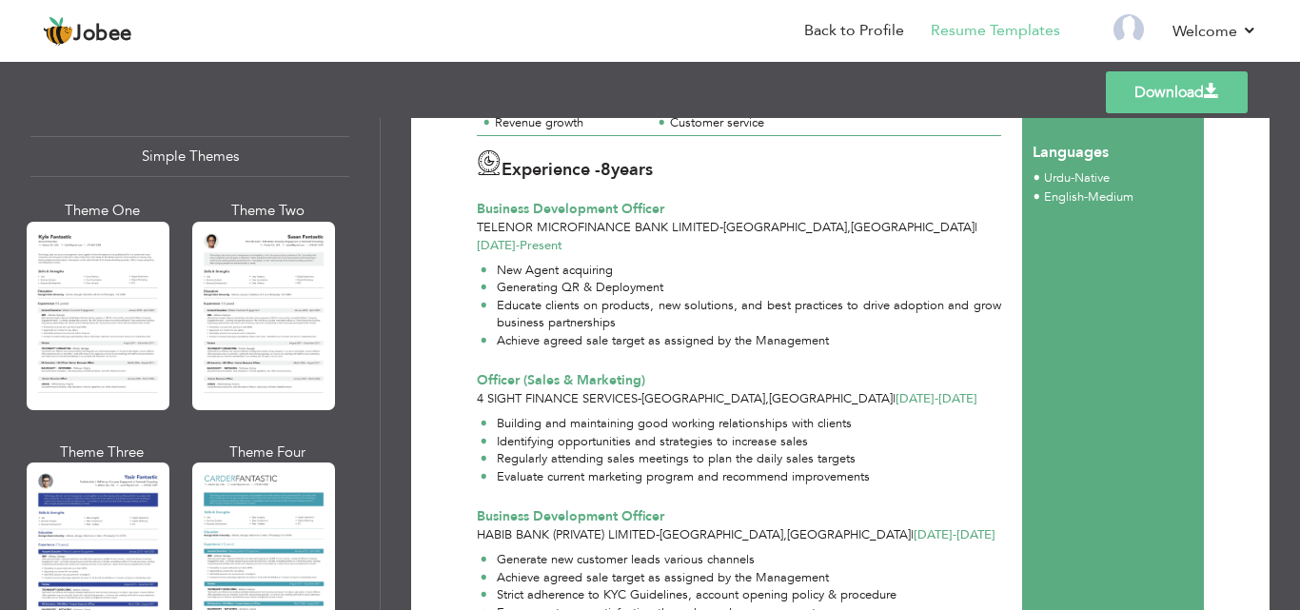
scroll to position [3388, 0]
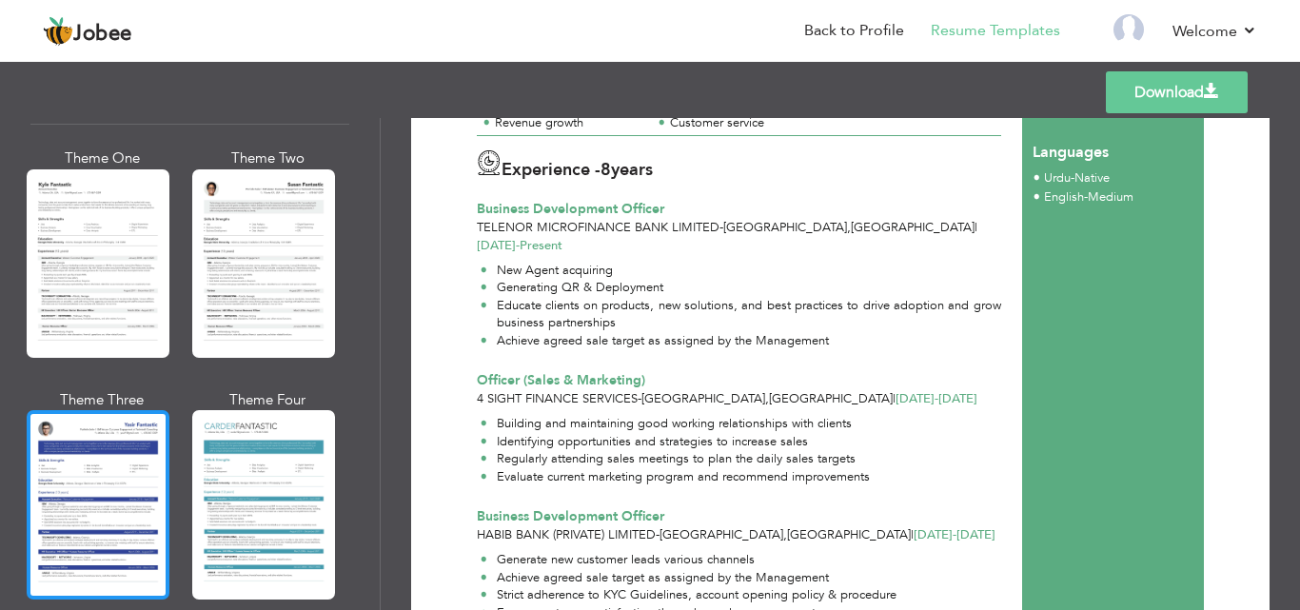
click at [70, 423] on div at bounding box center [98, 504] width 143 height 188
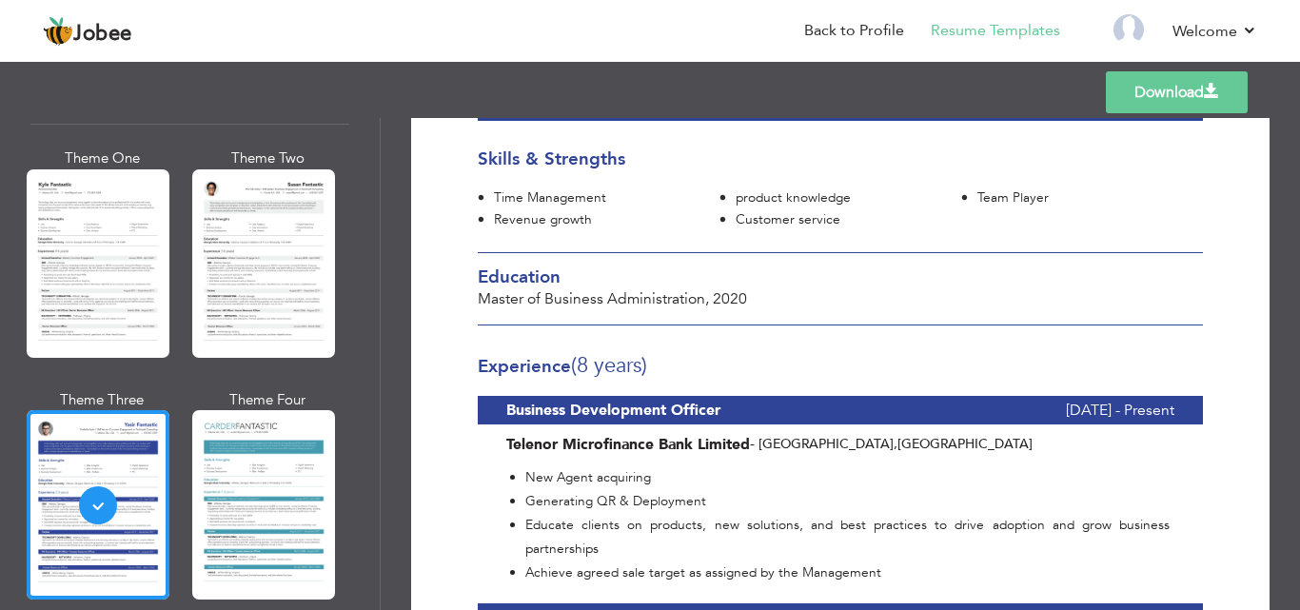
scroll to position [0, 0]
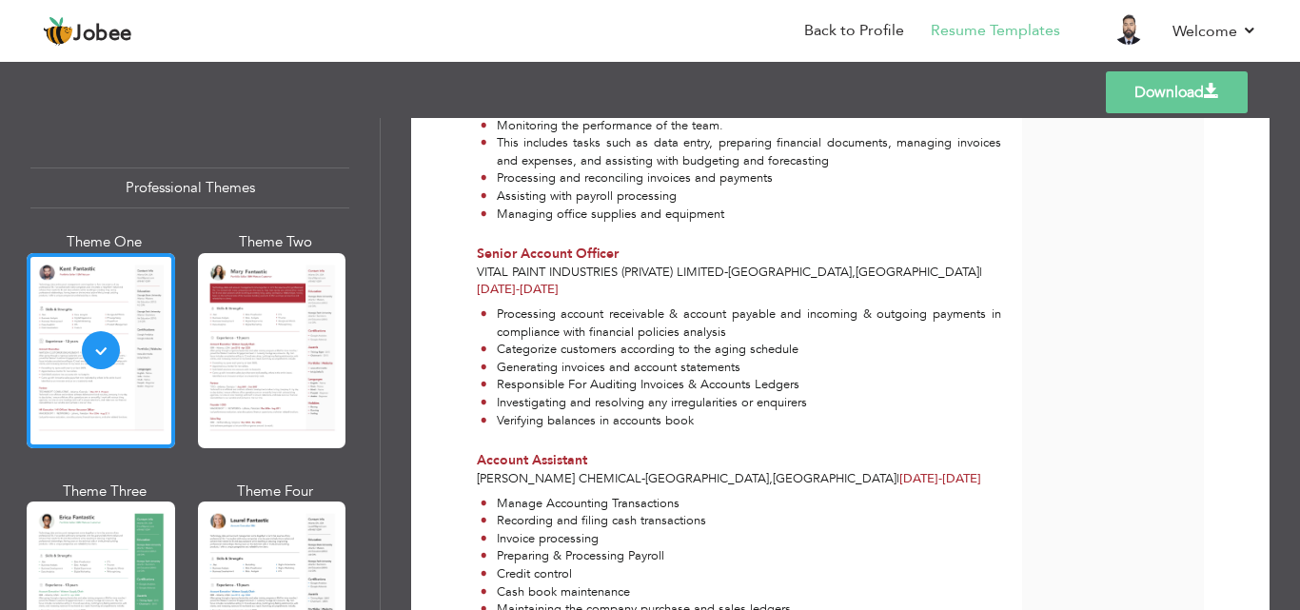
scroll to position [1141, 0]
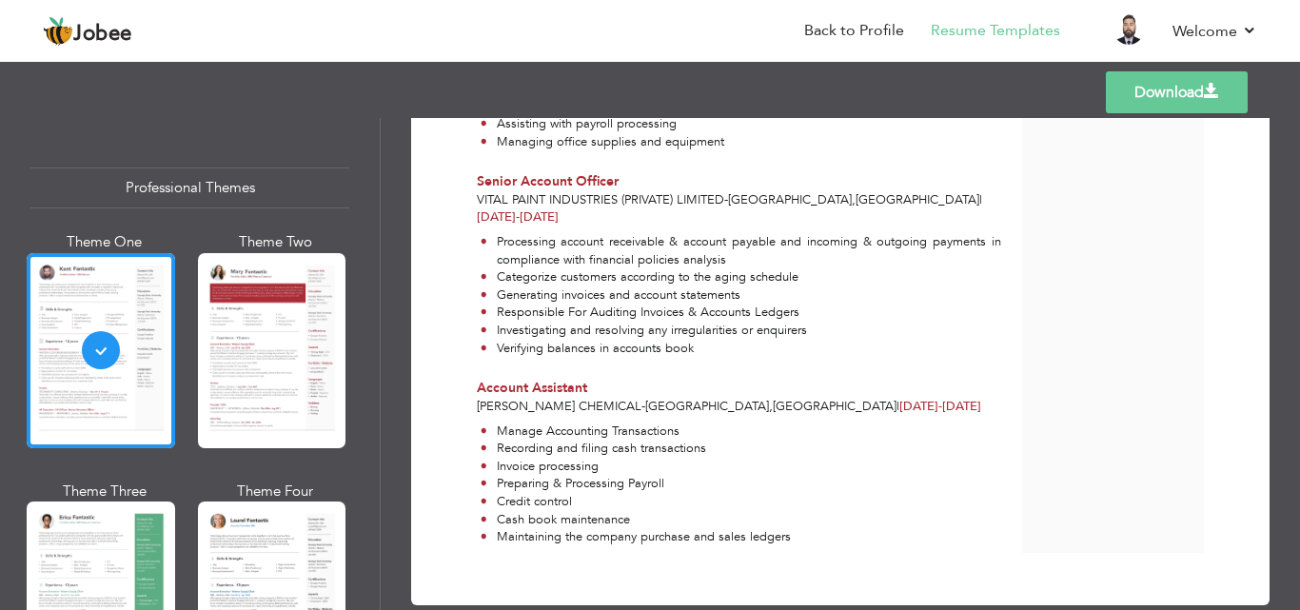
click at [1292, 473] on div "Download [PERSON_NAME] [PERSON_NAME] Business Development Officer at Telenor Mi…" at bounding box center [840, 364] width 919 height 492
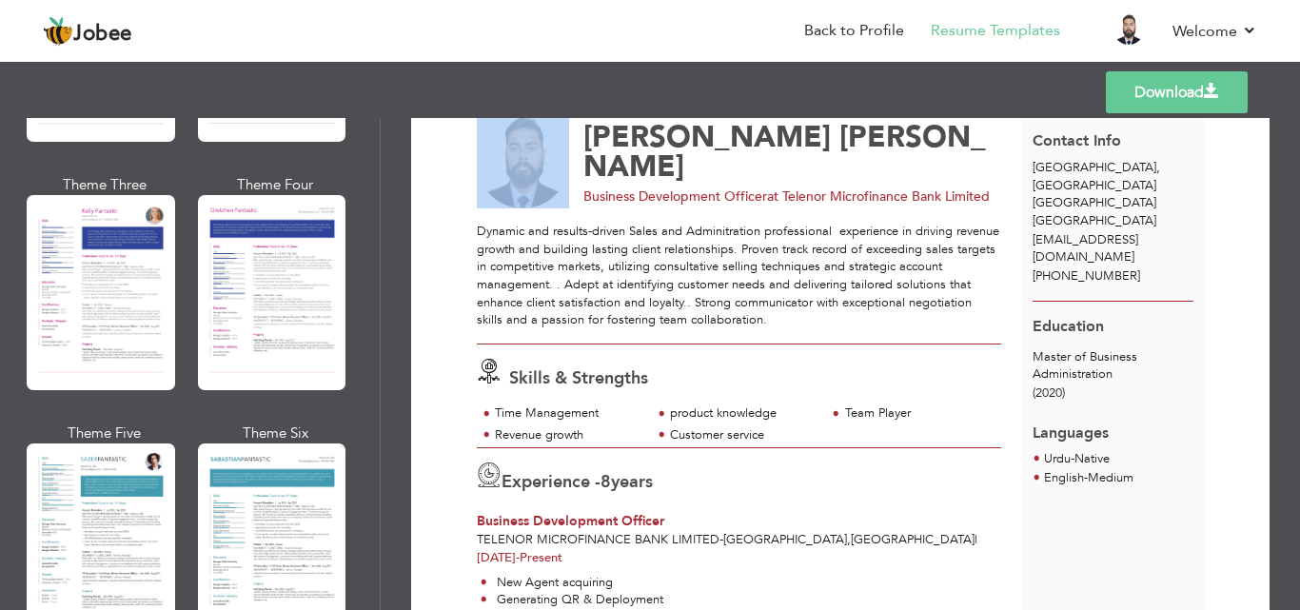
scroll to position [2637, 0]
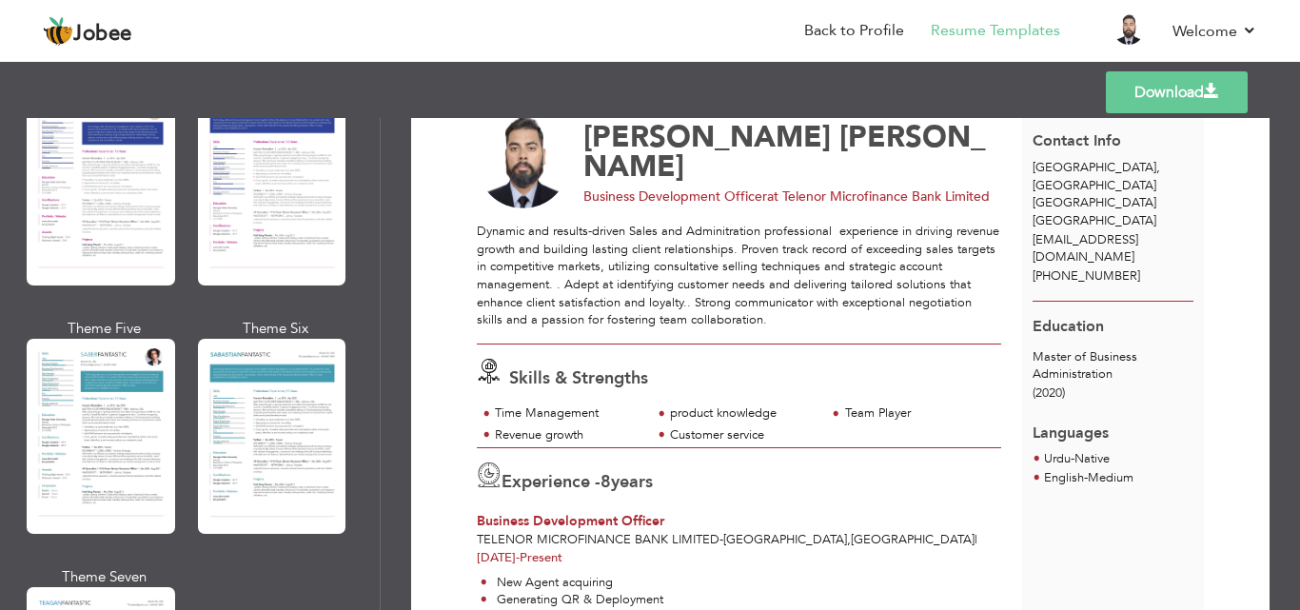
drag, startPoint x: 355, startPoint y: 489, endPoint x: 354, endPoint y: 511, distance: 21.9
click at [354, 511] on div "Professional Themes Theme One Theme Two Theme Three Theme Six" at bounding box center [190, 364] width 380 height 492
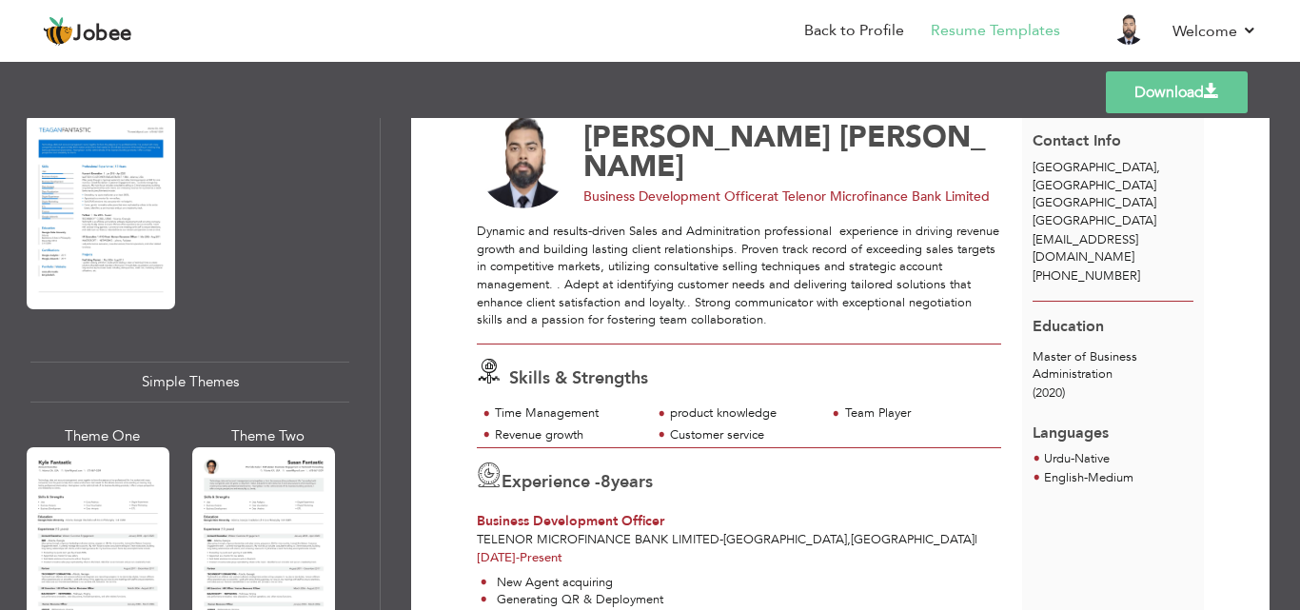
scroll to position [3133, 0]
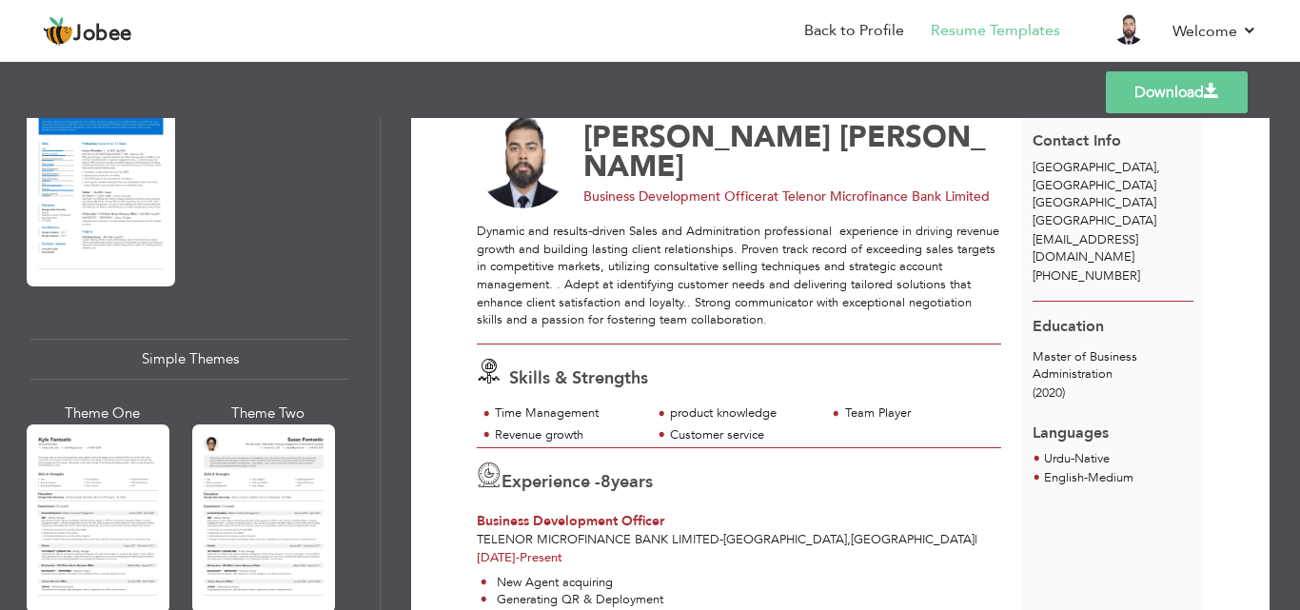
click at [372, 570] on div "Professional Themes Theme One Theme Two Theme Three Theme Six" at bounding box center [190, 364] width 380 height 492
click at [372, 576] on div "Professional Themes Theme One Theme Two Theme Three Theme Six" at bounding box center [190, 364] width 380 height 492
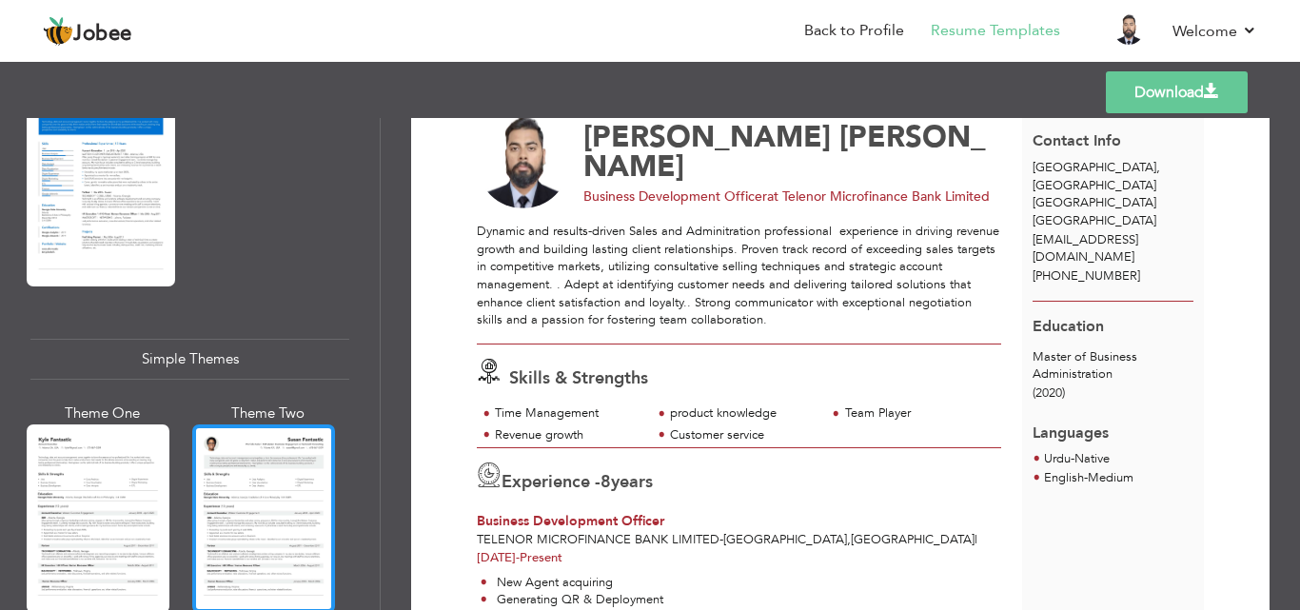
click at [256, 514] on div at bounding box center [263, 518] width 143 height 188
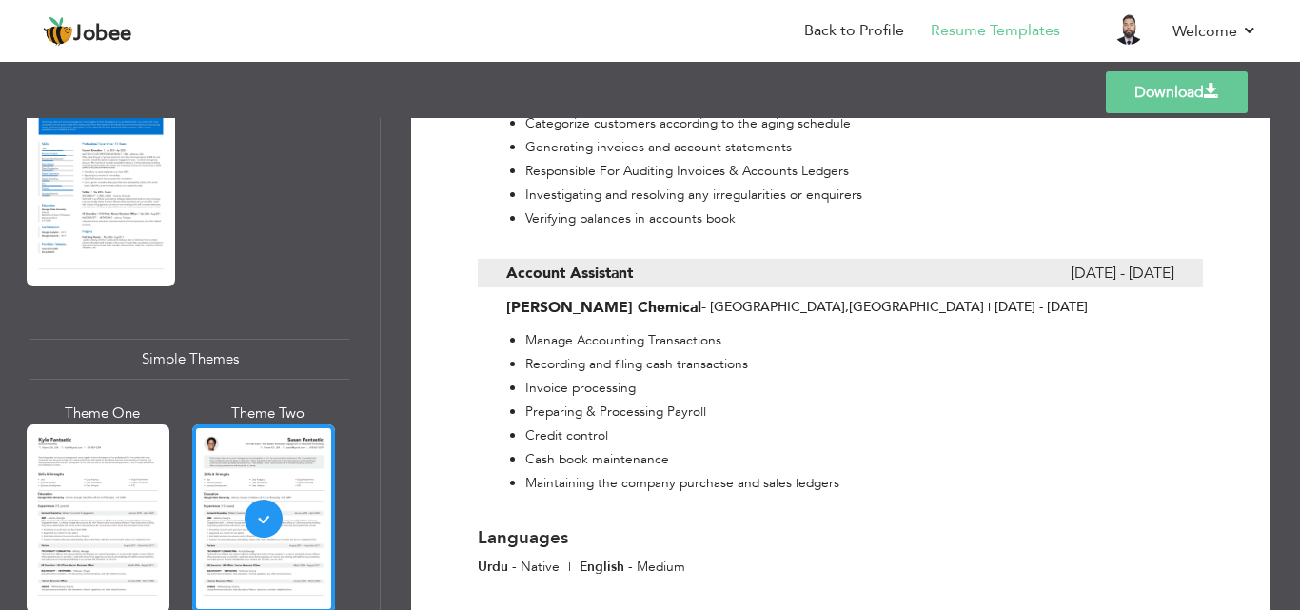
scroll to position [1773, 0]
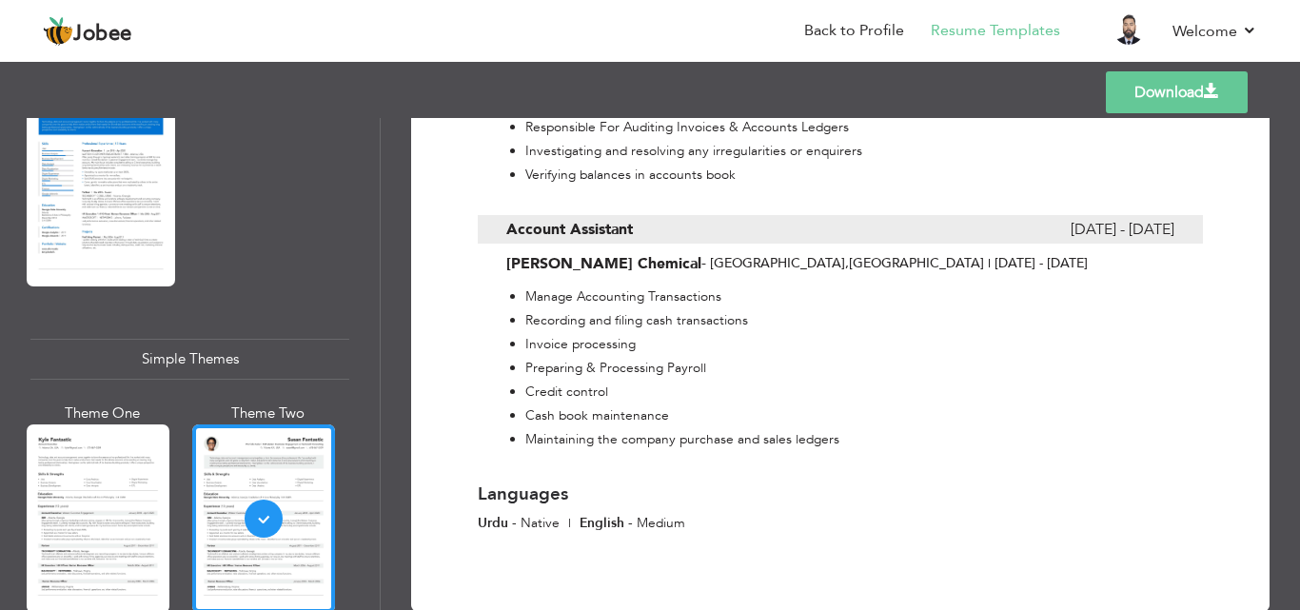
click at [1290, 460] on div "Download [PERSON_NAME] [PERSON_NAME] Business Development Officer at Telenor Mi…" at bounding box center [840, 364] width 919 height 492
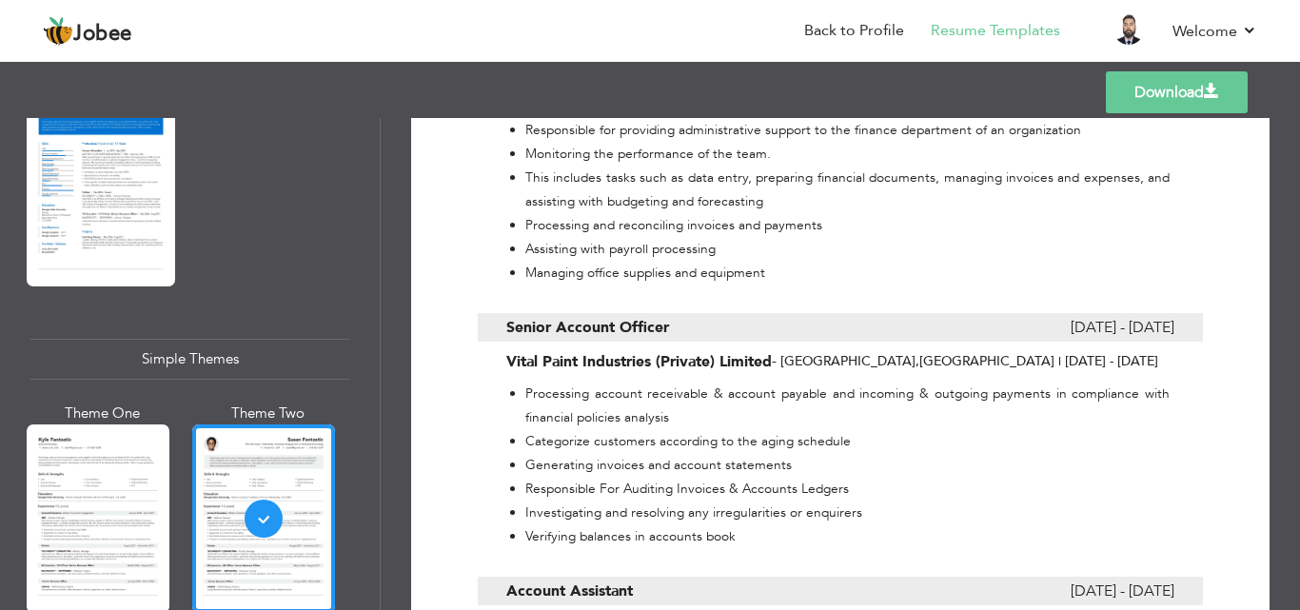
scroll to position [1499, 0]
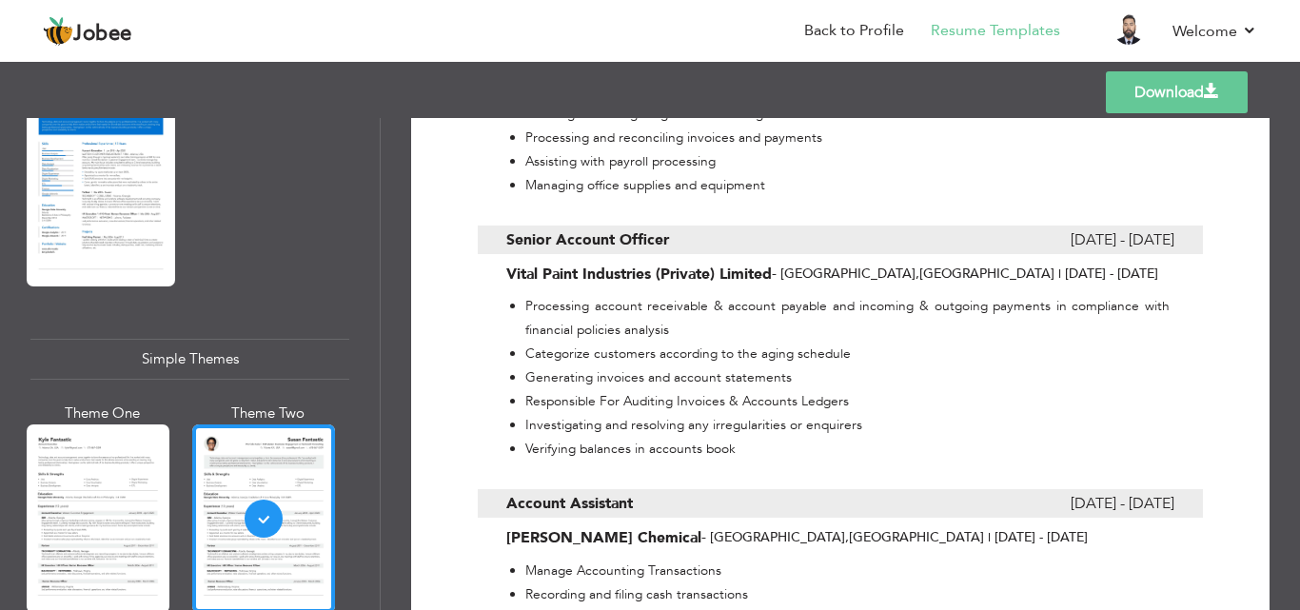
click at [1195, 103] on link "Download" at bounding box center [1177, 92] width 142 height 42
